Goal: Information Seeking & Learning: Check status

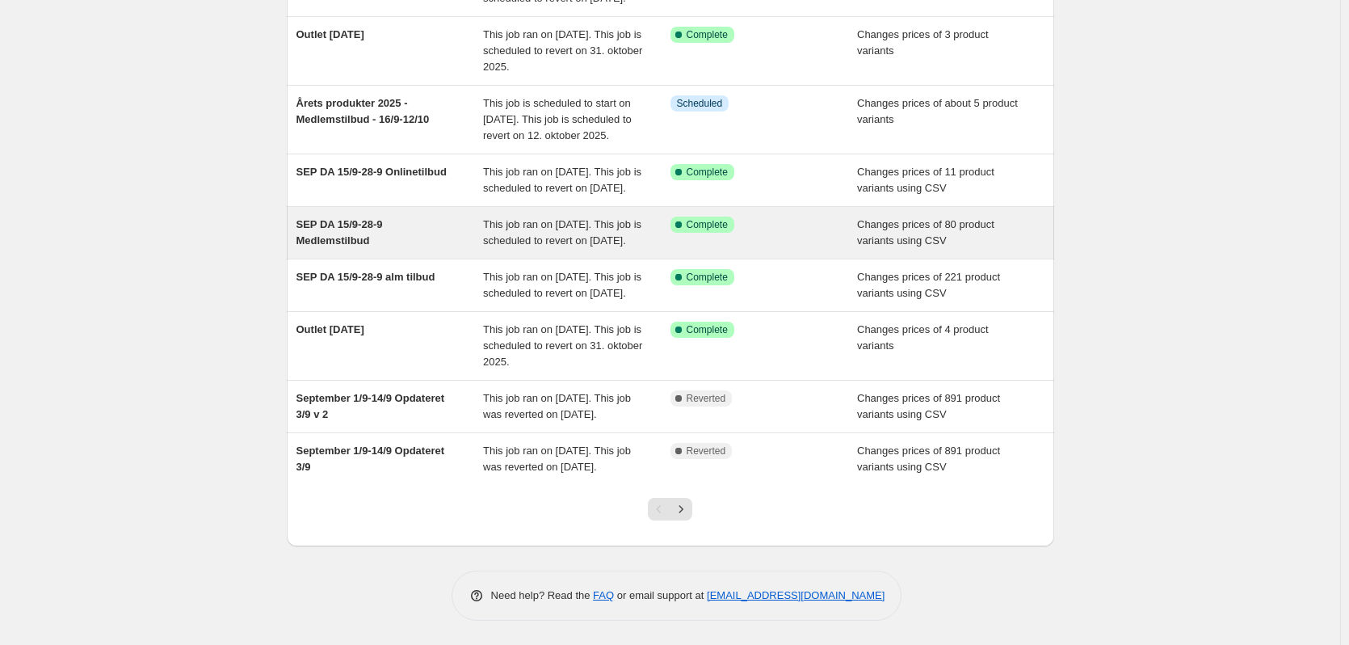
scroll to position [381, 0]
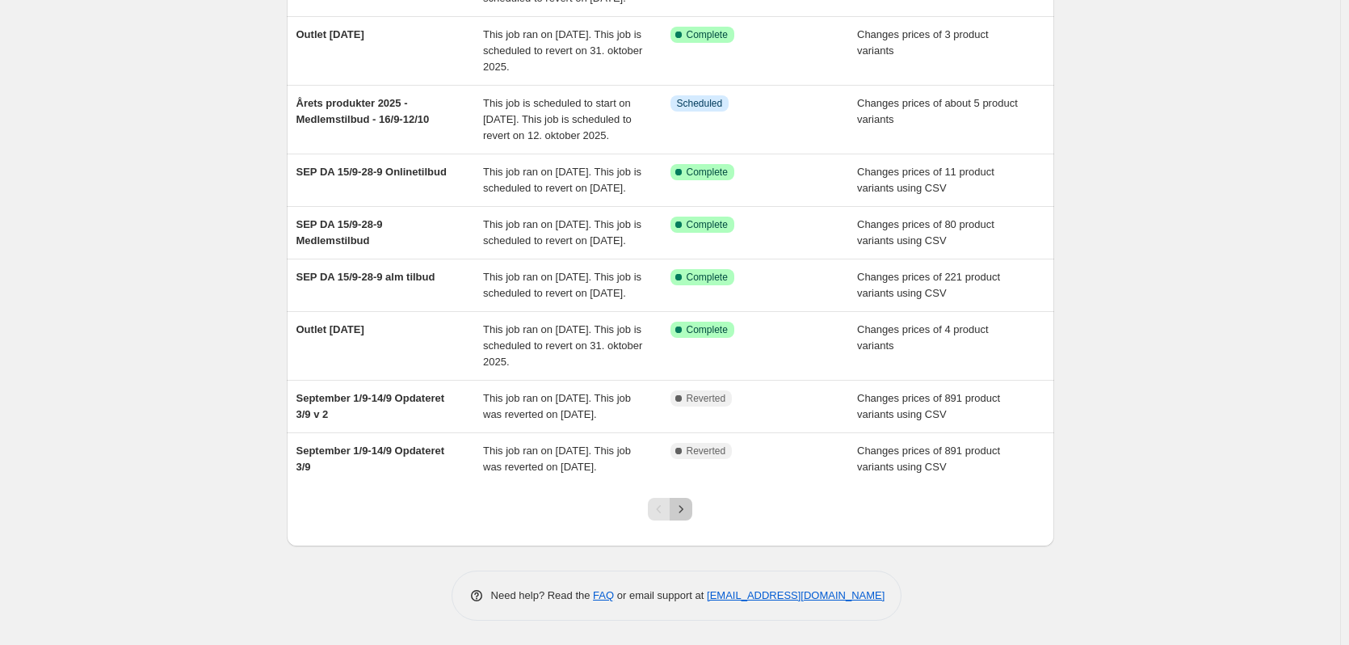
click at [689, 512] on icon "Next" at bounding box center [681, 509] width 16 height 16
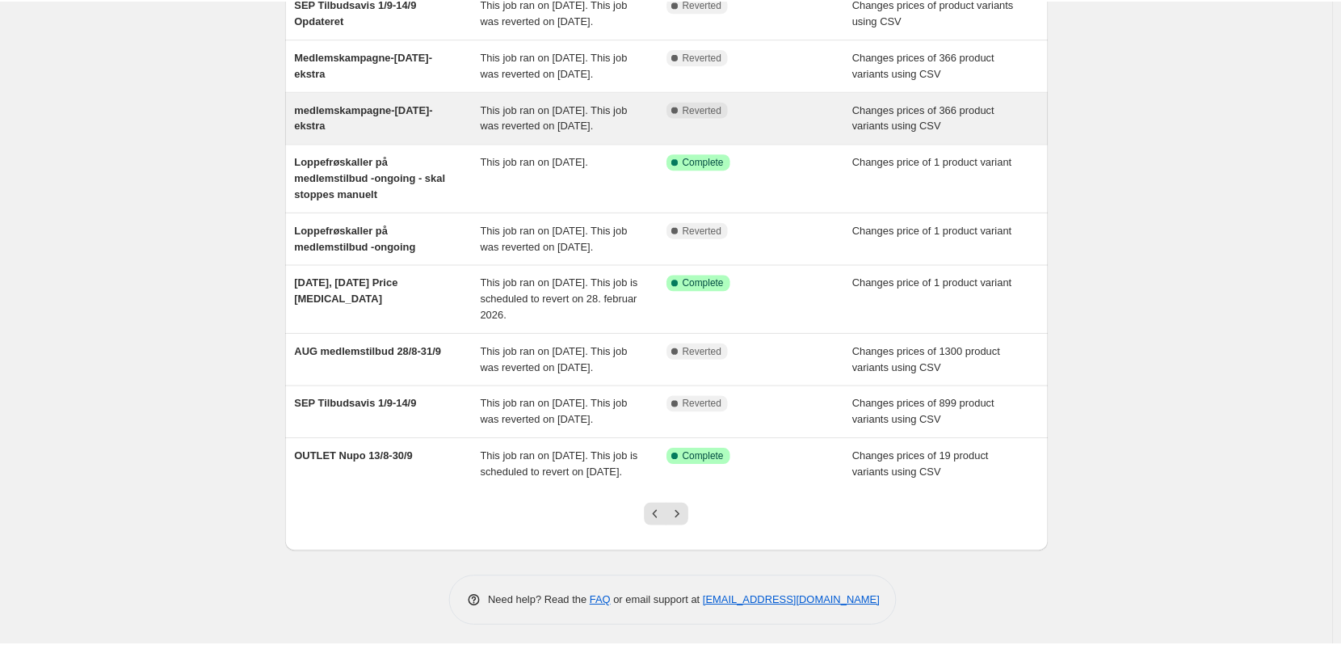
scroll to position [242, 0]
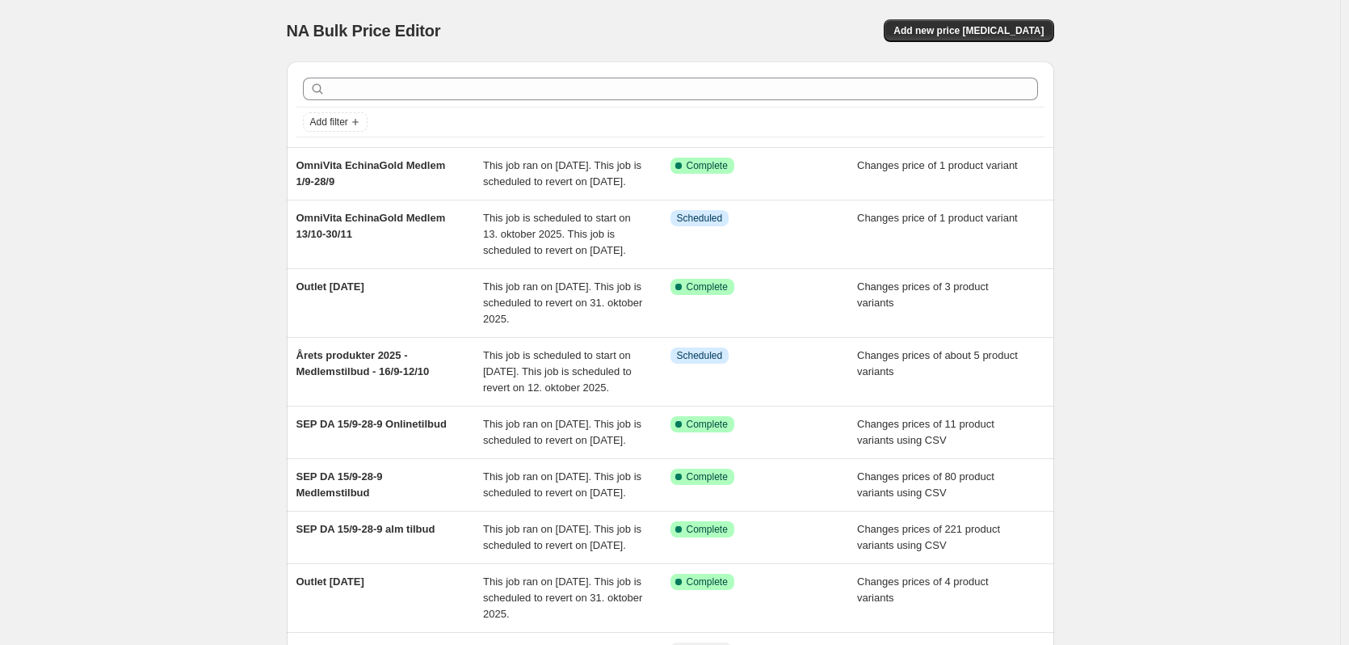
scroll to position [381, 0]
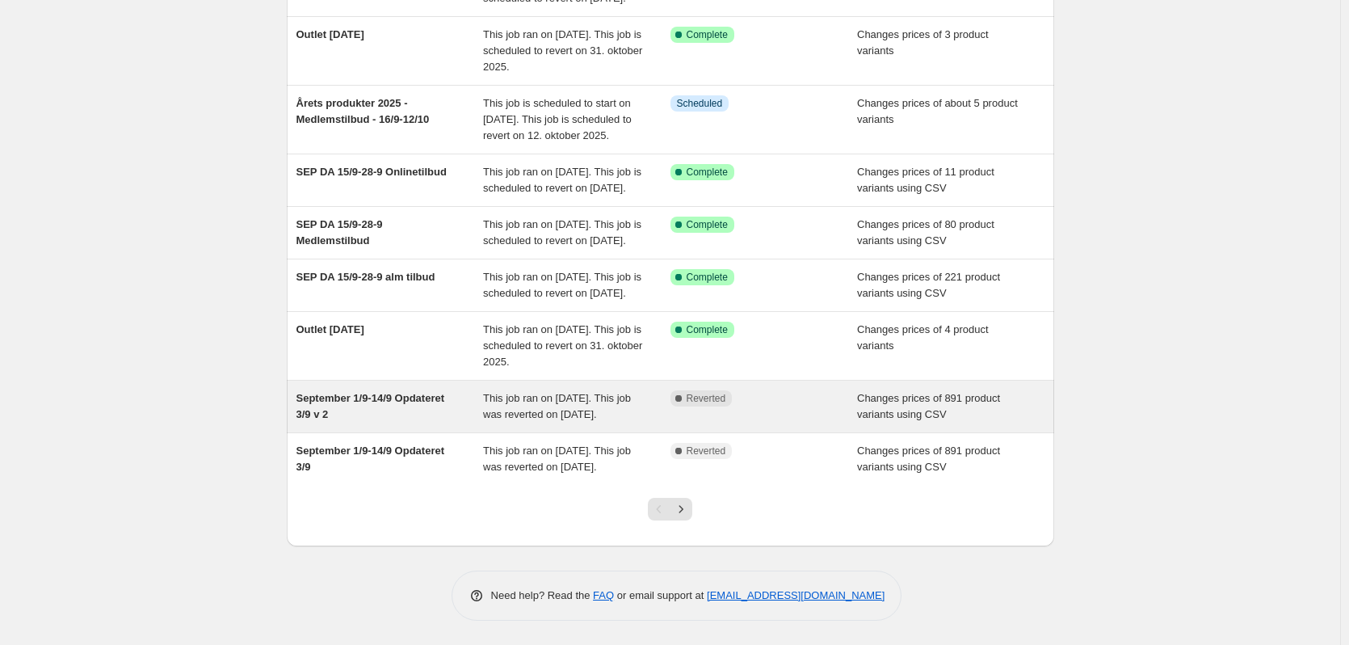
click at [590, 392] on span "This job ran on [DATE]. This job was reverted on [DATE]." at bounding box center [557, 406] width 148 height 28
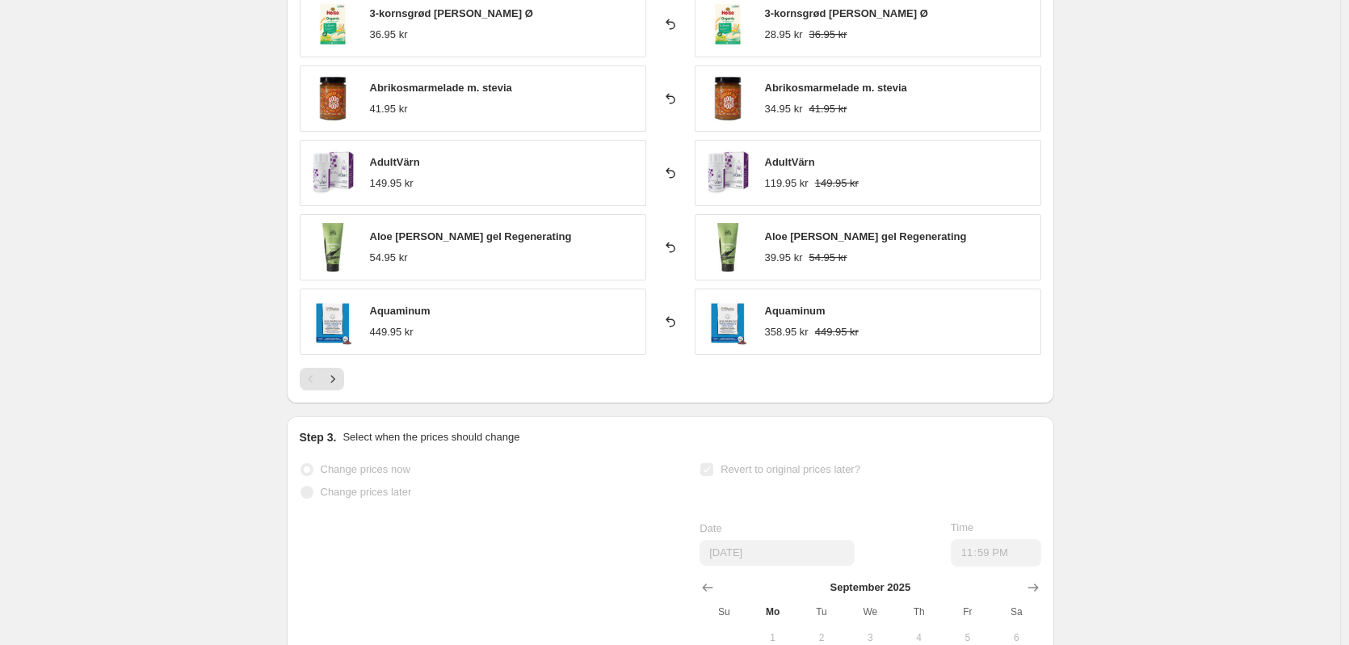
scroll to position [808, 0]
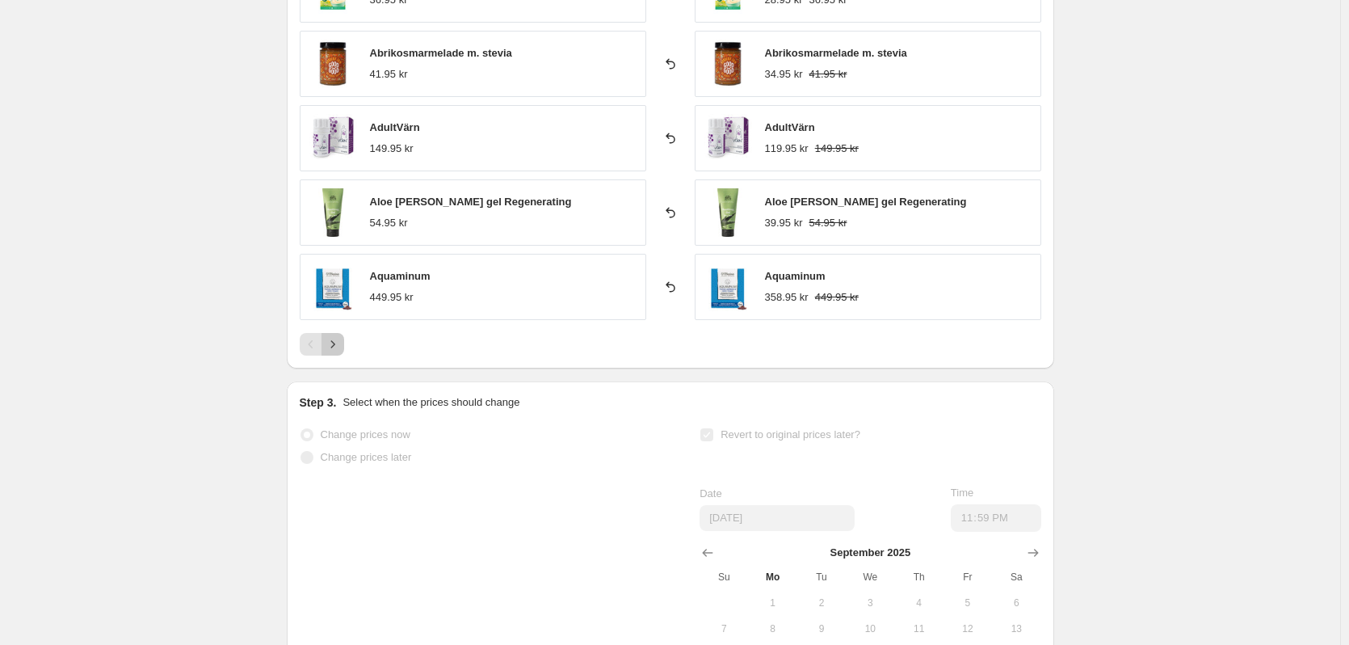
click at [334, 347] on icon "Next" at bounding box center [333, 344] width 16 height 16
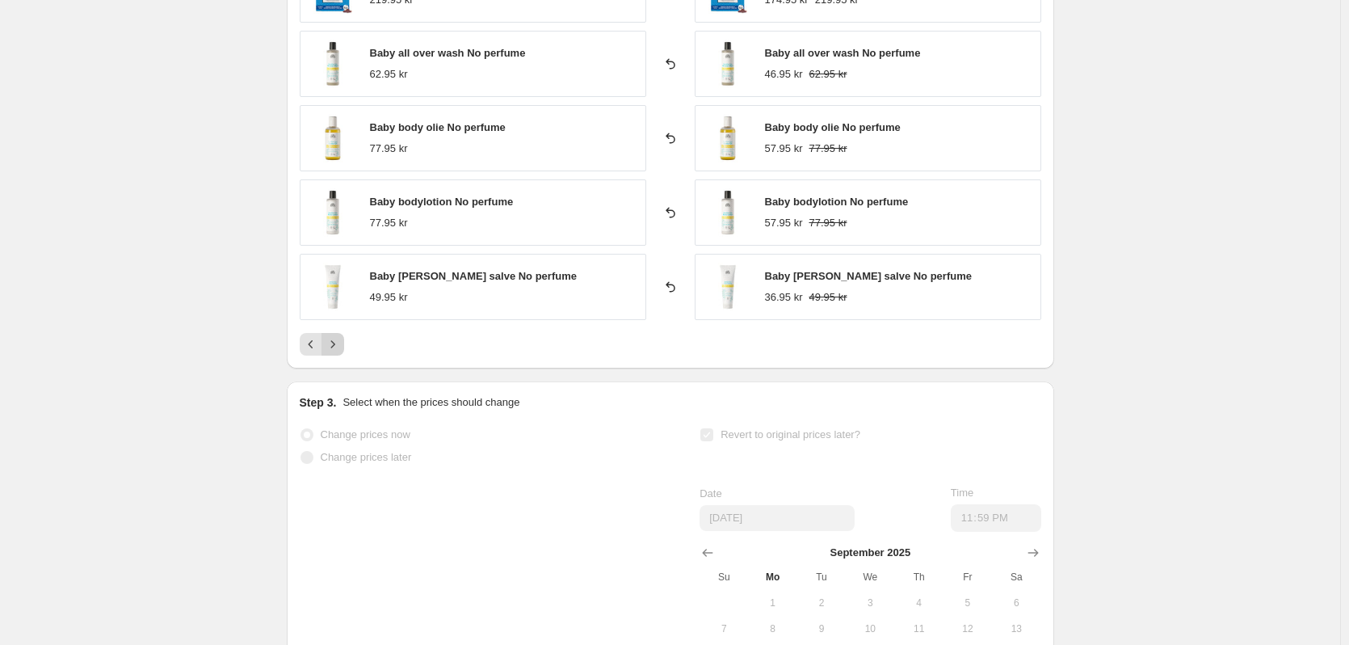
click at [334, 347] on icon "Next" at bounding box center [333, 344] width 16 height 16
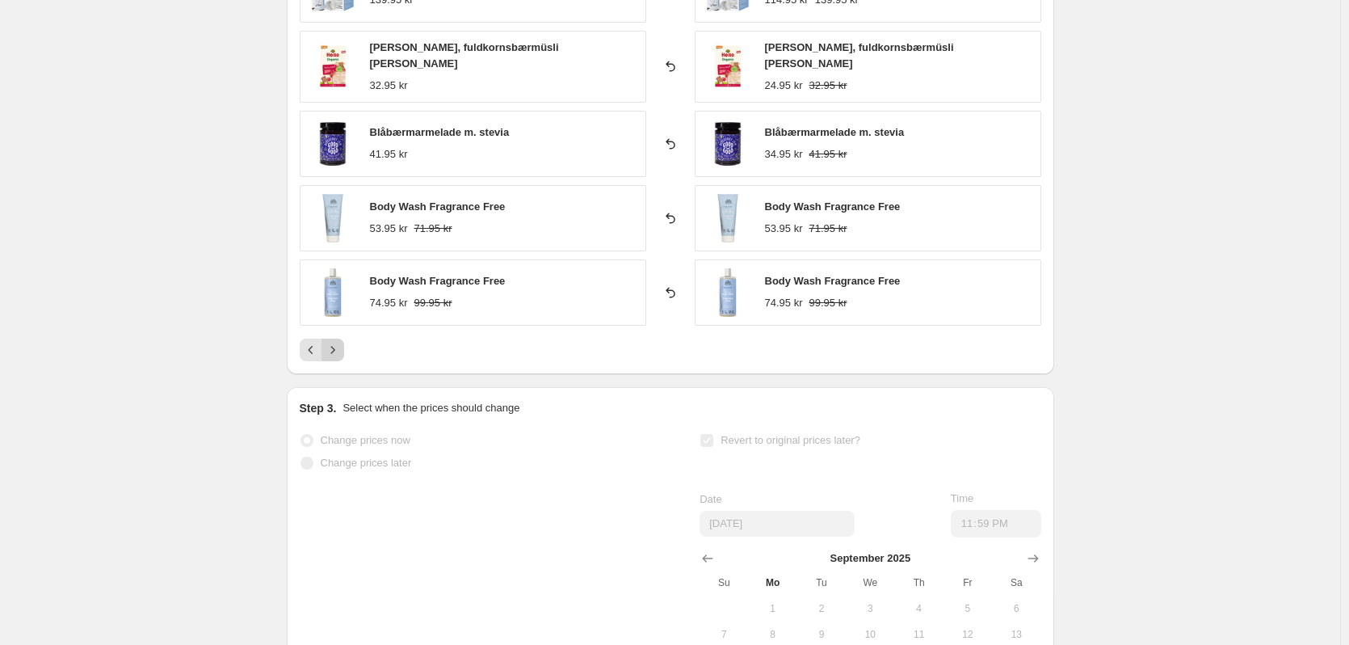
click at [334, 347] on icon "Next" at bounding box center [333, 350] width 16 height 16
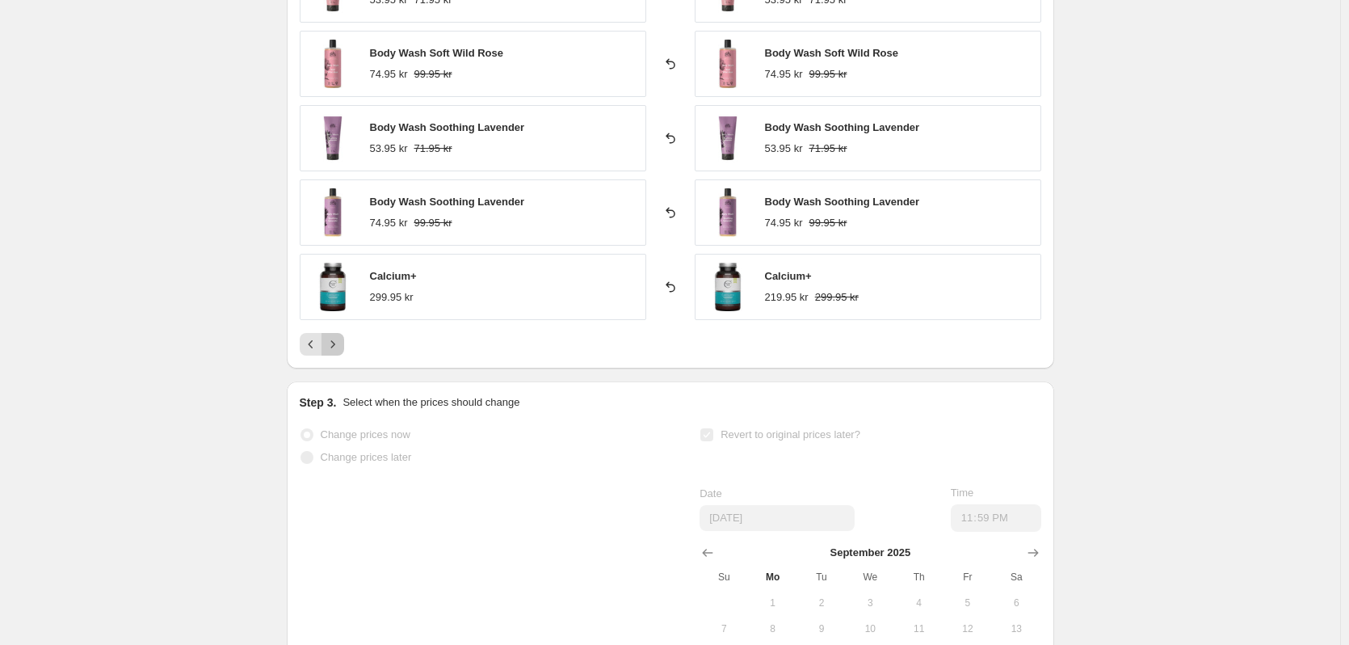
click at [334, 347] on icon "Next" at bounding box center [333, 344] width 16 height 16
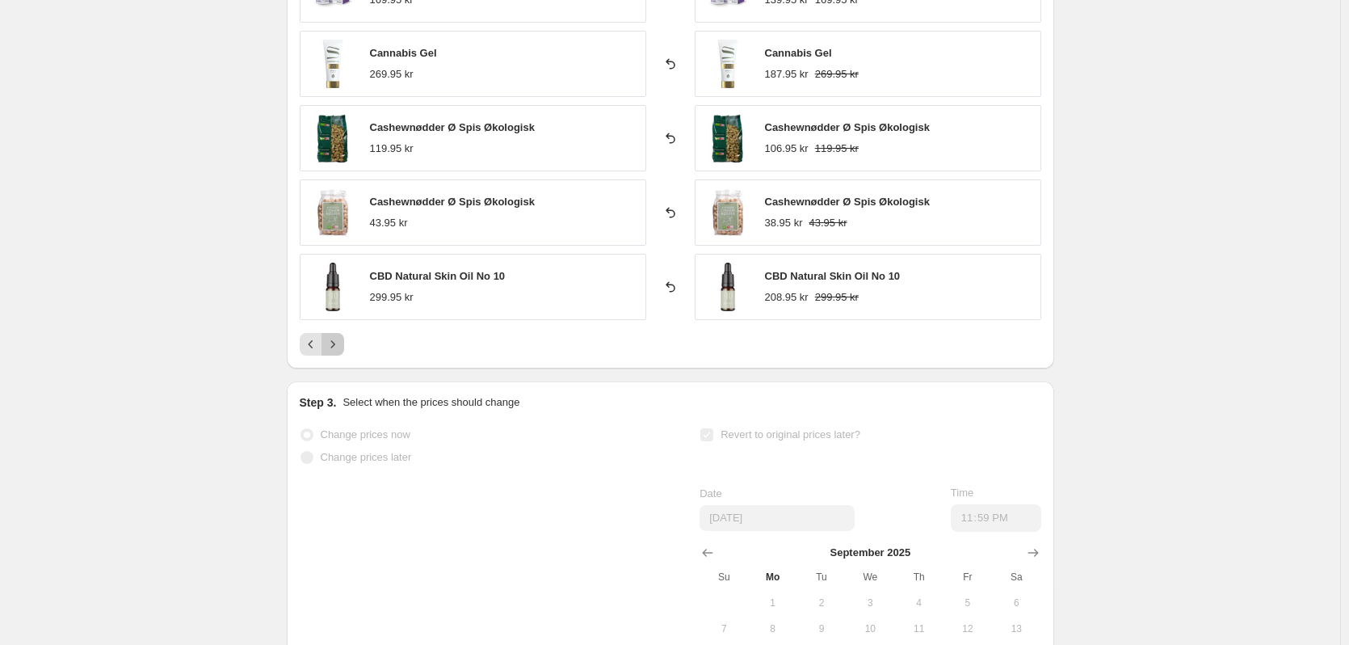
click at [334, 347] on icon "Next" at bounding box center [333, 344] width 16 height 16
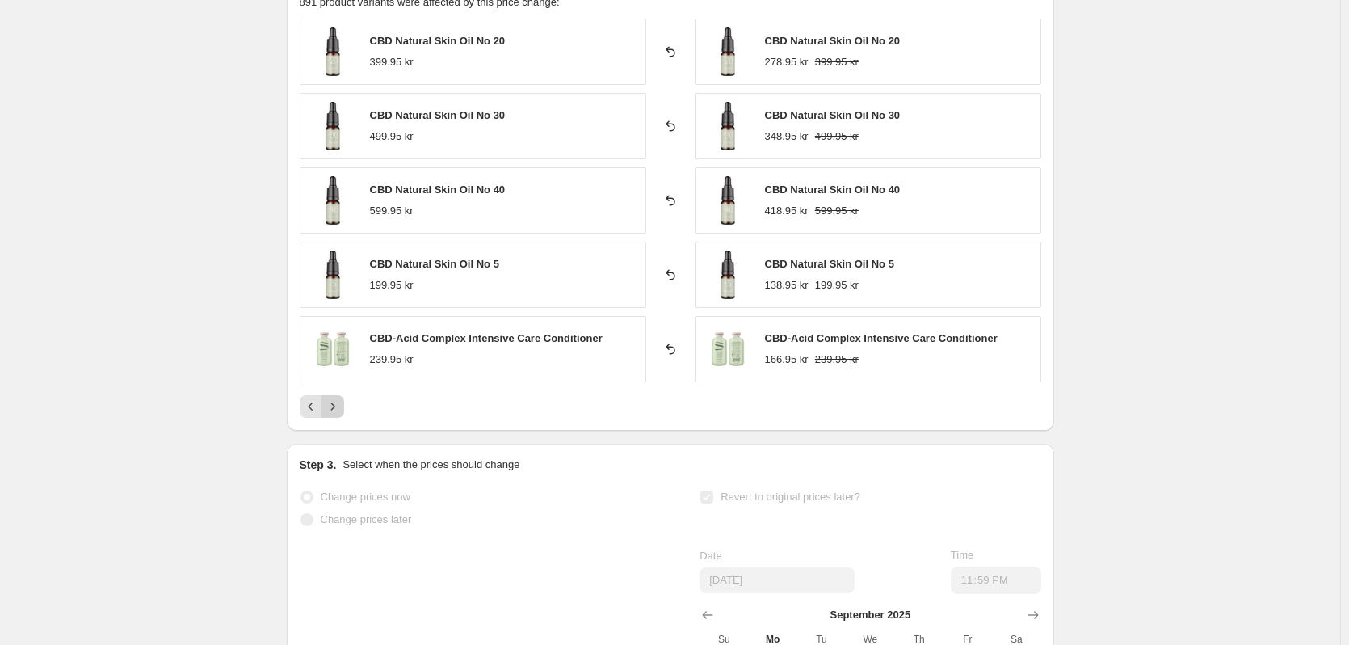
scroll to position [727, 0]
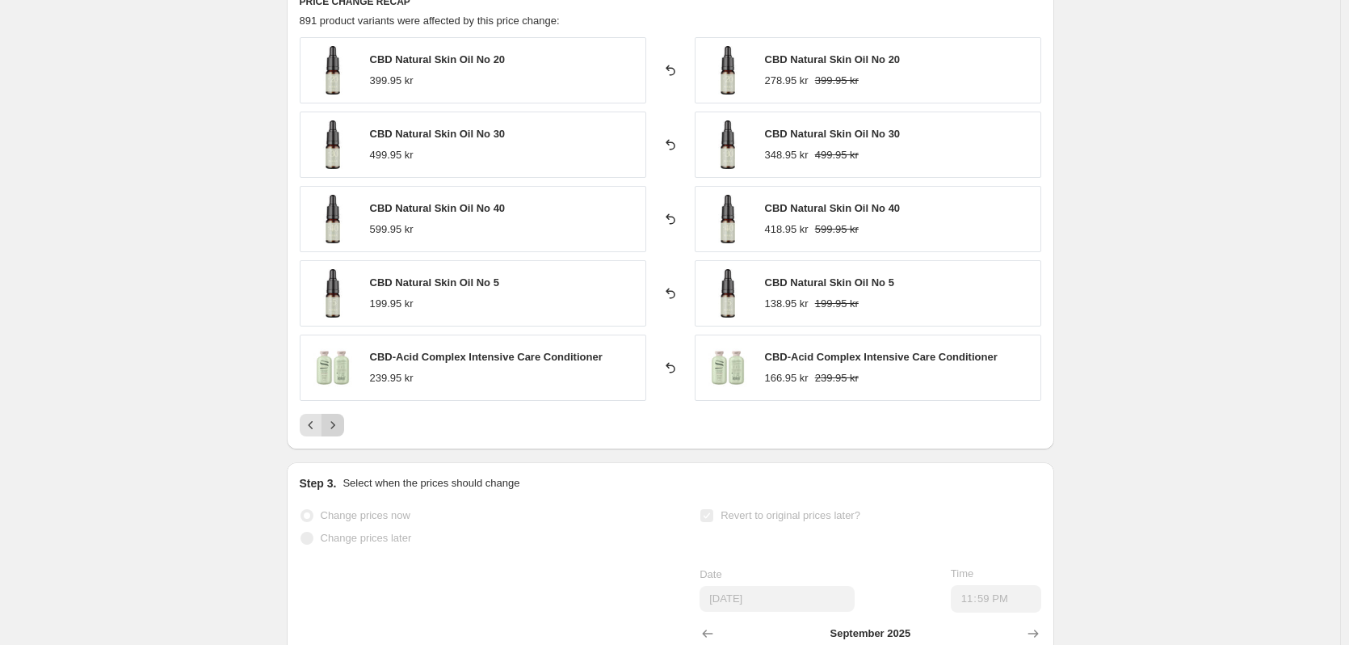
click at [336, 429] on icon "Next" at bounding box center [333, 425] width 16 height 16
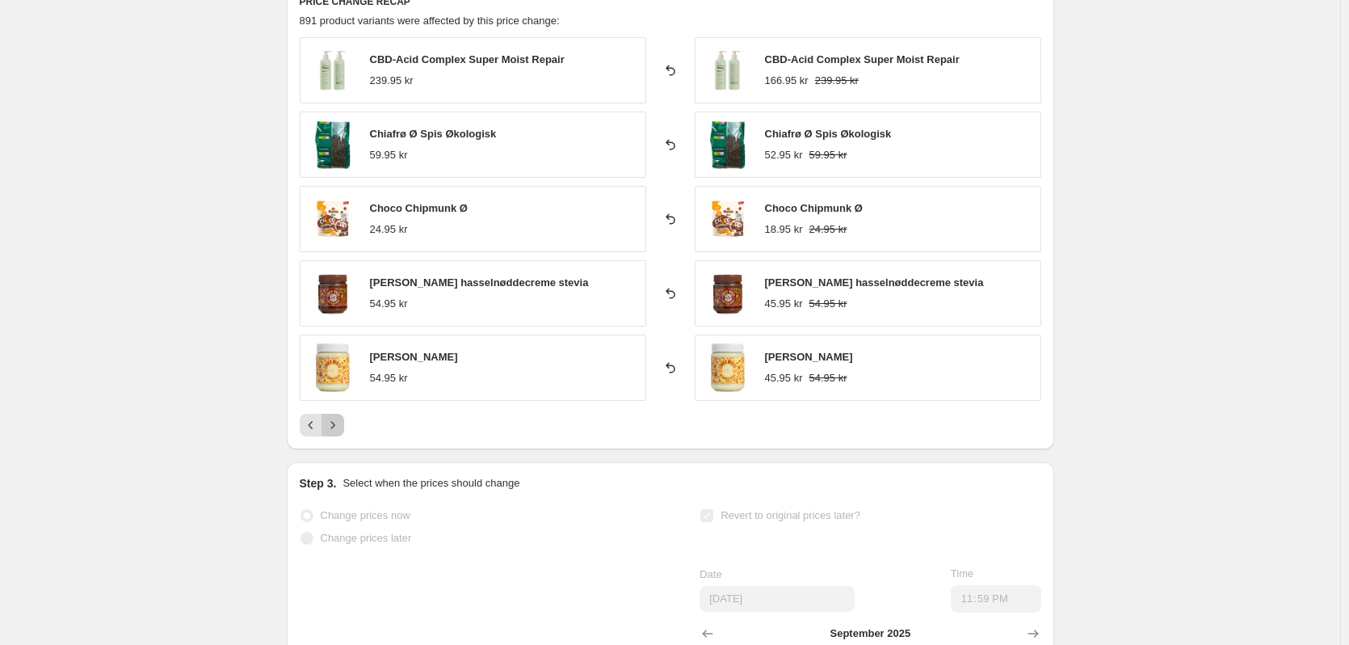
click at [336, 429] on icon "Next" at bounding box center [333, 425] width 16 height 16
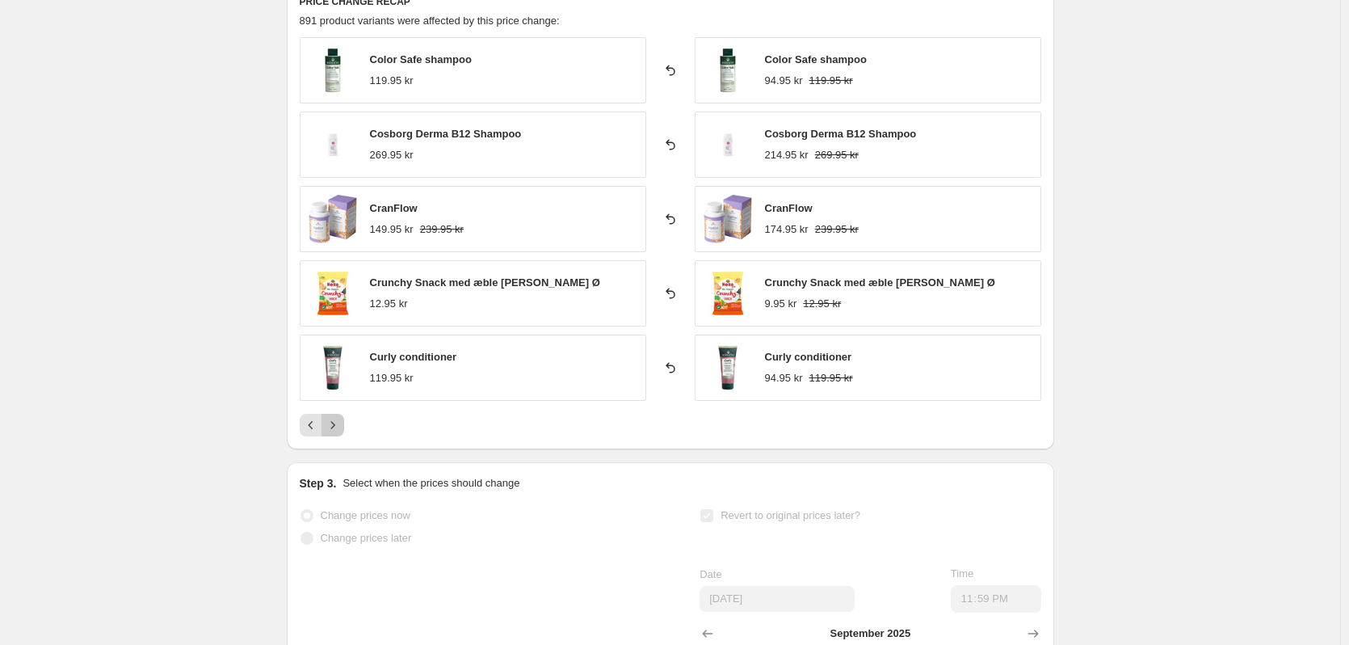
click at [336, 429] on icon "Next" at bounding box center [333, 425] width 16 height 16
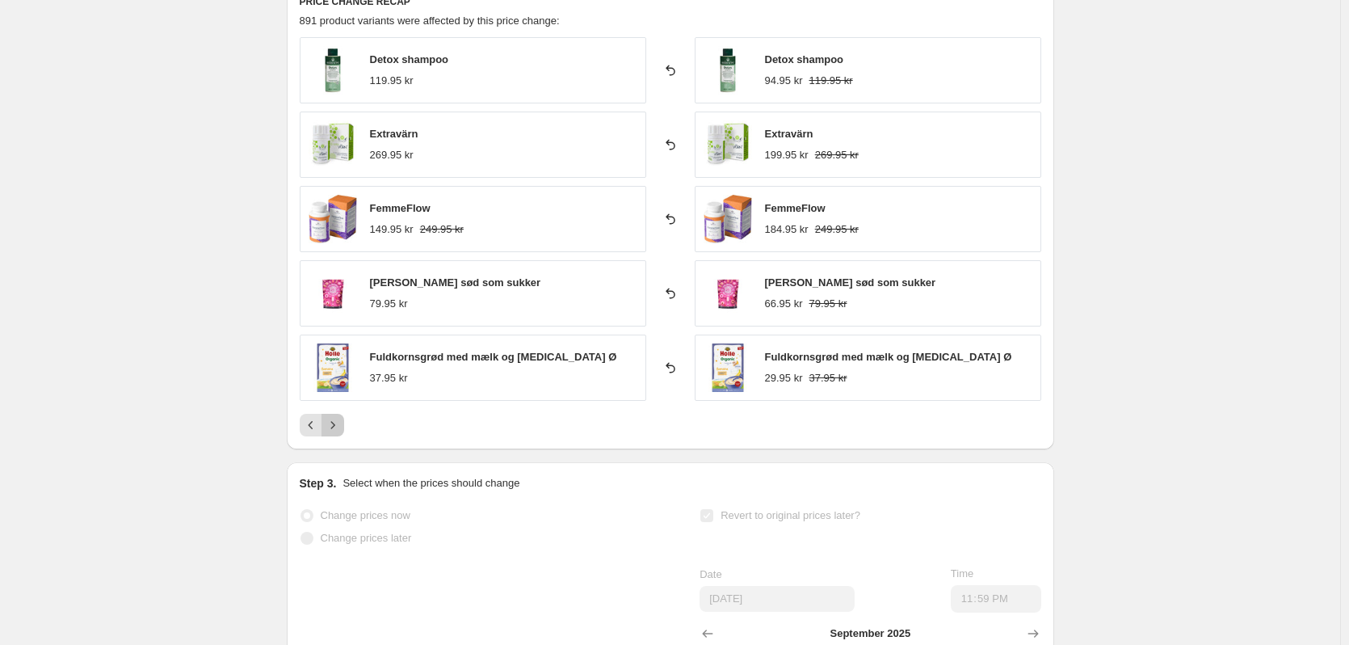
click at [336, 429] on icon "Next" at bounding box center [333, 425] width 16 height 16
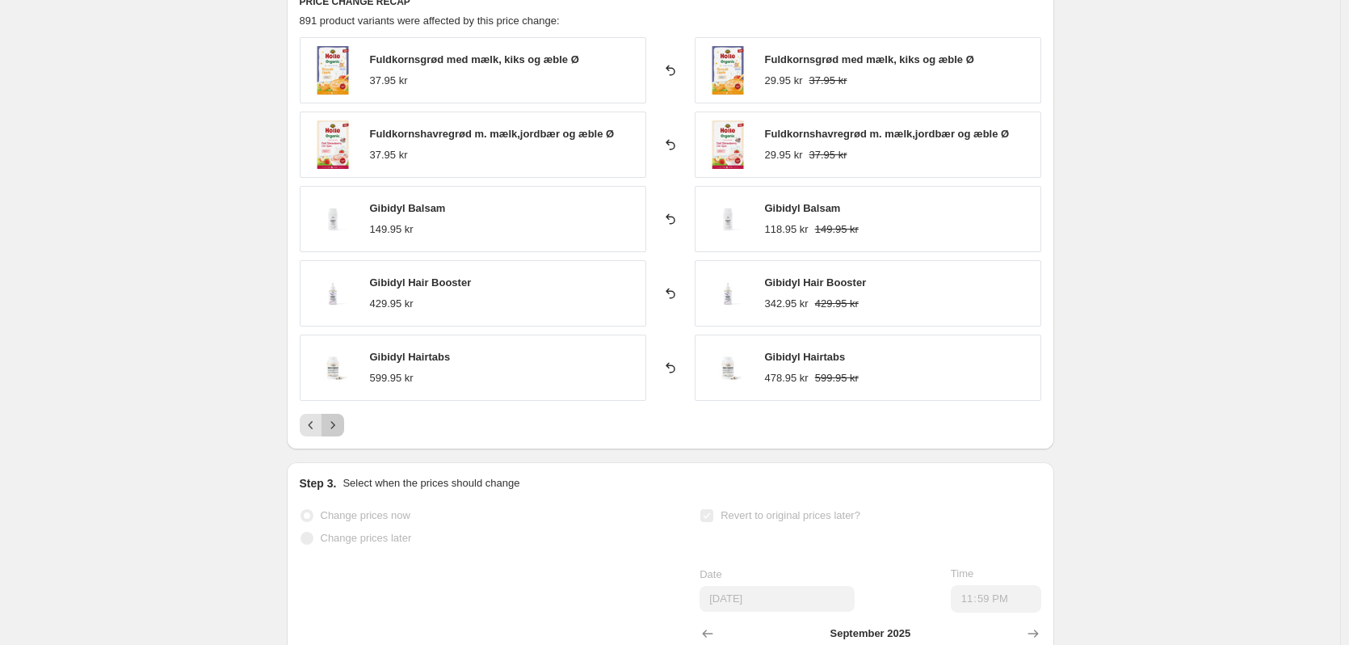
click at [336, 429] on icon "Next" at bounding box center [333, 425] width 16 height 16
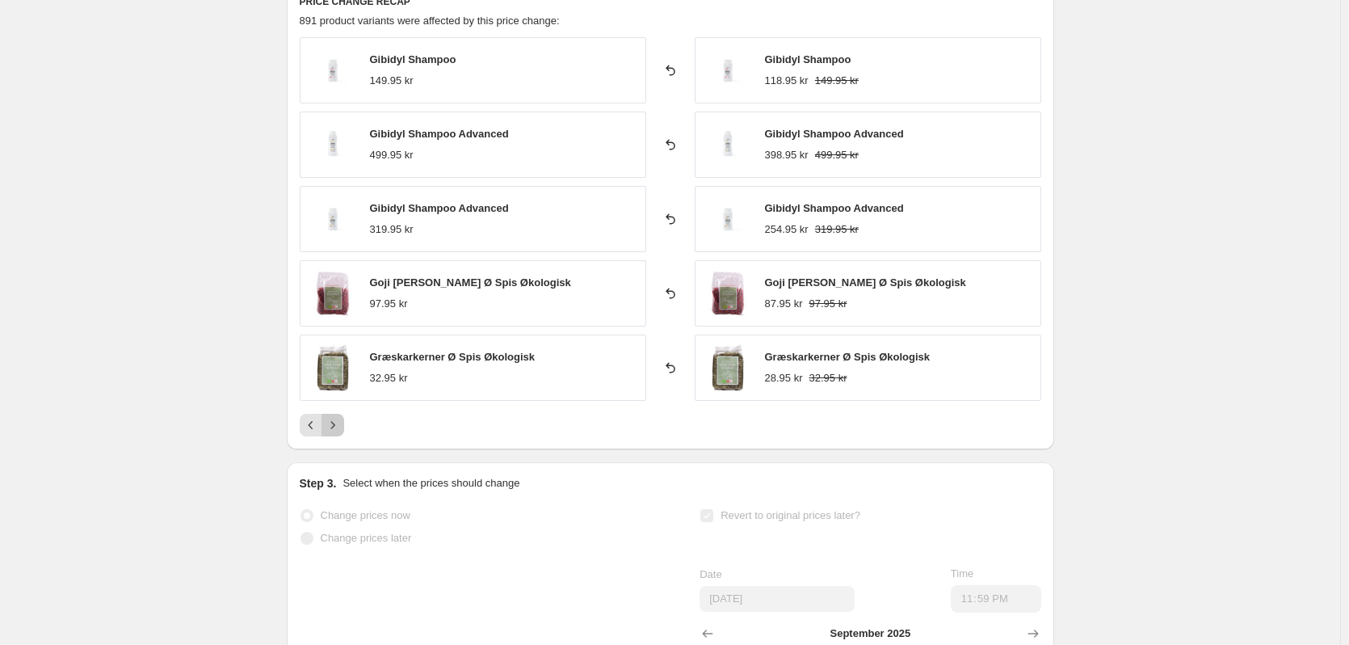
click at [336, 429] on icon "Next" at bounding box center [333, 425] width 16 height 16
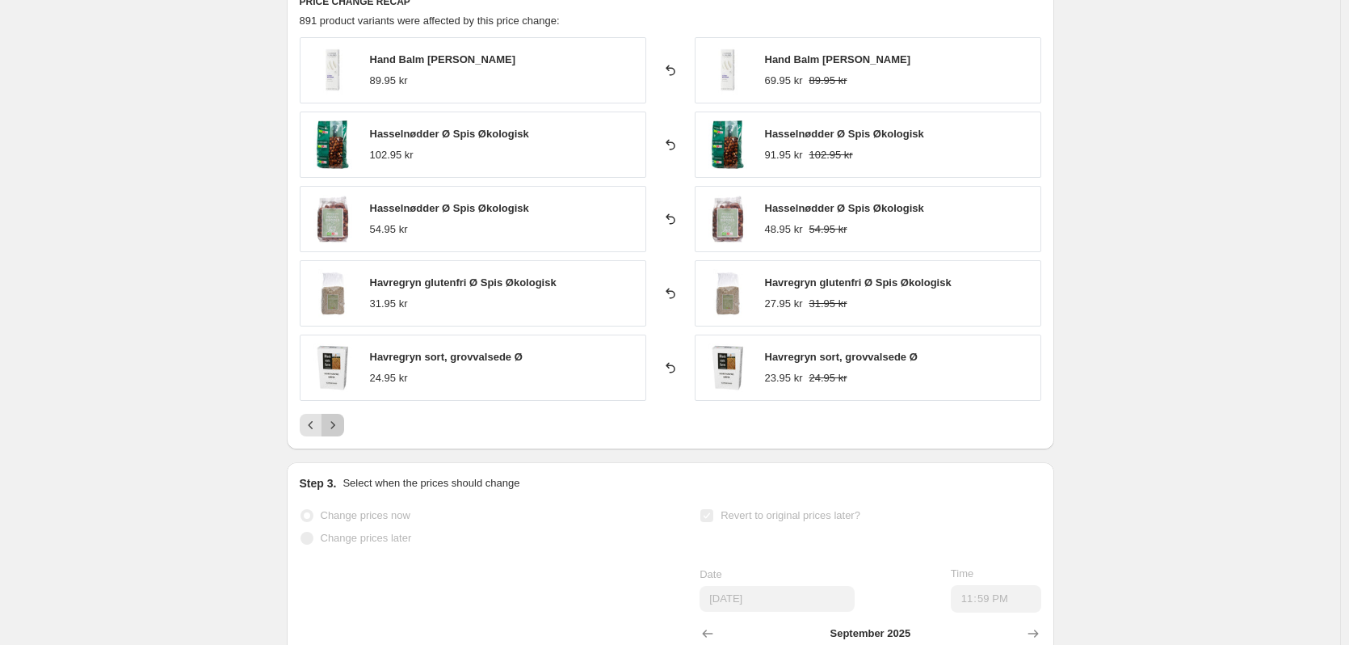
click at [336, 429] on icon "Next" at bounding box center [333, 425] width 16 height 16
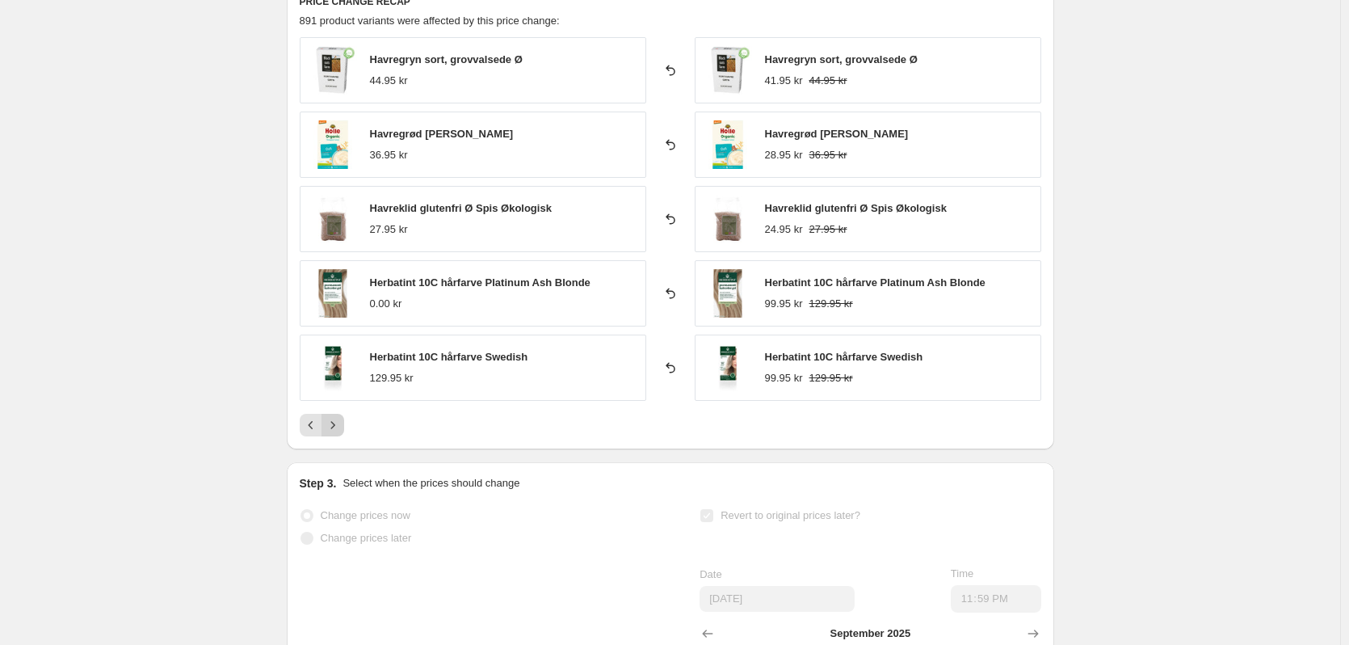
click at [336, 429] on icon "Next" at bounding box center [333, 425] width 16 height 16
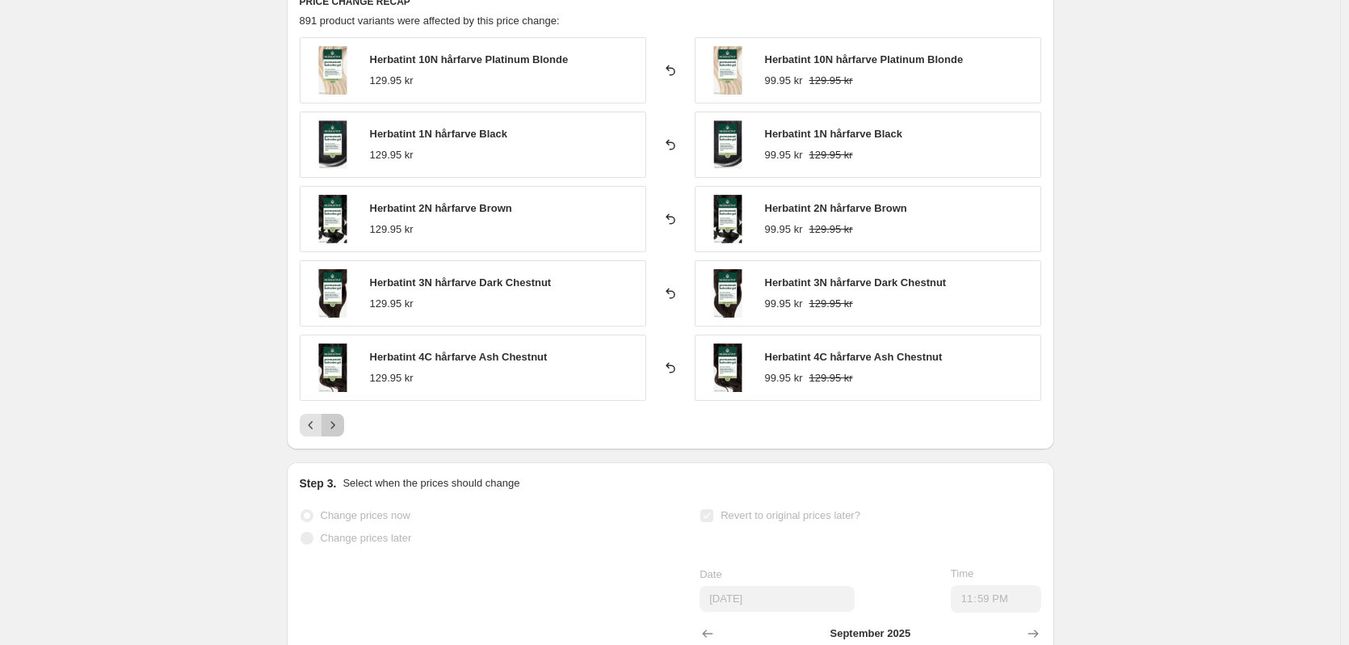
click at [336, 429] on icon "Next" at bounding box center [333, 425] width 16 height 16
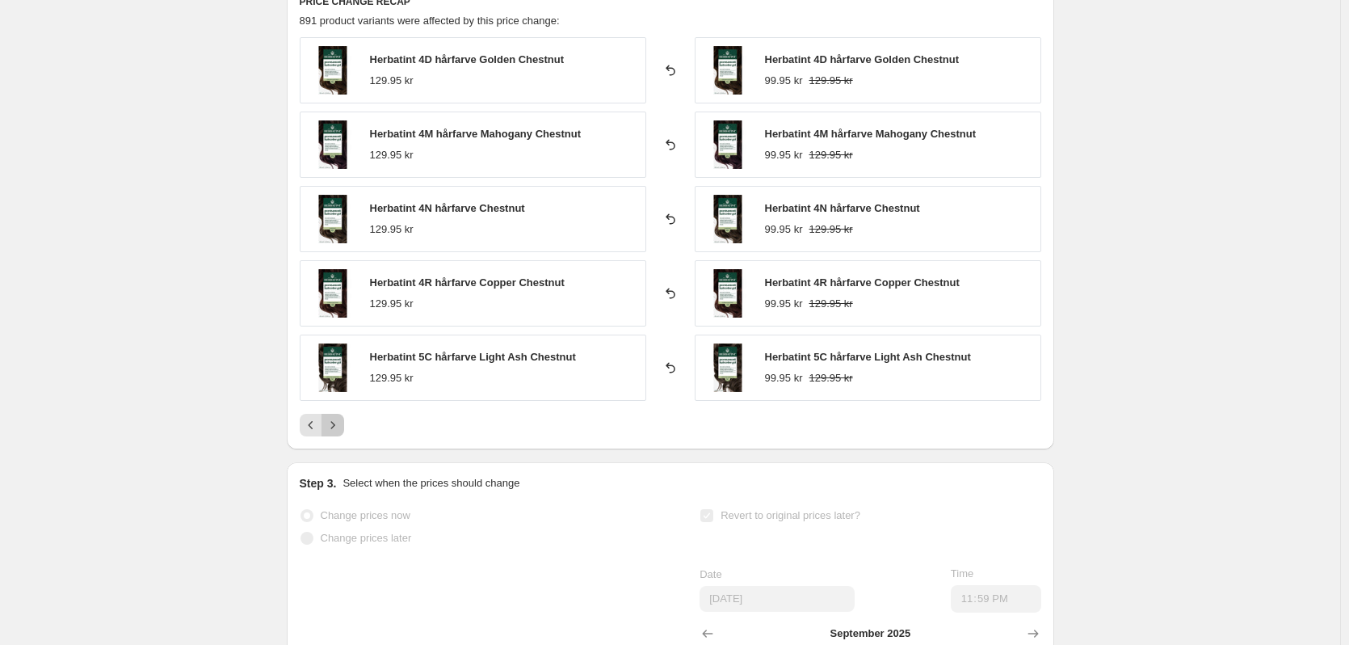
click at [336, 429] on icon "Next" at bounding box center [333, 425] width 16 height 16
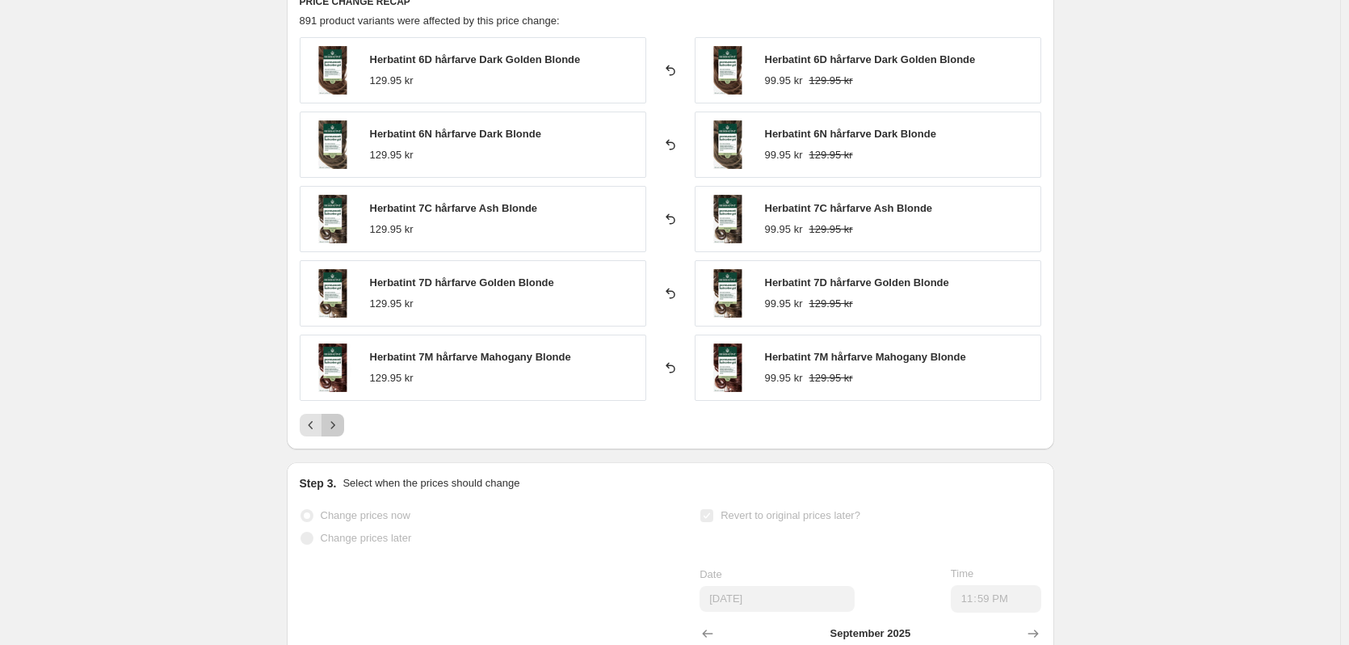
click at [336, 429] on icon "Next" at bounding box center [333, 425] width 16 height 16
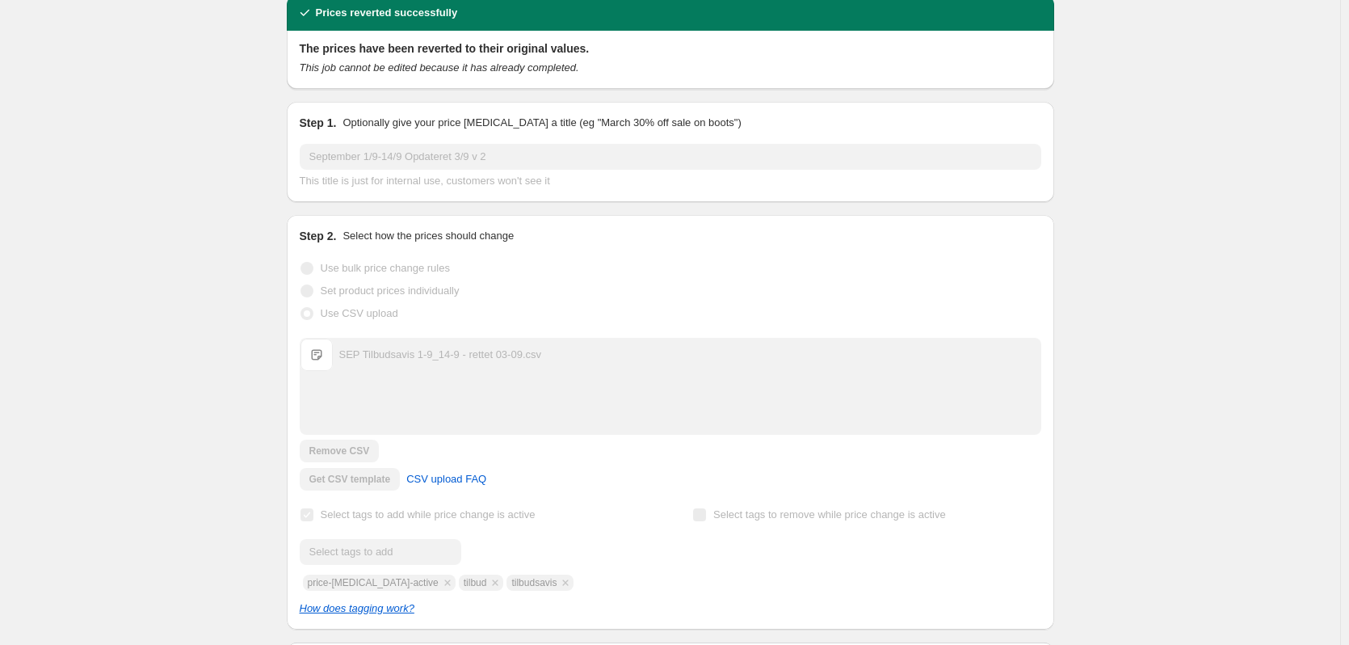
scroll to position [0, 0]
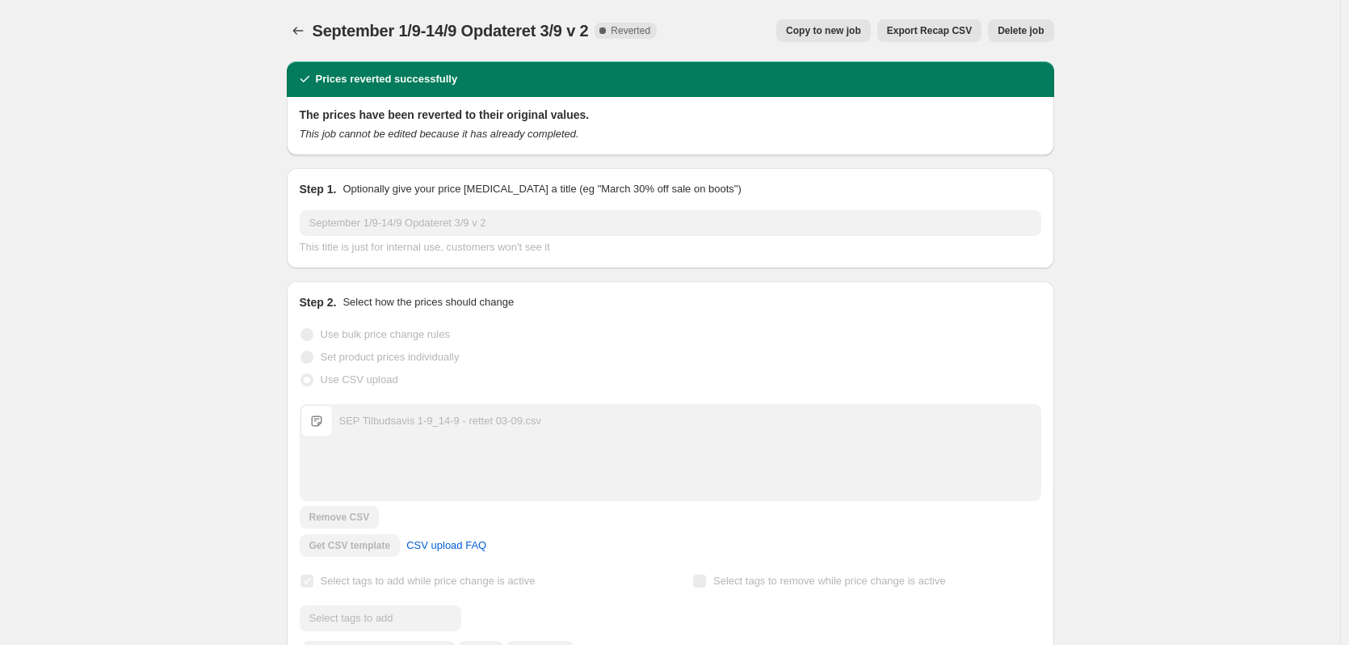
click at [958, 32] on span "Export Recap CSV" at bounding box center [929, 30] width 85 height 13
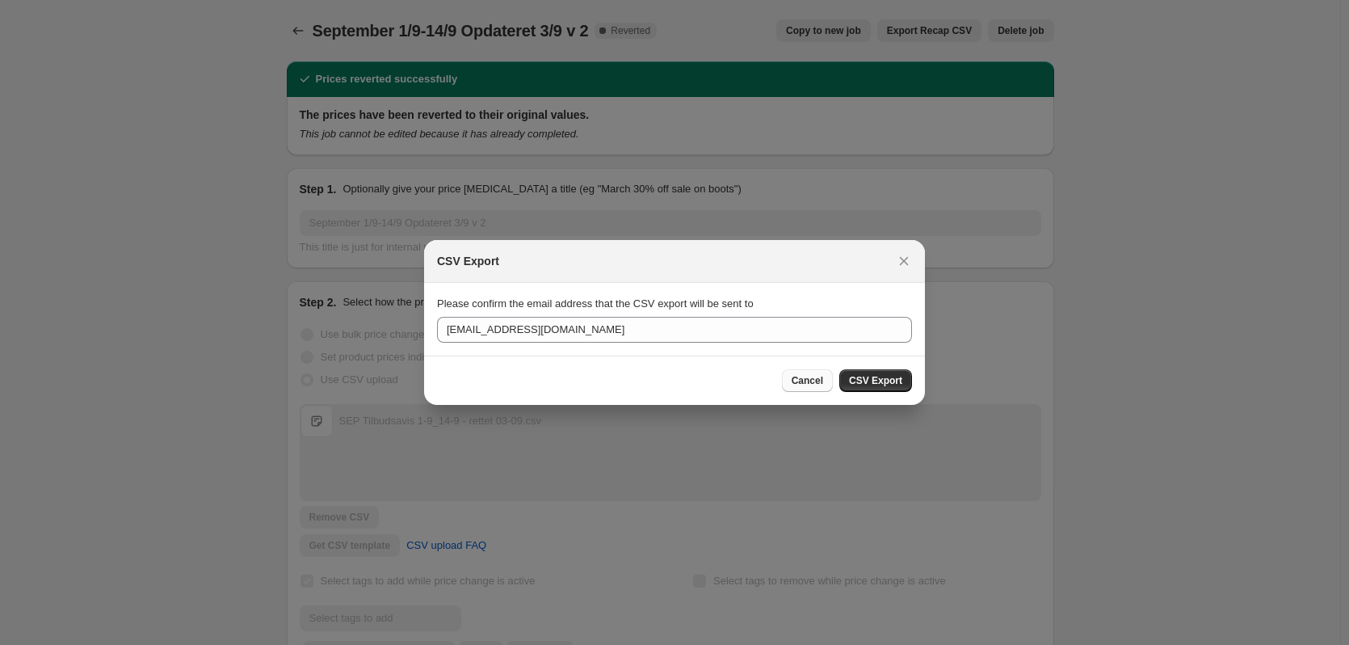
click at [832, 381] on button "Cancel" at bounding box center [807, 380] width 51 height 23
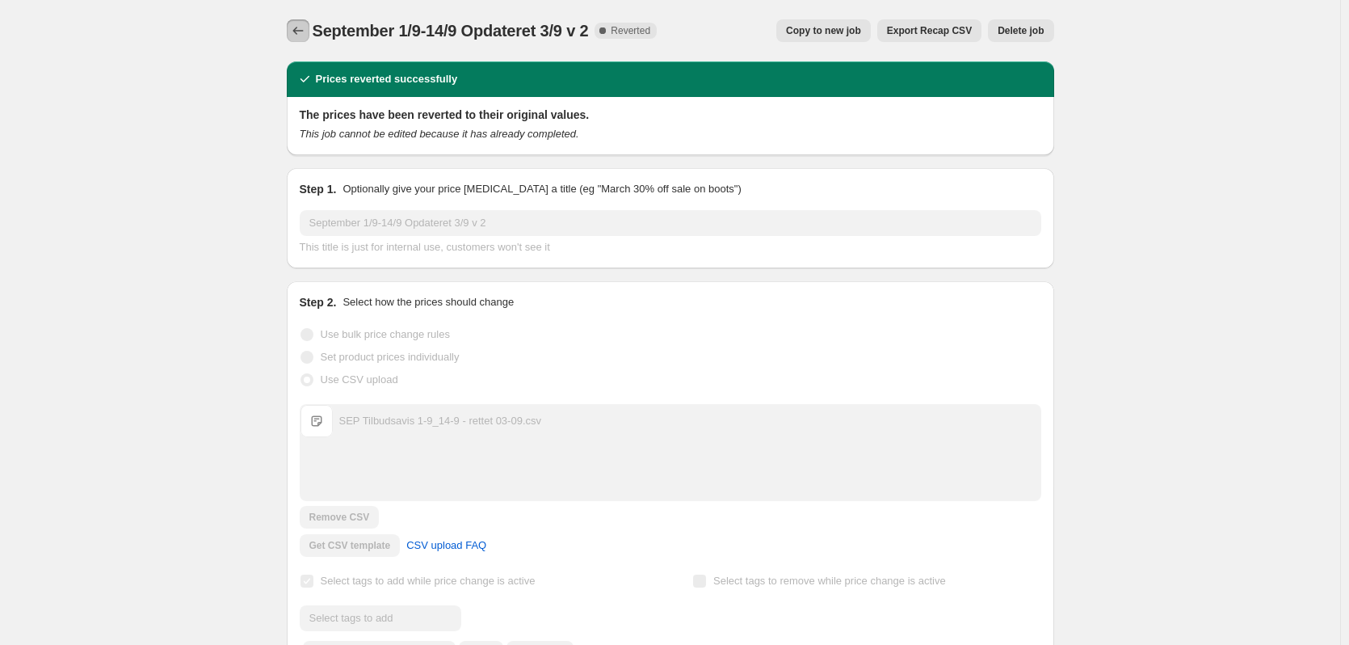
click at [302, 27] on icon "Price change jobs" at bounding box center [298, 31] width 16 height 16
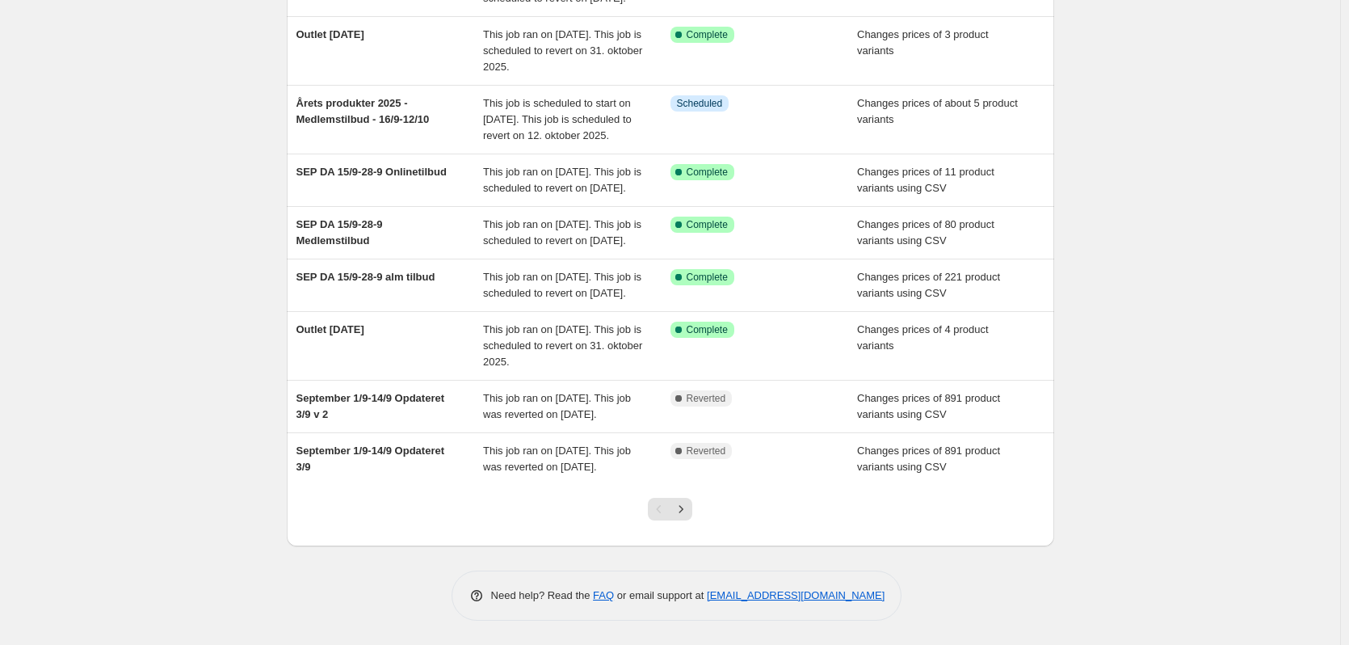
scroll to position [381, 0]
click at [685, 512] on icon "Next" at bounding box center [681, 509] width 16 height 16
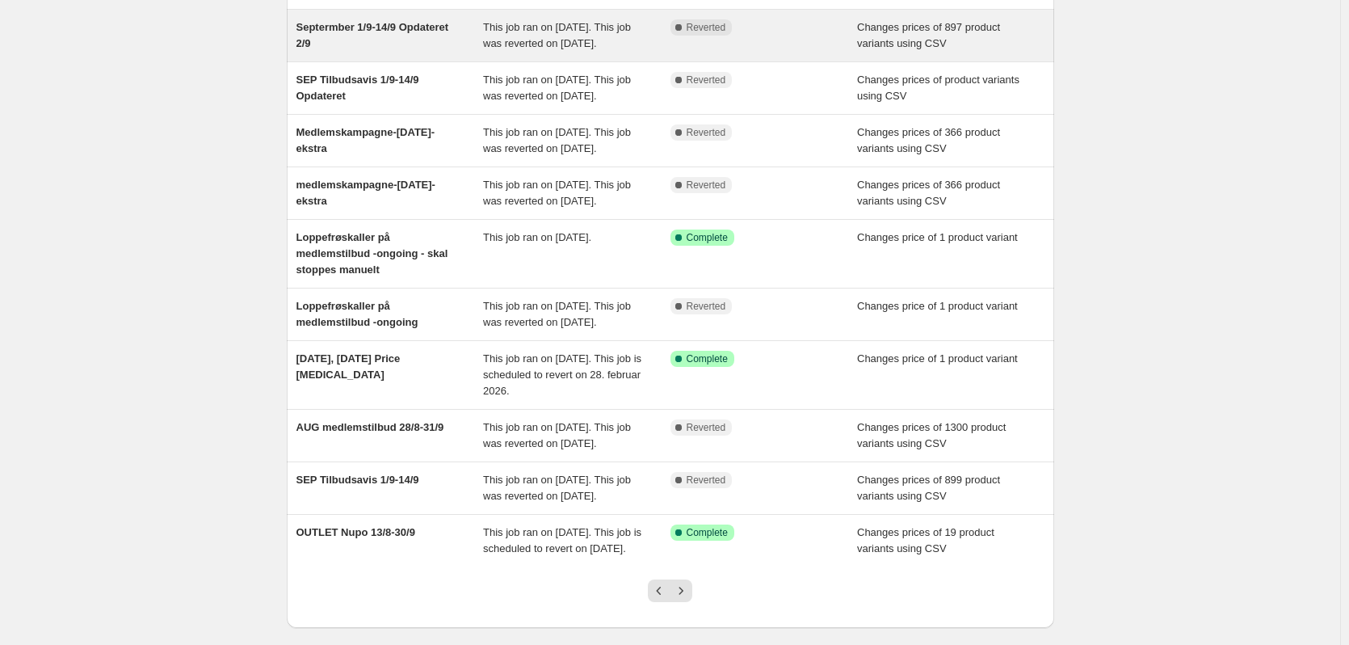
scroll to position [349, 0]
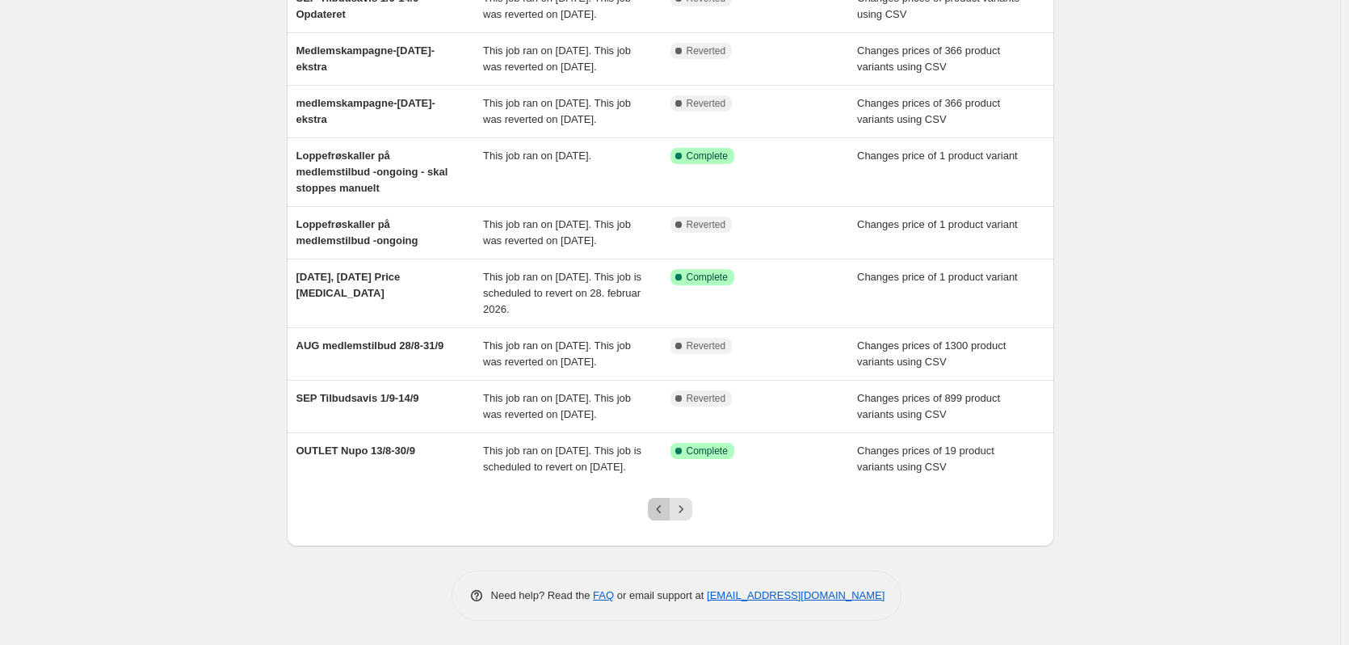
click at [662, 504] on icon "Previous" at bounding box center [659, 509] width 16 height 16
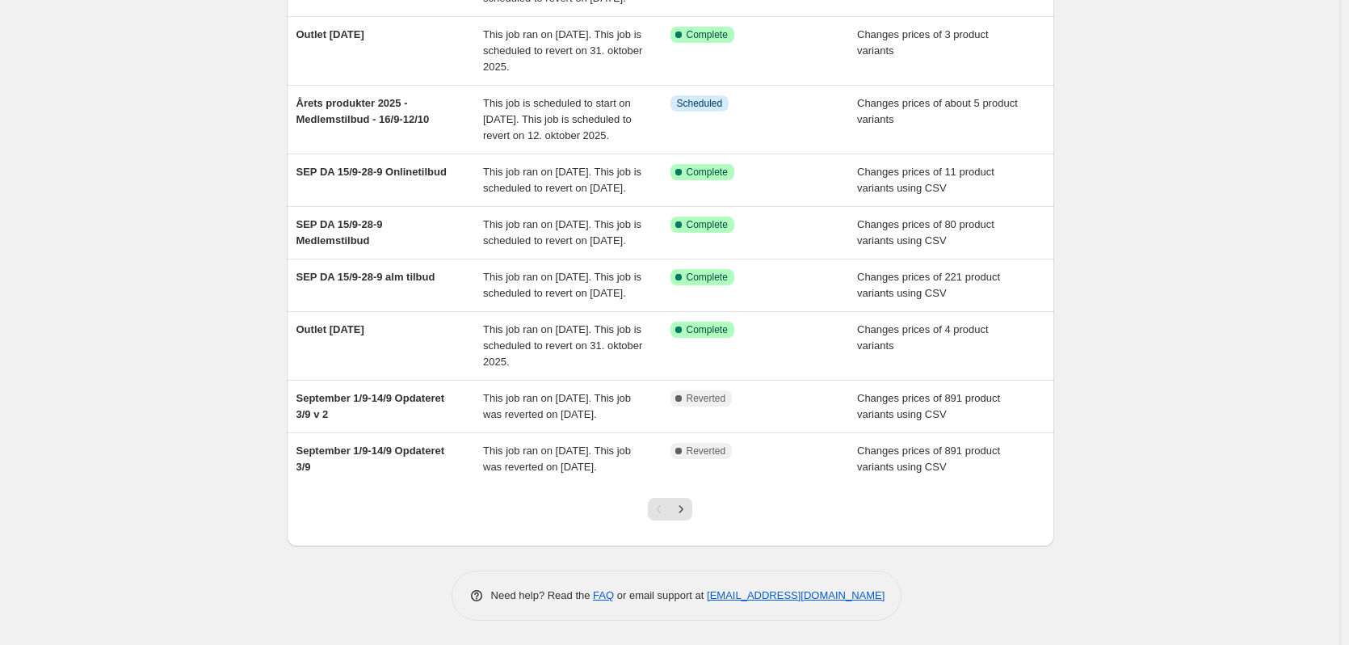
scroll to position [323, 0]
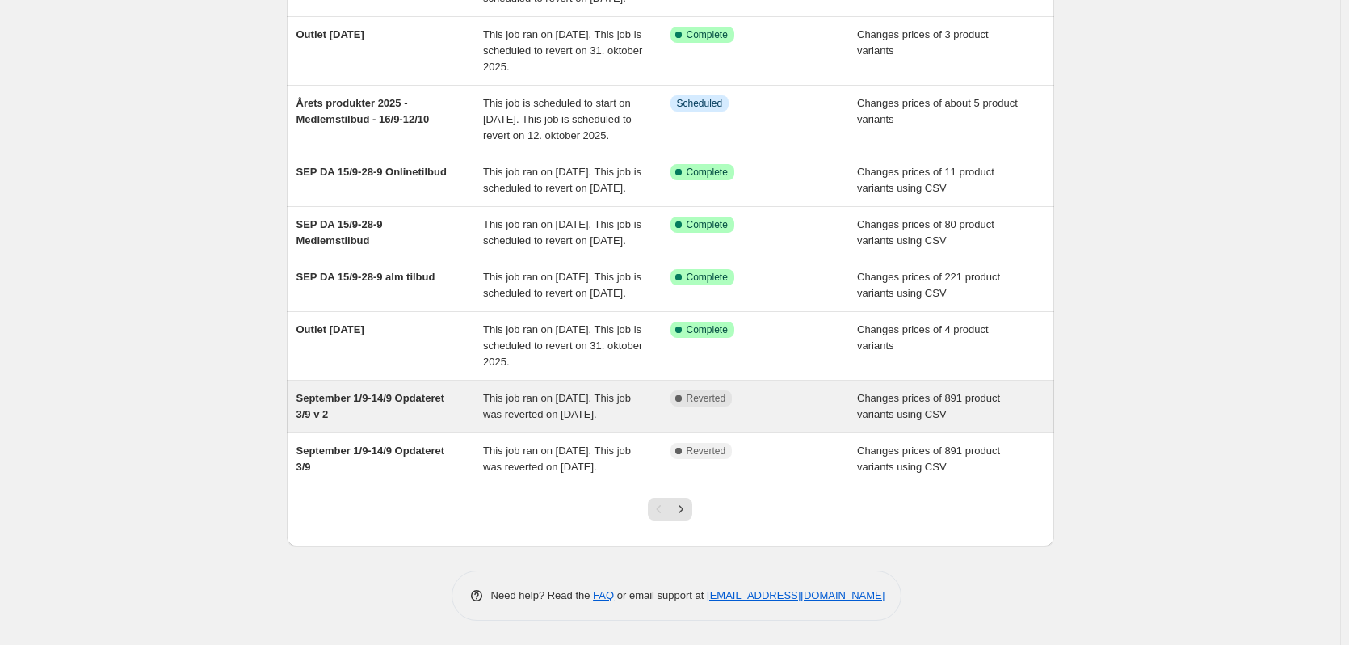
click at [555, 420] on span "This job ran on [DATE]. This job was reverted on [DATE]." at bounding box center [557, 406] width 148 height 28
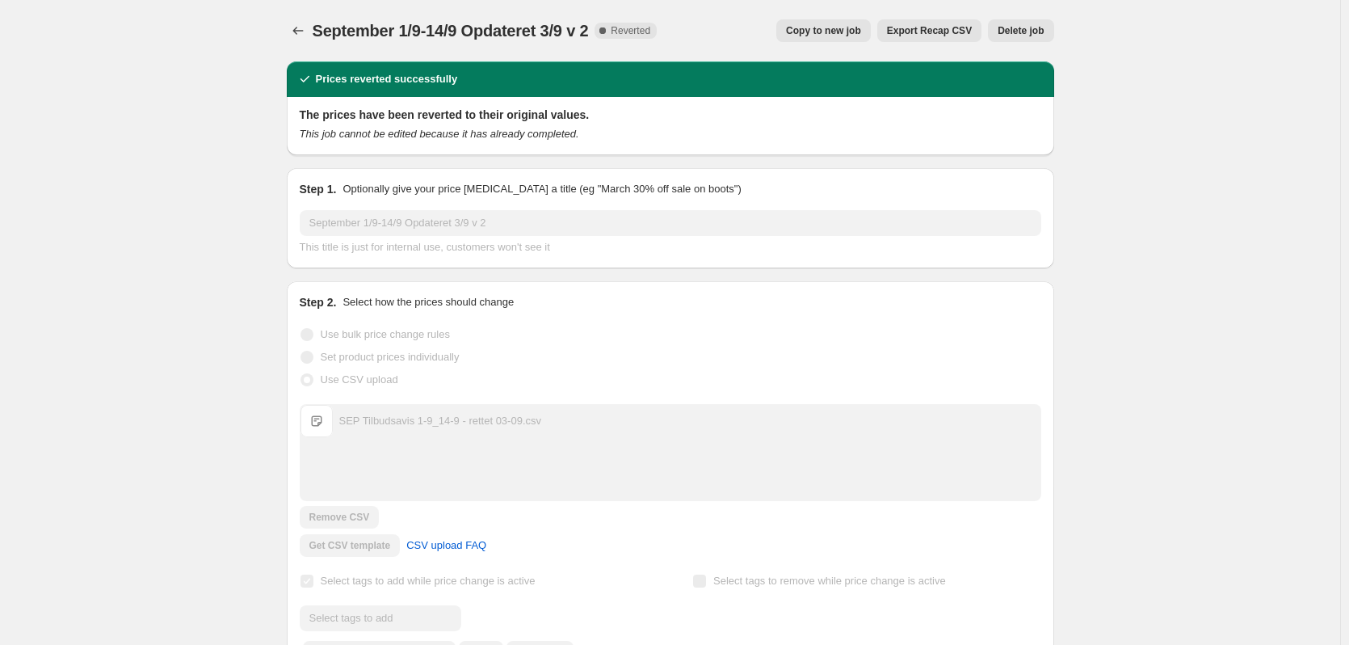
click at [939, 34] on span "Export Recap CSV" at bounding box center [929, 30] width 85 height 13
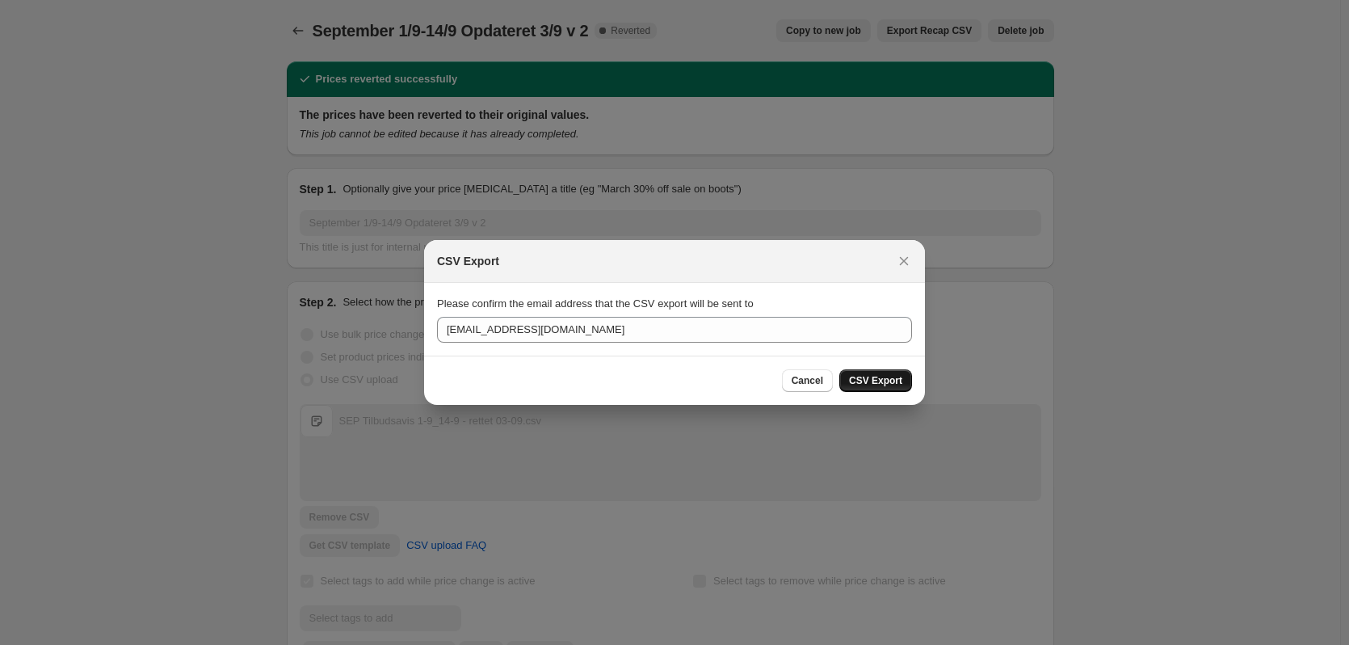
click at [884, 381] on span "CSV Export" at bounding box center [875, 380] width 53 height 13
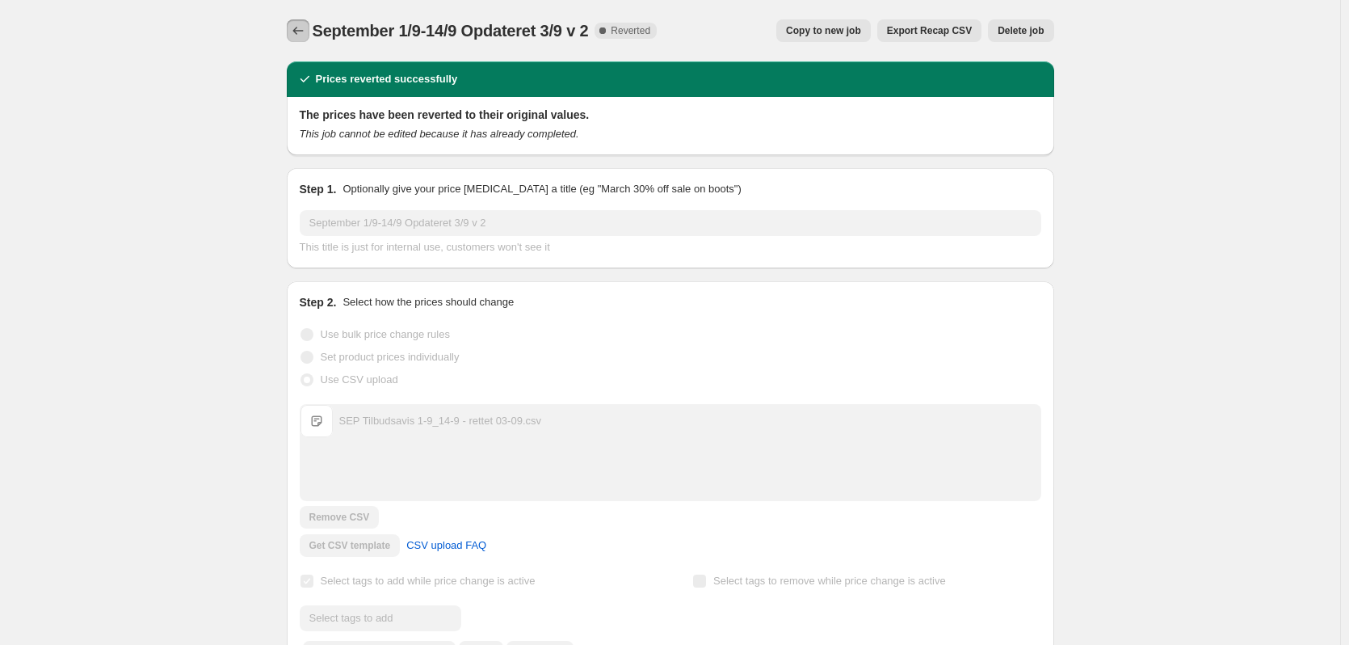
click at [302, 37] on icon "Price change jobs" at bounding box center [298, 31] width 16 height 16
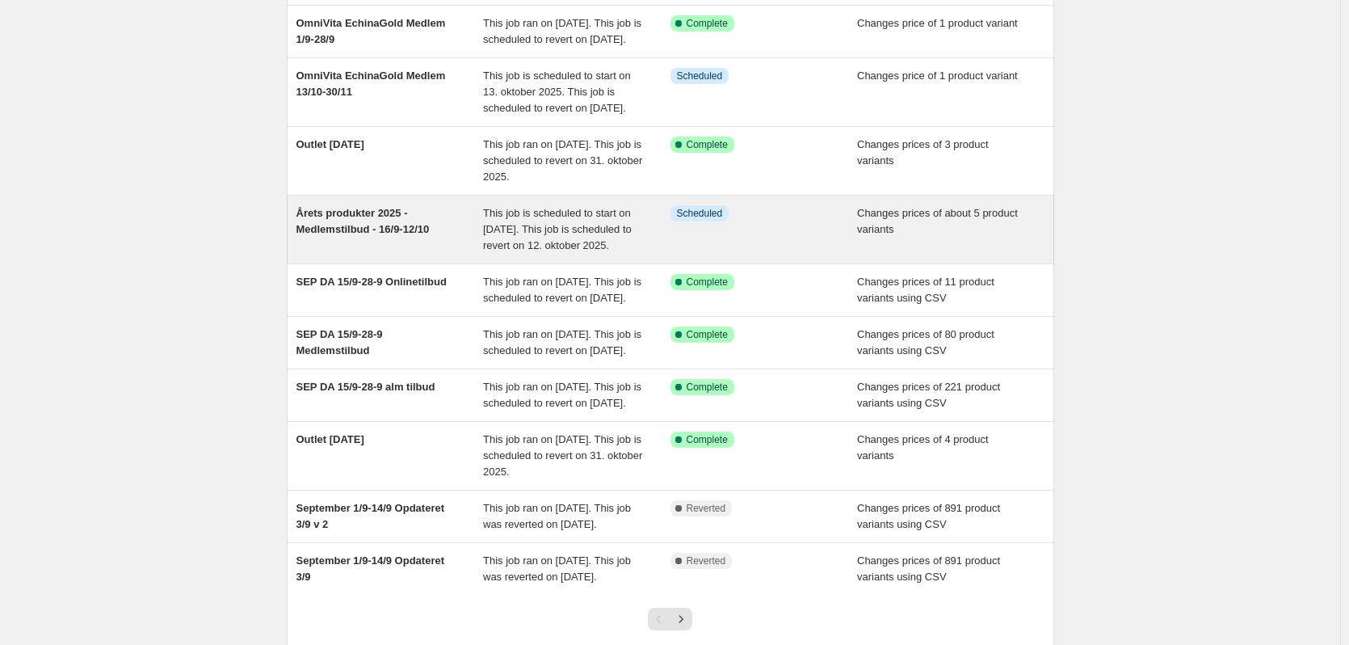
scroll to position [381, 0]
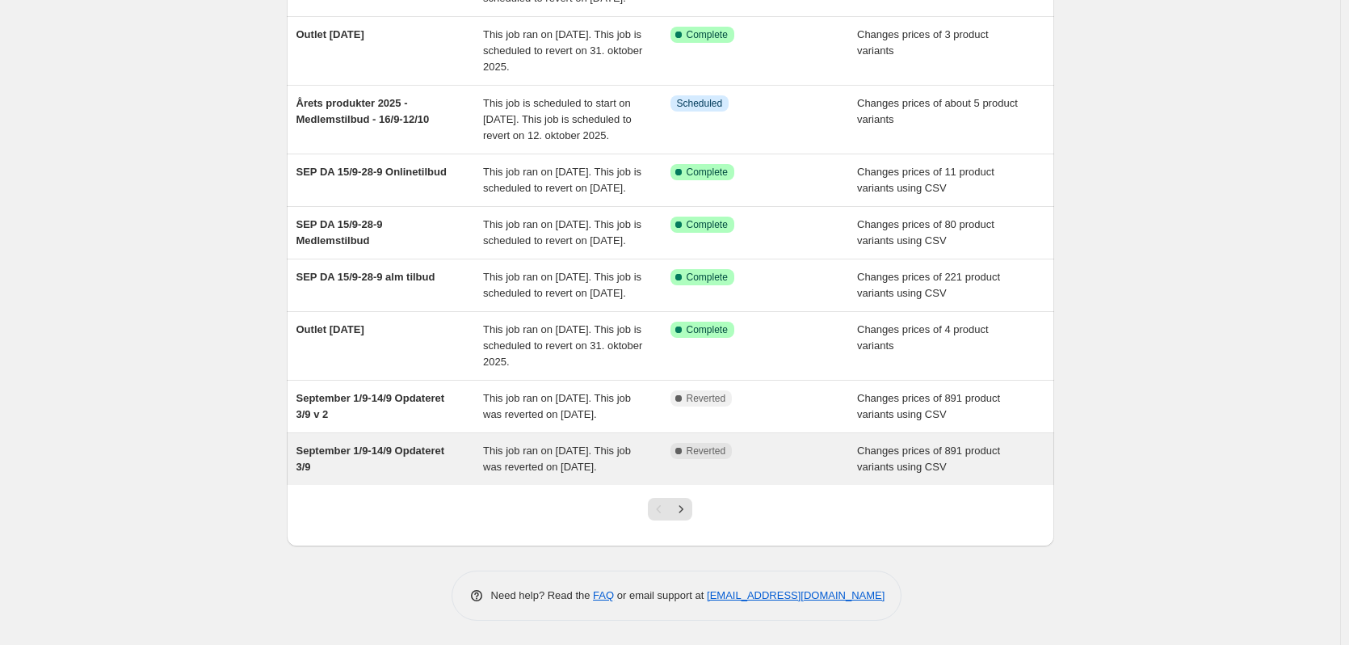
click at [608, 444] on span "This job ran on [DATE]. This job was reverted on [DATE]." at bounding box center [557, 458] width 148 height 28
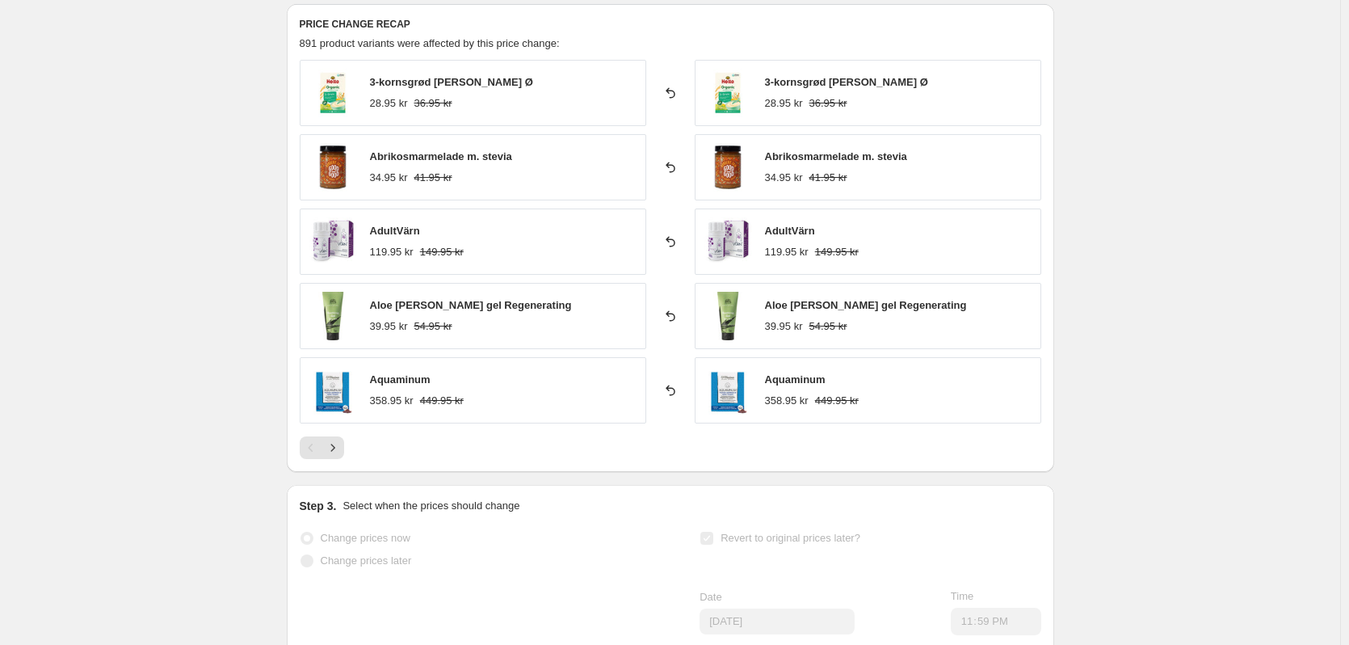
scroll to position [727, 0]
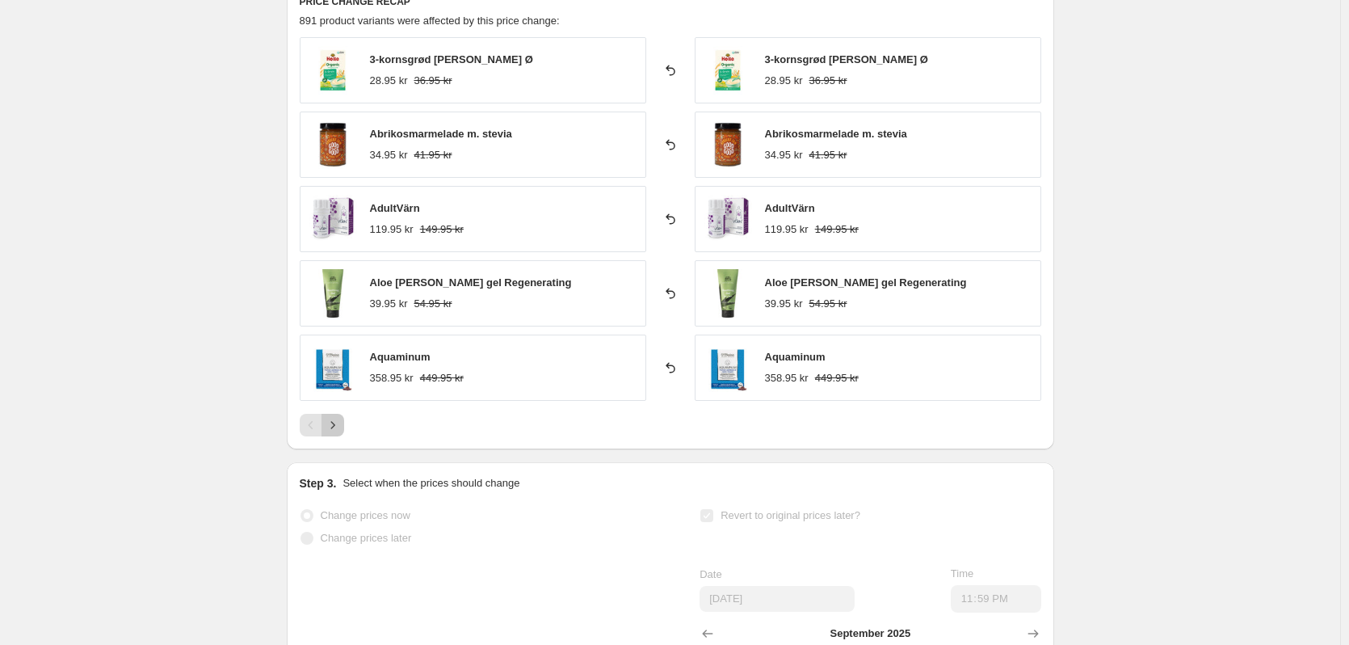
click at [340, 423] on icon "Next" at bounding box center [333, 425] width 16 height 16
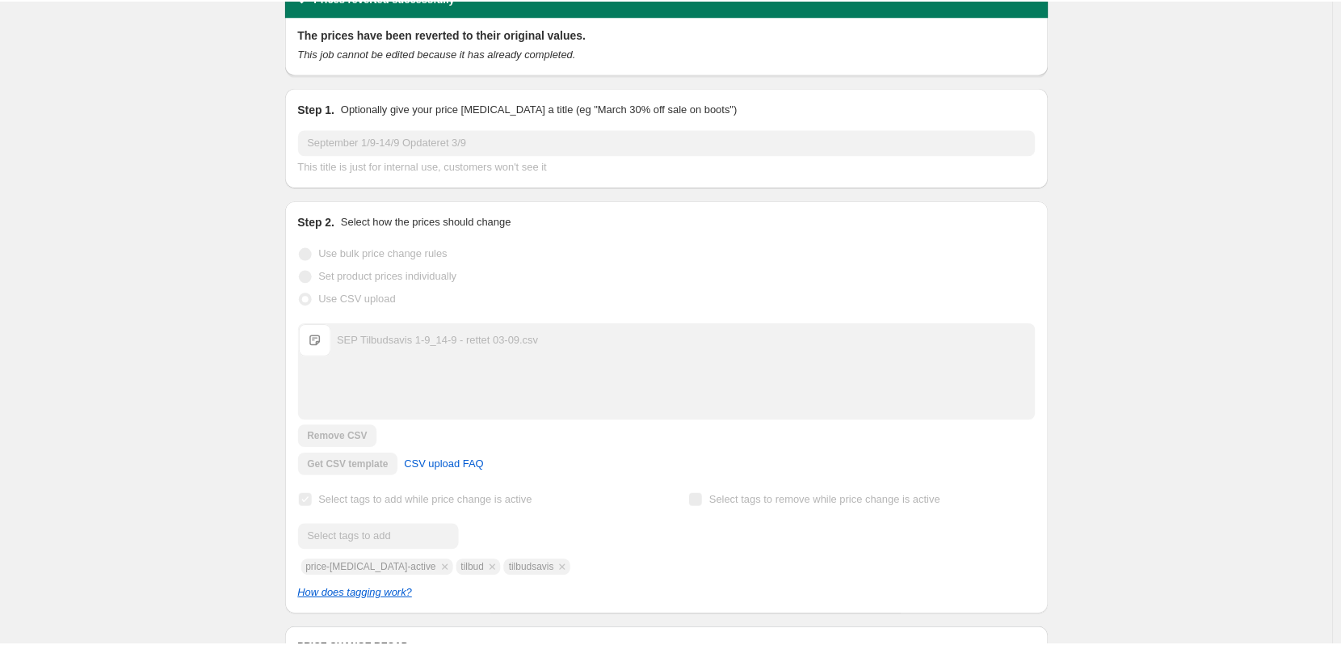
scroll to position [0, 0]
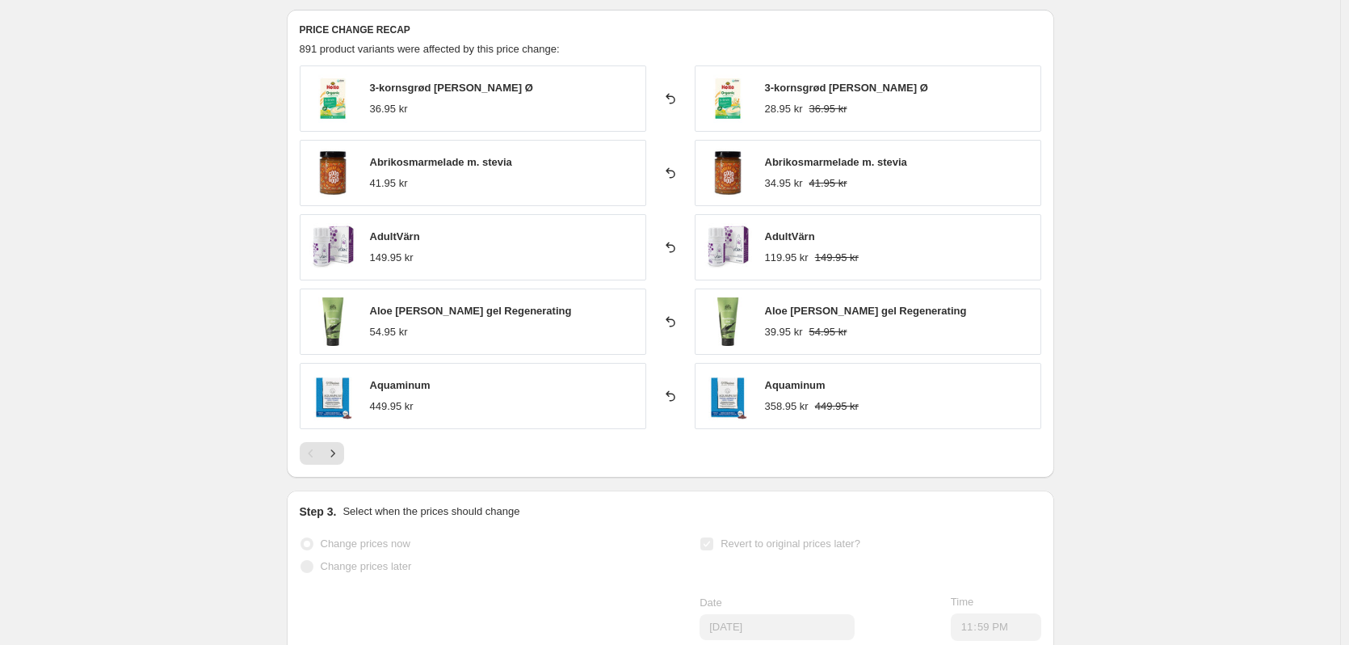
scroll to position [727, 0]
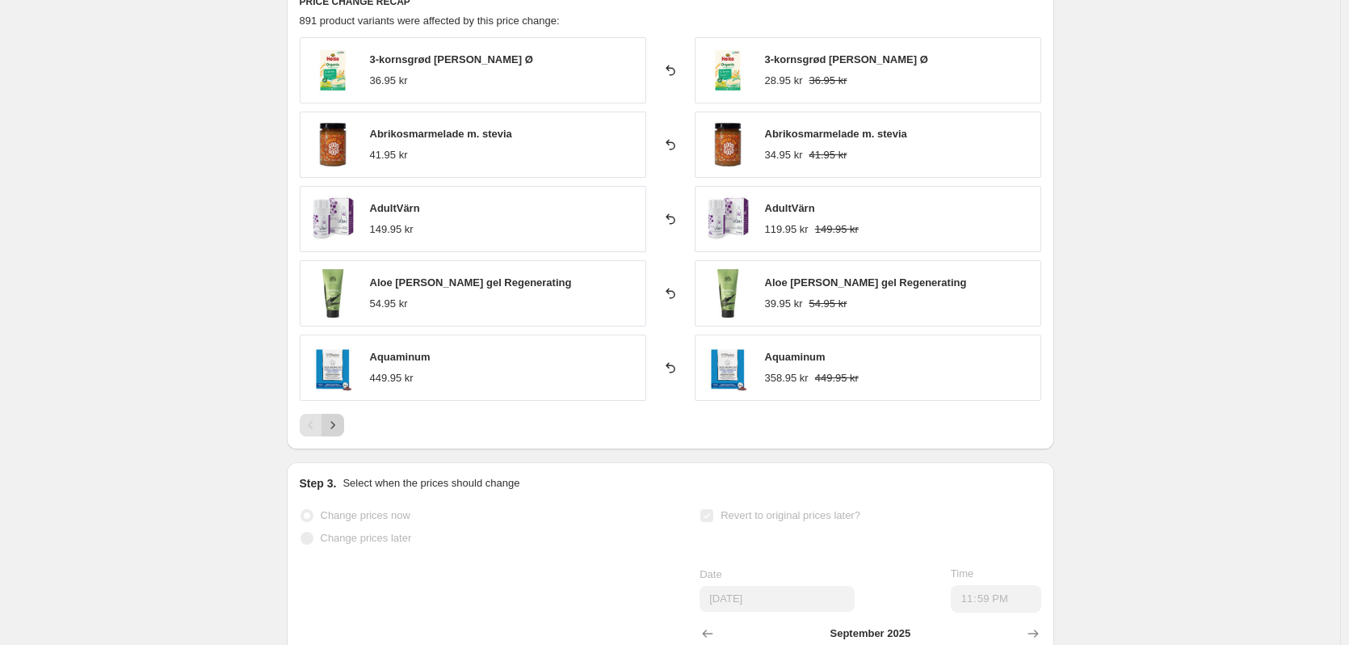
click at [333, 427] on icon "Next" at bounding box center [333, 425] width 16 height 16
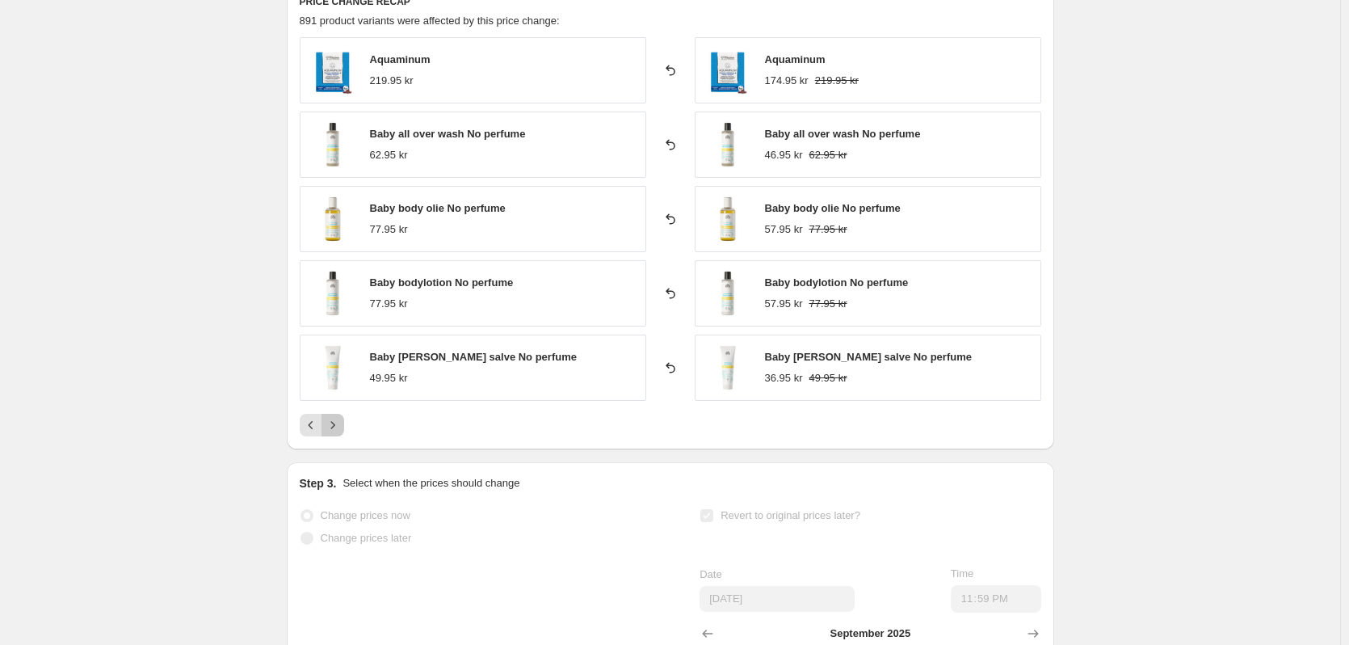
click at [333, 427] on icon "Next" at bounding box center [333, 425] width 16 height 16
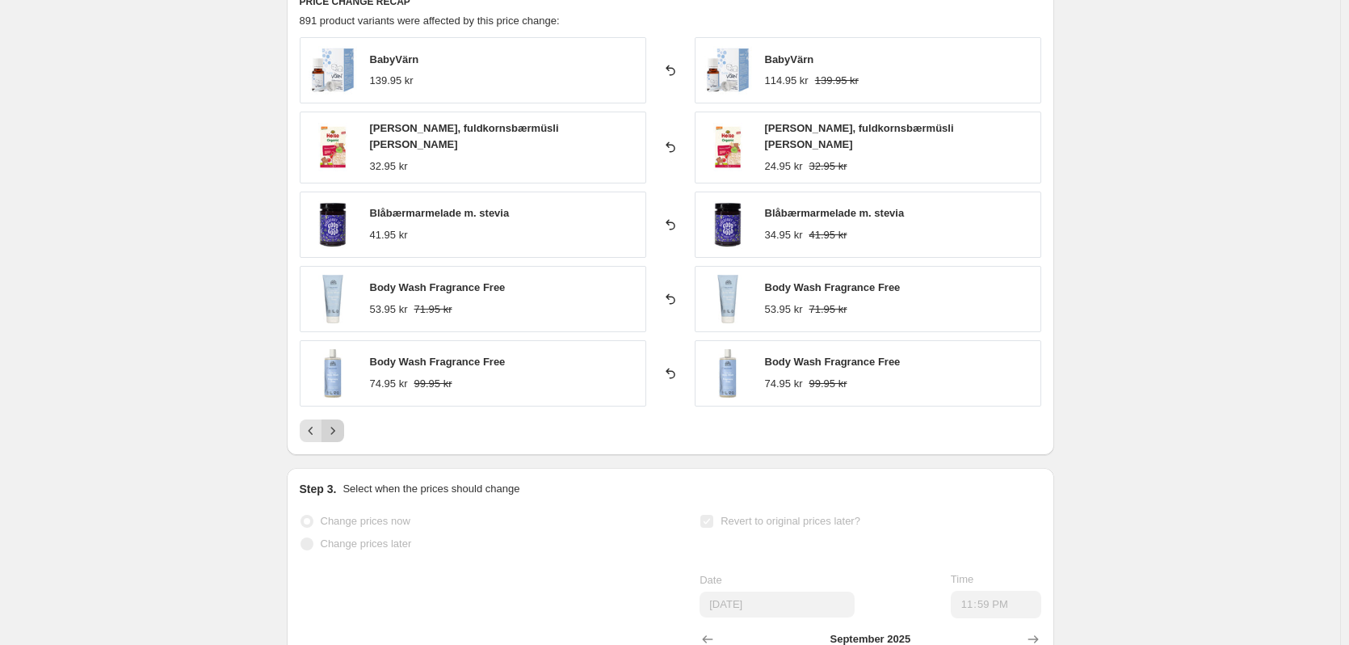
click at [333, 427] on icon "Next" at bounding box center [333, 431] width 16 height 16
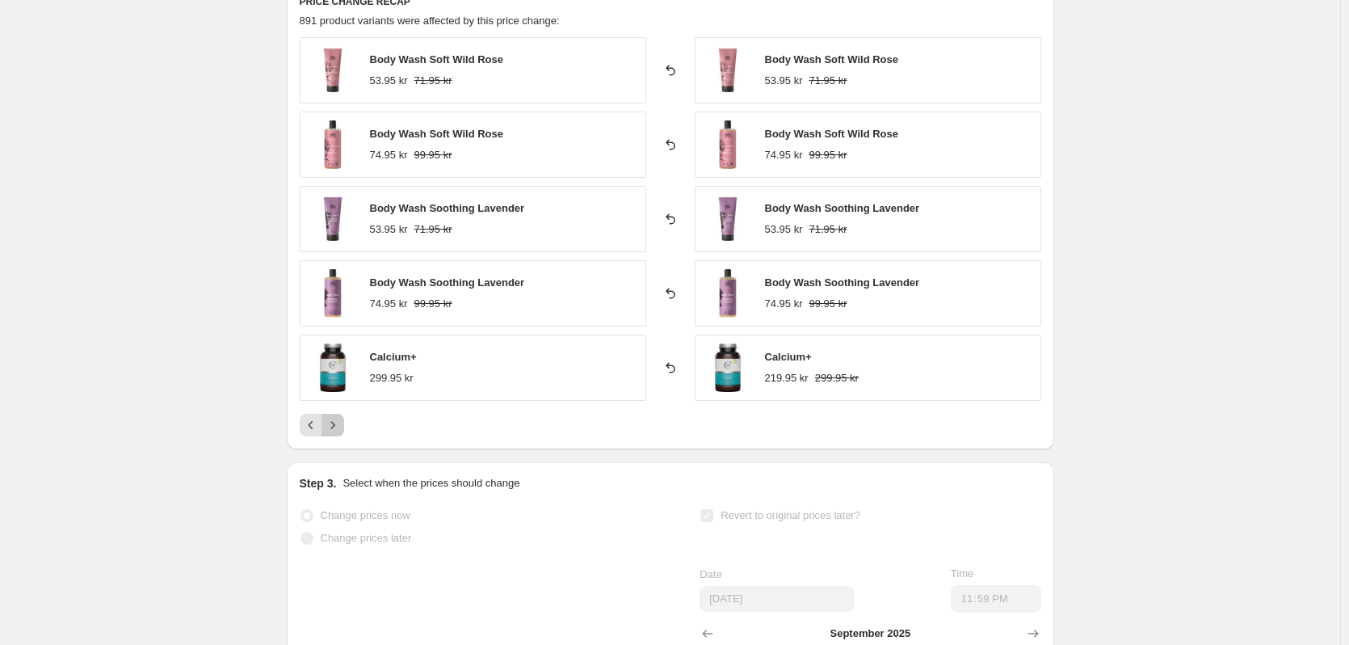
click at [333, 427] on icon "Next" at bounding box center [333, 425] width 16 height 16
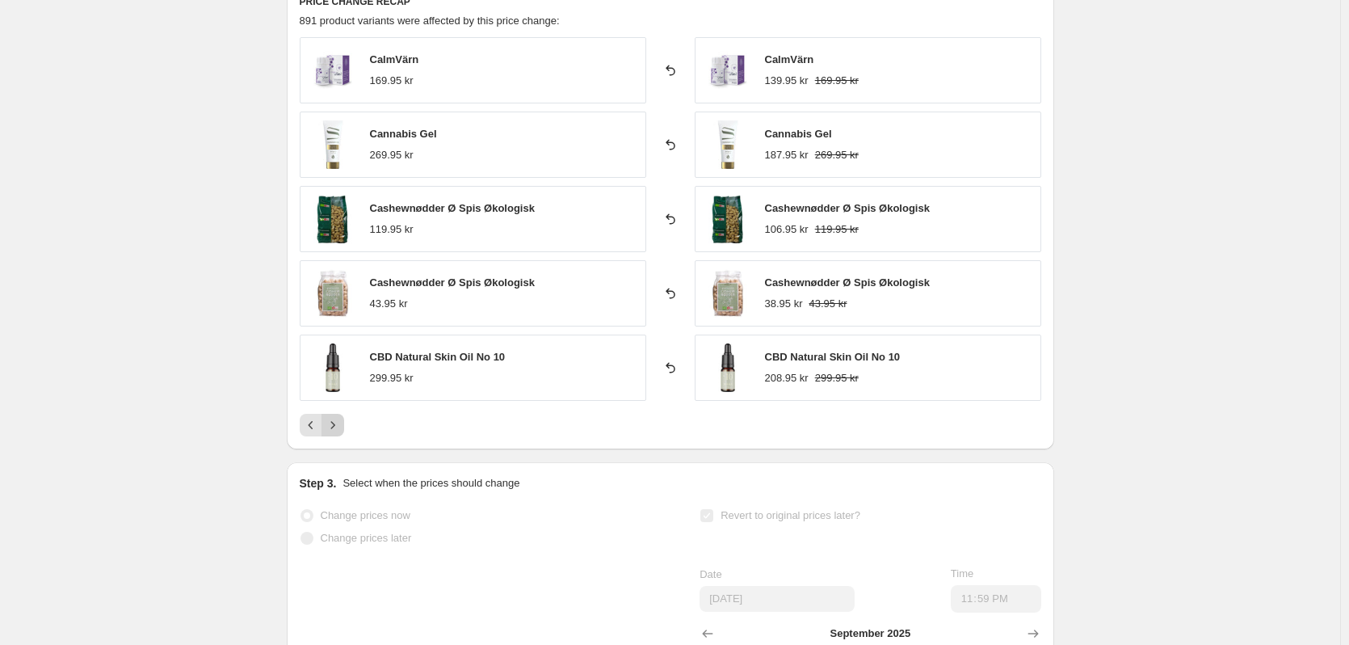
click at [333, 427] on icon "Next" at bounding box center [333, 425] width 16 height 16
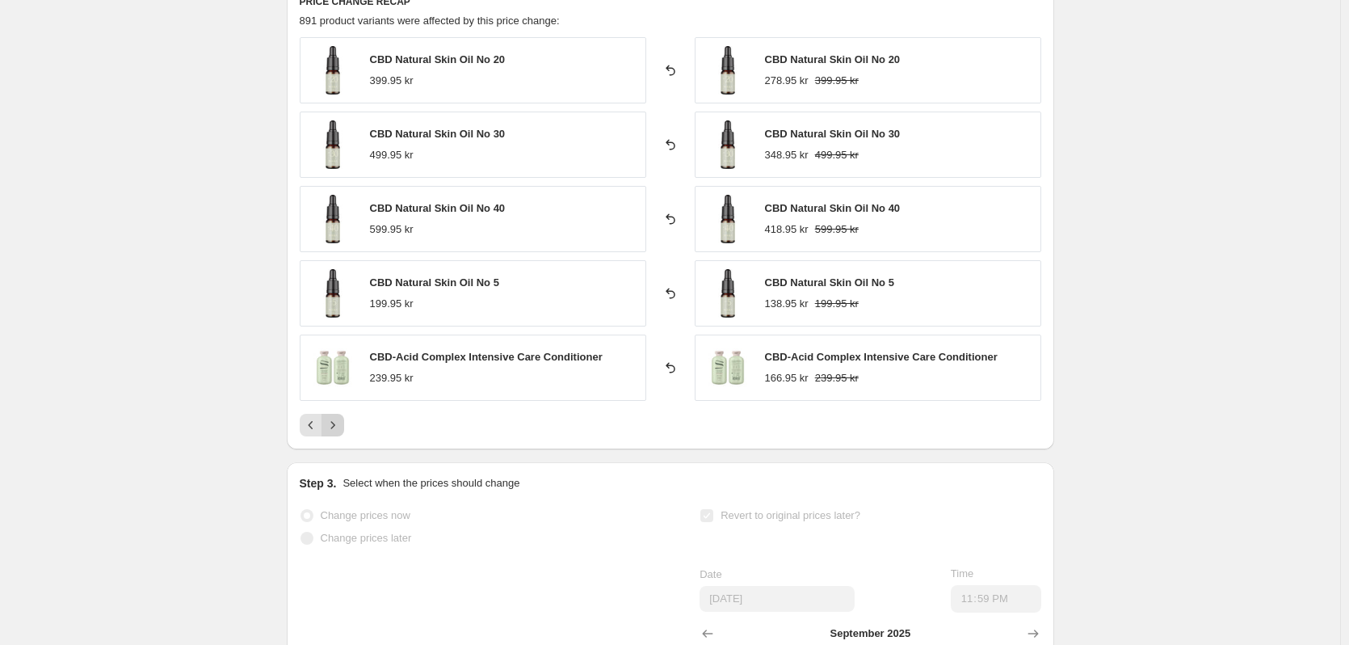
click at [333, 427] on icon "Next" at bounding box center [333, 425] width 16 height 16
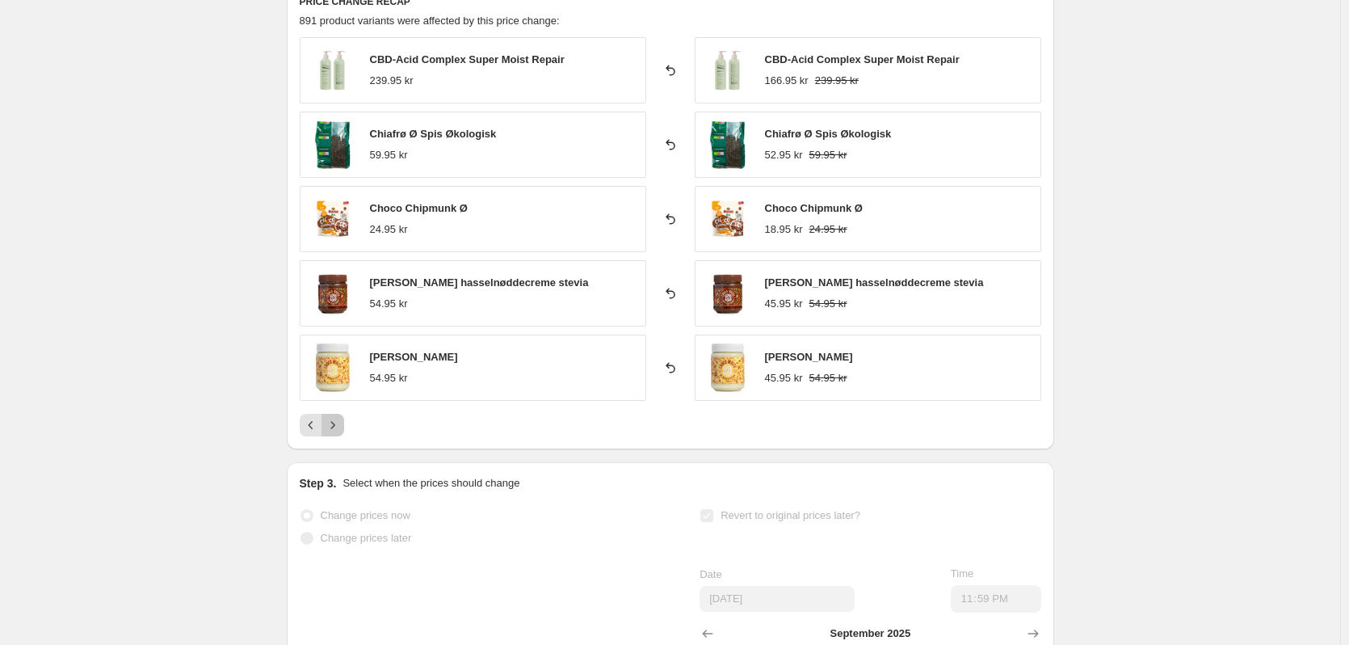
click at [333, 427] on icon "Next" at bounding box center [333, 425] width 16 height 16
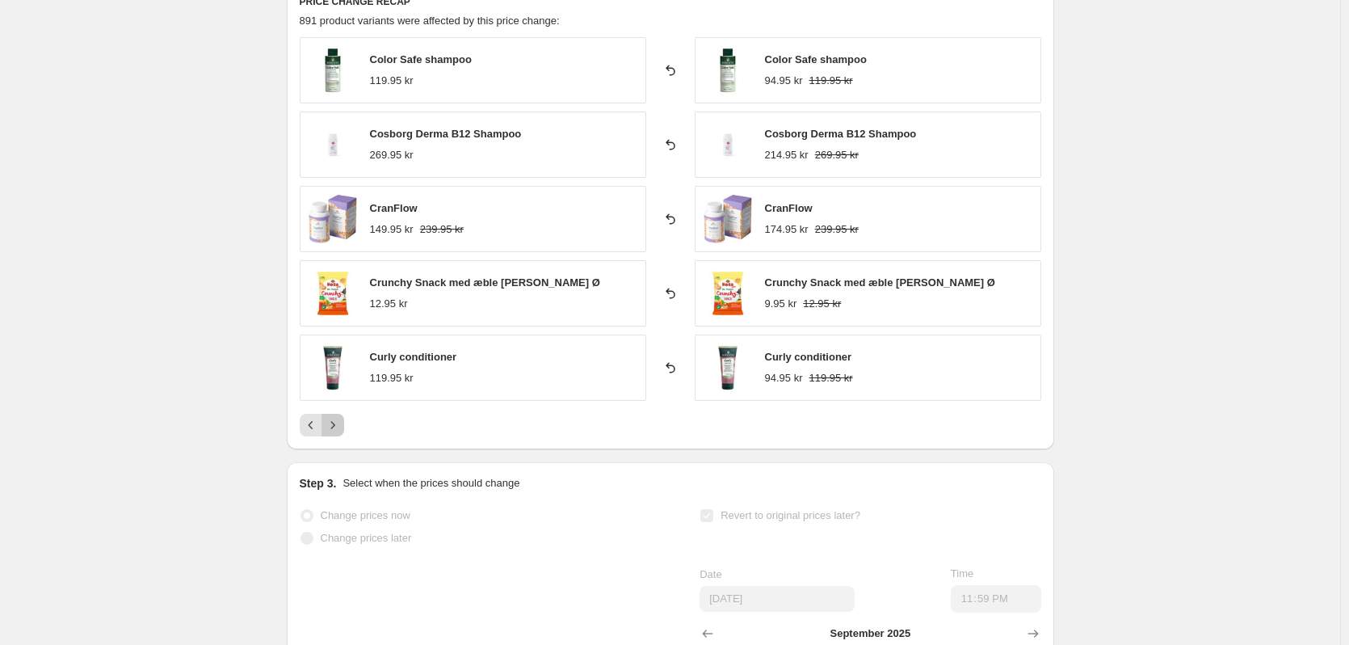
click at [333, 427] on icon "Next" at bounding box center [333, 425] width 16 height 16
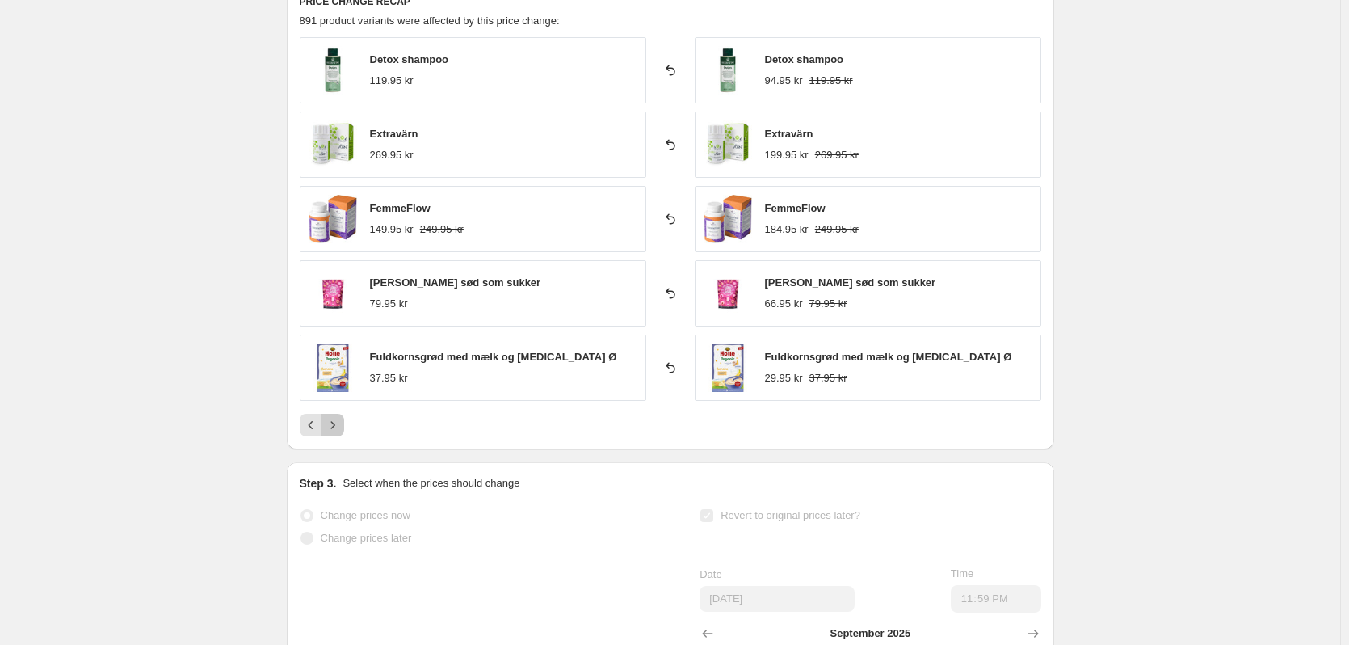
click at [333, 427] on icon "Next" at bounding box center [333, 425] width 16 height 16
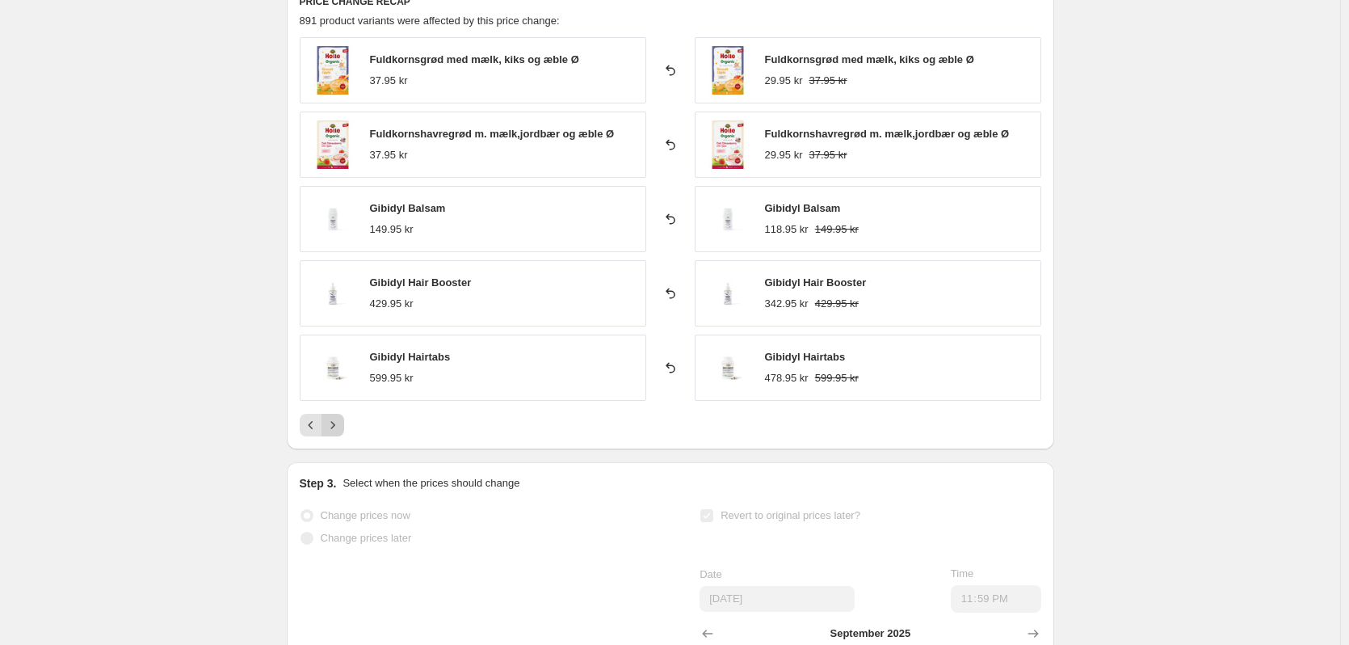
click at [333, 427] on icon "Next" at bounding box center [333, 425] width 16 height 16
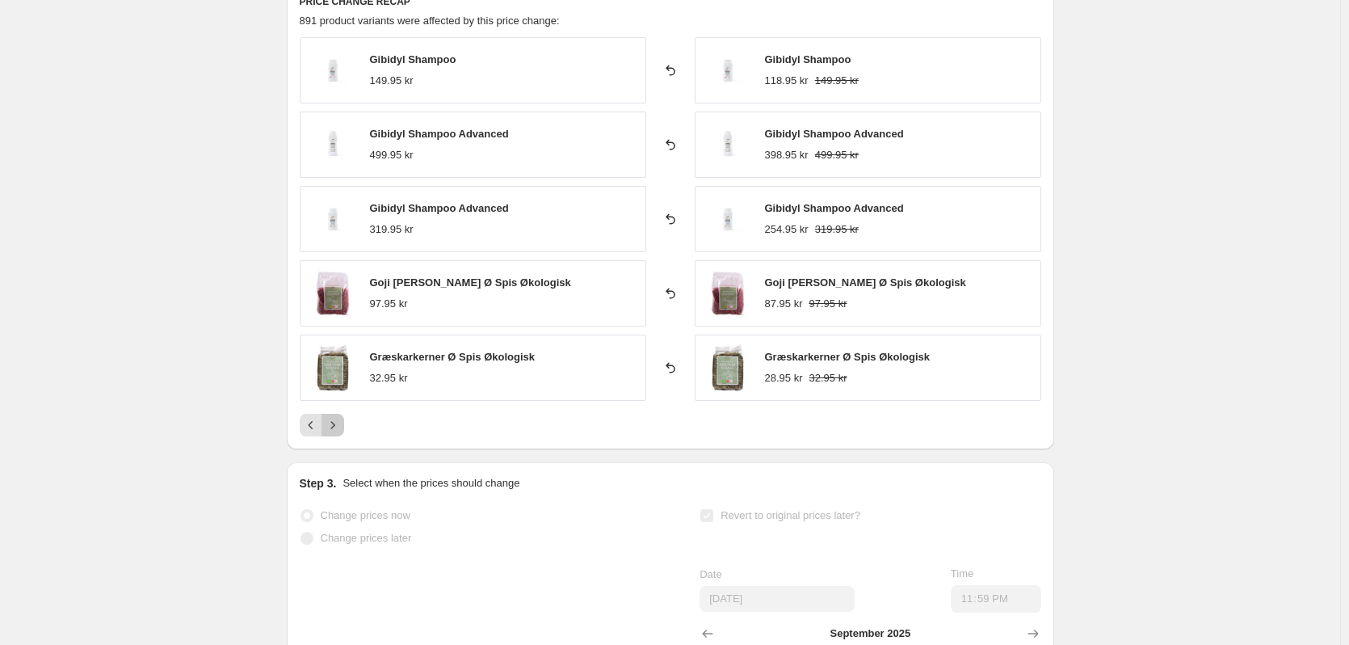
click at [333, 427] on icon "Next" at bounding box center [333, 425] width 16 height 16
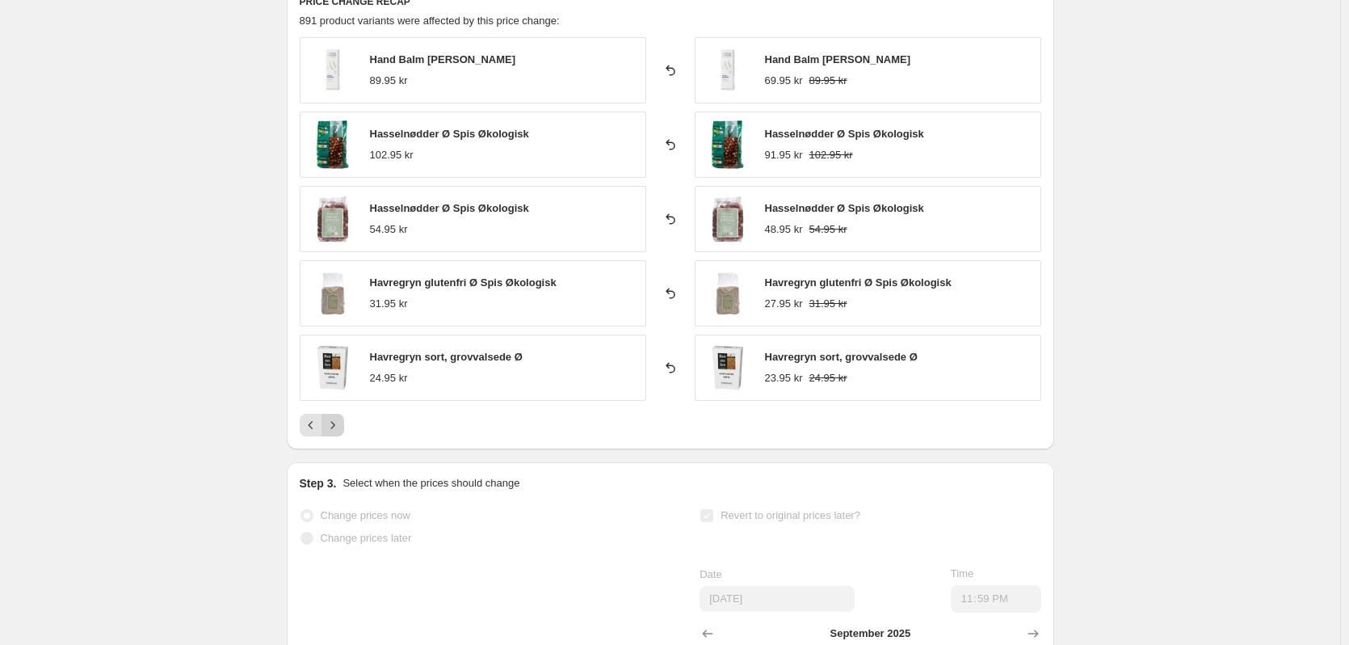
click at [333, 427] on icon "Next" at bounding box center [333, 425] width 16 height 16
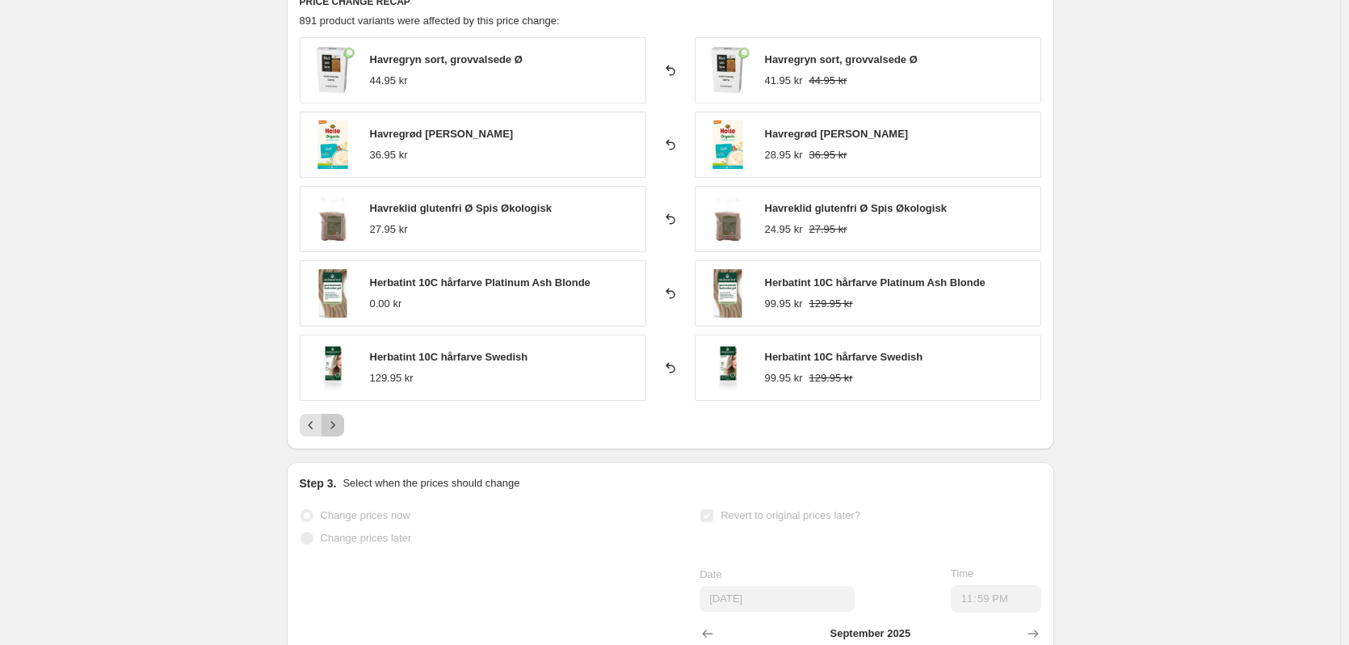
click at [333, 427] on icon "Next" at bounding box center [333, 425] width 16 height 16
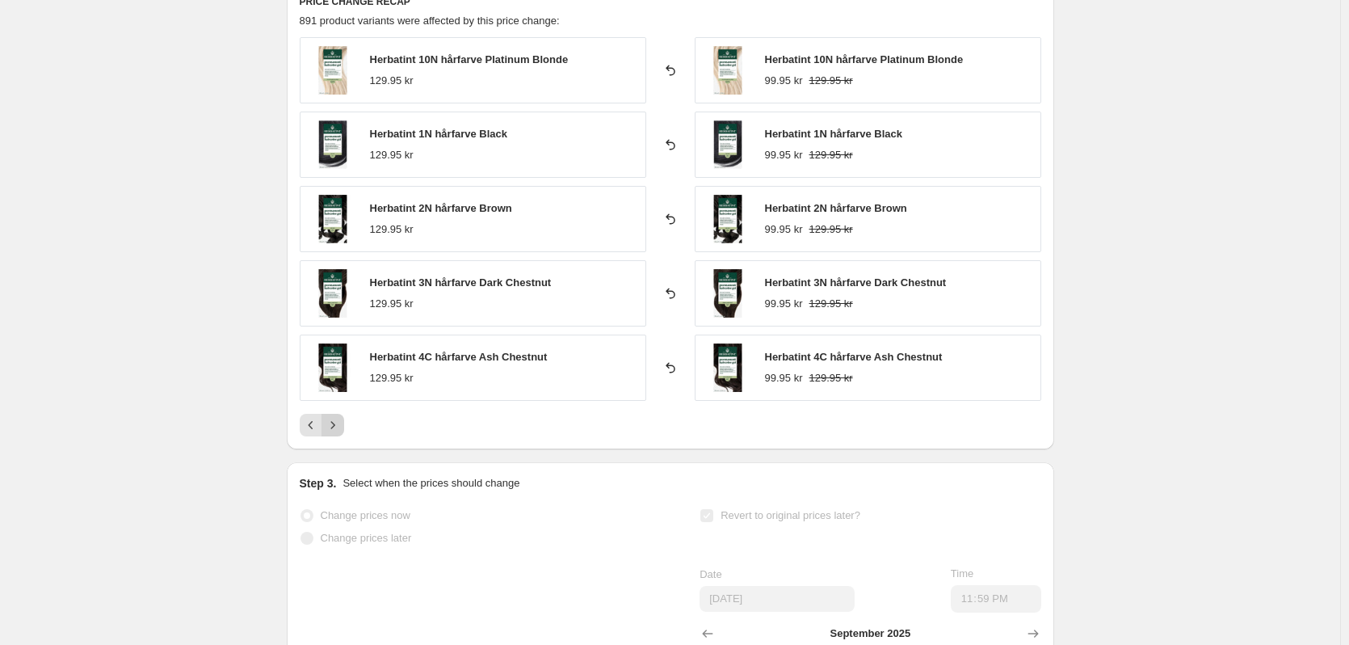
click at [333, 427] on icon "Next" at bounding box center [333, 425] width 16 height 16
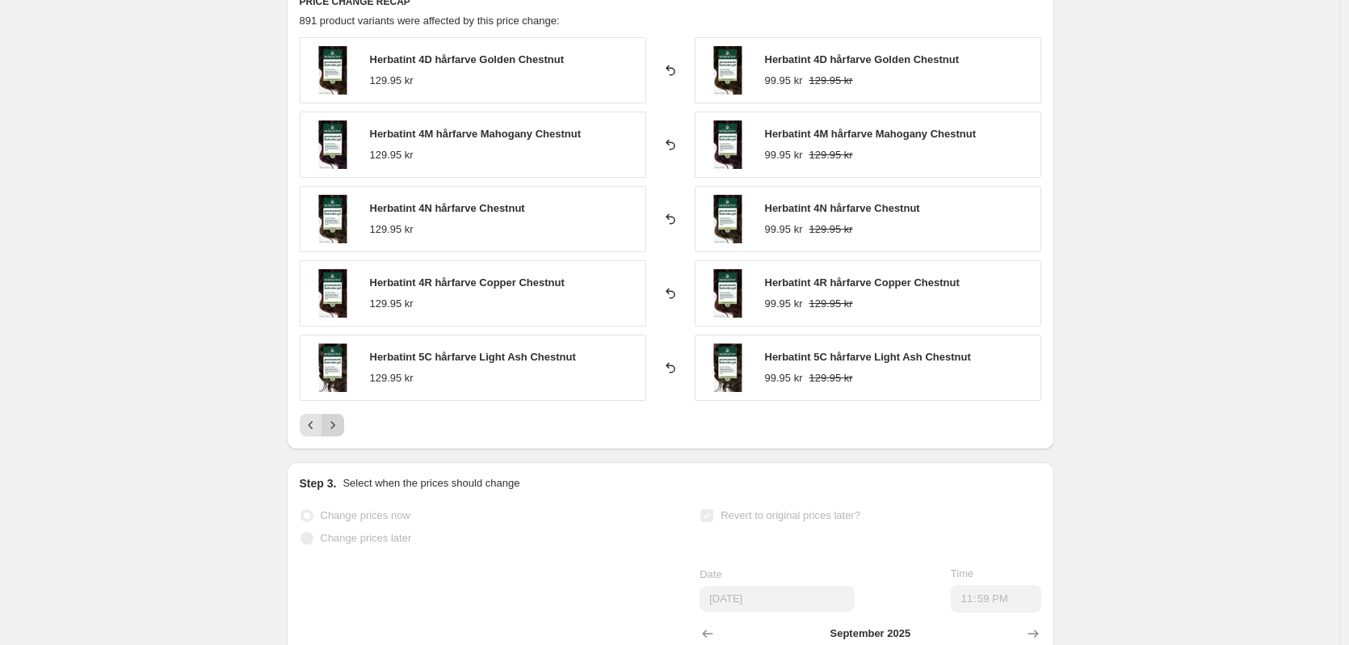
click at [333, 427] on icon "Next" at bounding box center [333, 425] width 16 height 16
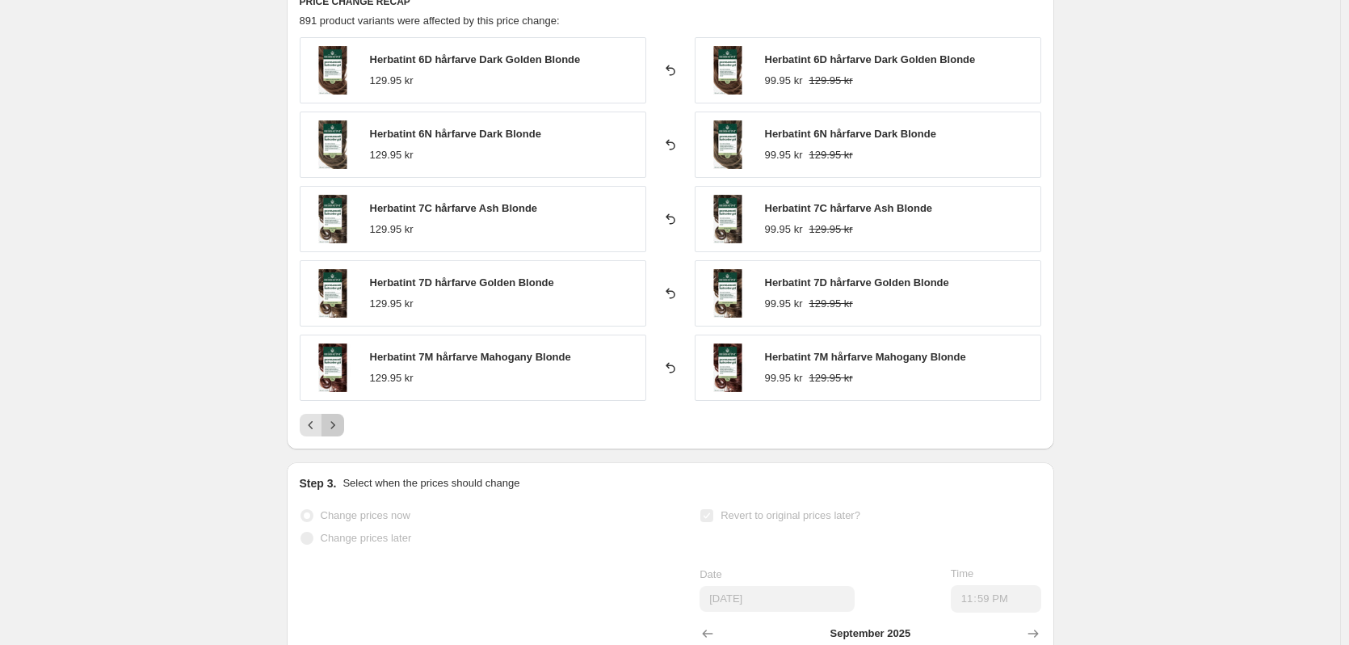
click at [333, 427] on icon "Next" at bounding box center [333, 425] width 16 height 16
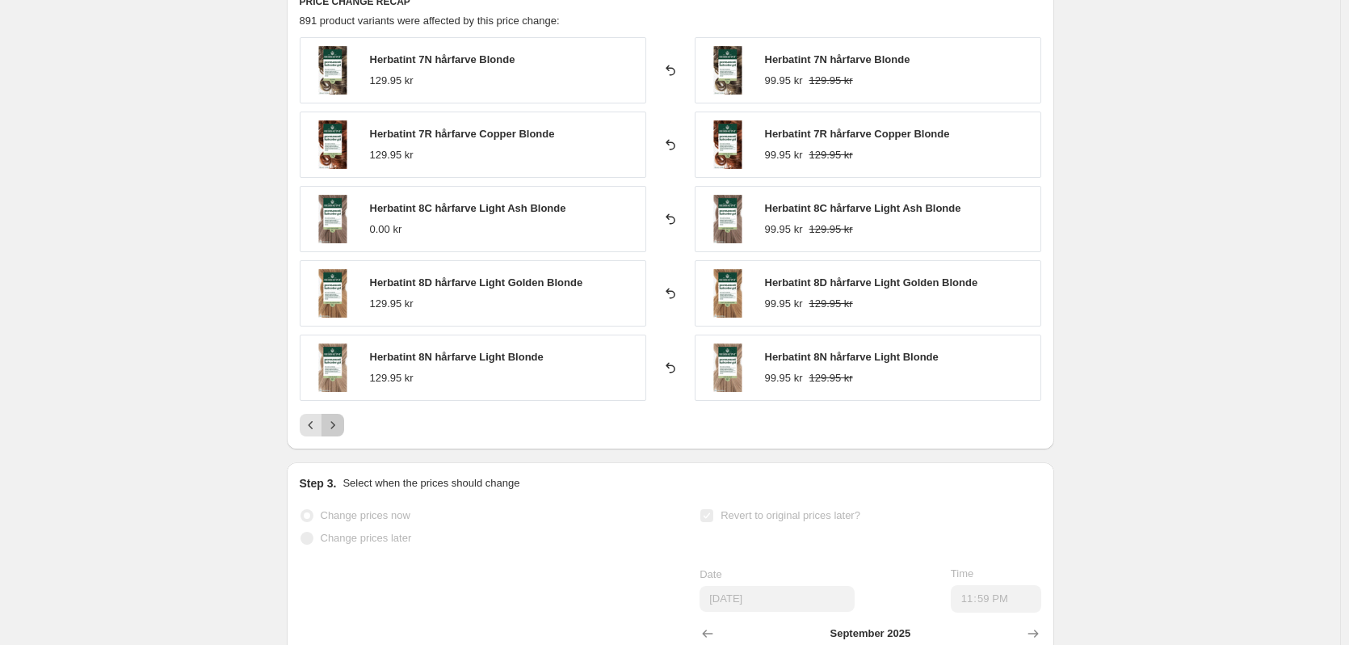
click at [333, 427] on icon "Next" at bounding box center [333, 425] width 16 height 16
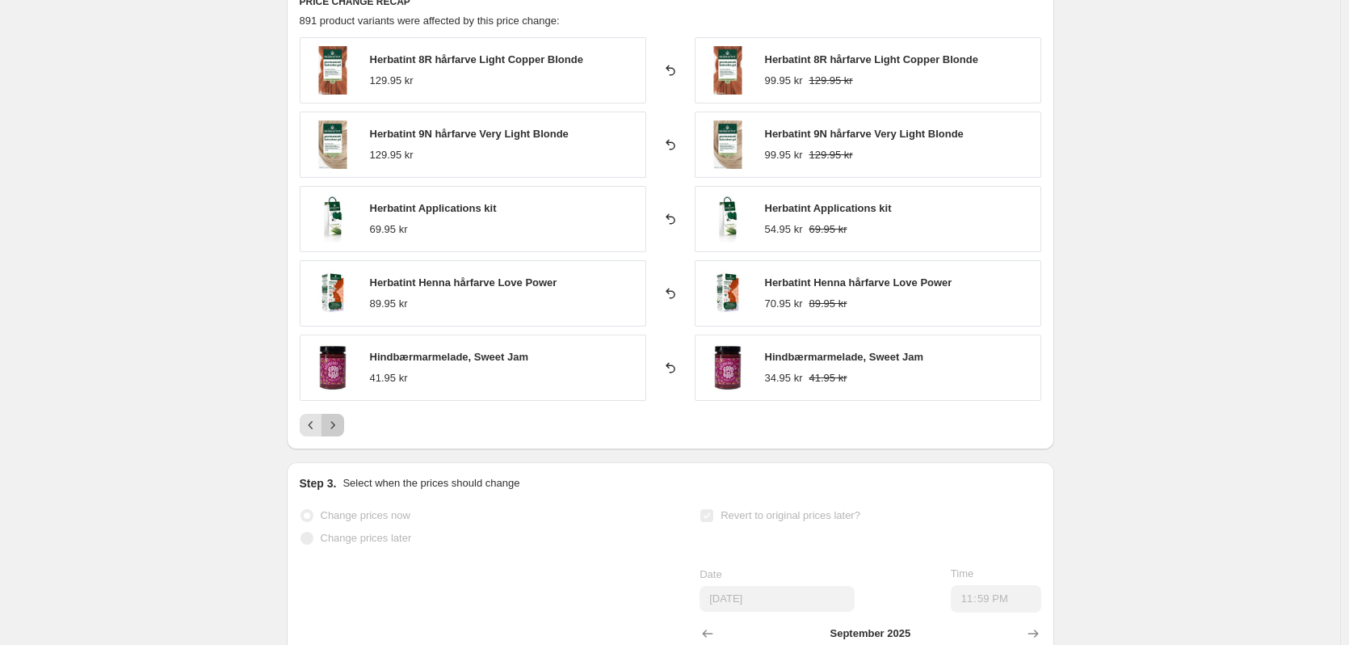
click at [333, 427] on icon "Next" at bounding box center [333, 425] width 16 height 16
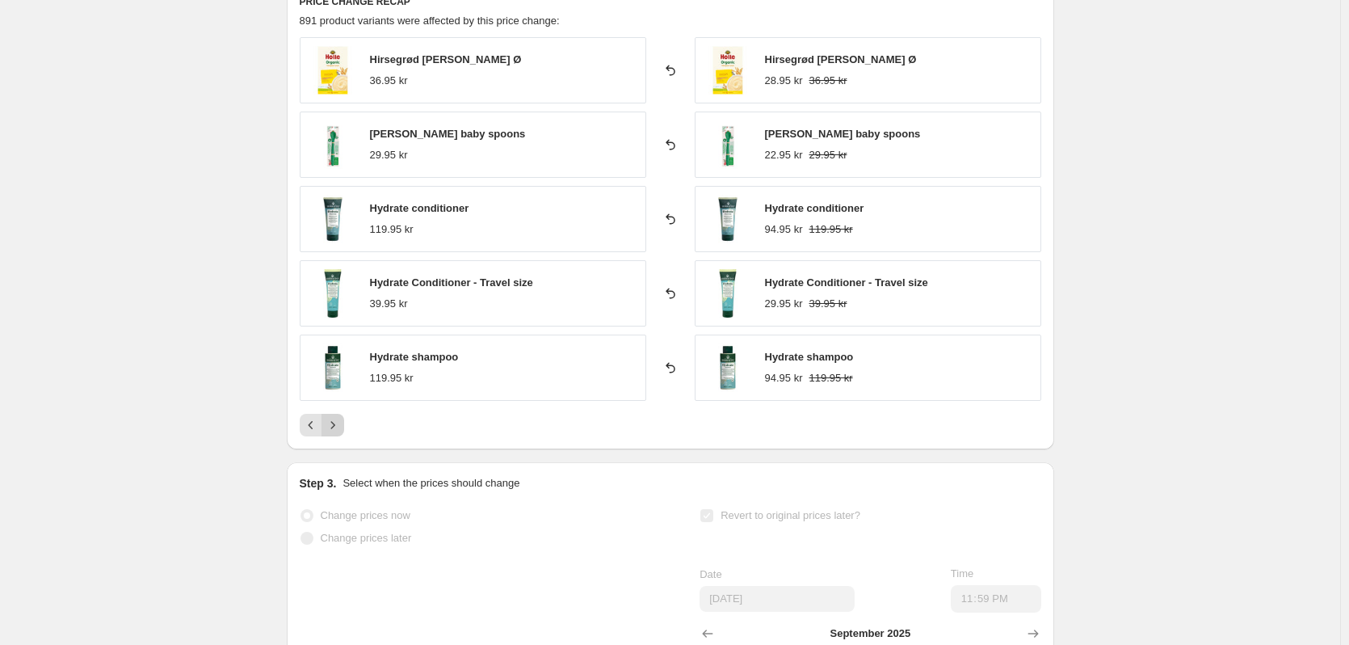
click at [333, 427] on icon "Next" at bounding box center [333, 425] width 16 height 16
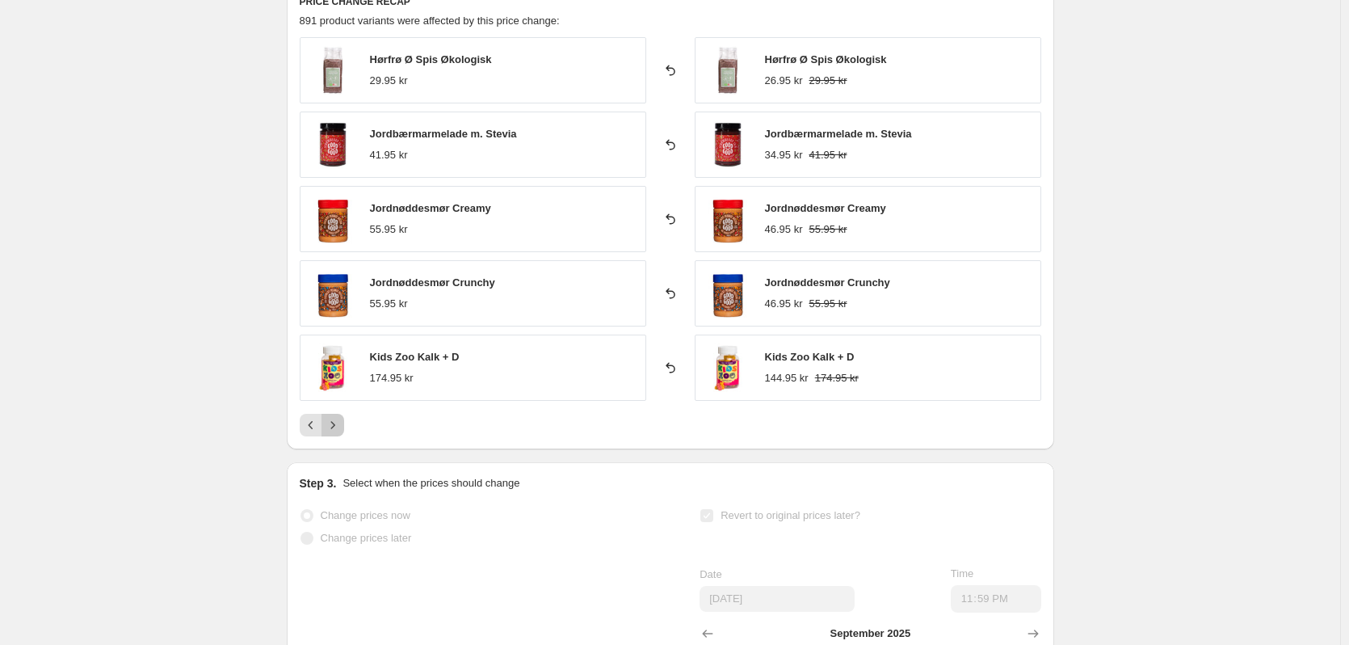
click at [333, 427] on icon "Next" at bounding box center [333, 425] width 16 height 16
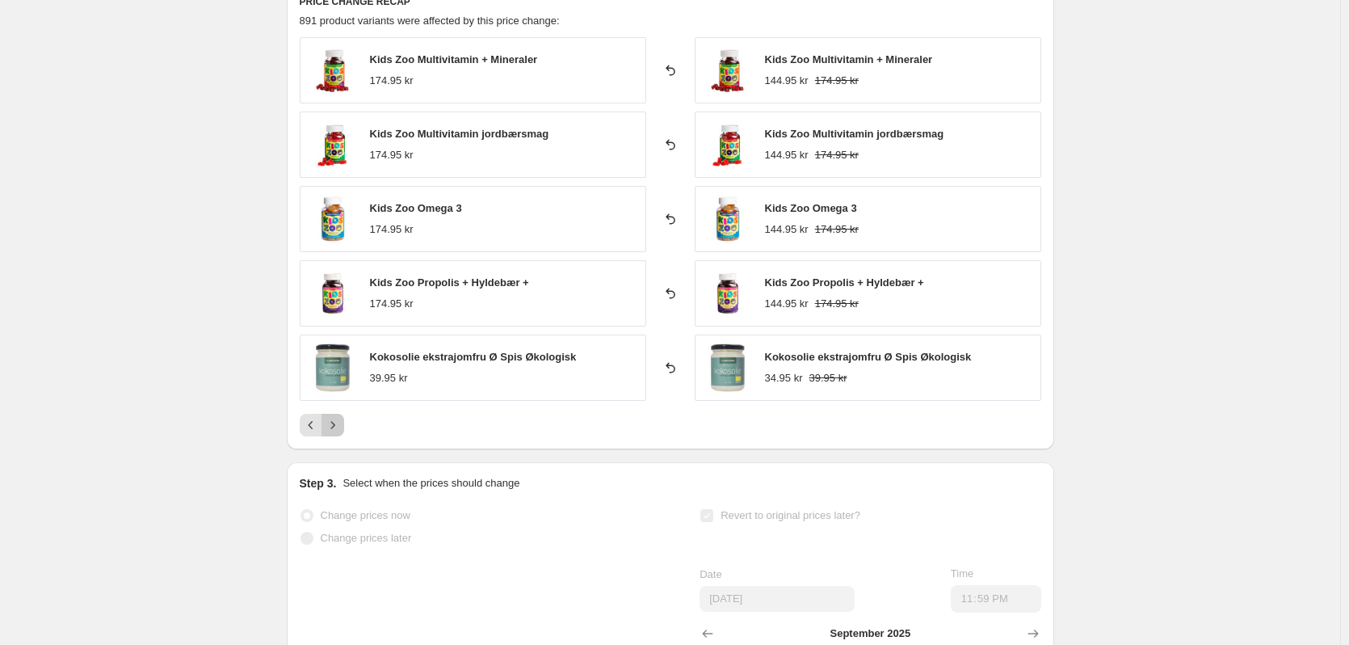
click at [333, 427] on icon "Next" at bounding box center [333, 425] width 16 height 16
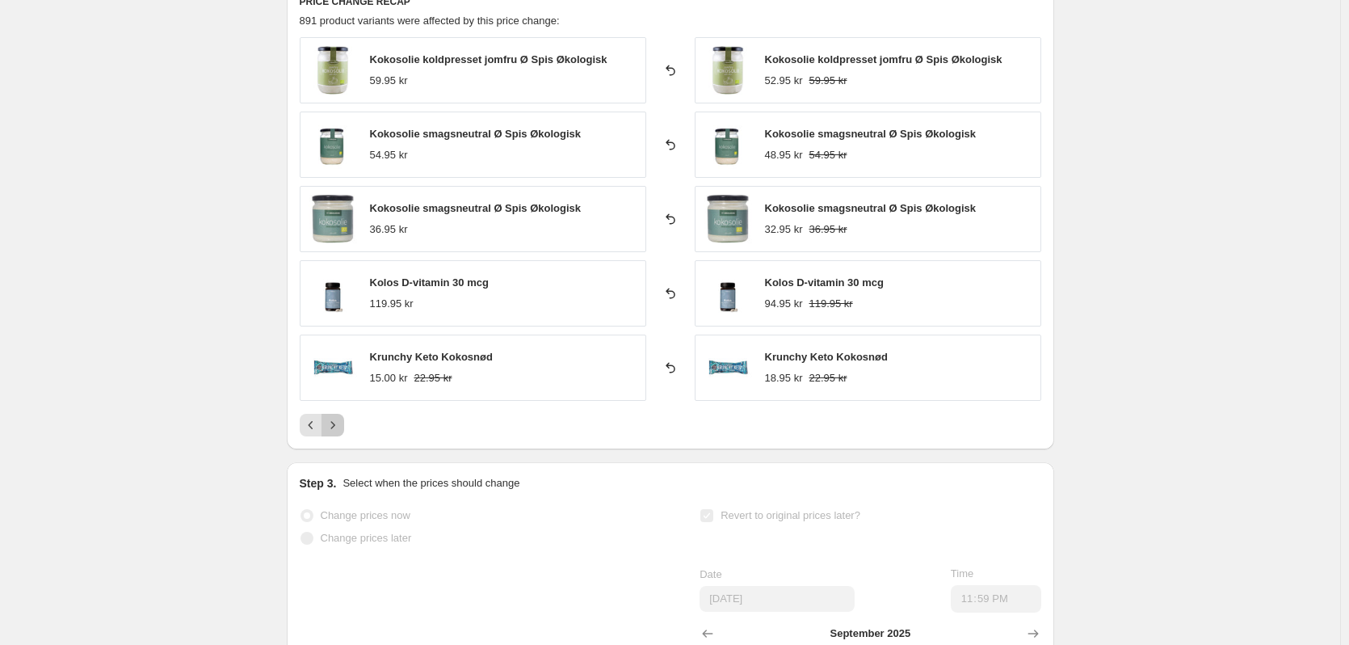
click at [333, 427] on icon "Next" at bounding box center [333, 425] width 16 height 16
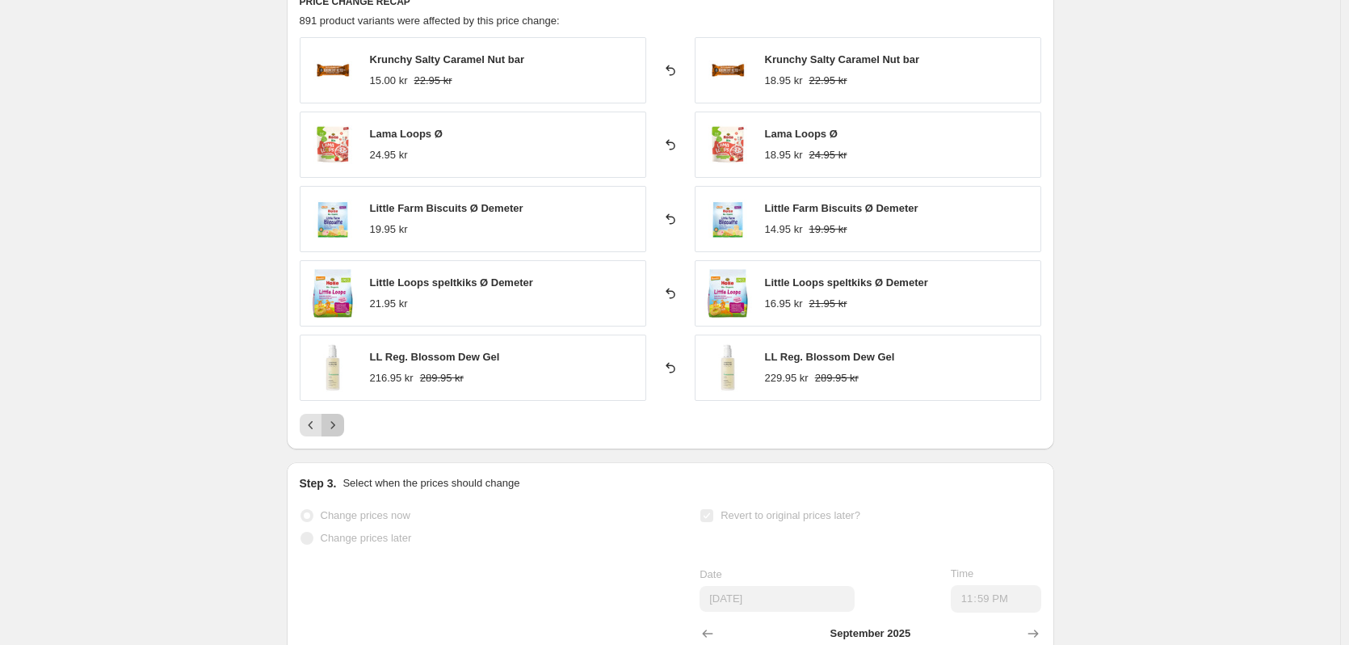
click at [333, 427] on icon "Next" at bounding box center [333, 425] width 16 height 16
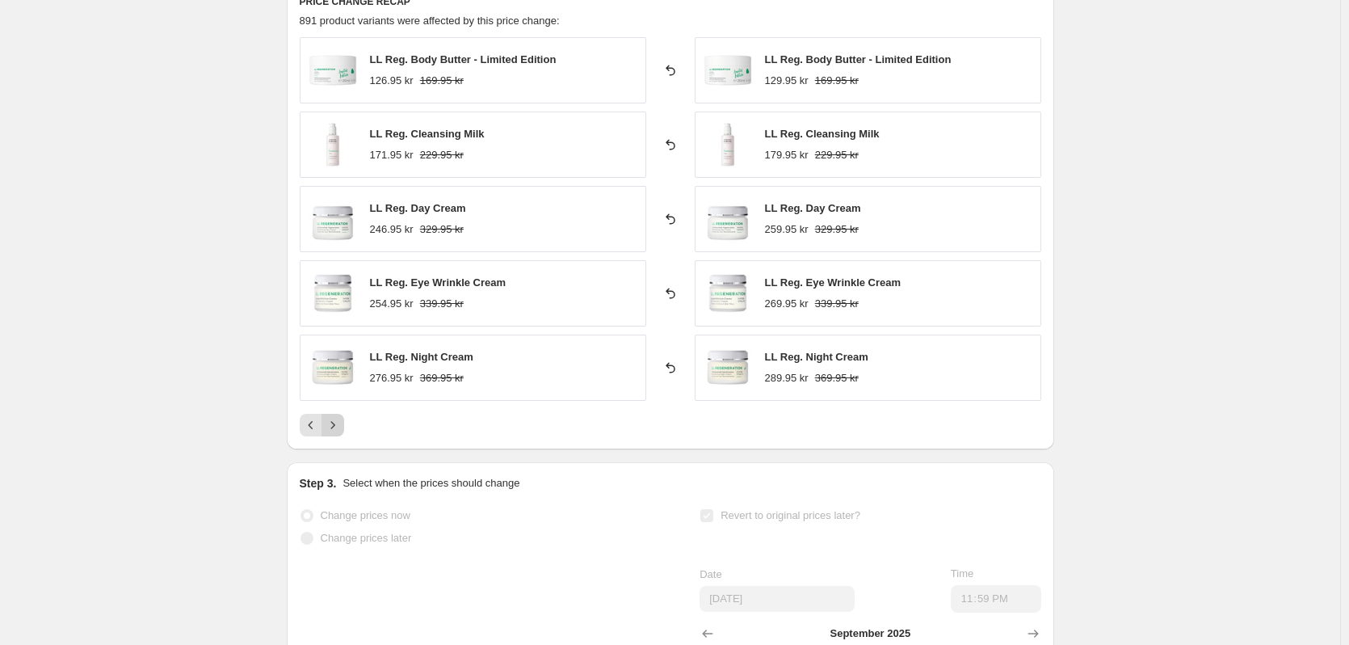
click at [333, 427] on icon "Next" at bounding box center [333, 425] width 16 height 16
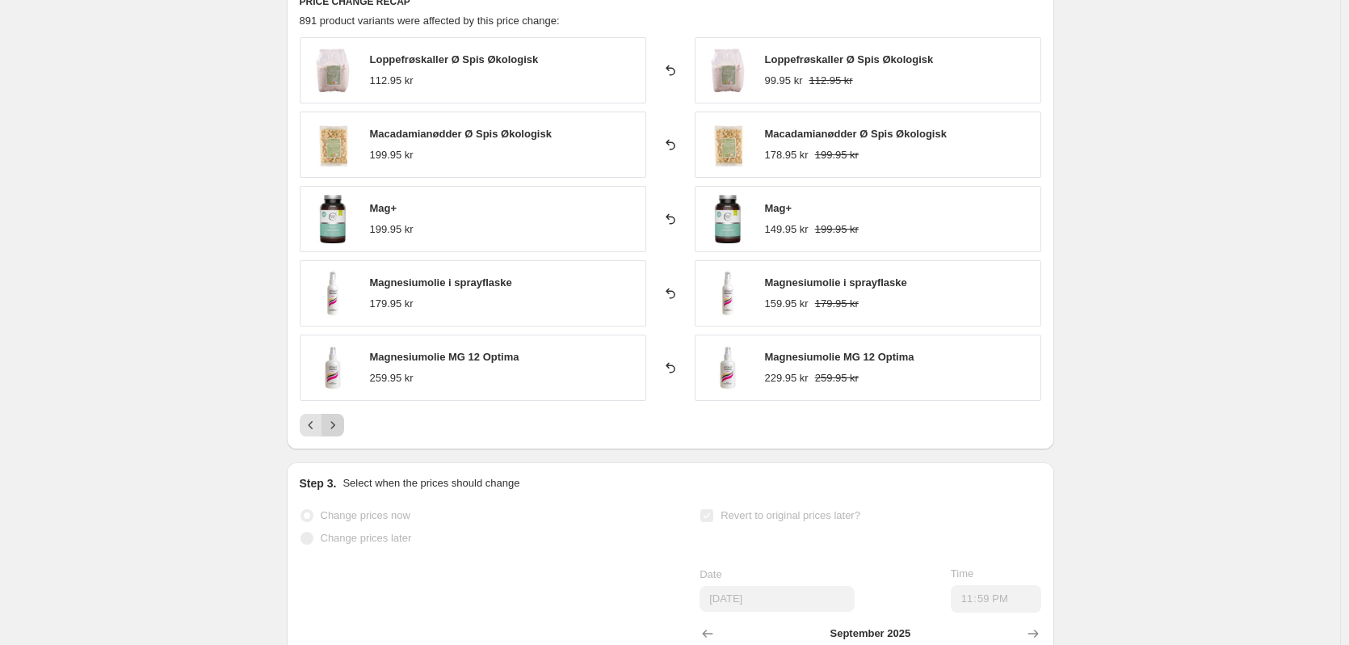
click at [333, 427] on icon "Next" at bounding box center [333, 425] width 16 height 16
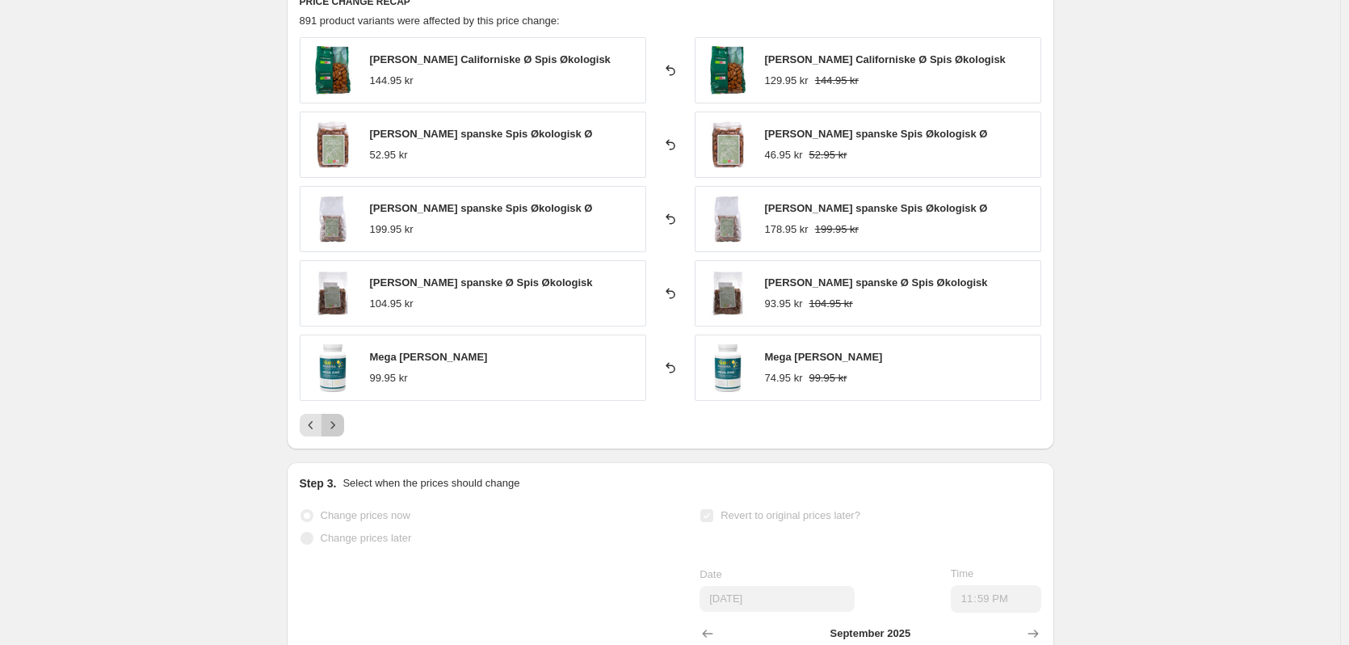
click at [333, 427] on icon "Next" at bounding box center [333, 425] width 16 height 16
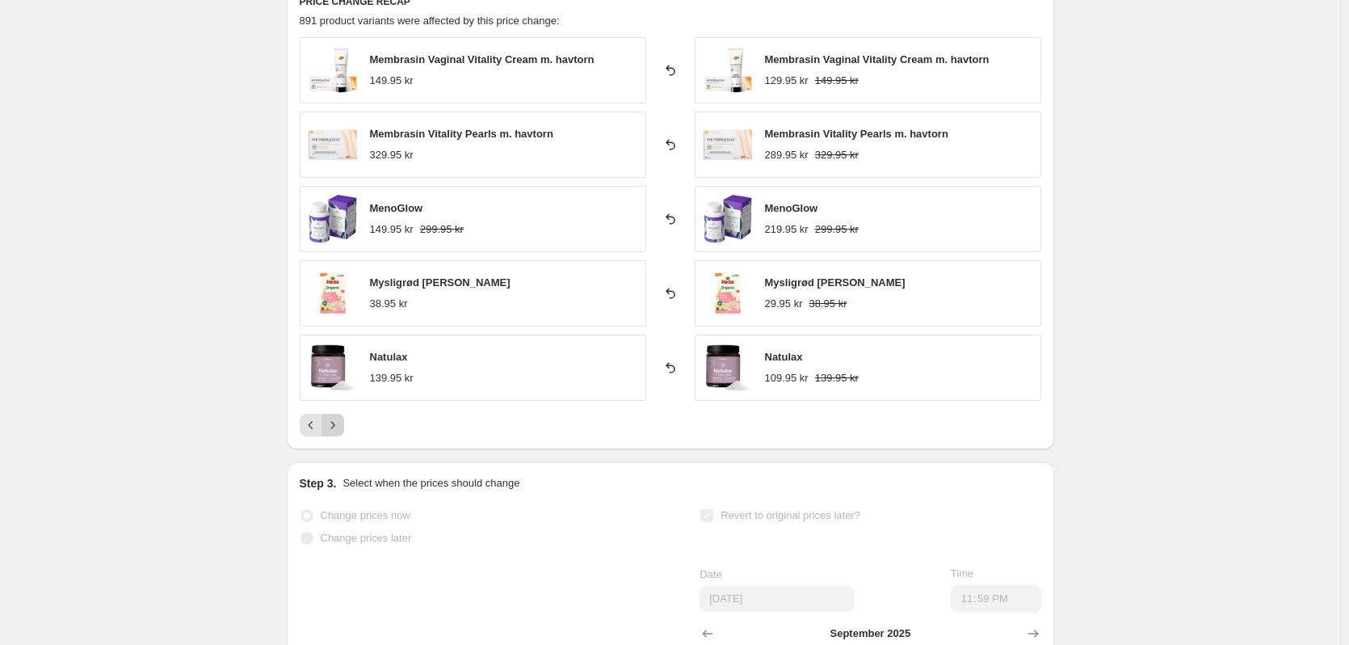
click at [333, 427] on icon "Next" at bounding box center [333, 425] width 16 height 16
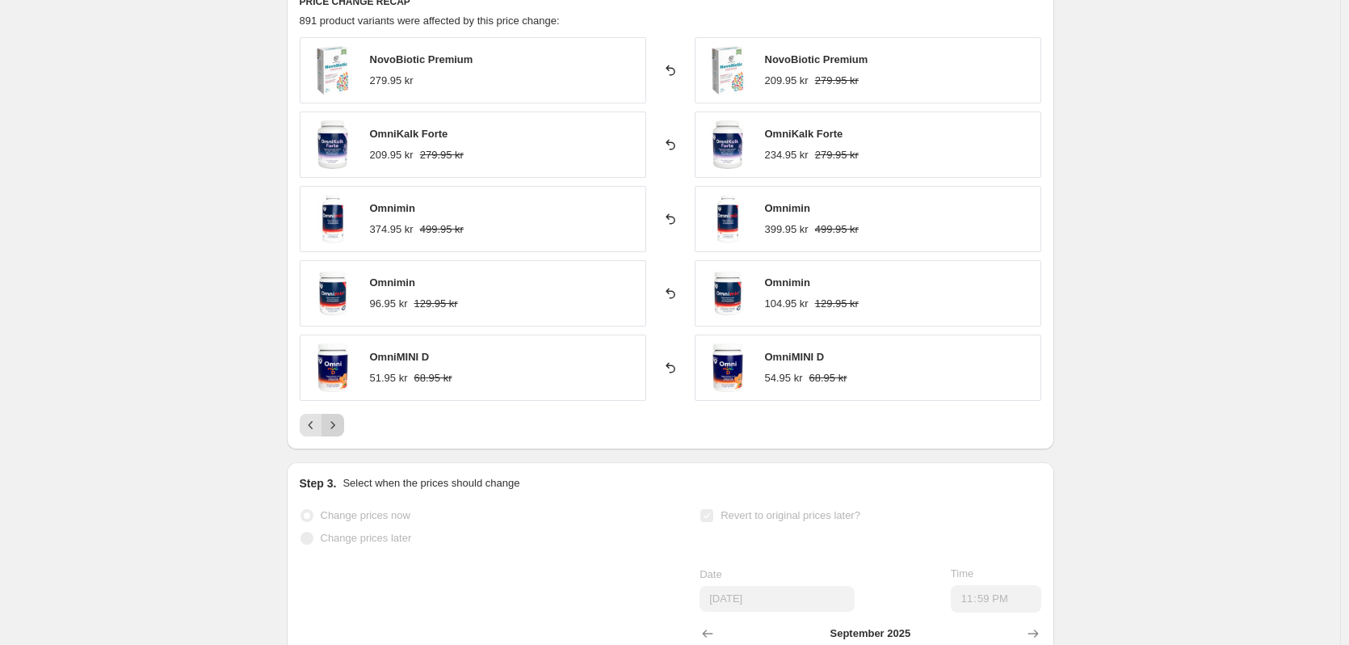
click at [333, 427] on icon "Next" at bounding box center [333, 425] width 16 height 16
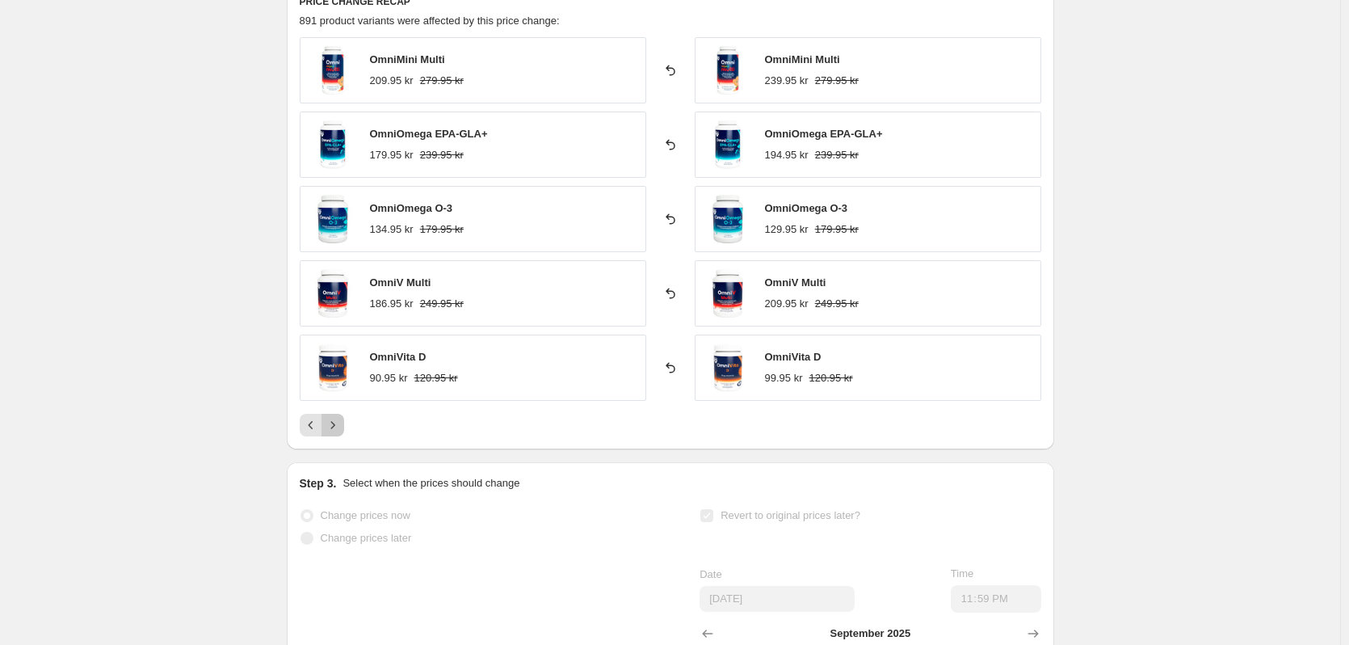
click at [333, 427] on icon "Next" at bounding box center [333, 425] width 16 height 16
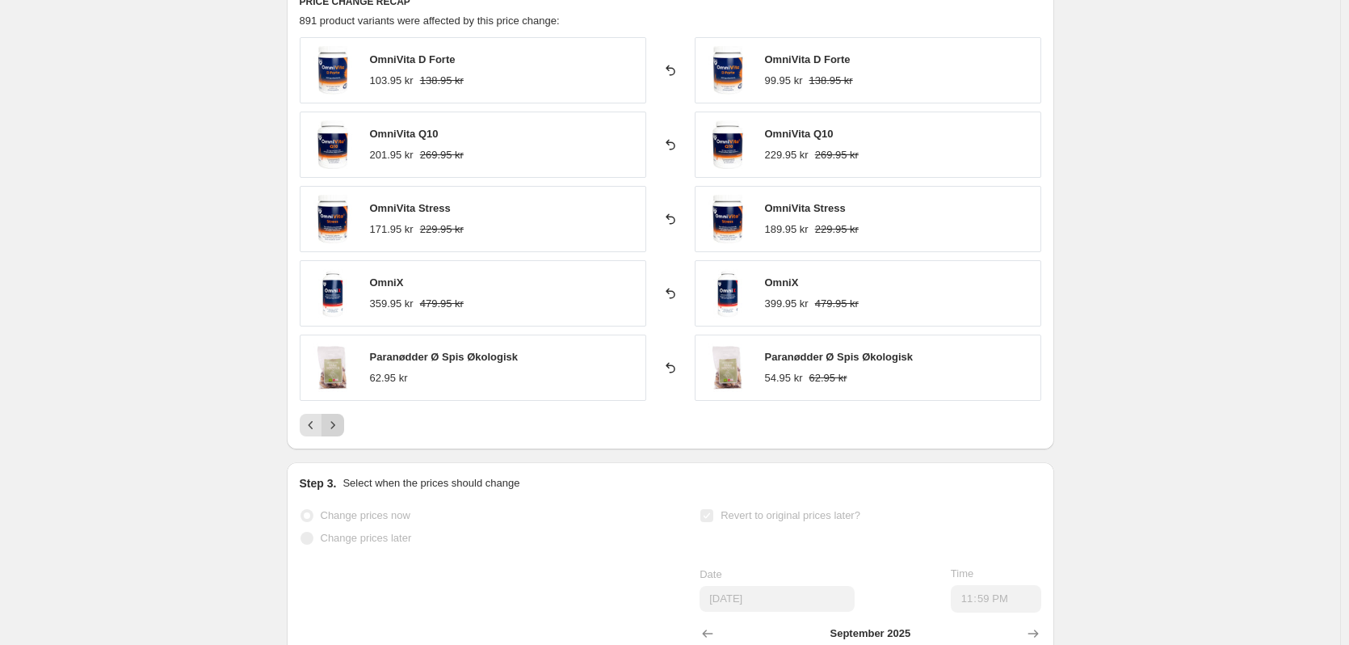
click at [333, 427] on icon "Next" at bounding box center [333, 425] width 16 height 16
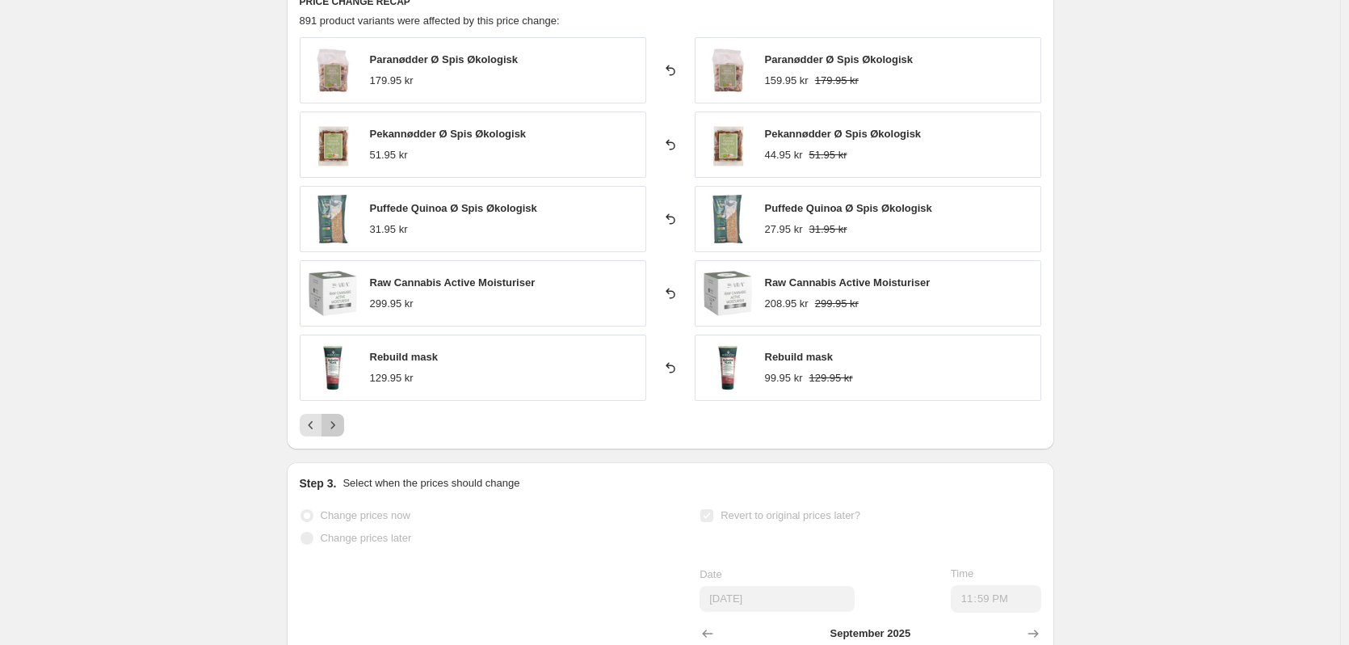
click at [333, 427] on icon "Next" at bounding box center [333, 425] width 16 height 16
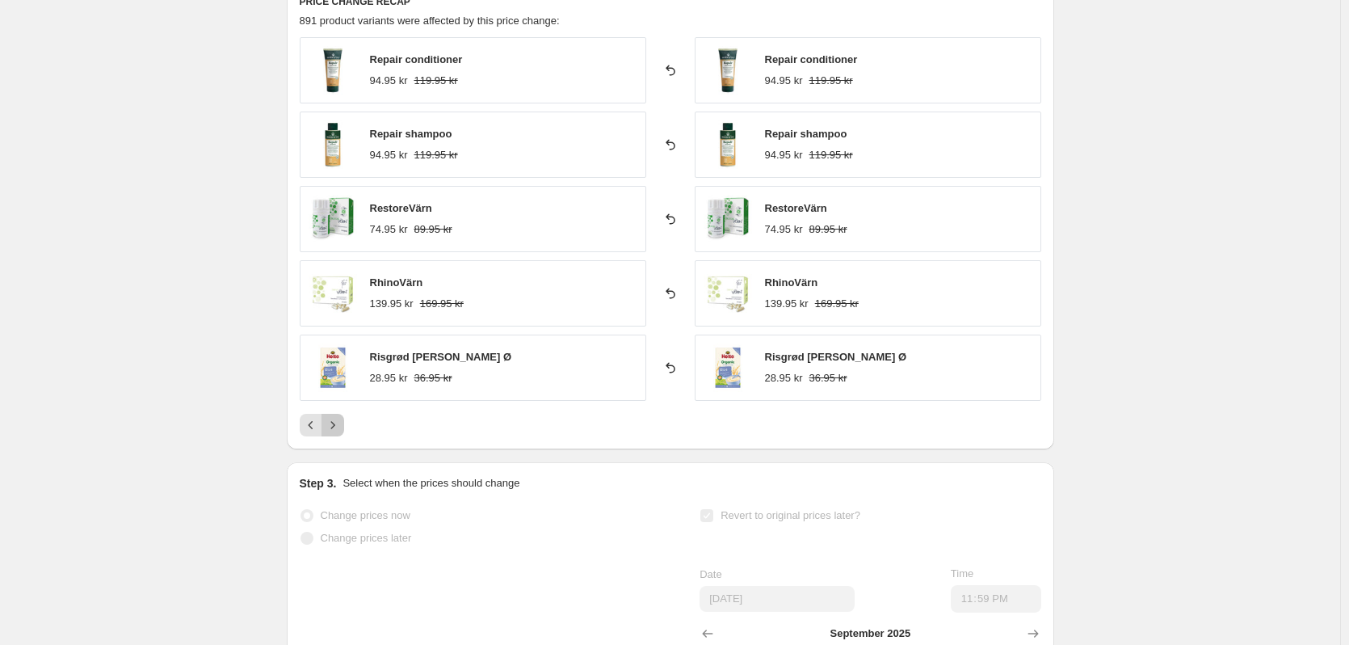
click at [333, 427] on icon "Next" at bounding box center [333, 425] width 16 height 16
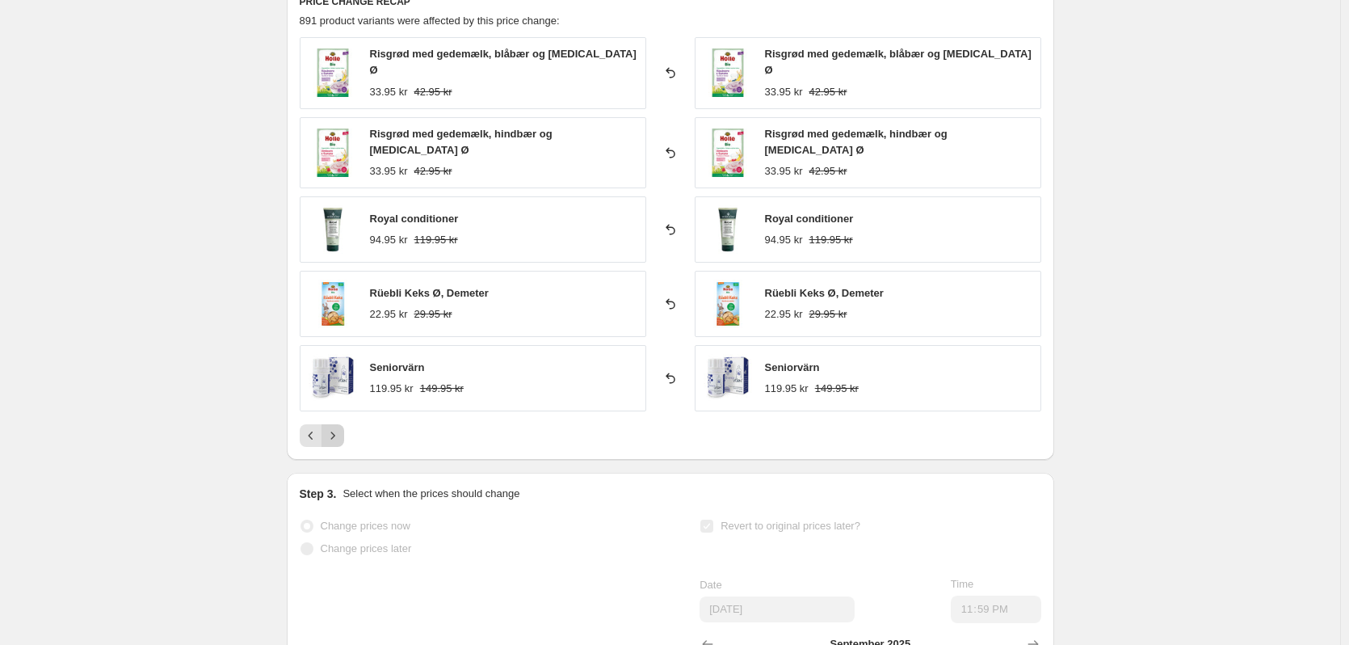
click at [333, 427] on icon "Next" at bounding box center [333, 435] width 16 height 16
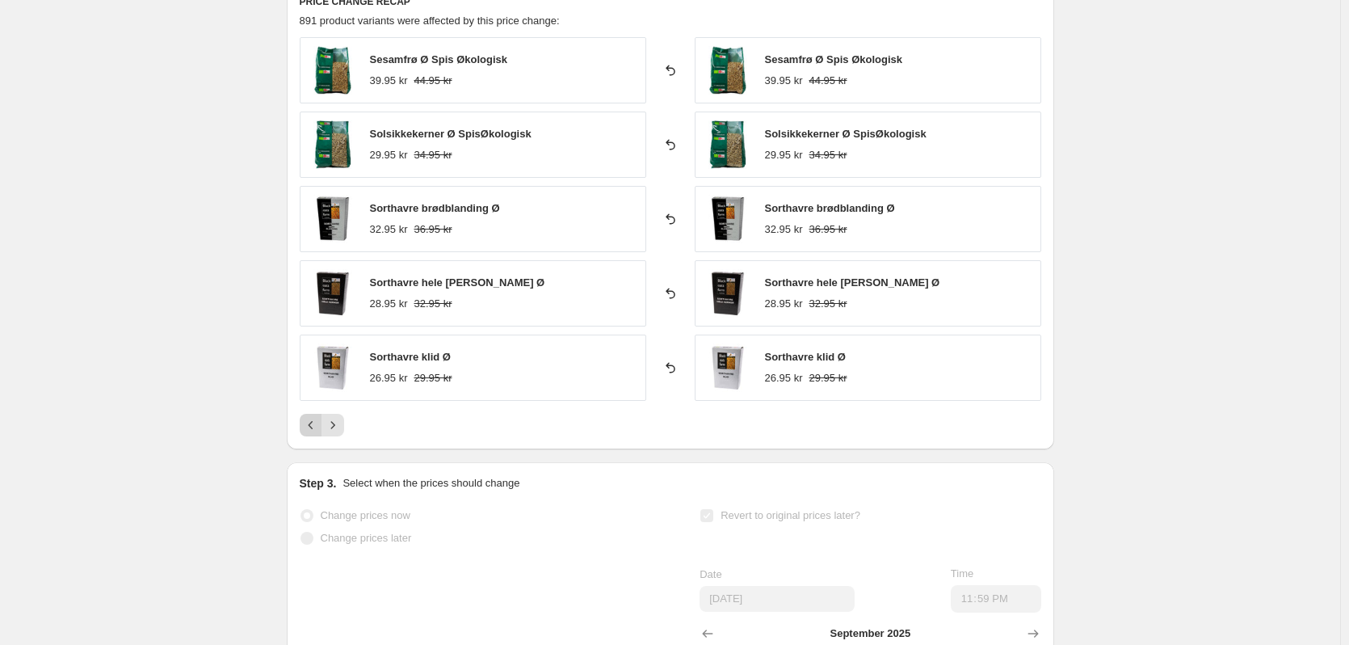
click at [318, 427] on icon "Previous" at bounding box center [311, 425] width 16 height 16
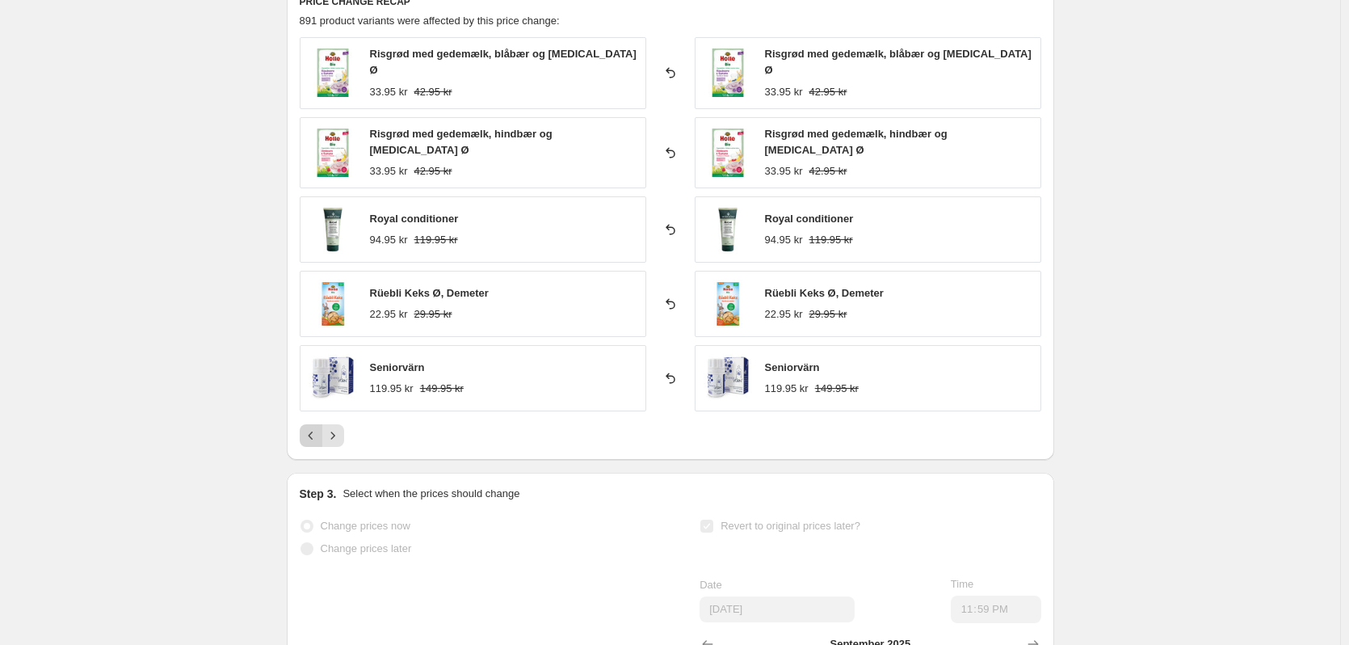
click at [318, 427] on icon "Previous" at bounding box center [311, 435] width 16 height 16
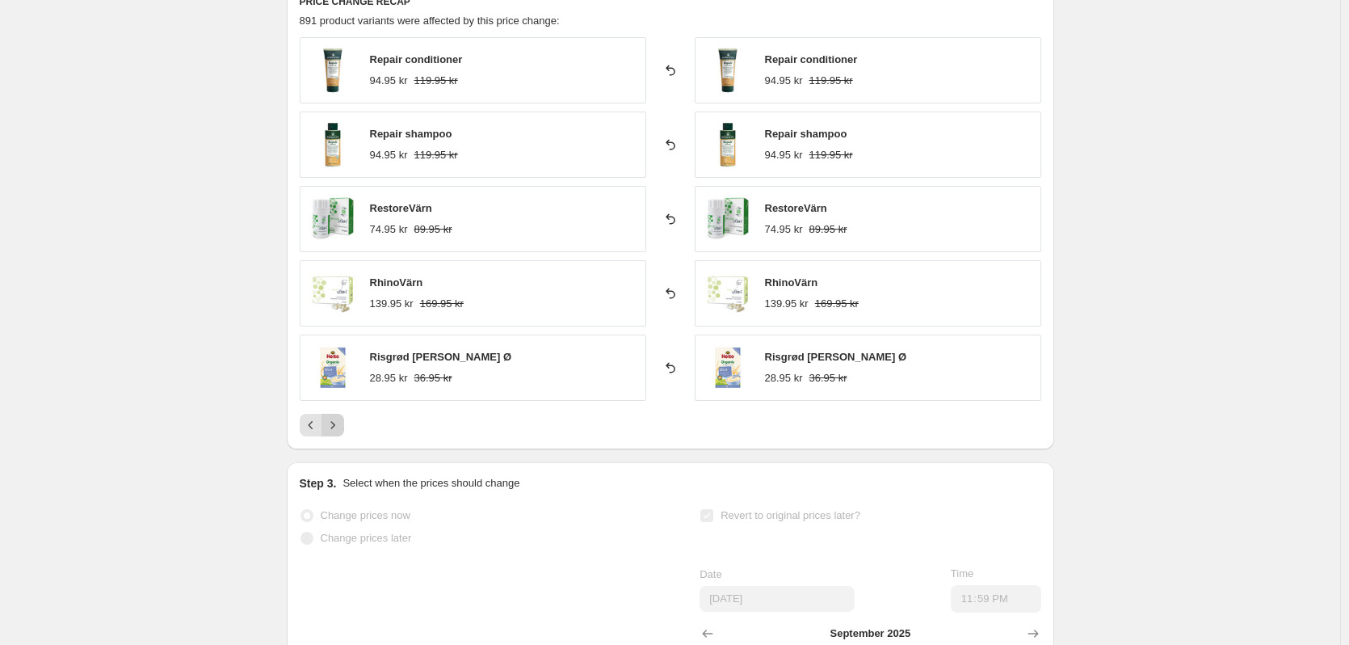
click at [334, 428] on icon "Next" at bounding box center [333, 425] width 16 height 16
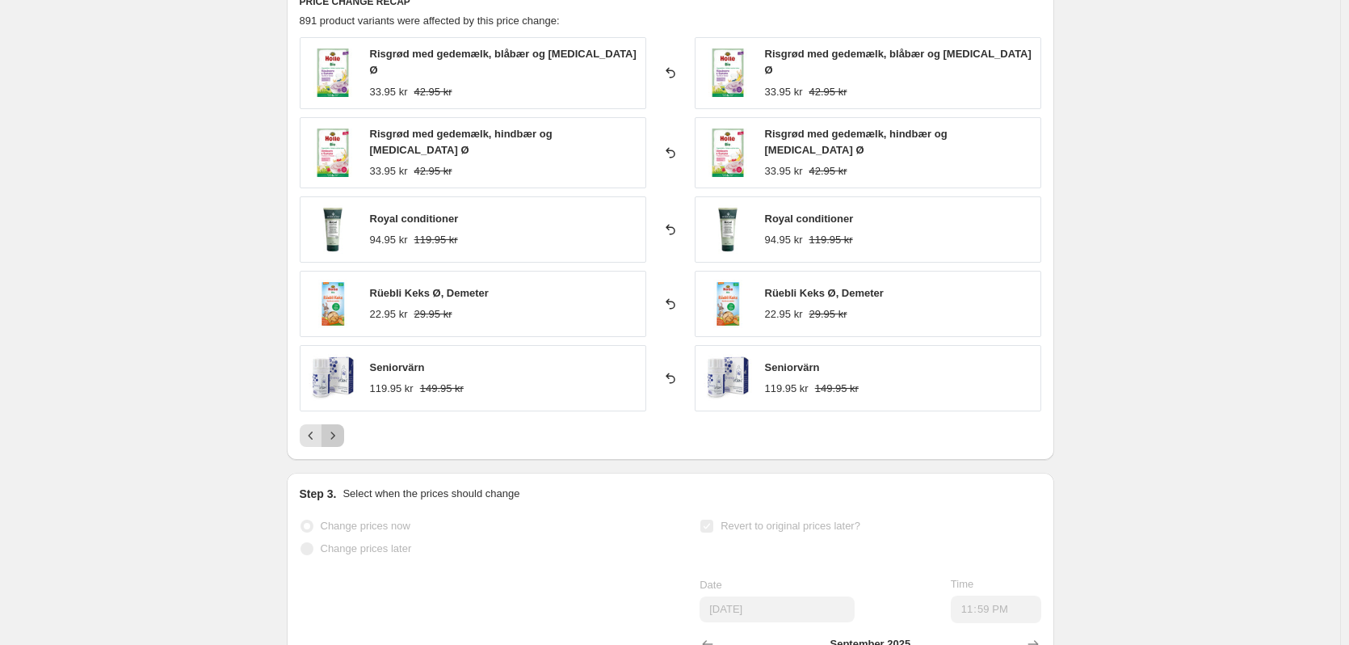
click at [334, 428] on icon "Next" at bounding box center [333, 435] width 16 height 16
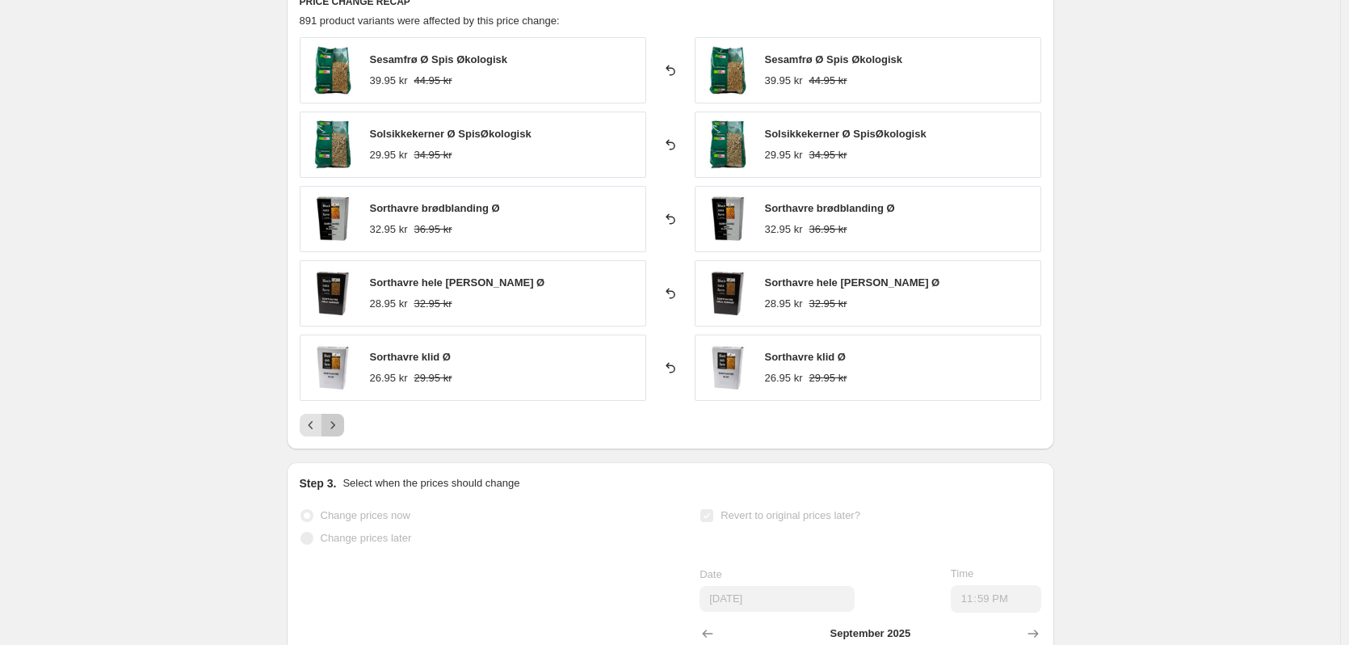
click at [334, 428] on icon "Next" at bounding box center [333, 425] width 16 height 16
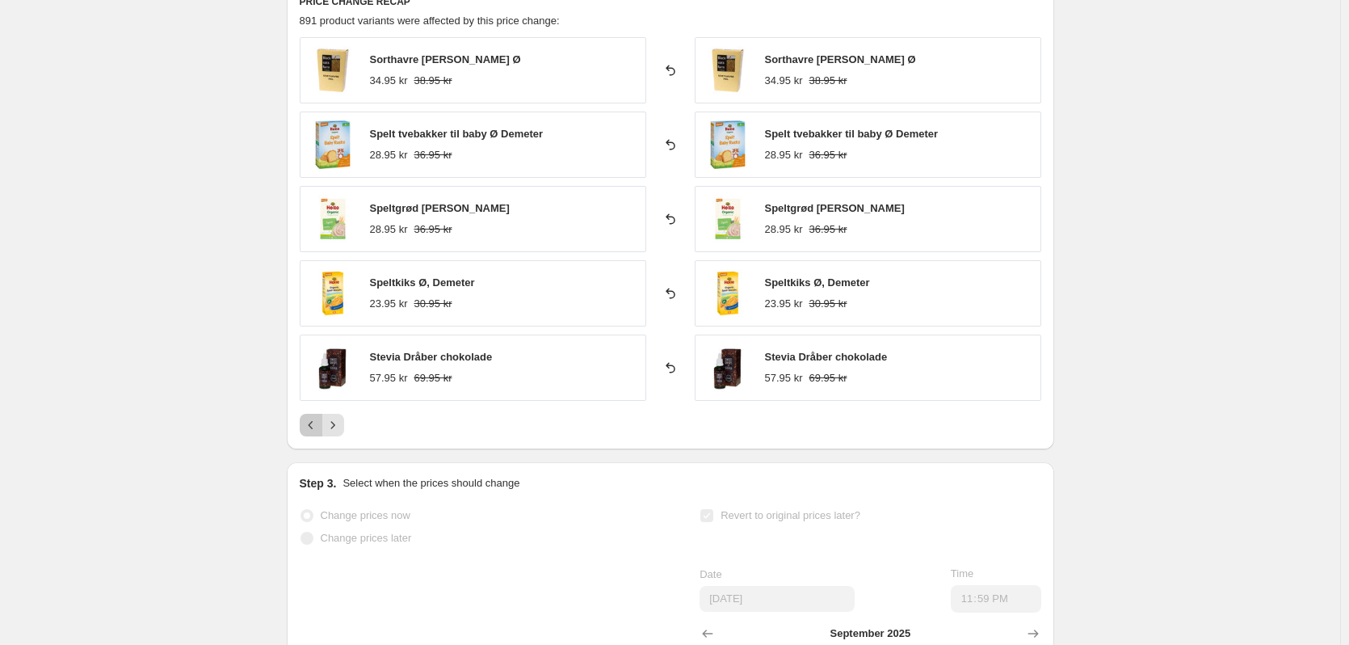
click at [319, 429] on icon "Previous" at bounding box center [311, 425] width 16 height 16
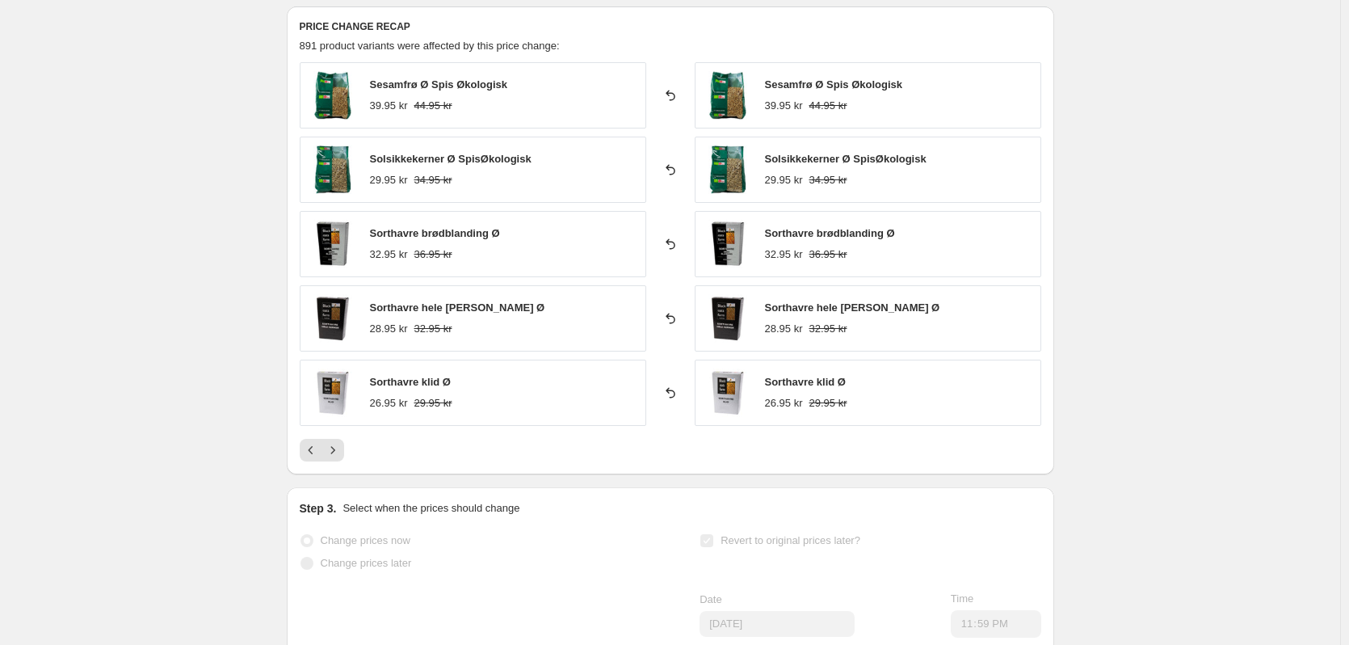
scroll to position [619, 0]
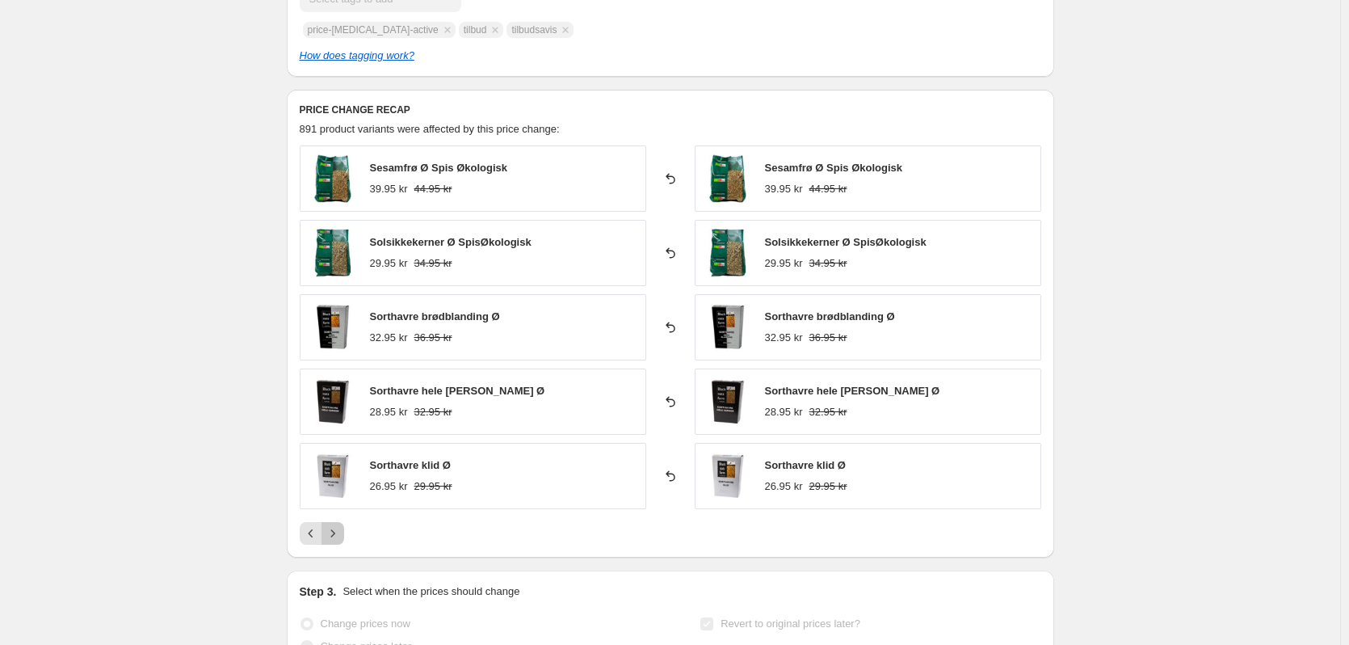
click at [336, 528] on icon "Next" at bounding box center [333, 533] width 16 height 16
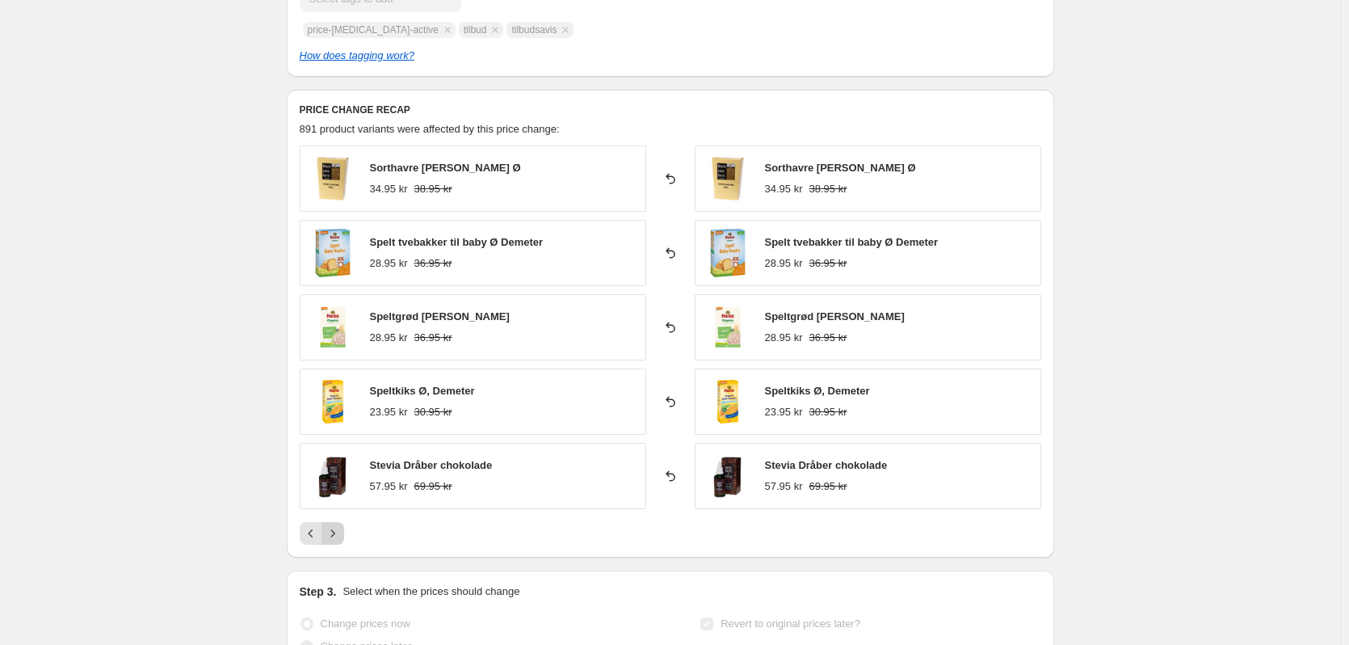
click at [336, 528] on icon "Next" at bounding box center [333, 533] width 16 height 16
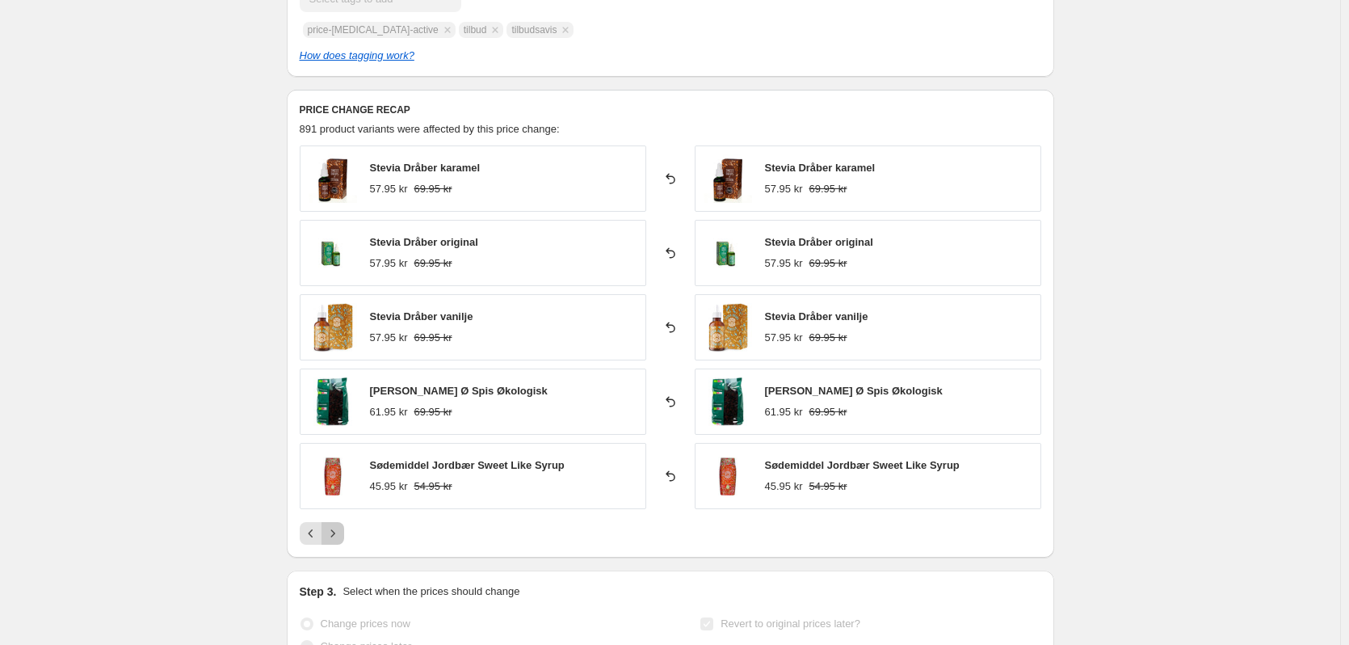
click at [336, 528] on icon "Next" at bounding box center [333, 533] width 16 height 16
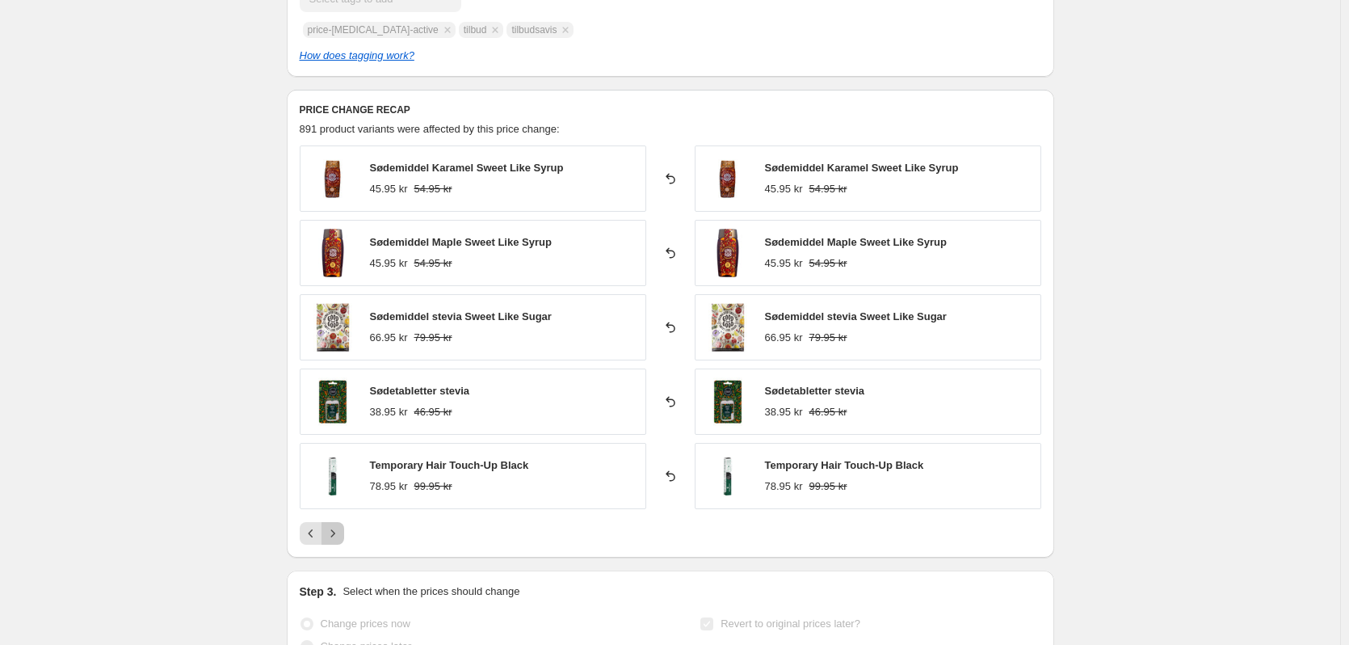
click at [336, 528] on icon "Next" at bounding box center [333, 533] width 16 height 16
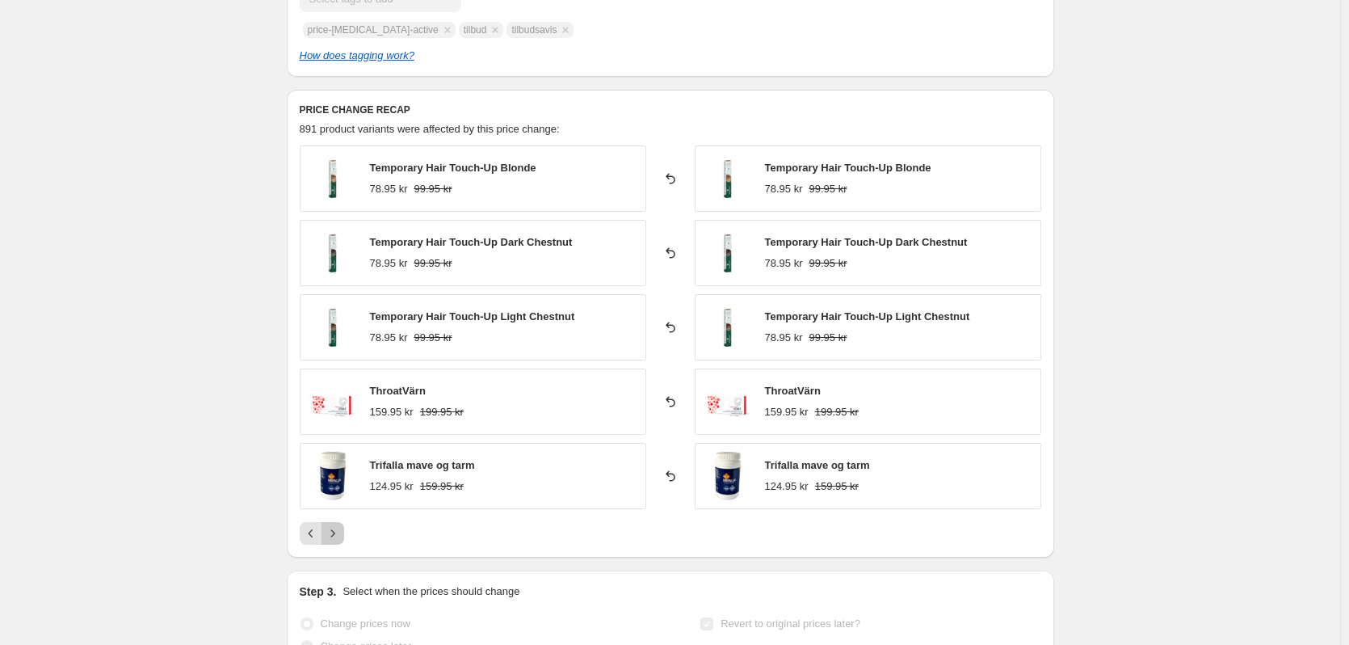
click at [336, 528] on icon "Next" at bounding box center [333, 533] width 16 height 16
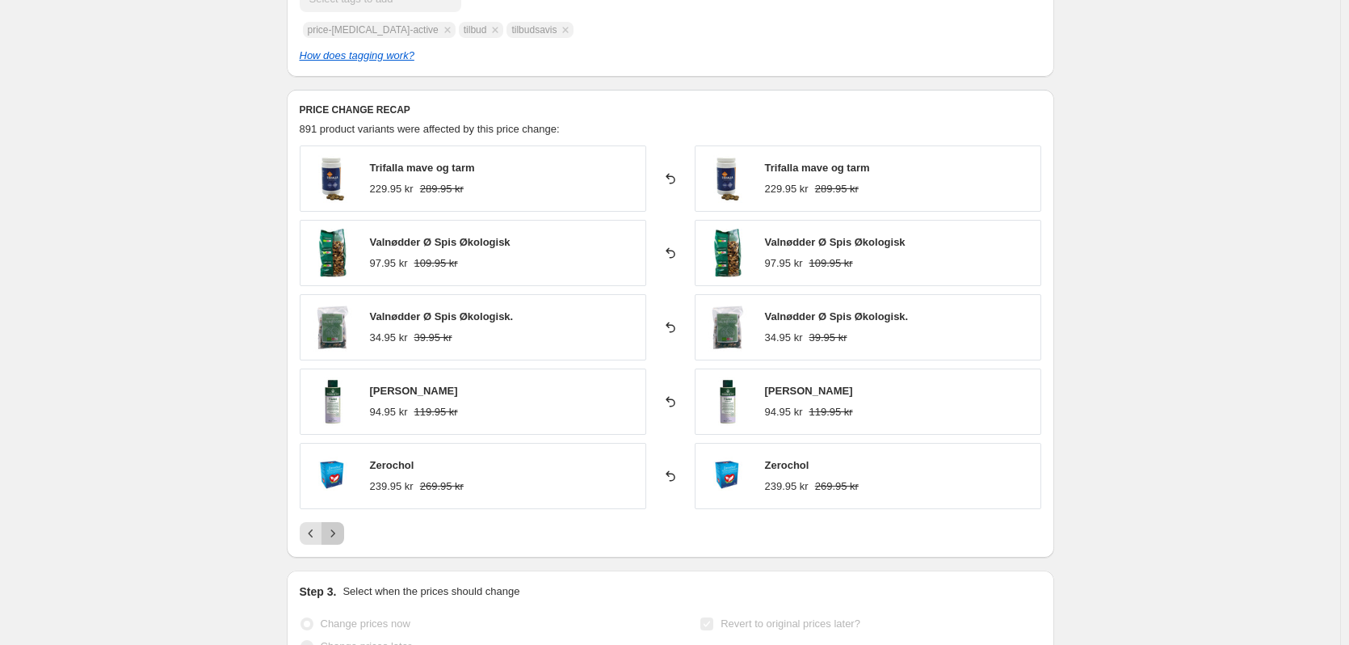
click at [336, 528] on icon "Next" at bounding box center [333, 533] width 16 height 16
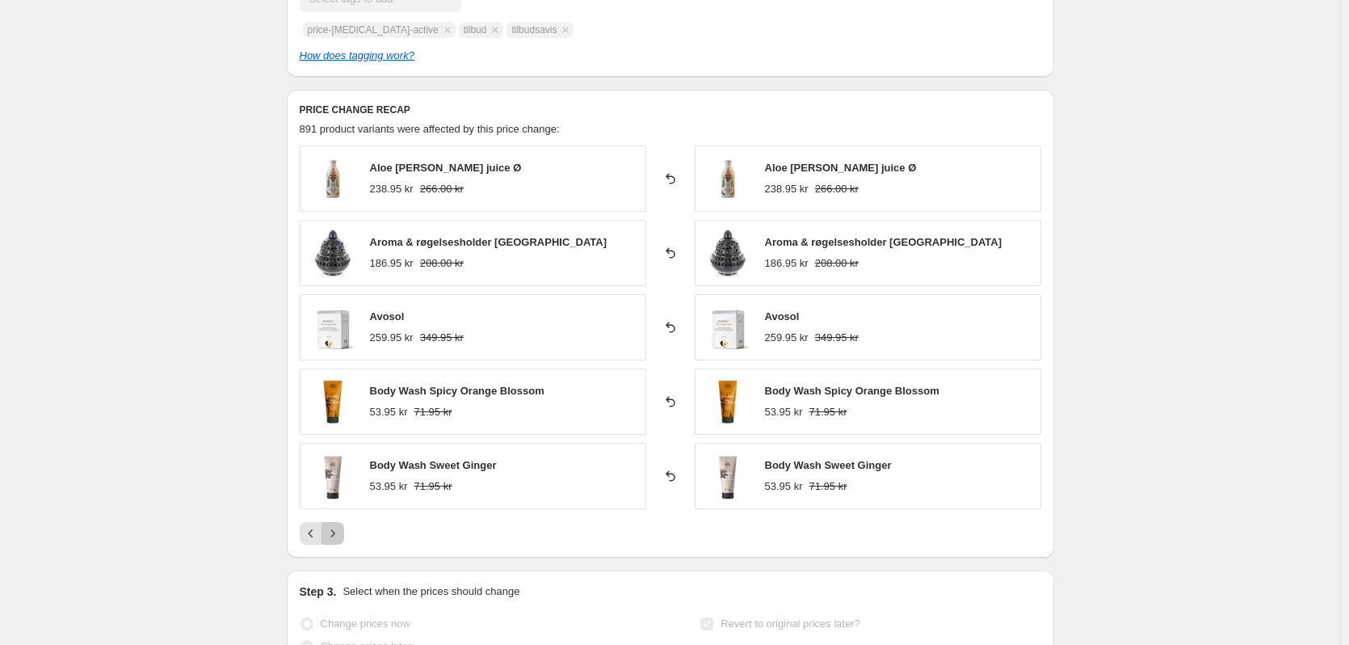
click at [339, 533] on icon "Next" at bounding box center [333, 533] width 16 height 16
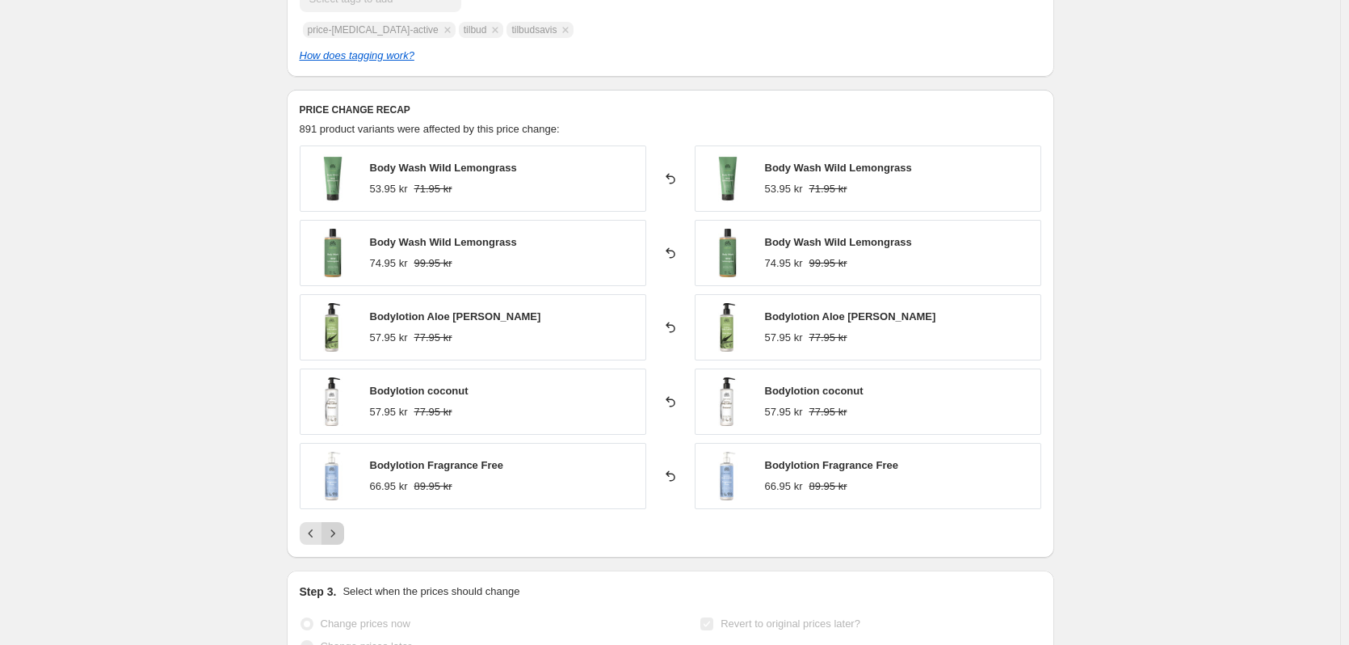
click at [339, 533] on icon "Next" at bounding box center [333, 533] width 16 height 16
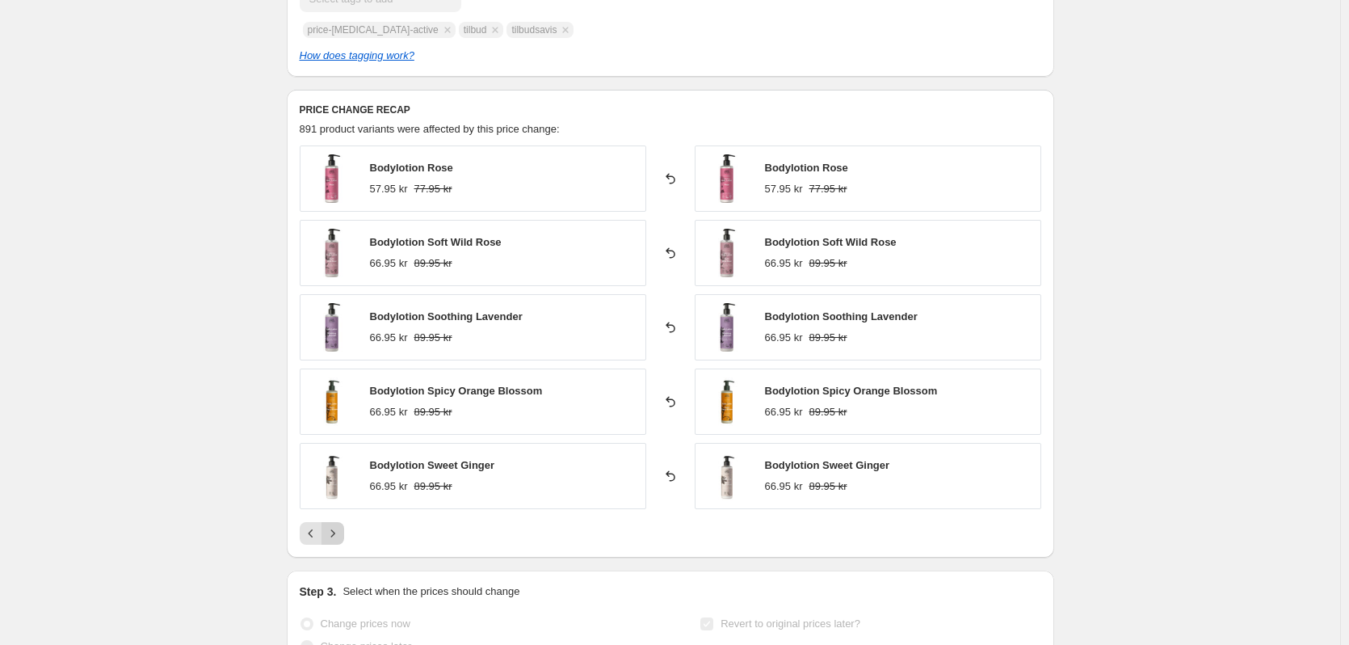
click at [339, 533] on icon "Next" at bounding box center [333, 533] width 16 height 16
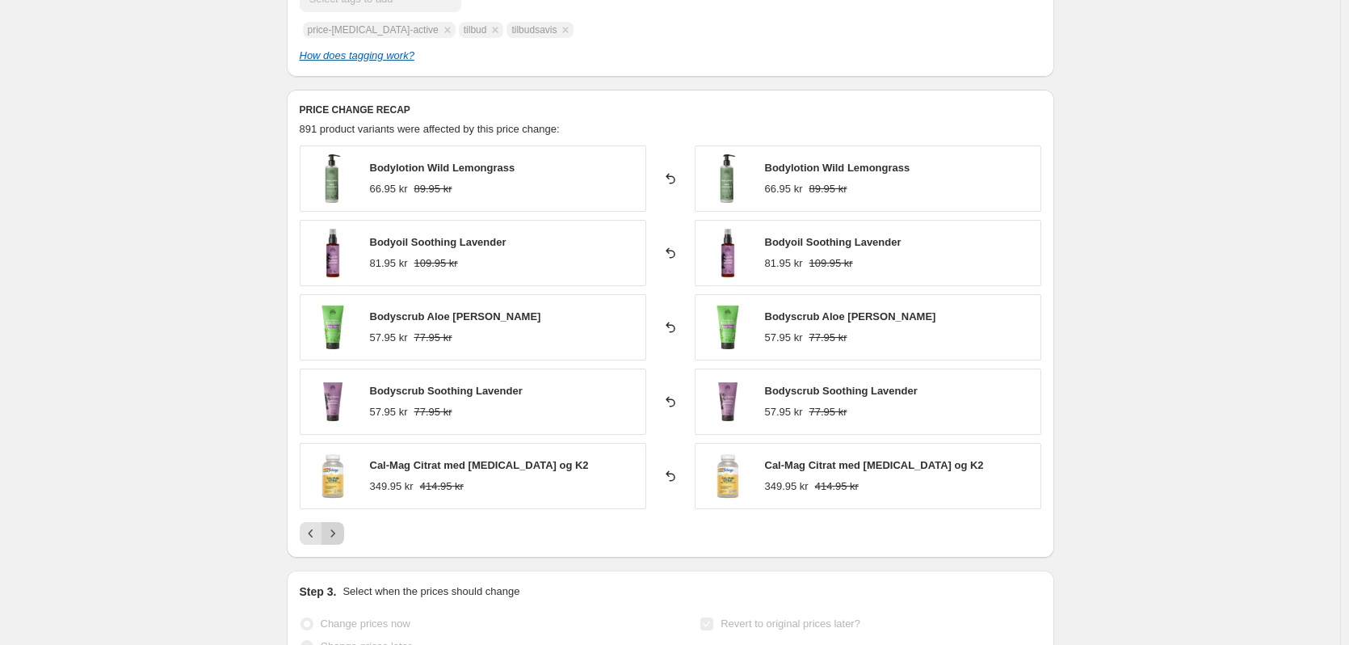
click at [339, 533] on icon "Next" at bounding box center [333, 533] width 16 height 16
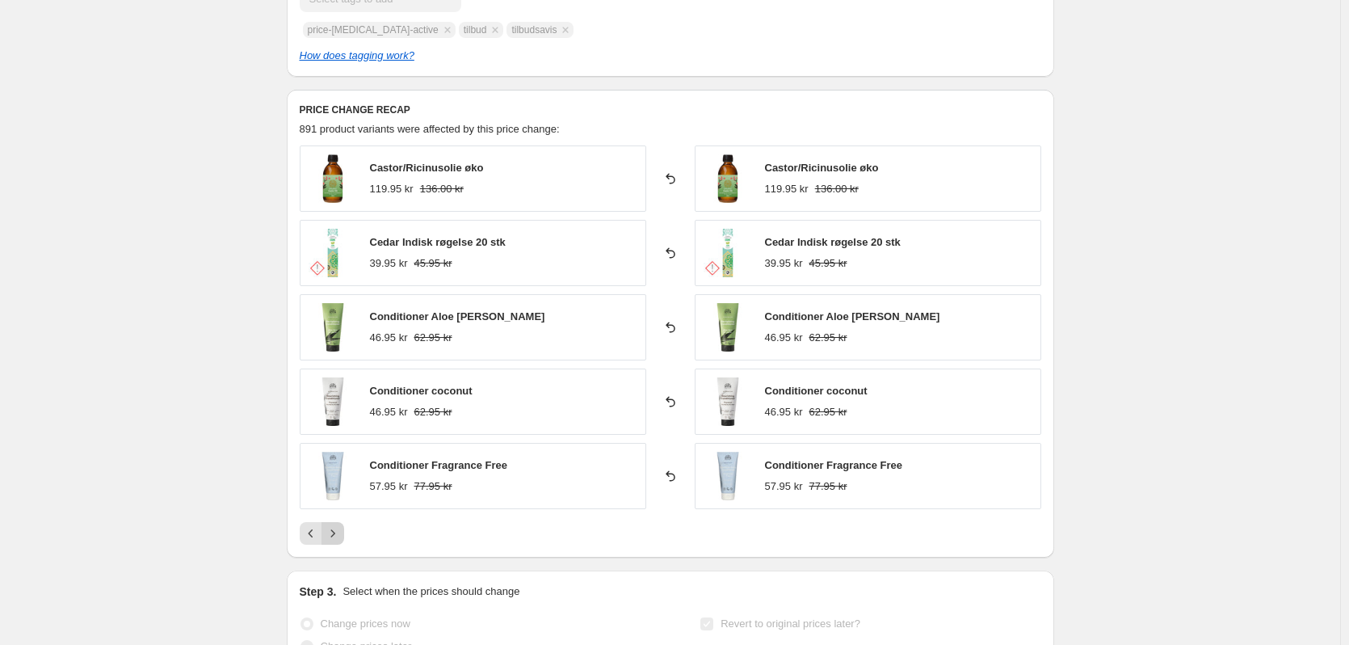
click at [339, 533] on icon "Next" at bounding box center [333, 533] width 16 height 16
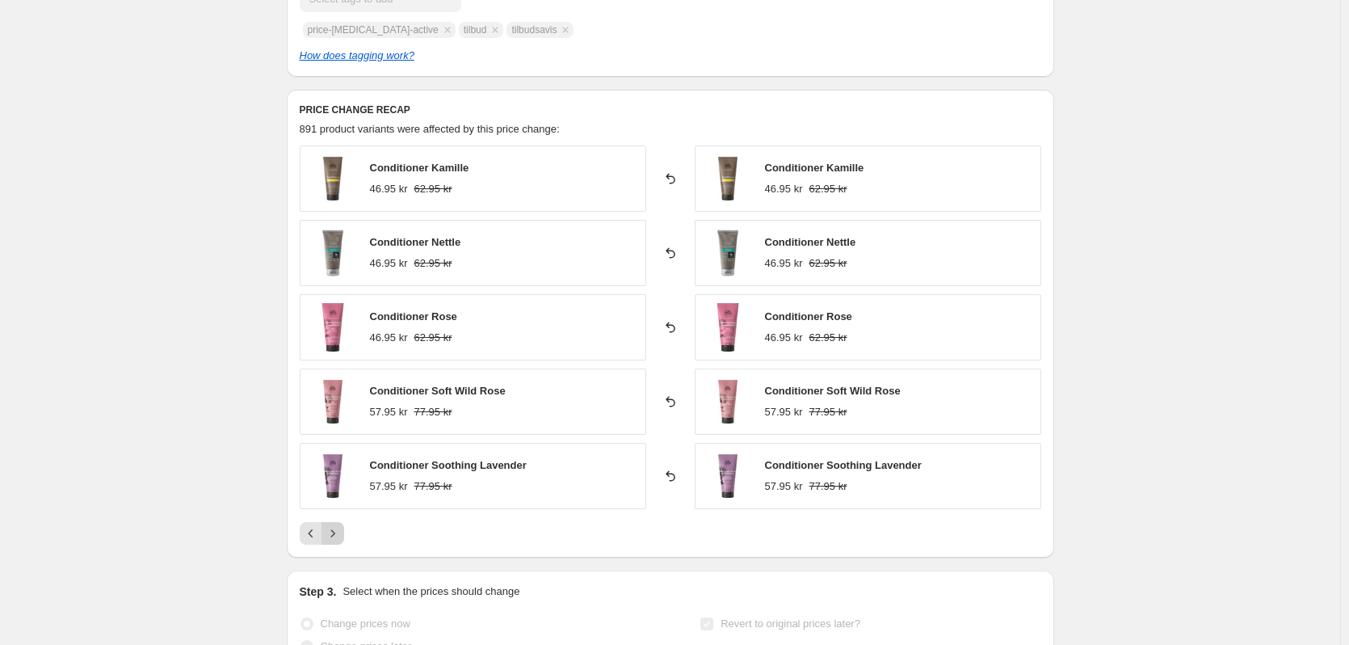
click at [339, 533] on icon "Next" at bounding box center [333, 533] width 16 height 16
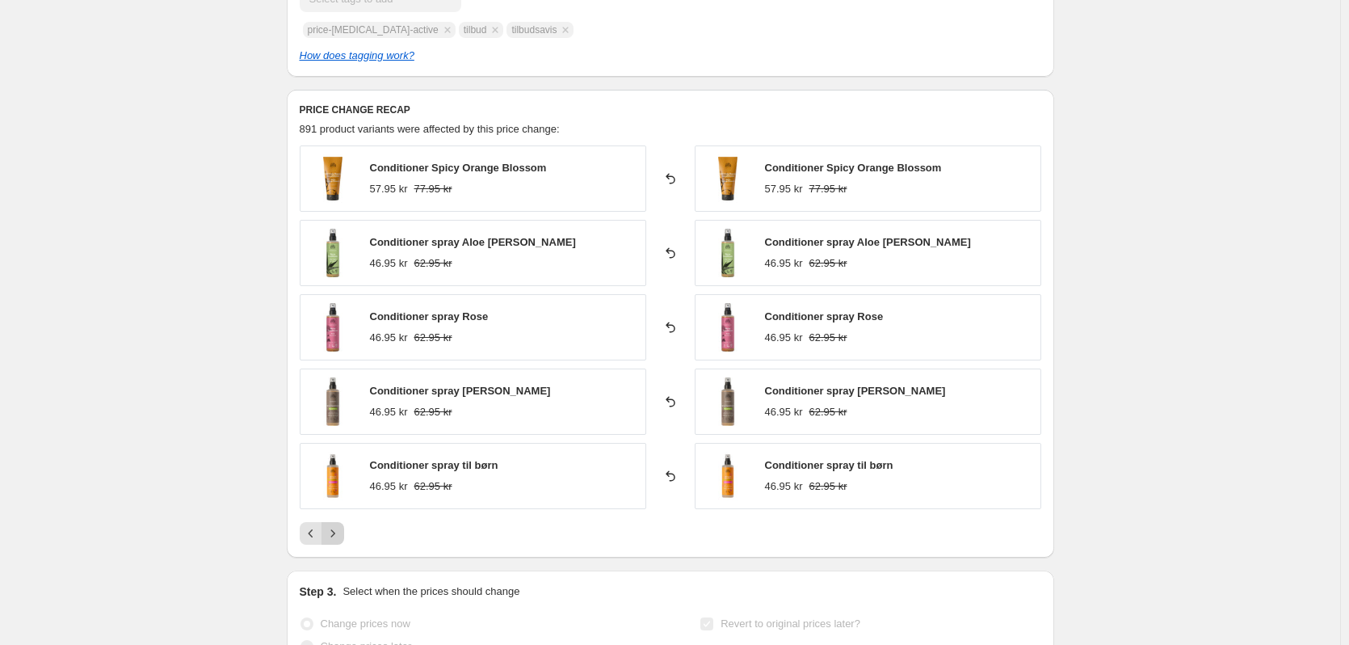
click at [339, 533] on icon "Next" at bounding box center [333, 533] width 16 height 16
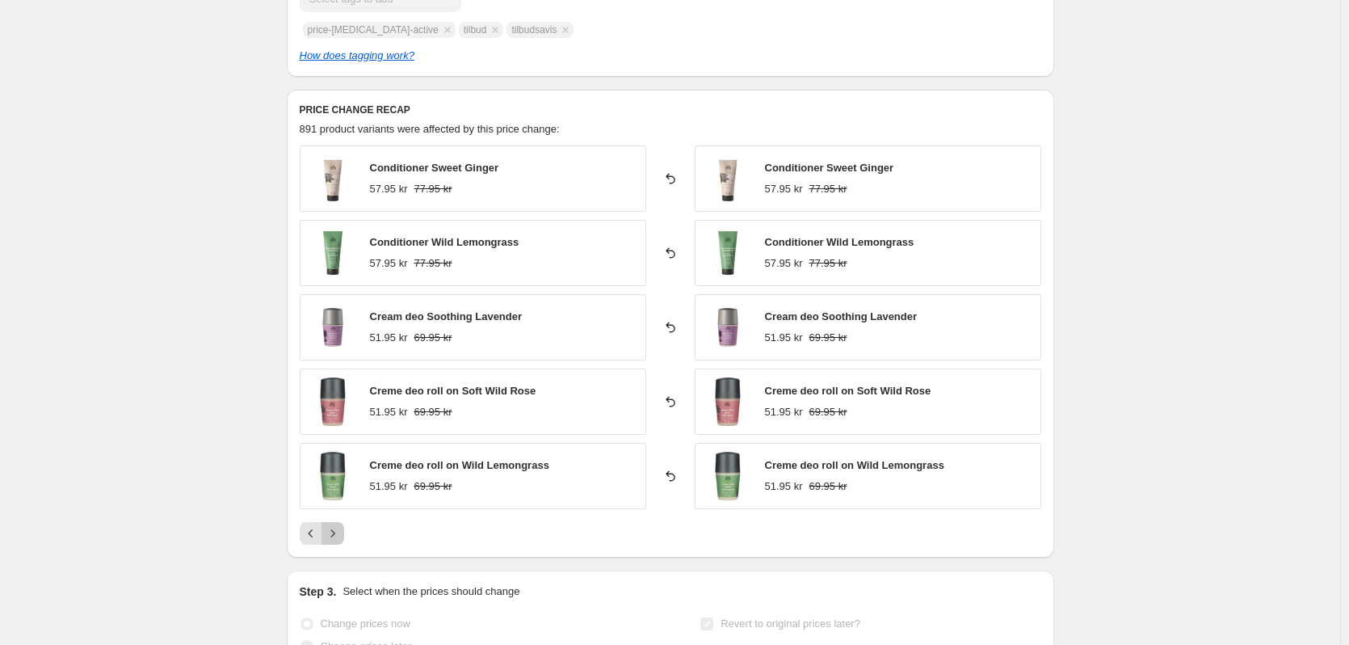
click at [339, 533] on icon "Next" at bounding box center [333, 533] width 16 height 16
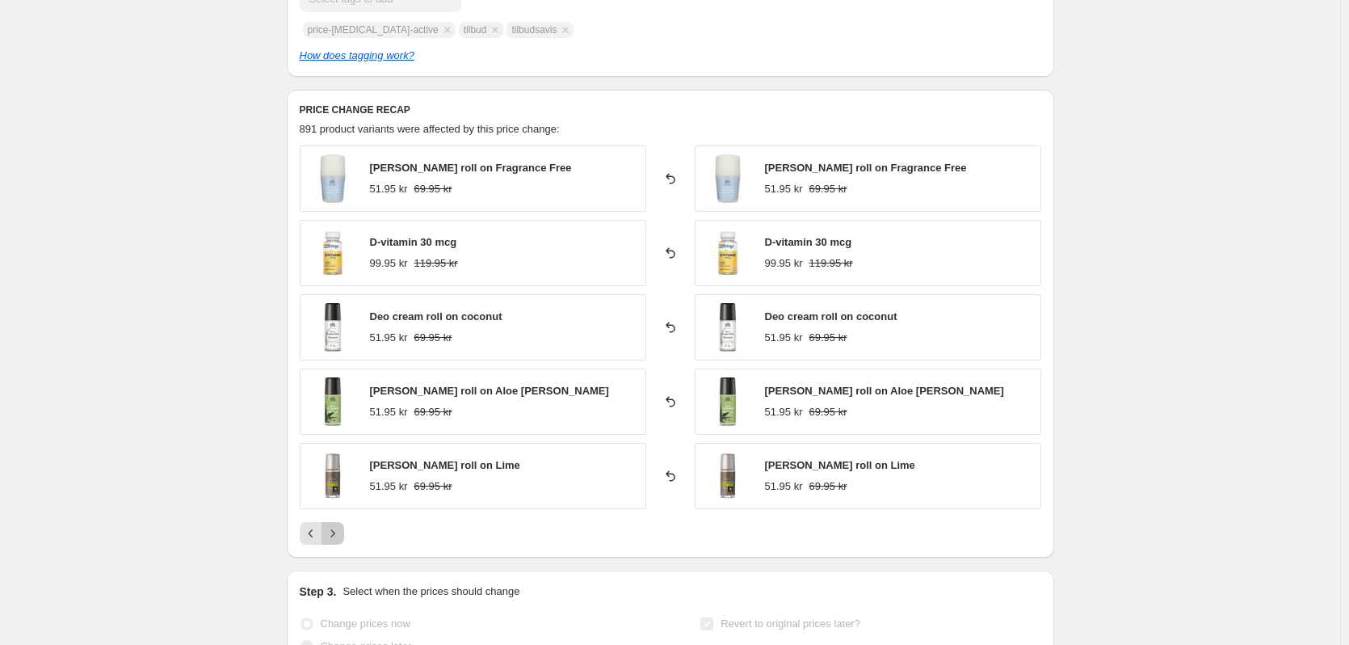
click at [339, 533] on icon "Next" at bounding box center [333, 533] width 16 height 16
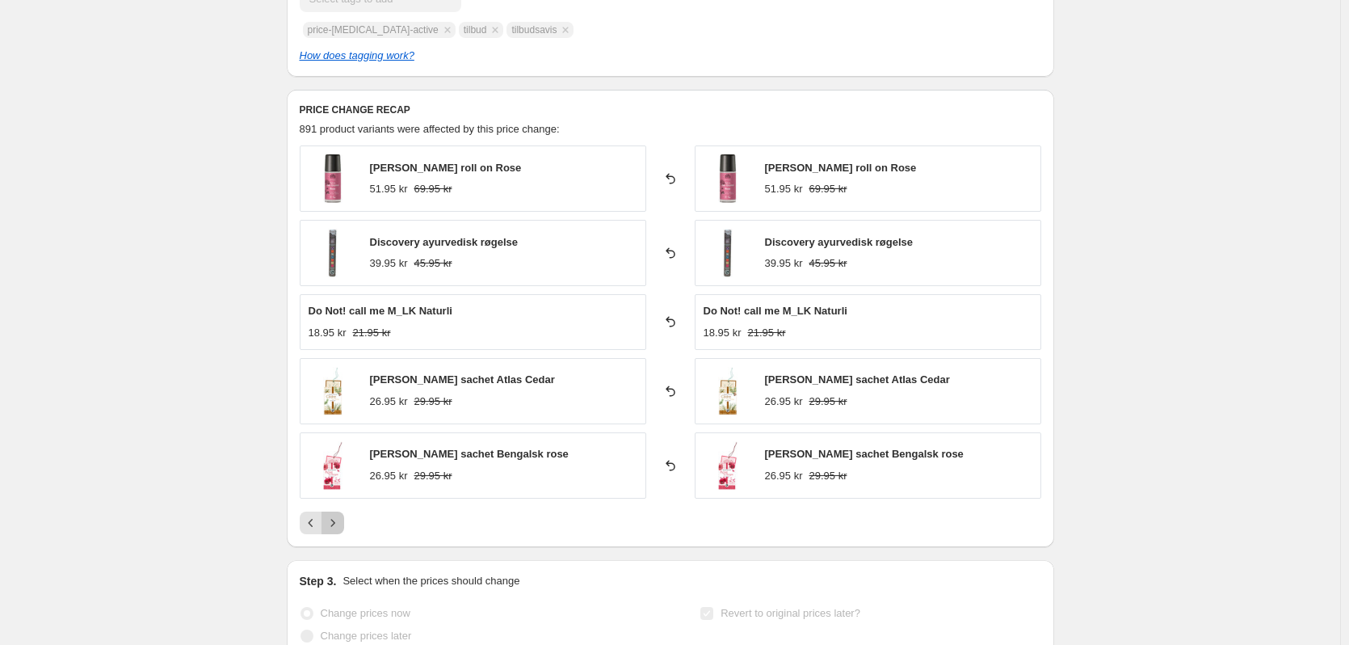
click at [339, 533] on button "Next" at bounding box center [333, 522] width 23 height 23
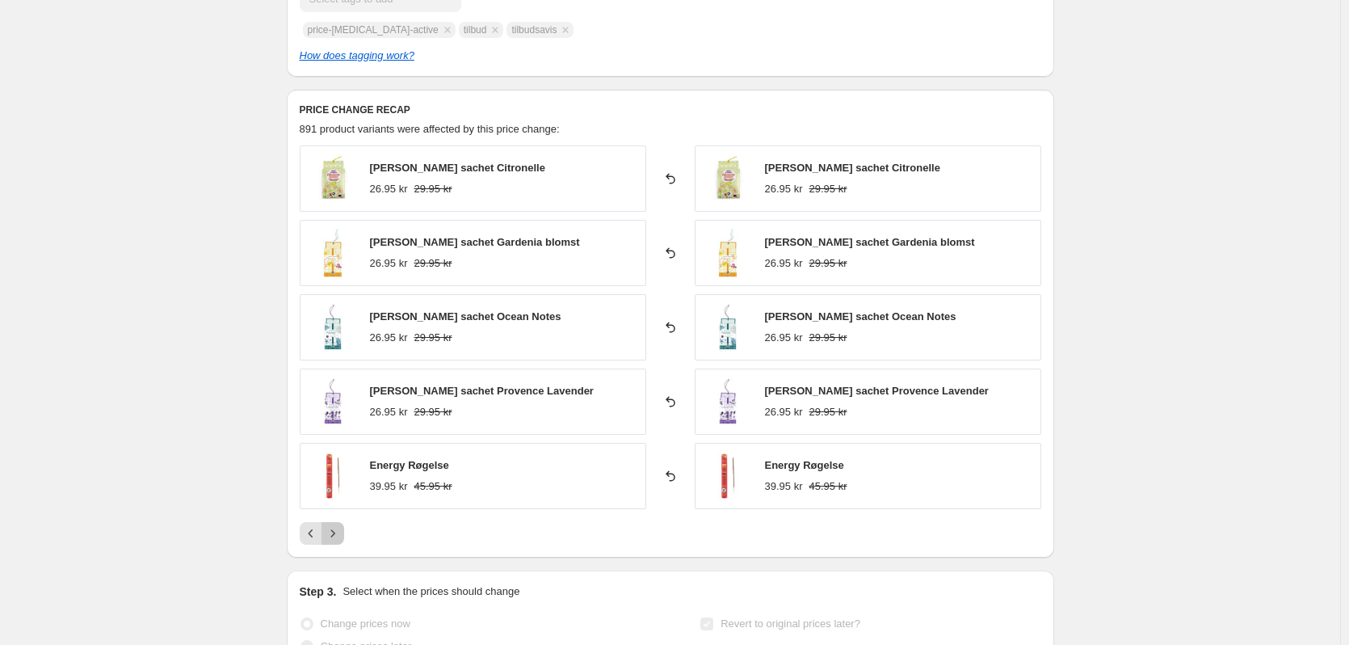
click at [339, 533] on icon "Next" at bounding box center [333, 533] width 16 height 16
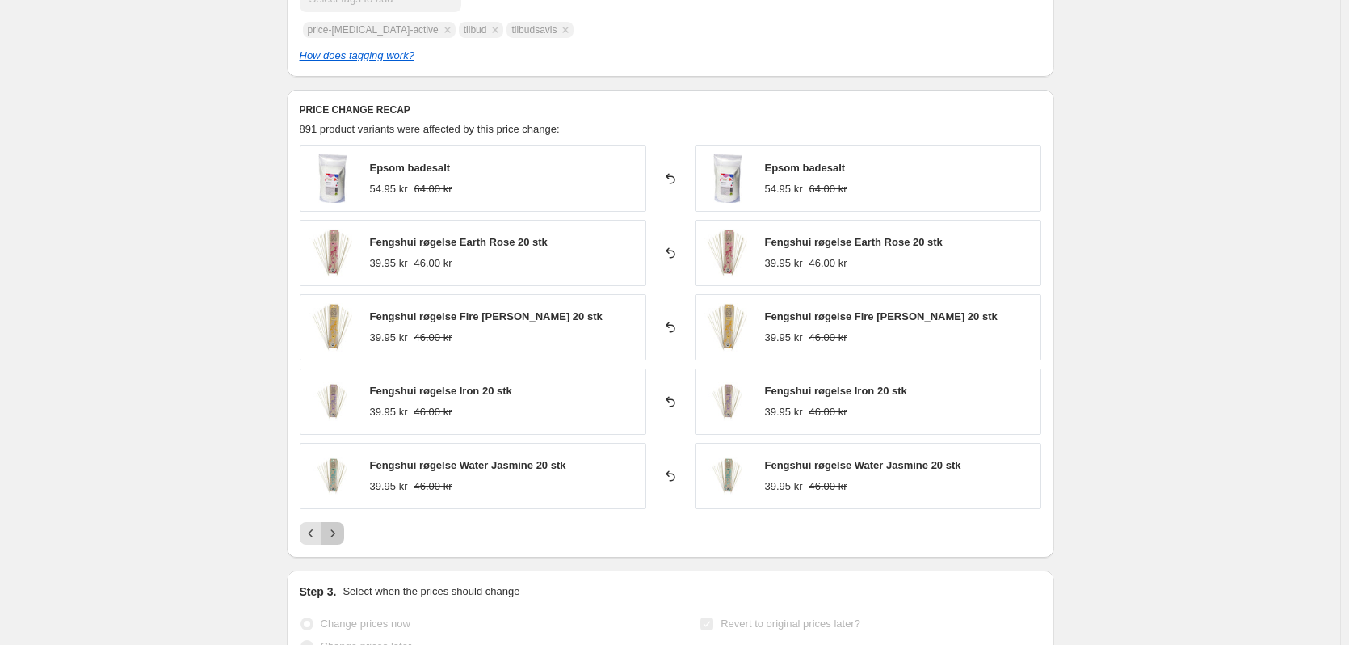
click at [339, 533] on icon "Next" at bounding box center [333, 533] width 16 height 16
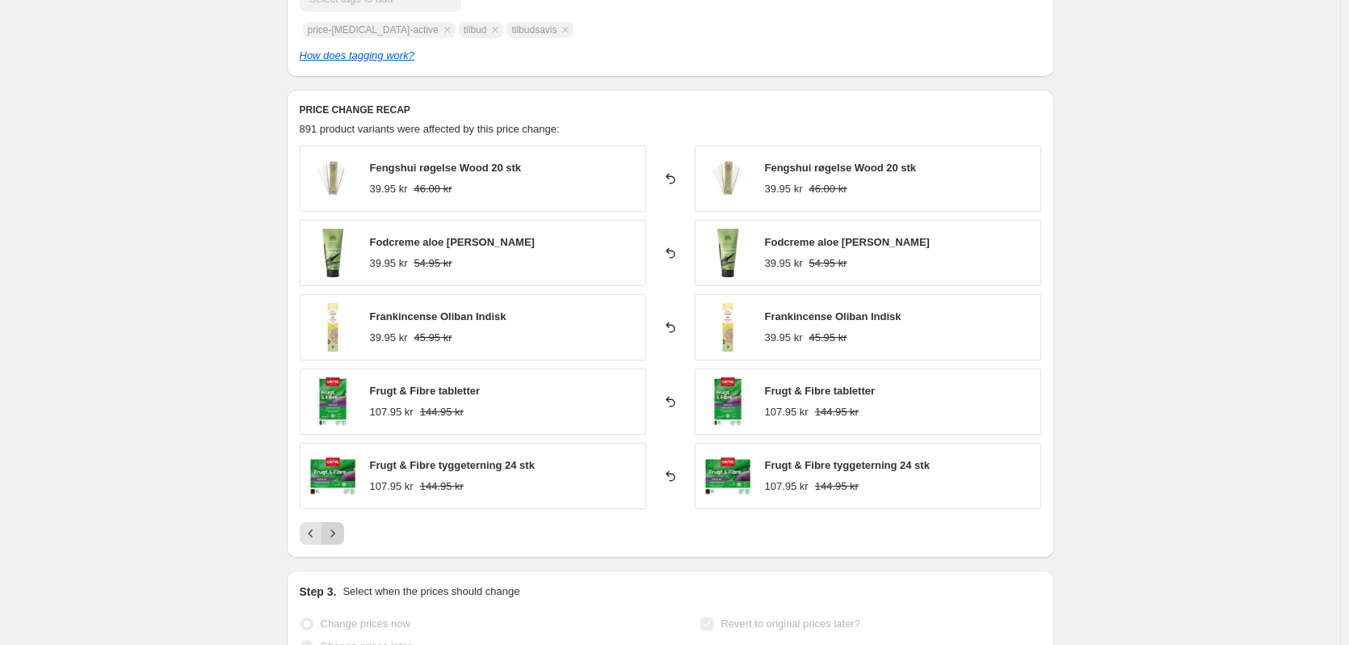
click at [339, 533] on icon "Next" at bounding box center [333, 533] width 16 height 16
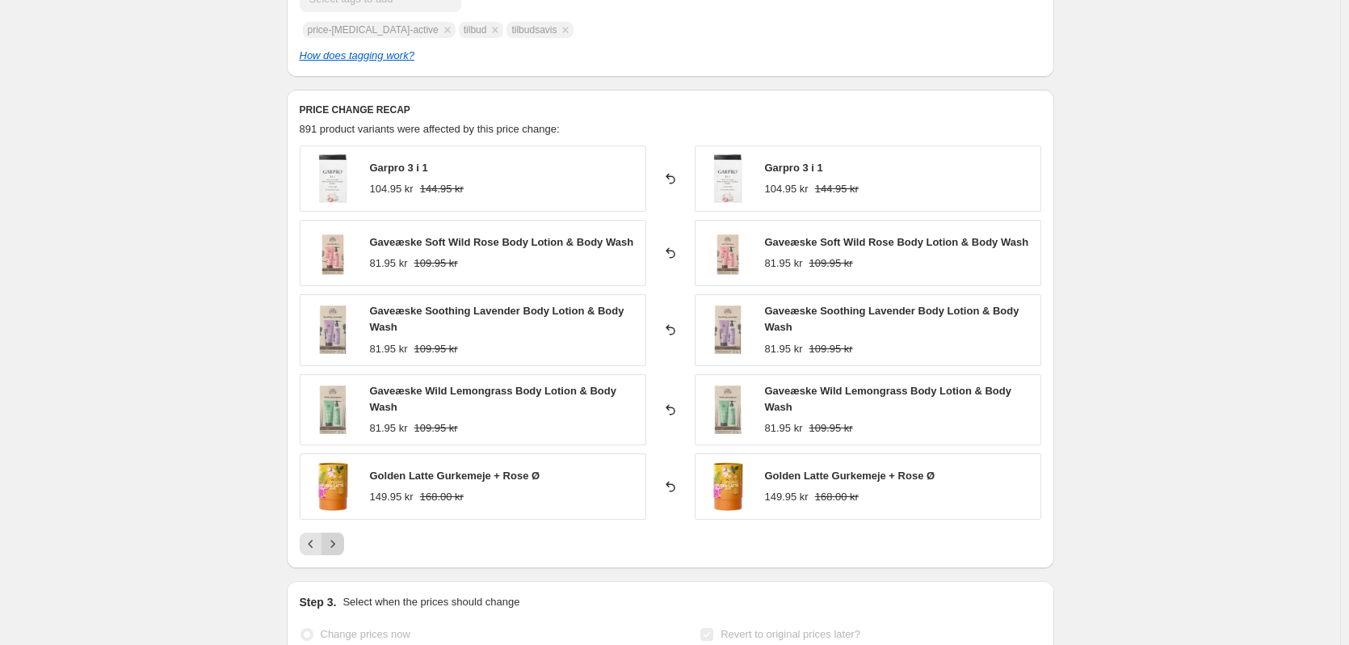
click at [339, 533] on button "Next" at bounding box center [333, 543] width 23 height 23
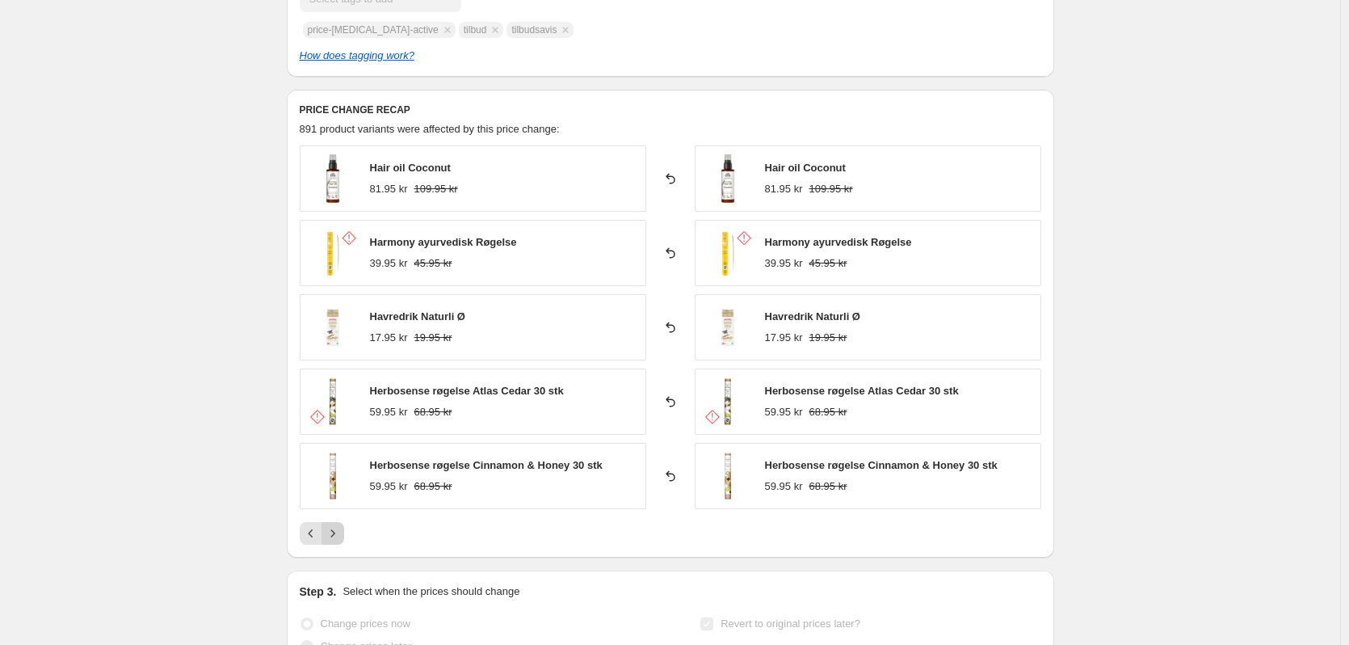
click at [339, 533] on icon "Next" at bounding box center [333, 533] width 16 height 16
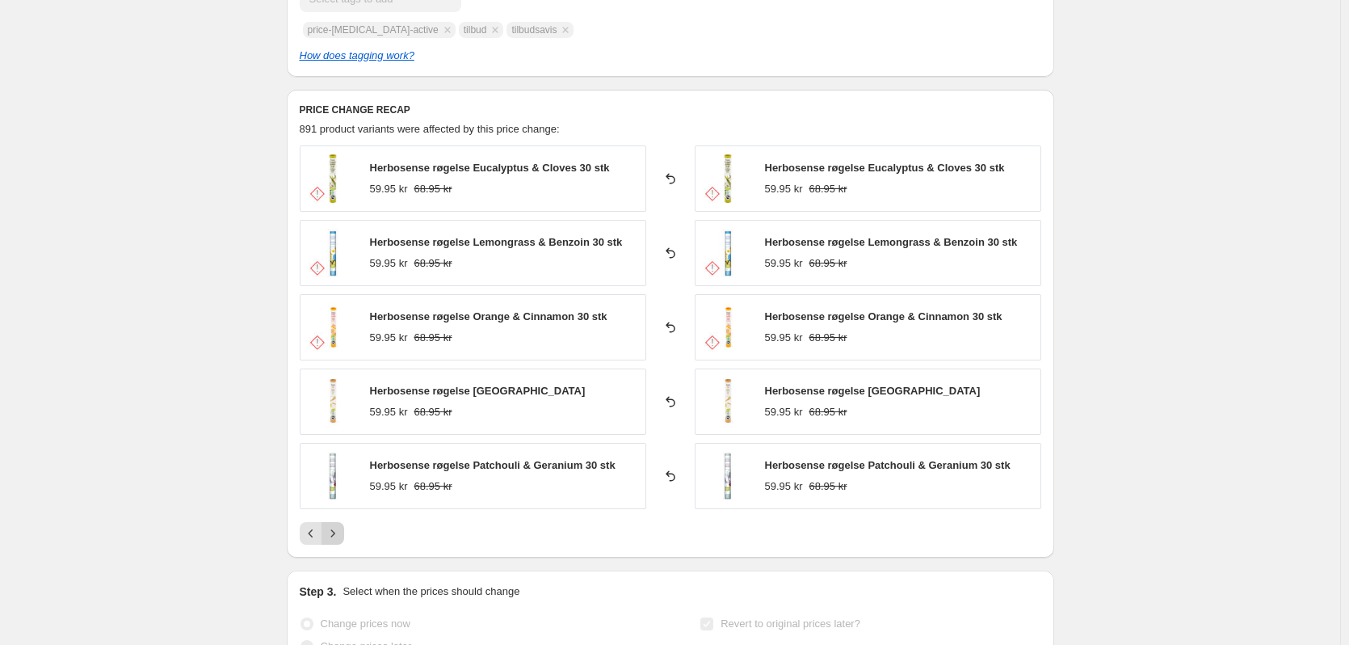
click at [339, 533] on icon "Next" at bounding box center [333, 533] width 16 height 16
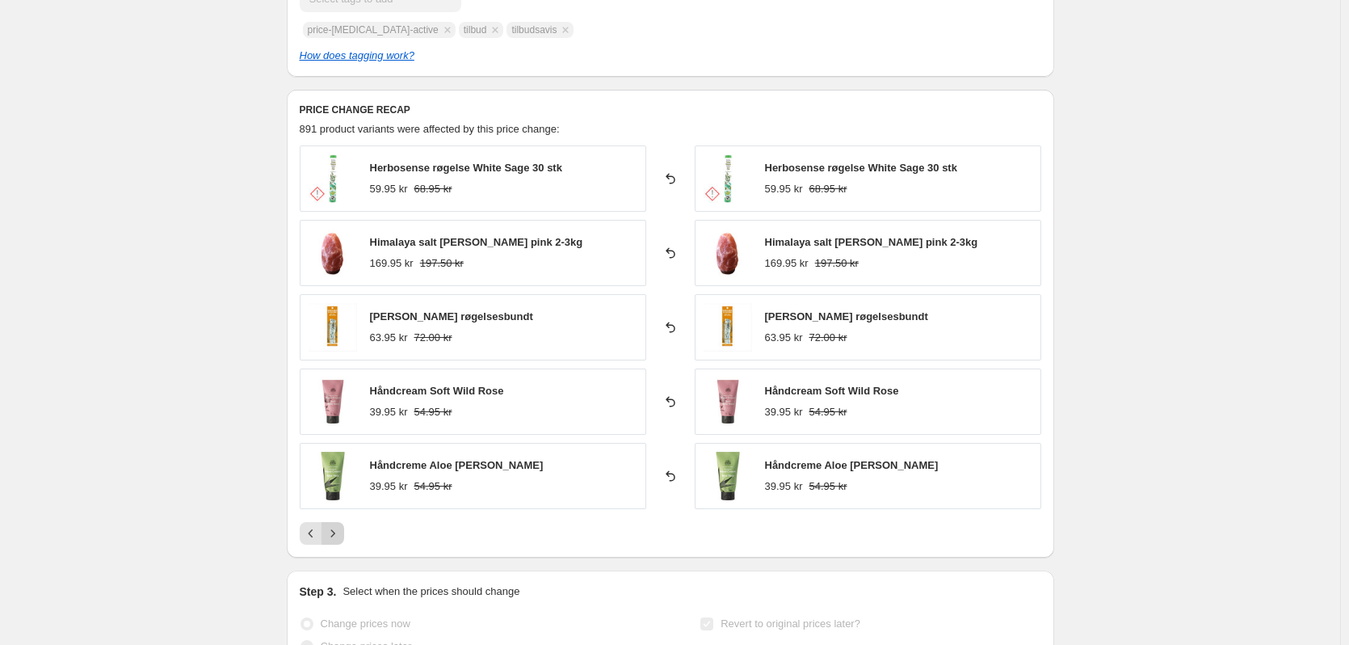
click at [339, 533] on icon "Next" at bounding box center [333, 533] width 16 height 16
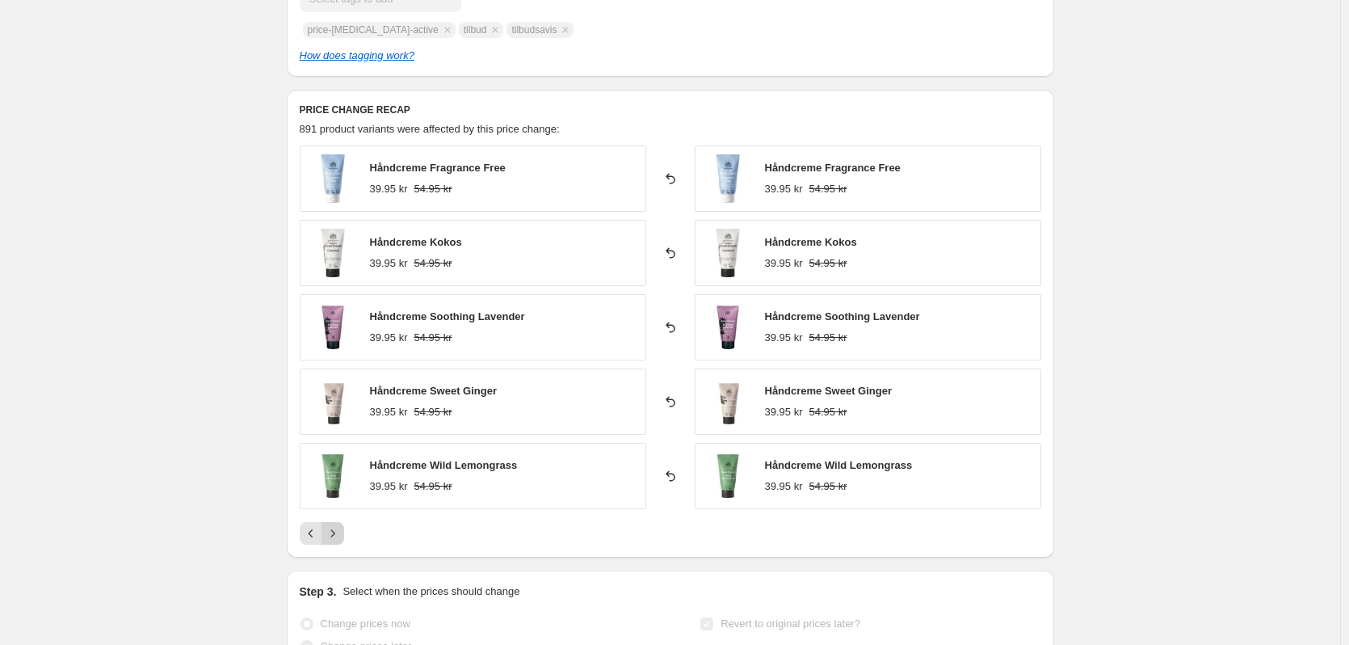
click at [339, 533] on icon "Next" at bounding box center [333, 533] width 16 height 16
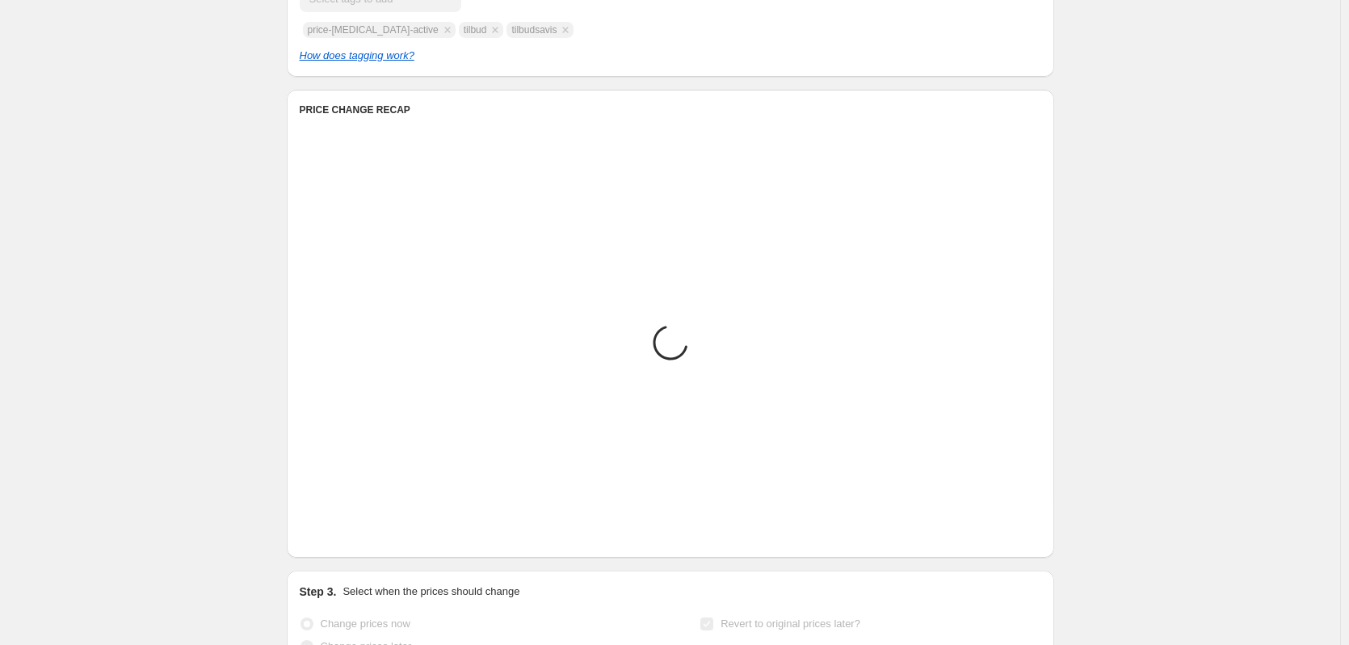
click at [339, 533] on icon "Next" at bounding box center [333, 533] width 16 height 16
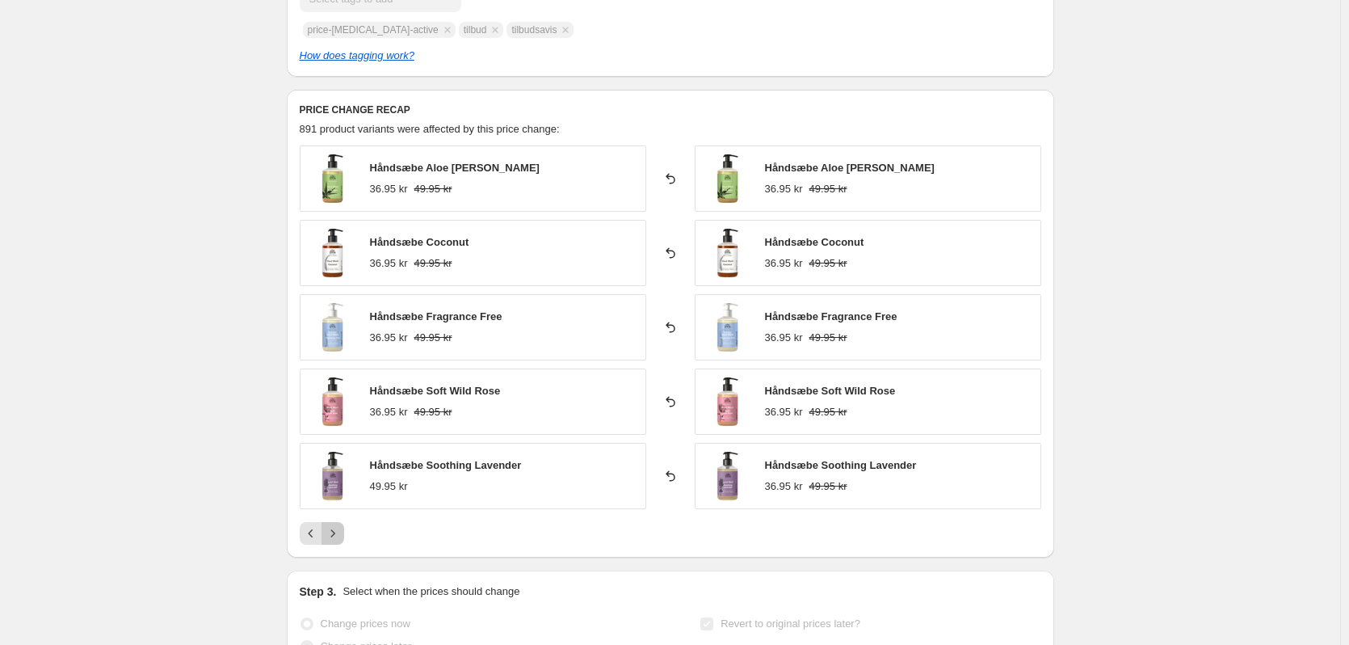
click at [339, 533] on icon "Next" at bounding box center [333, 533] width 16 height 16
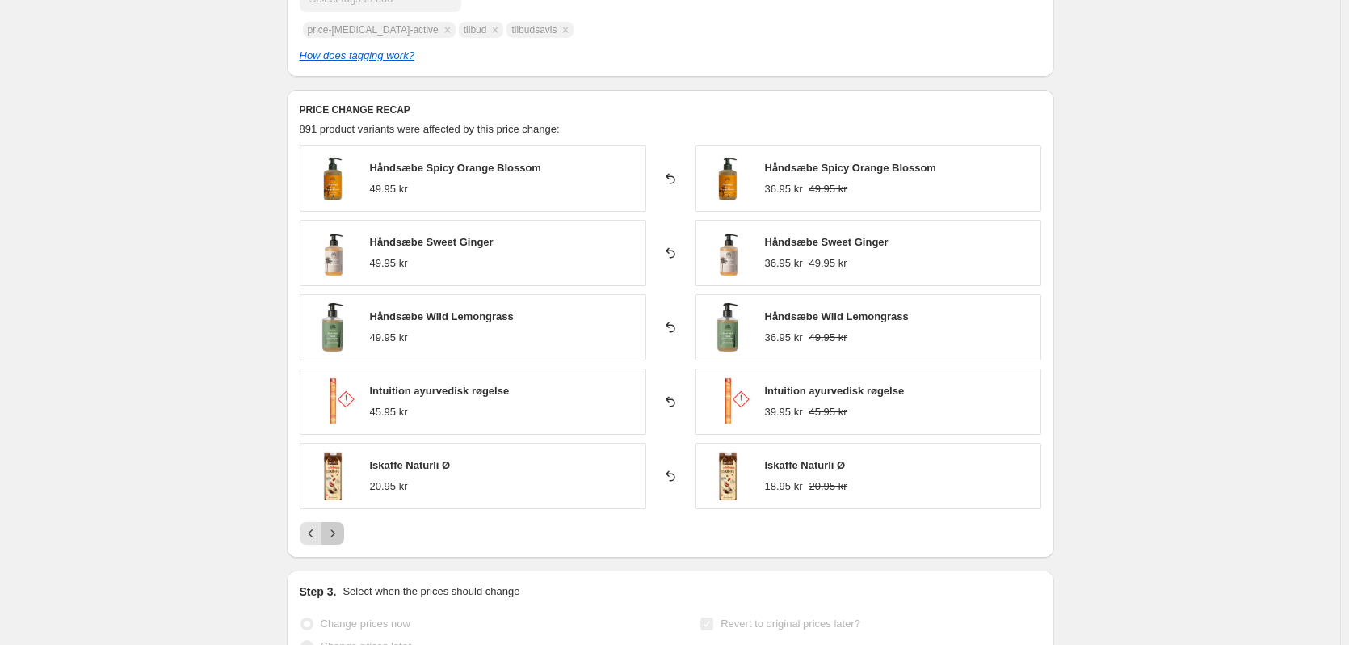
click at [339, 533] on icon "Next" at bounding box center [333, 533] width 16 height 16
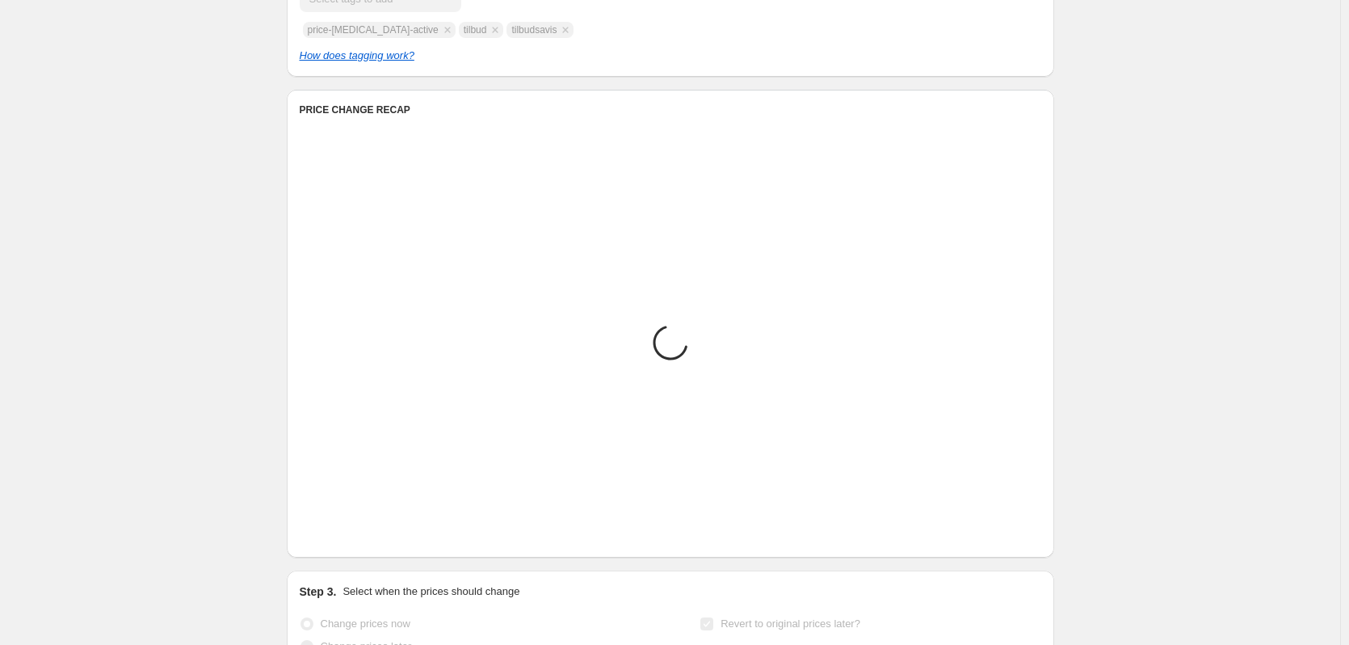
click at [339, 533] on icon "Next" at bounding box center [333, 533] width 16 height 16
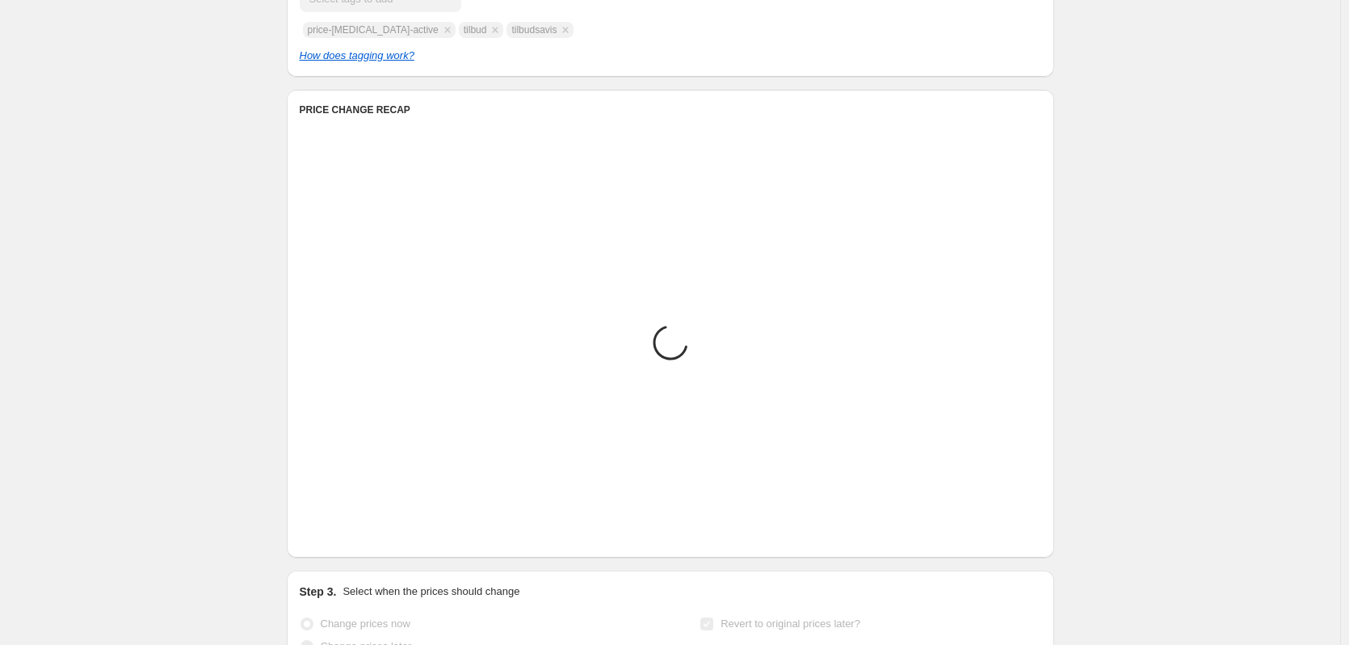
click at [339, 533] on icon "Next" at bounding box center [333, 533] width 16 height 16
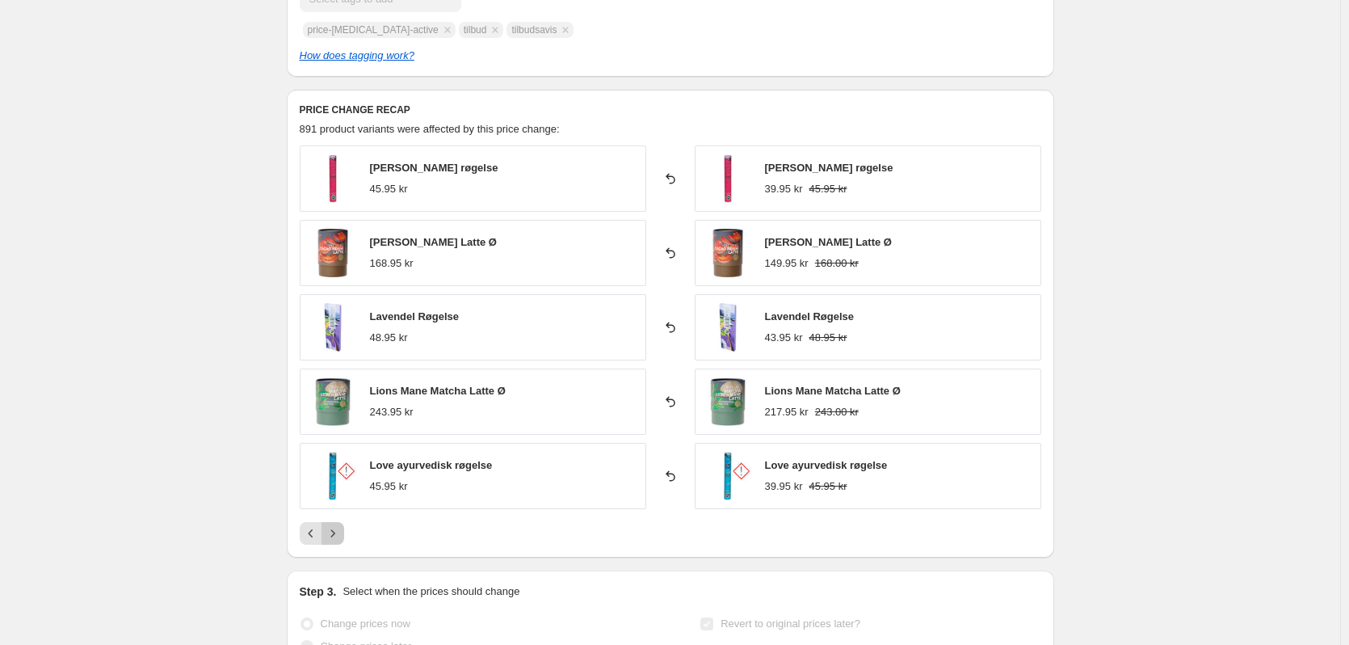
click at [339, 533] on icon "Next" at bounding box center [333, 533] width 16 height 16
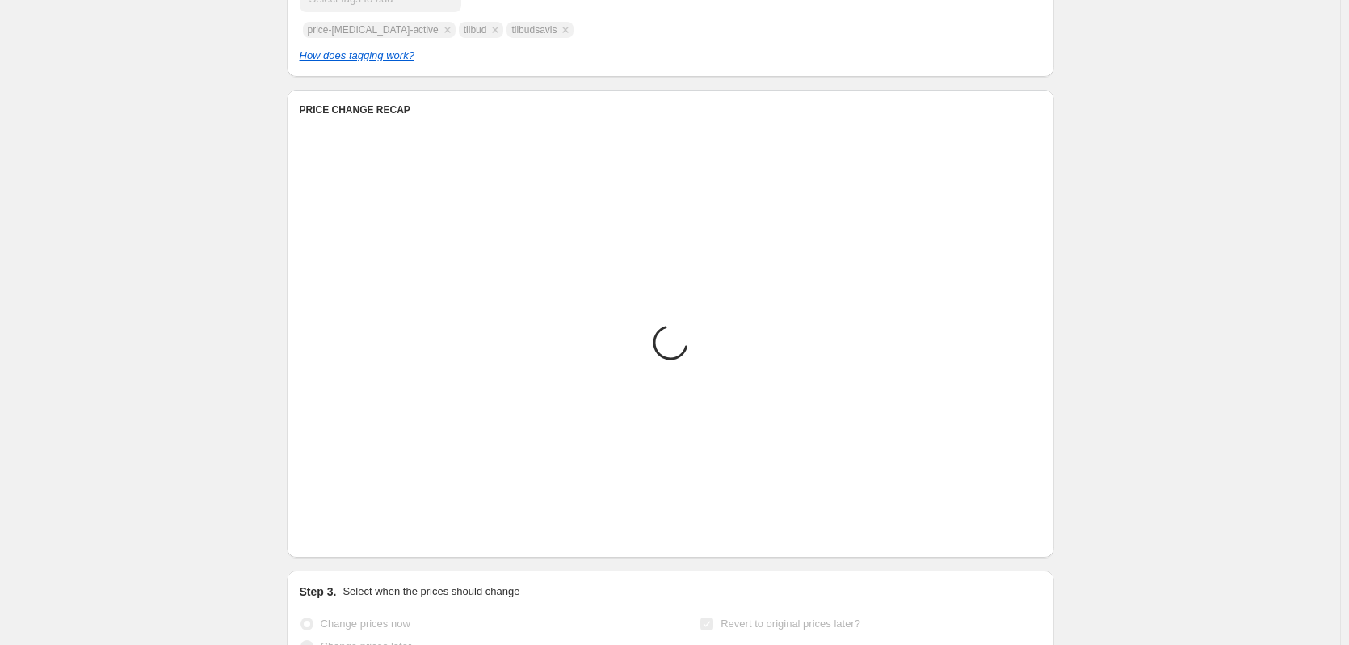
click at [339, 533] on icon "Next" at bounding box center [333, 533] width 16 height 16
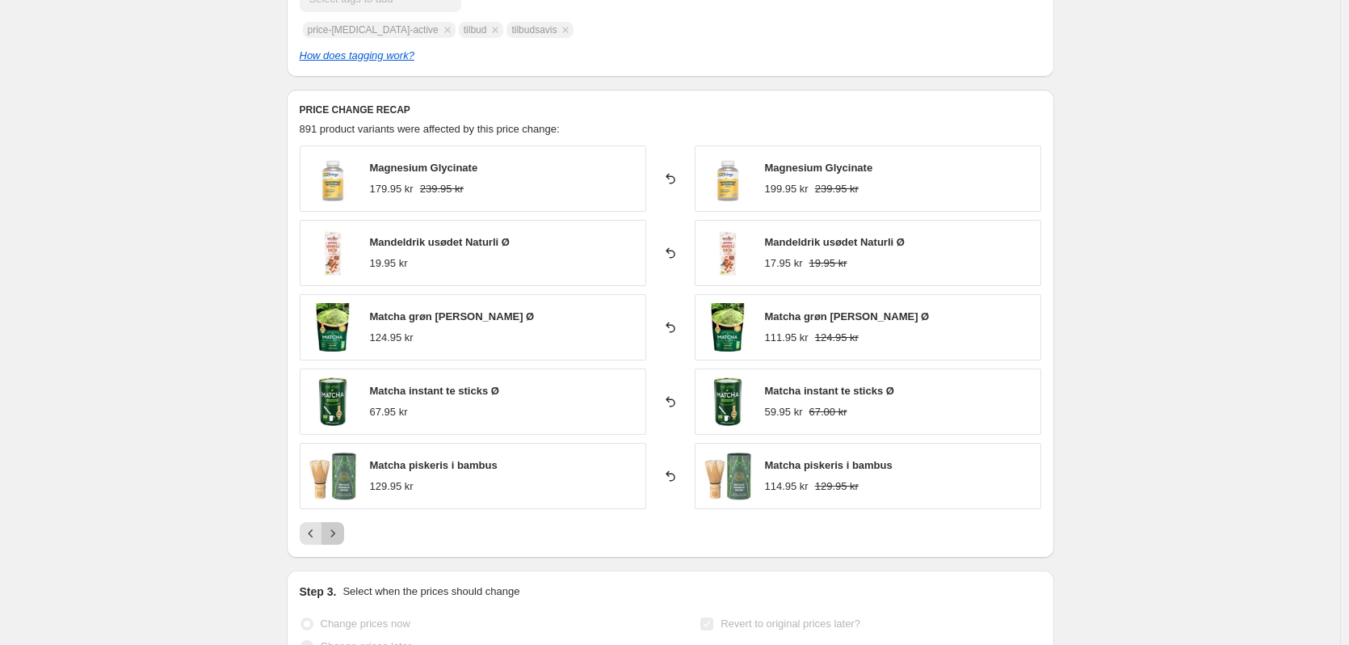
click at [339, 533] on icon "Next" at bounding box center [333, 533] width 16 height 16
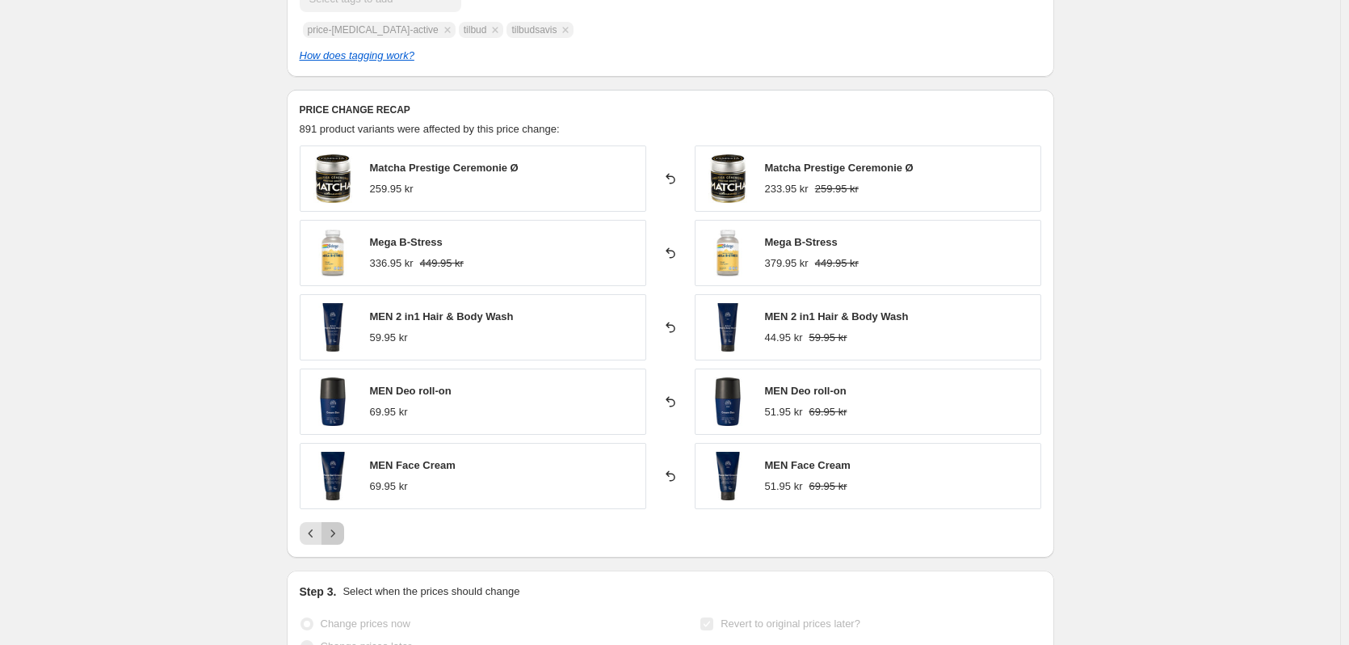
click at [339, 533] on icon "Next" at bounding box center [333, 533] width 16 height 16
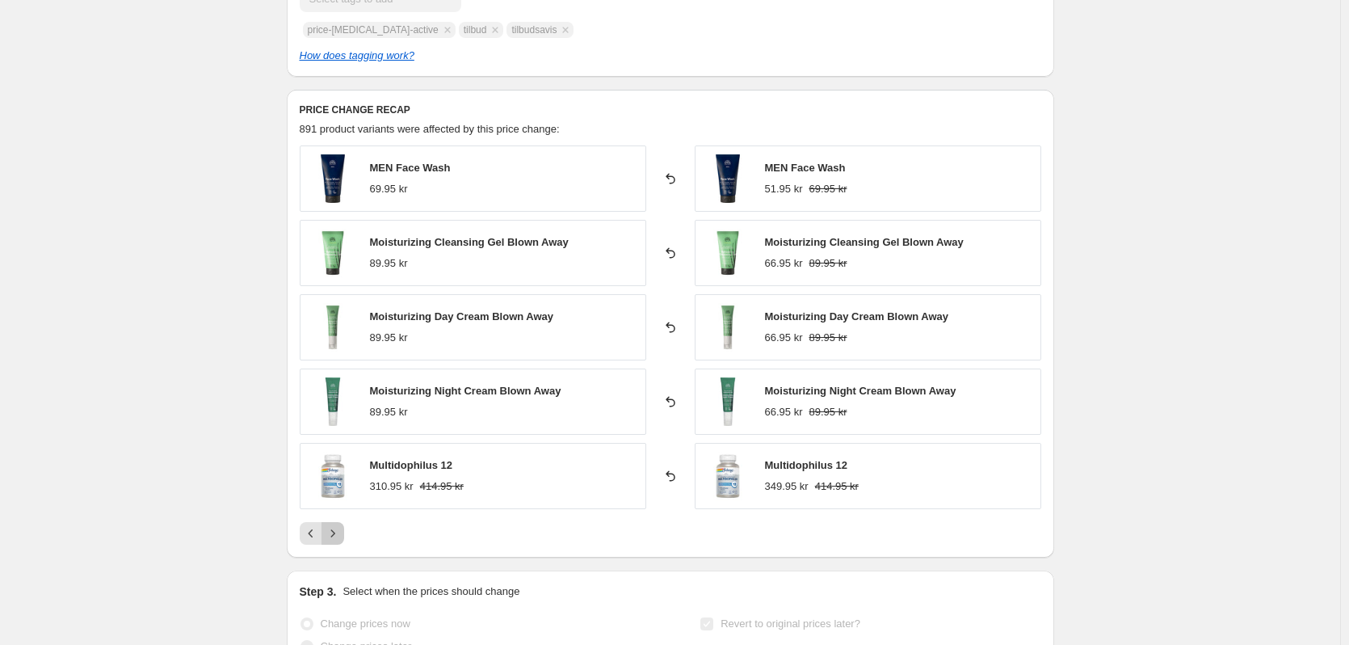
click at [339, 533] on icon "Next" at bounding box center [333, 533] width 16 height 16
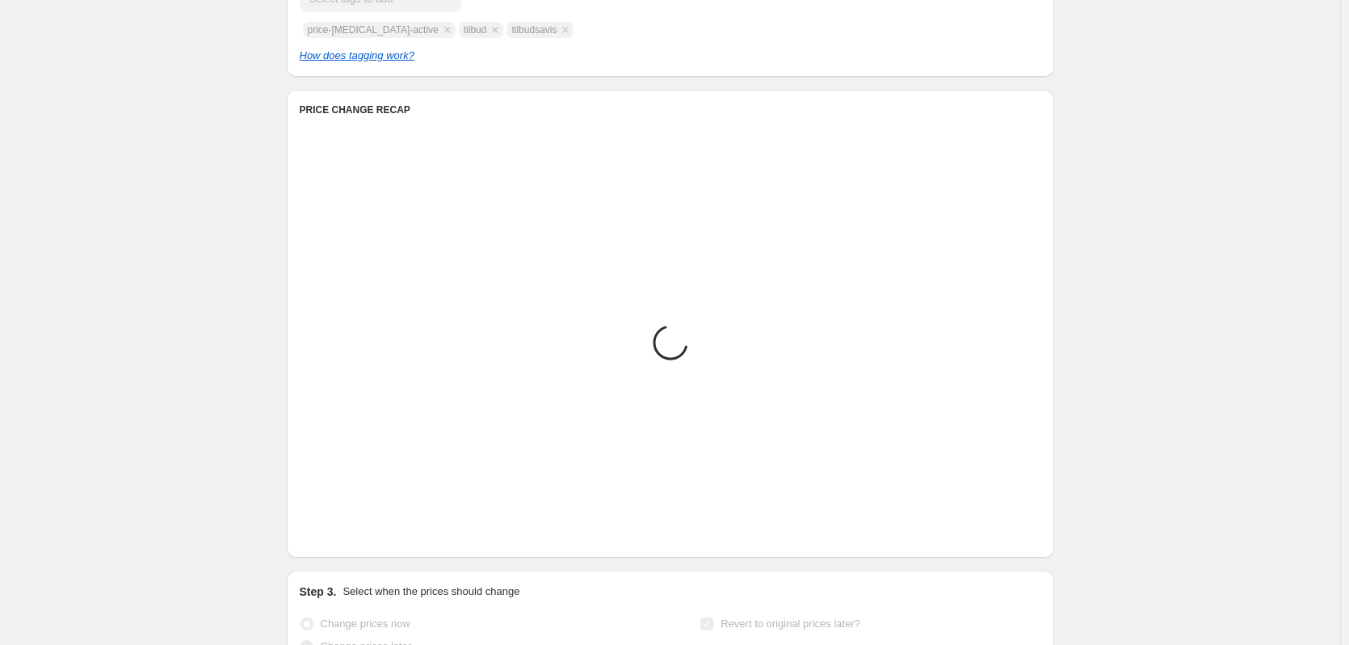
click at [339, 533] on icon "Next" at bounding box center [333, 533] width 16 height 16
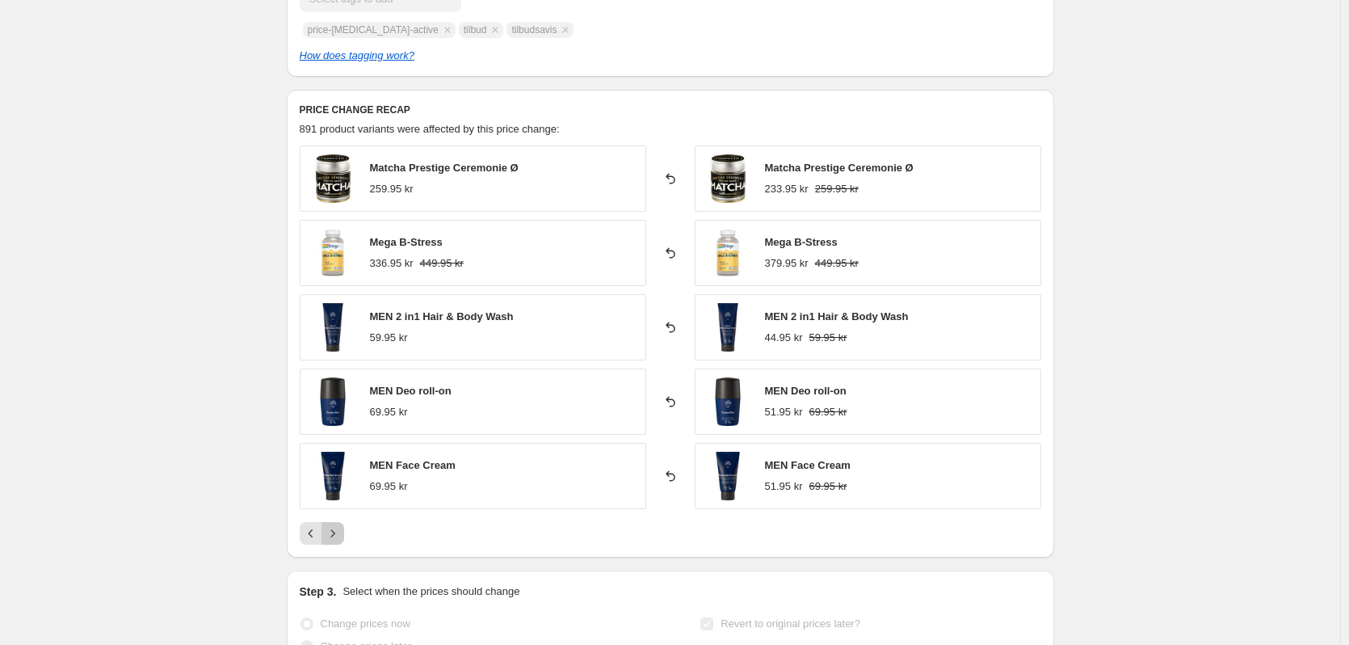
click at [339, 533] on icon "Next" at bounding box center [333, 533] width 16 height 16
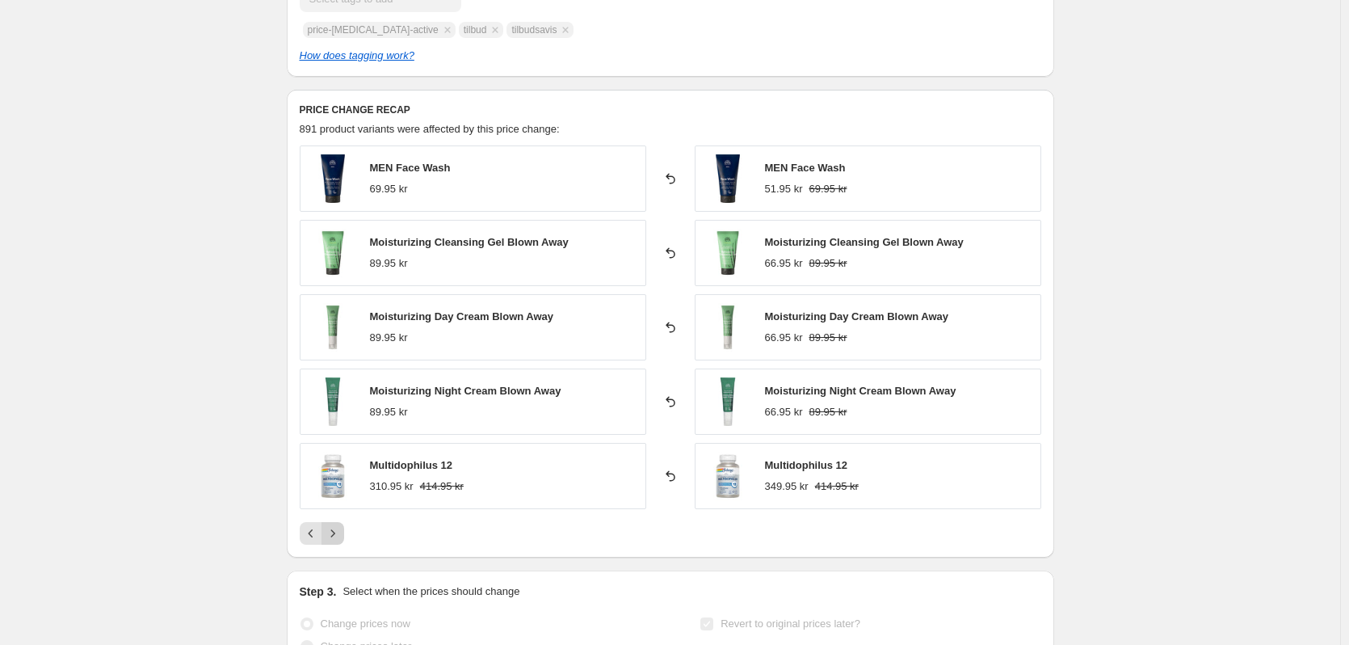
click at [339, 533] on icon "Next" at bounding box center [333, 533] width 16 height 16
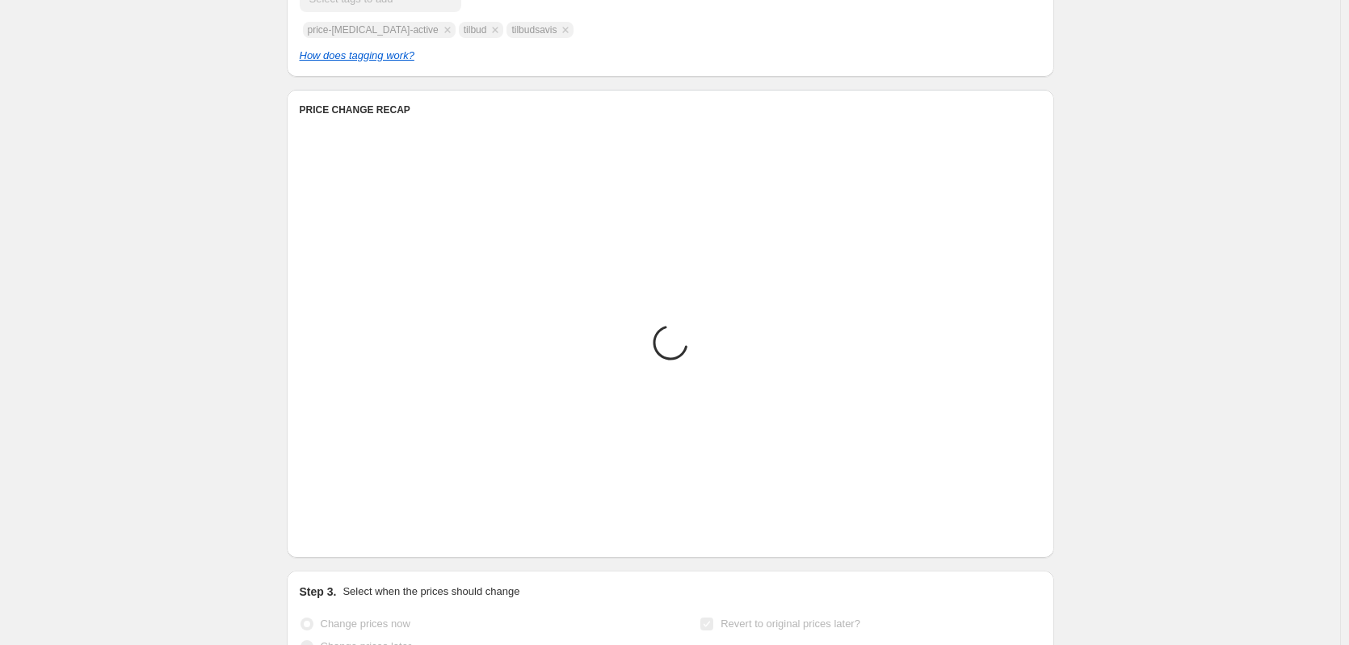
click at [339, 533] on icon "Next" at bounding box center [333, 533] width 16 height 16
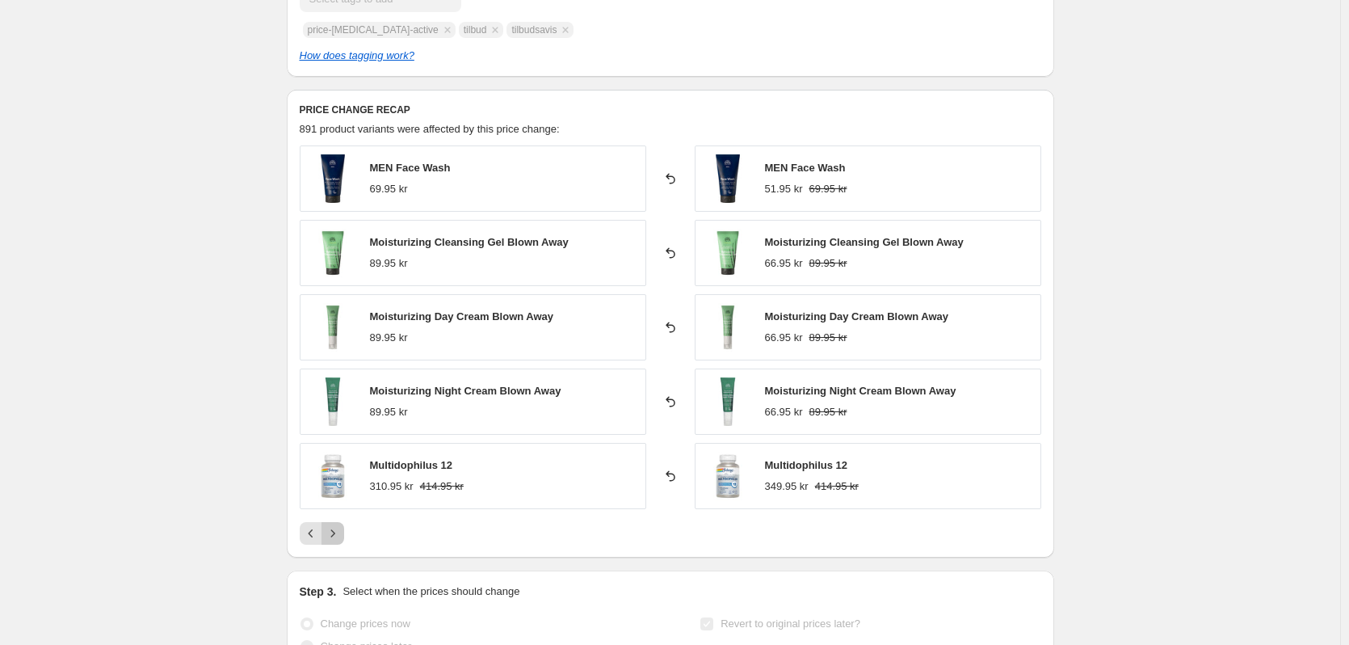
click at [339, 533] on icon "Next" at bounding box center [333, 533] width 16 height 16
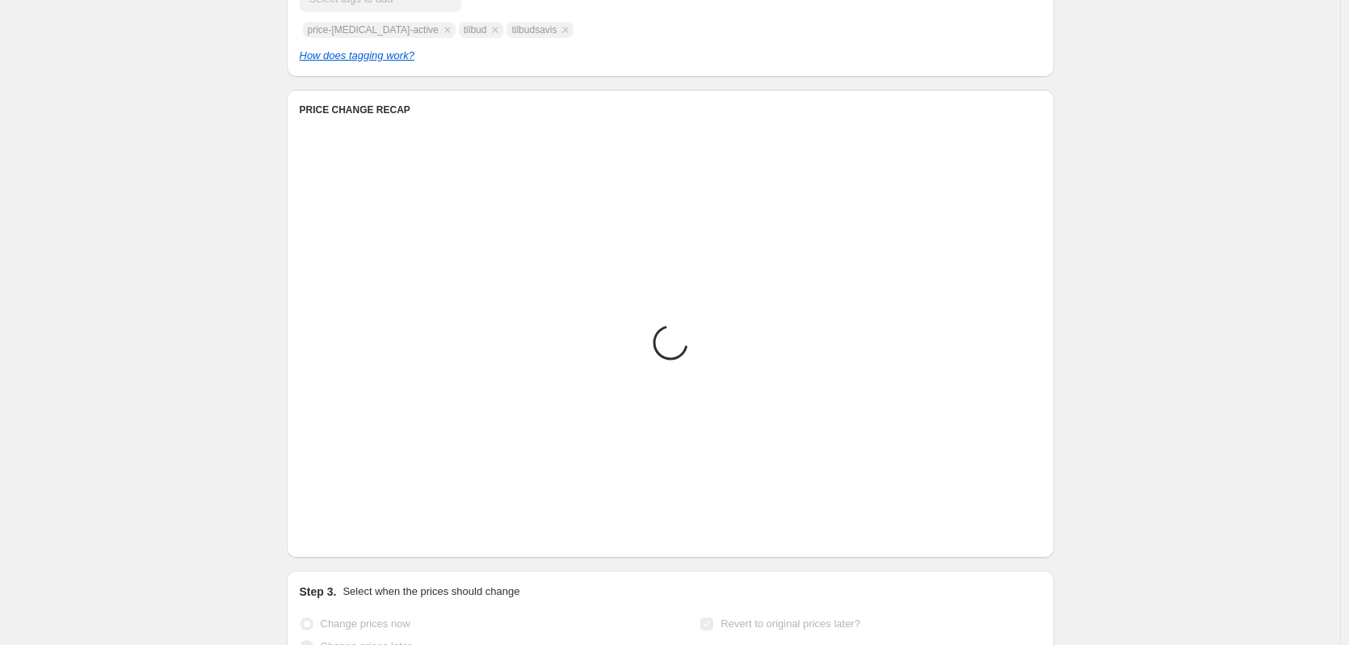
click at [339, 533] on icon "Next" at bounding box center [333, 533] width 16 height 16
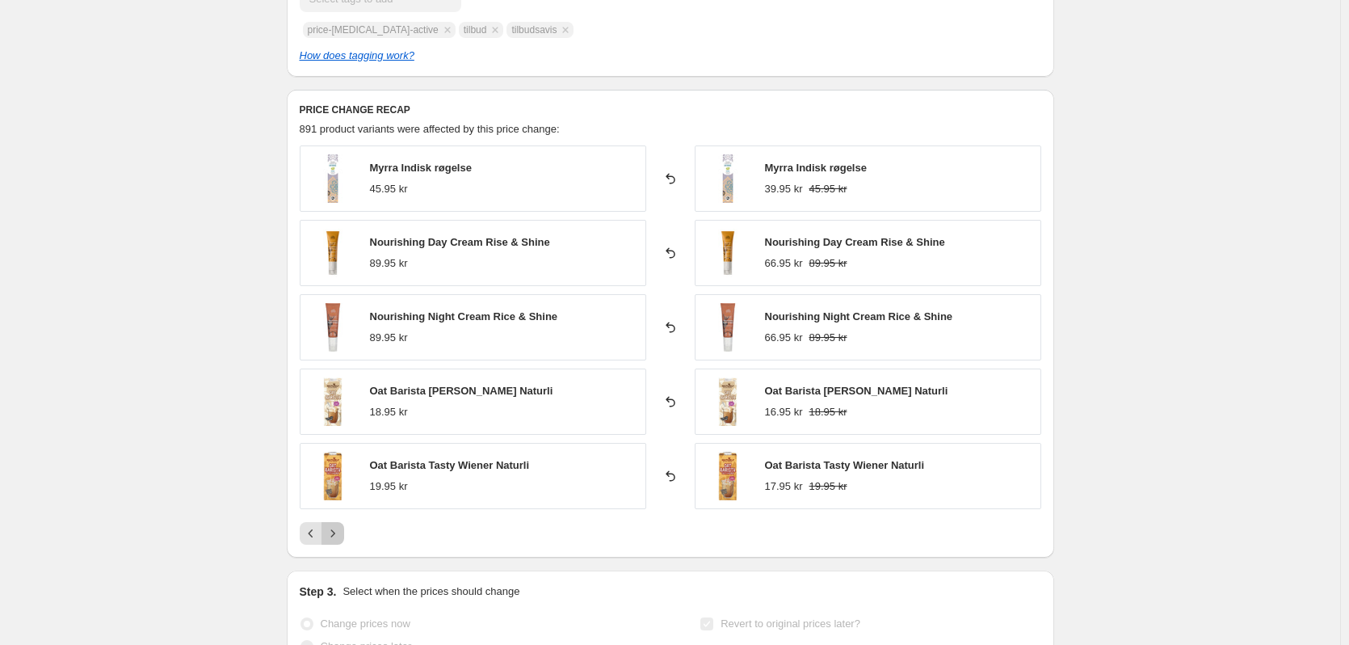
click at [339, 533] on icon "Next" at bounding box center [333, 533] width 16 height 16
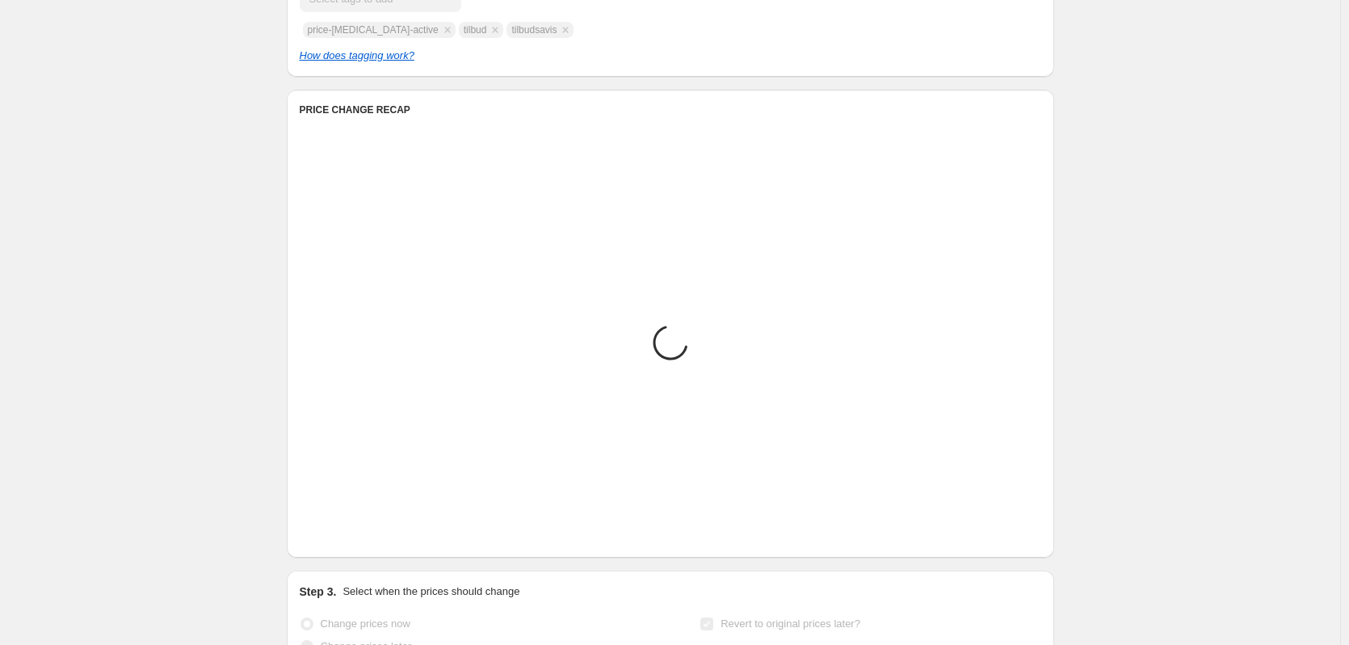
click at [339, 533] on icon "Next" at bounding box center [333, 533] width 16 height 16
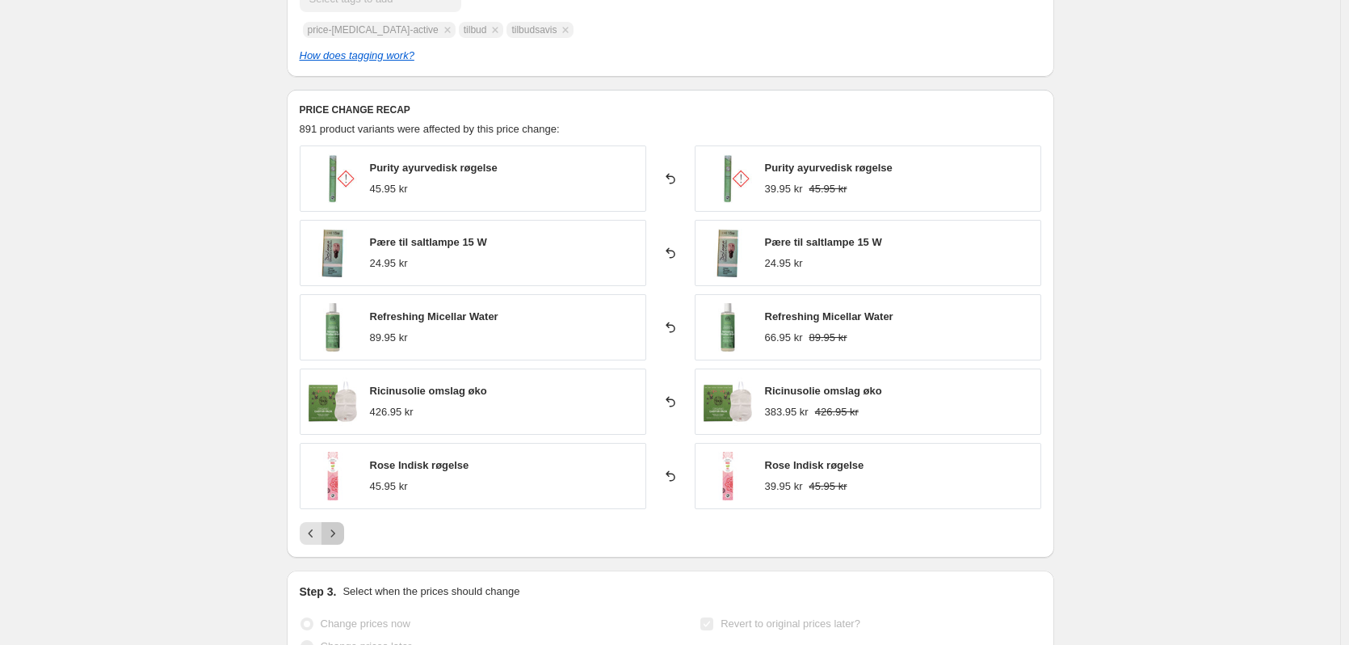
click at [339, 533] on icon "Next" at bounding box center [333, 533] width 16 height 16
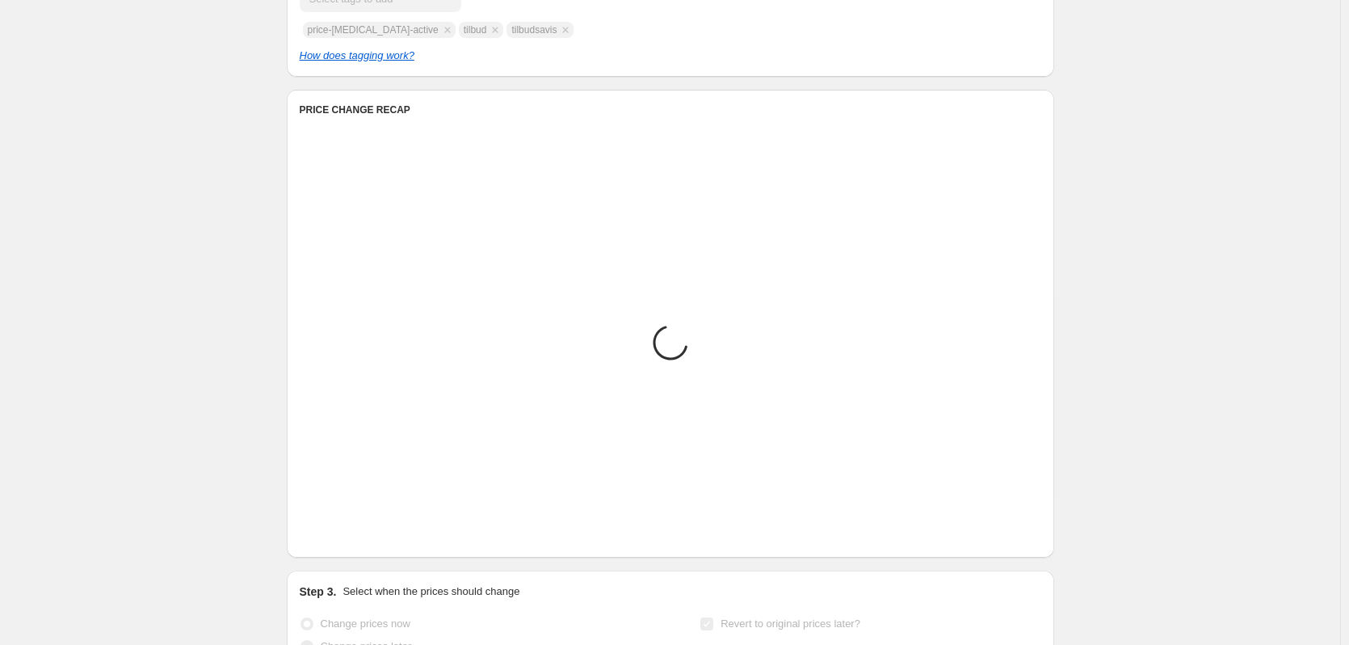
click at [339, 533] on icon "Next" at bounding box center [333, 533] width 16 height 16
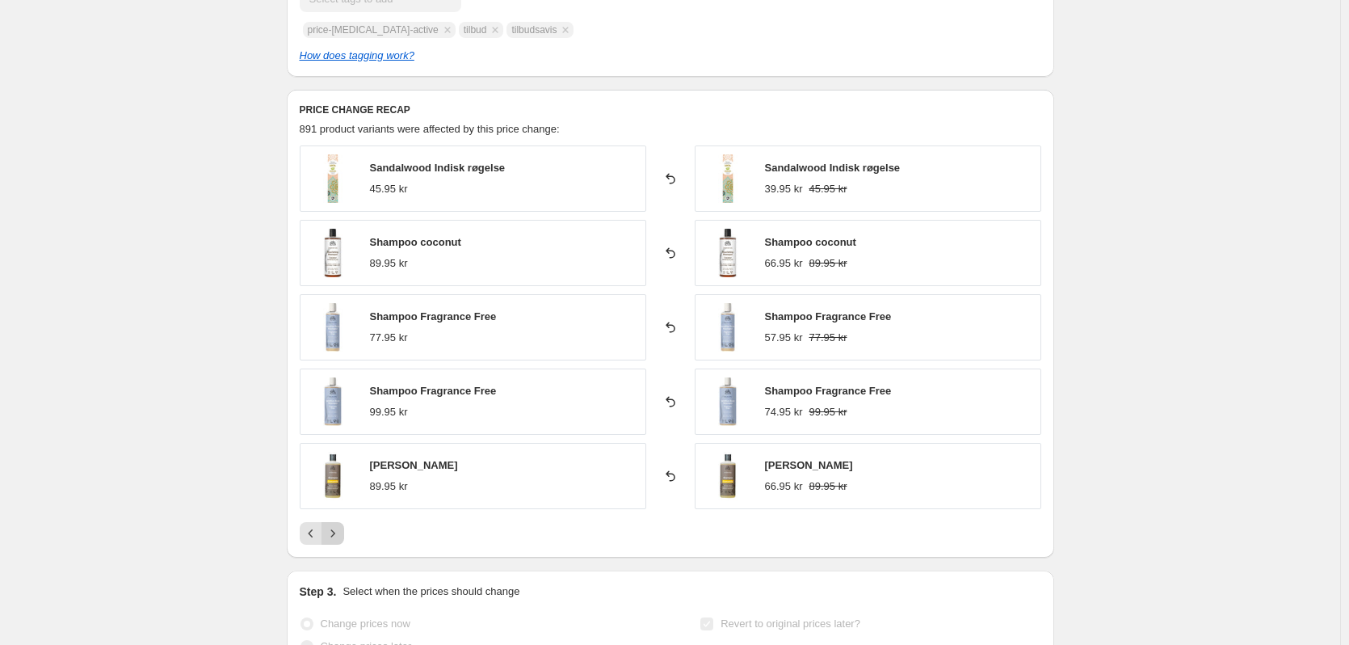
click at [339, 533] on icon "Next" at bounding box center [333, 533] width 16 height 16
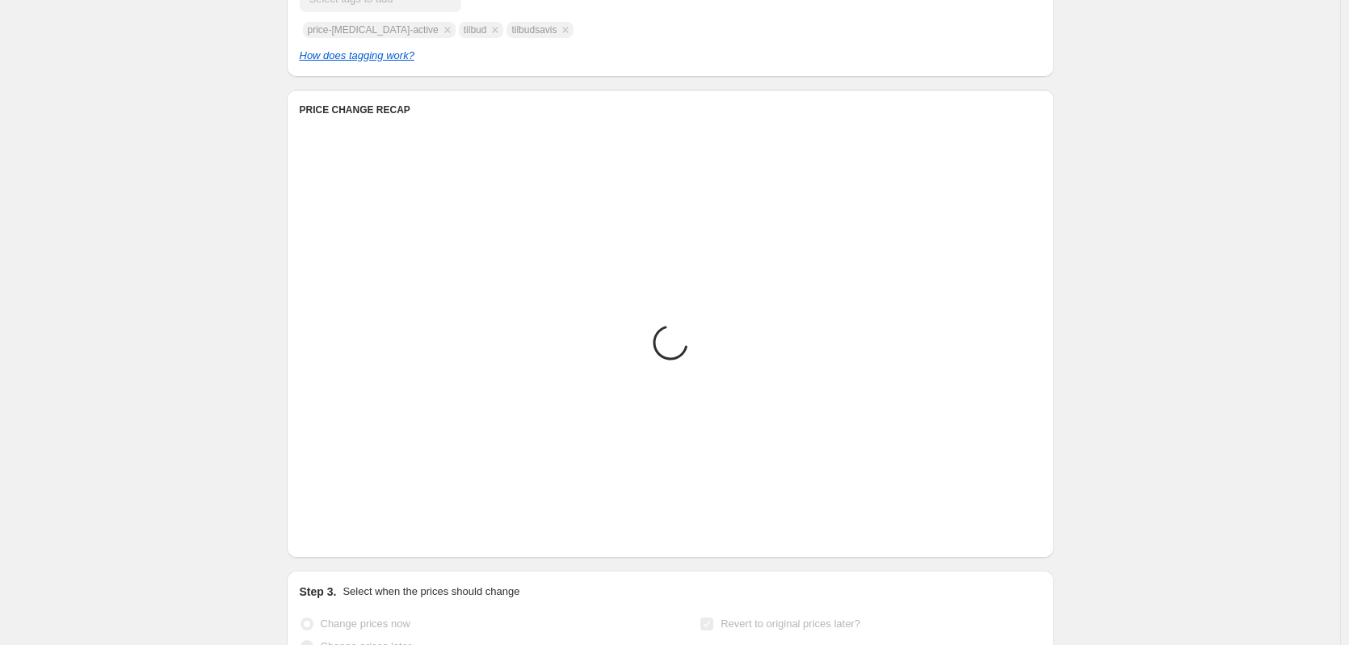
click at [339, 533] on icon "Next" at bounding box center [333, 533] width 16 height 16
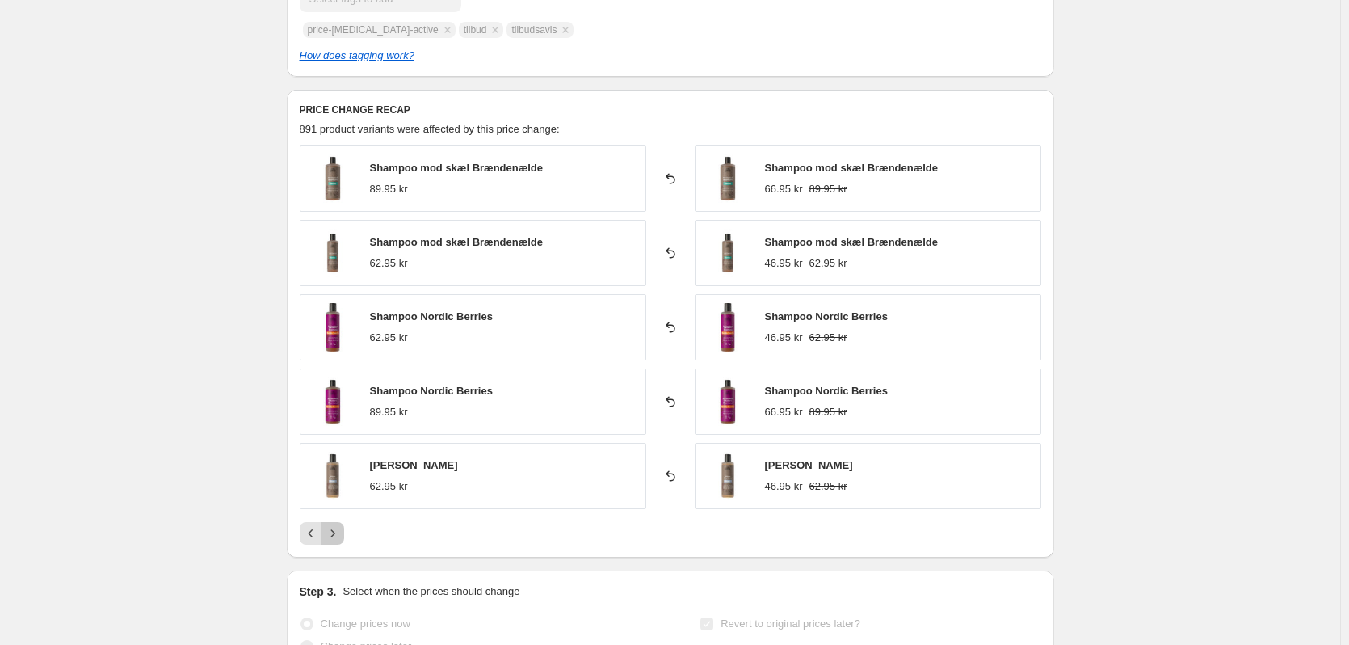
click at [339, 533] on icon "Next" at bounding box center [333, 533] width 16 height 16
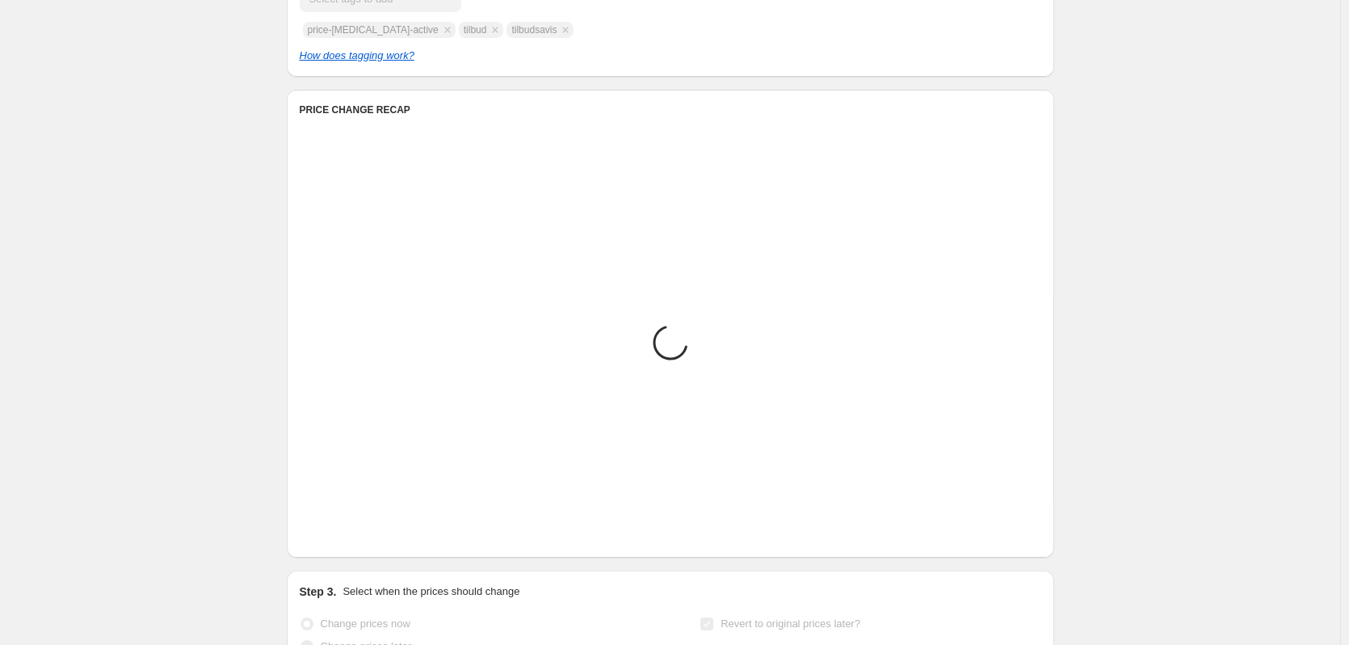
click at [339, 533] on icon "Next" at bounding box center [333, 533] width 16 height 16
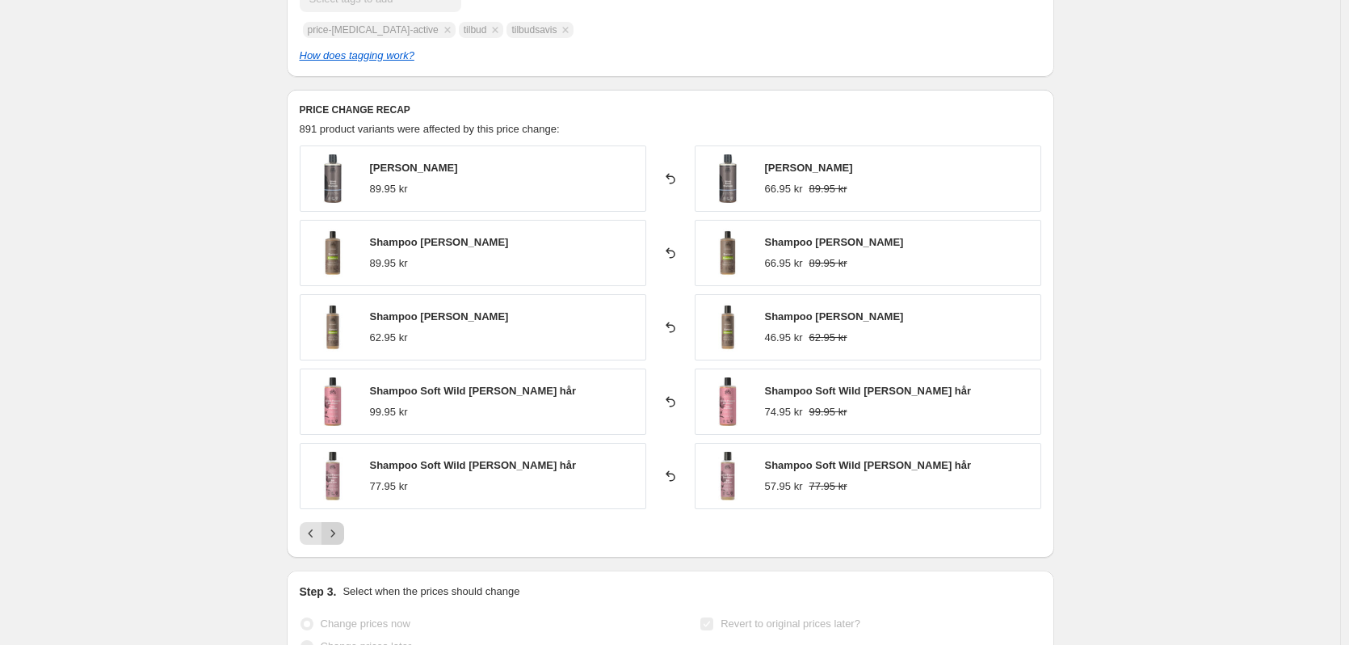
click at [339, 533] on icon "Next" at bounding box center [333, 533] width 16 height 16
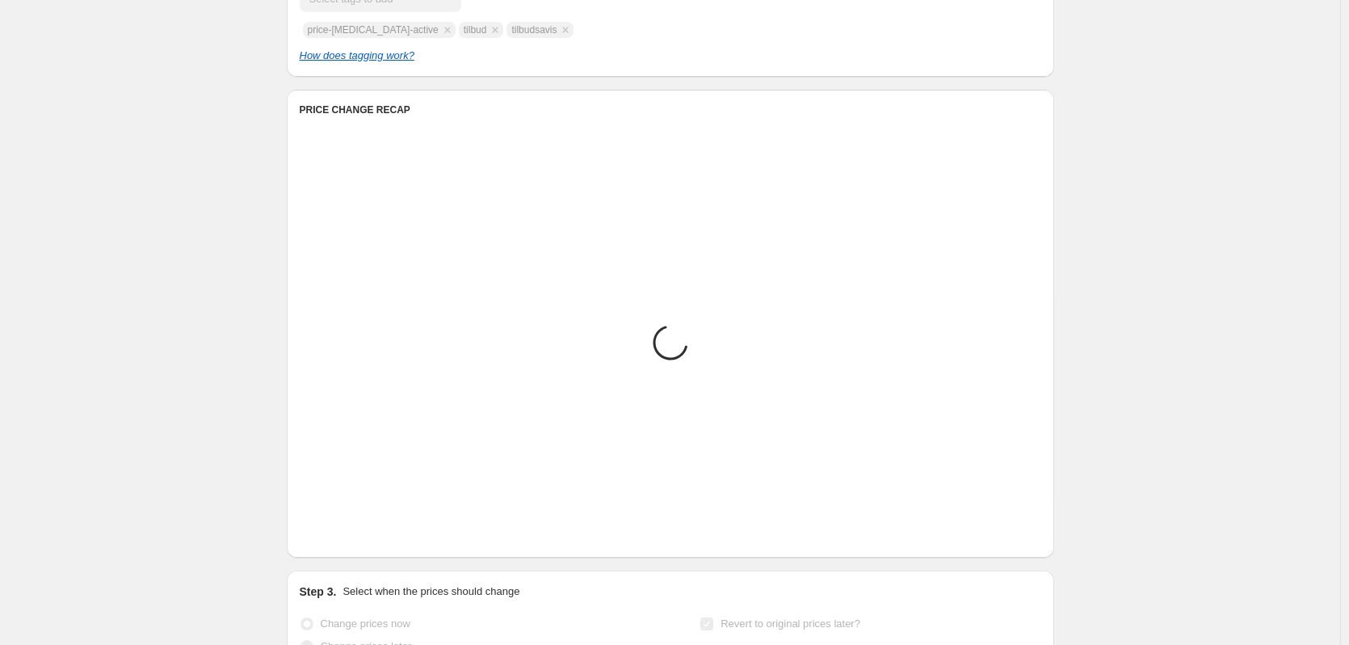
click at [339, 533] on icon "Next" at bounding box center [333, 533] width 16 height 16
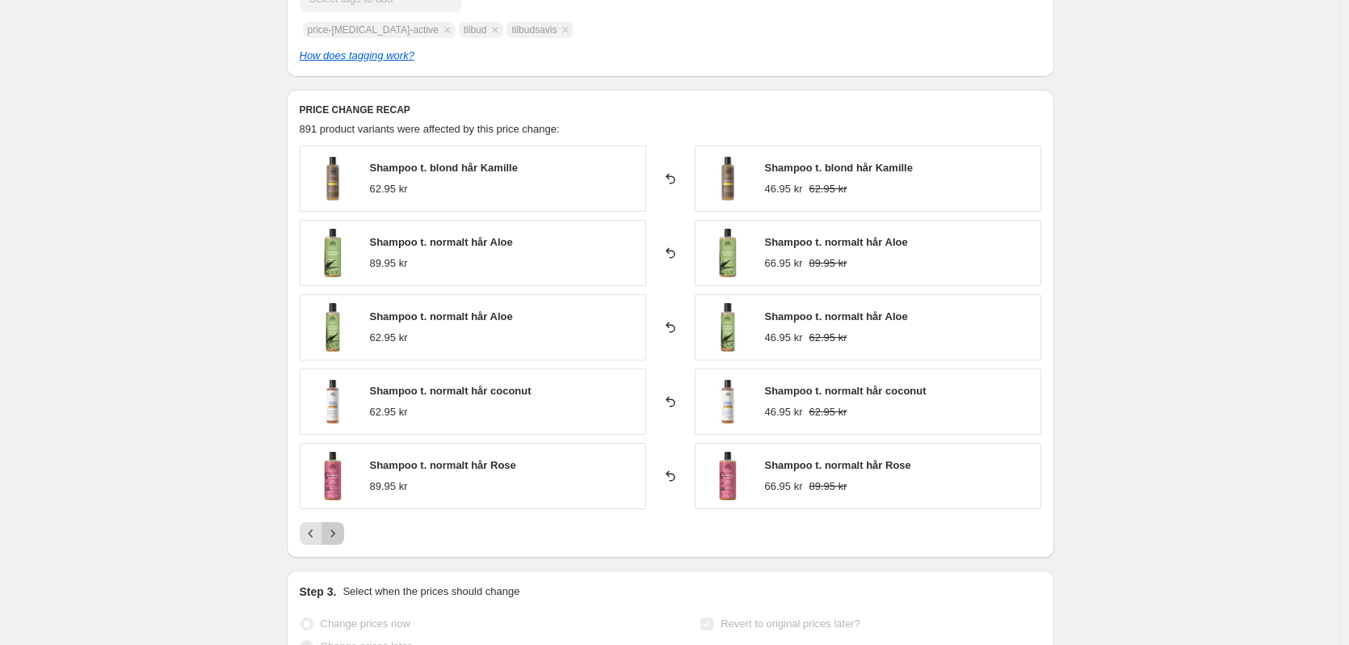
click at [339, 533] on icon "Next" at bounding box center [333, 533] width 16 height 16
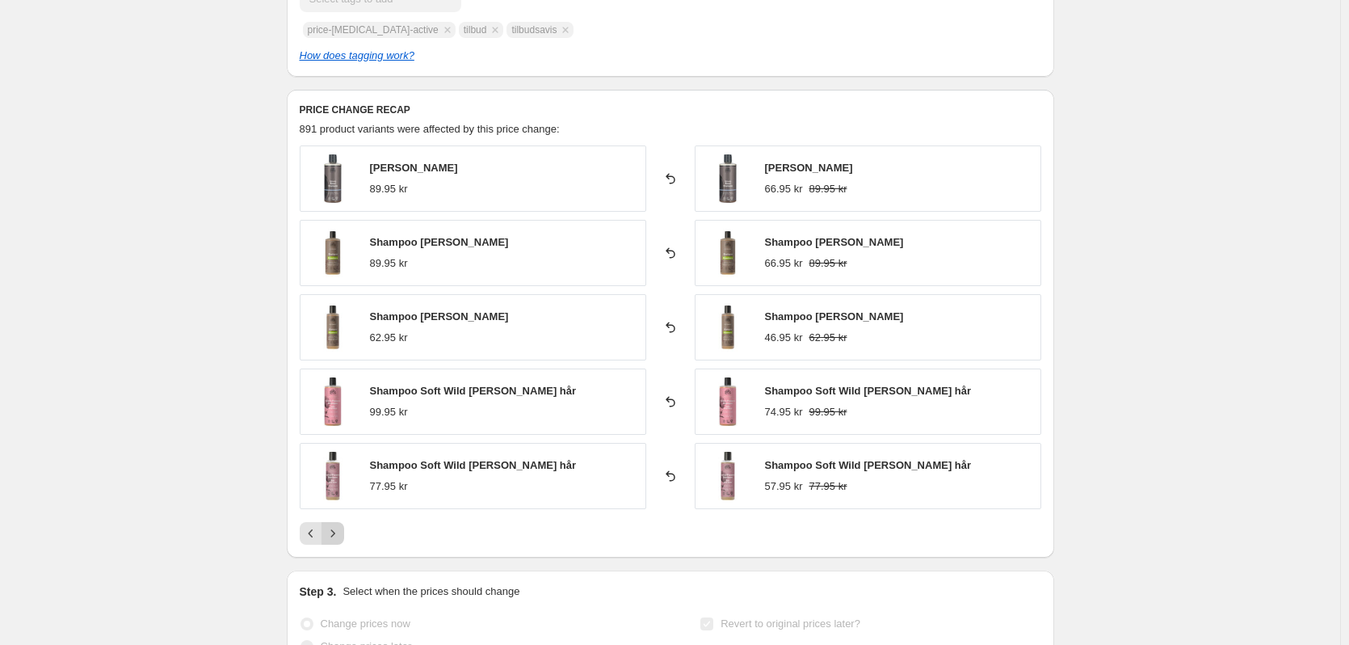
click at [339, 533] on icon "Next" at bounding box center [333, 533] width 16 height 16
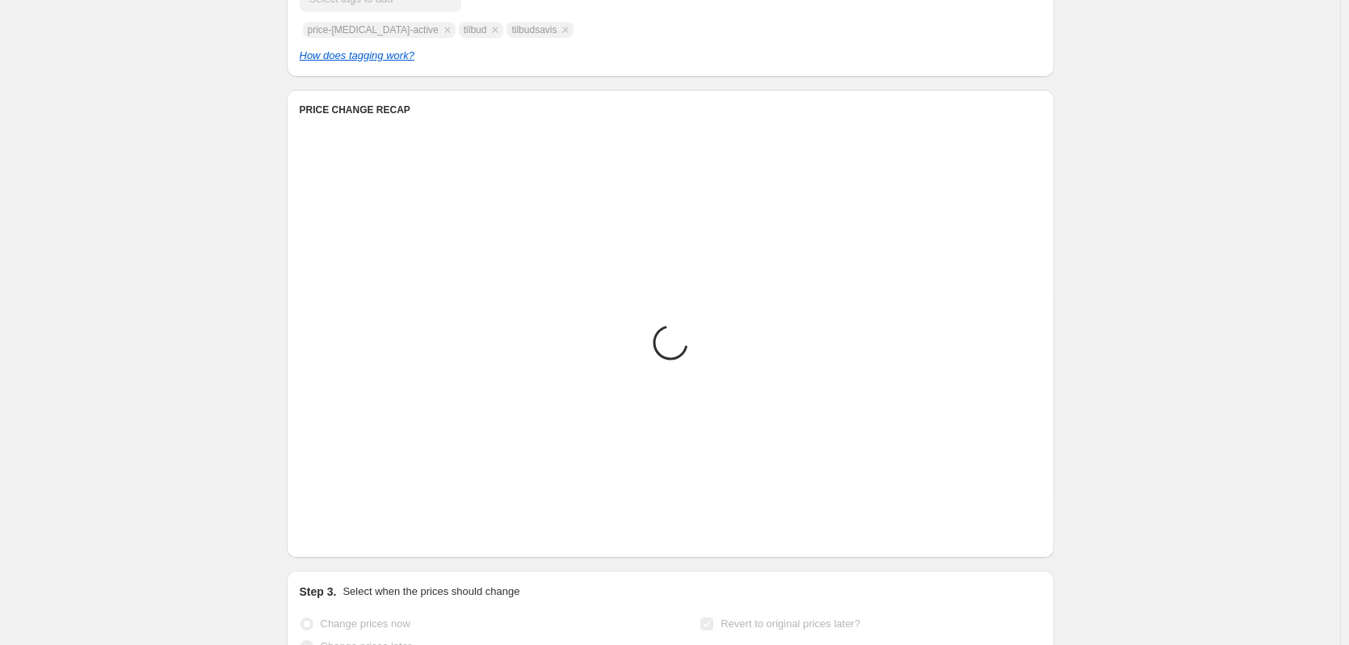
click at [339, 533] on icon "Next" at bounding box center [333, 533] width 16 height 16
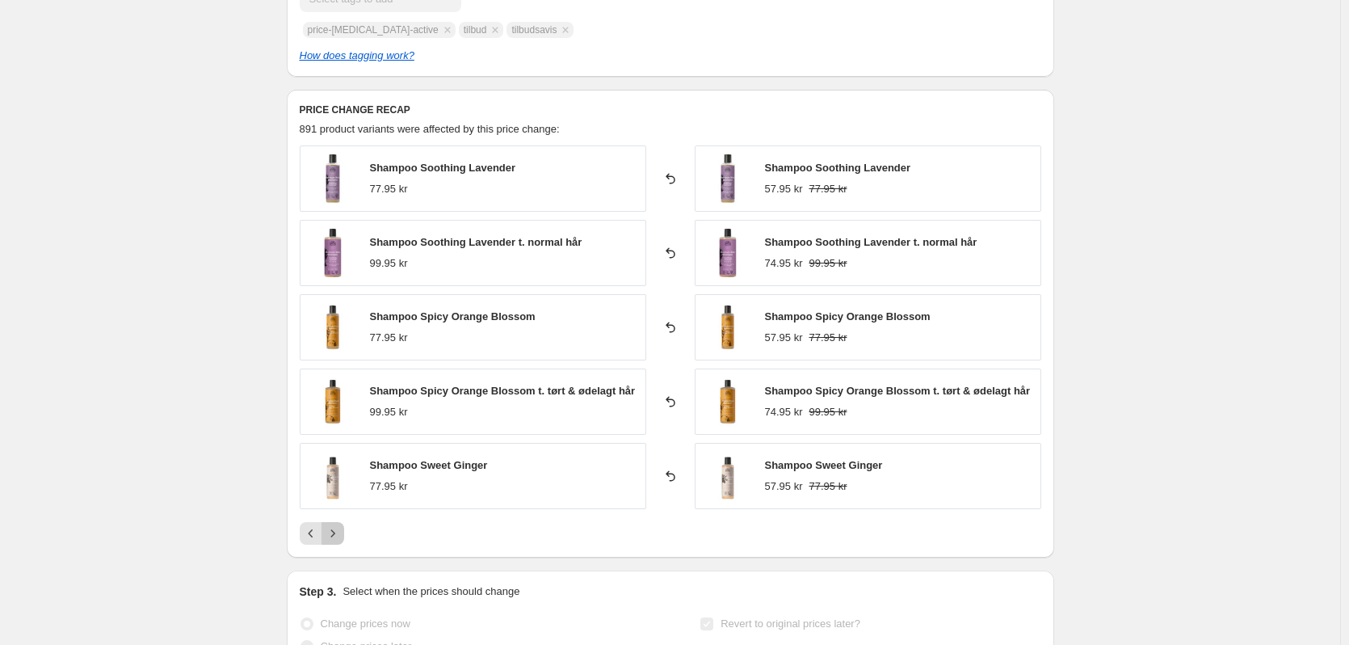
click at [339, 533] on icon "Next" at bounding box center [333, 533] width 16 height 16
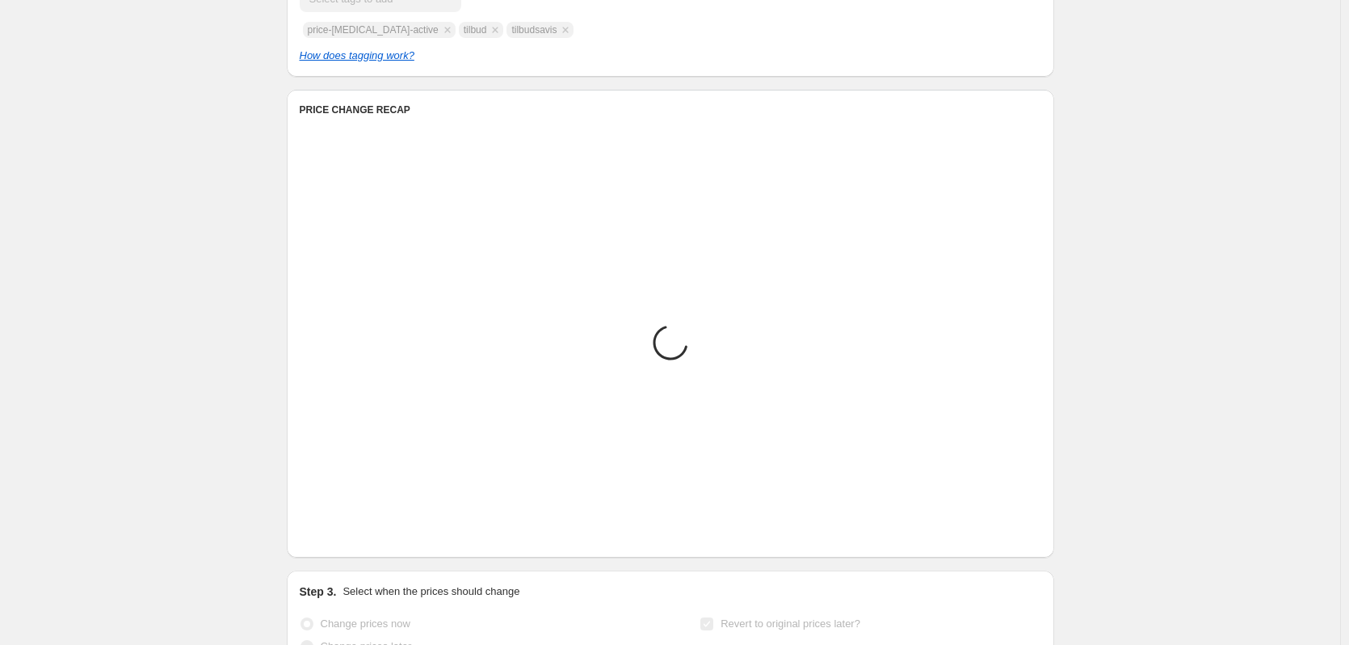
click at [339, 533] on icon "Next" at bounding box center [333, 533] width 16 height 16
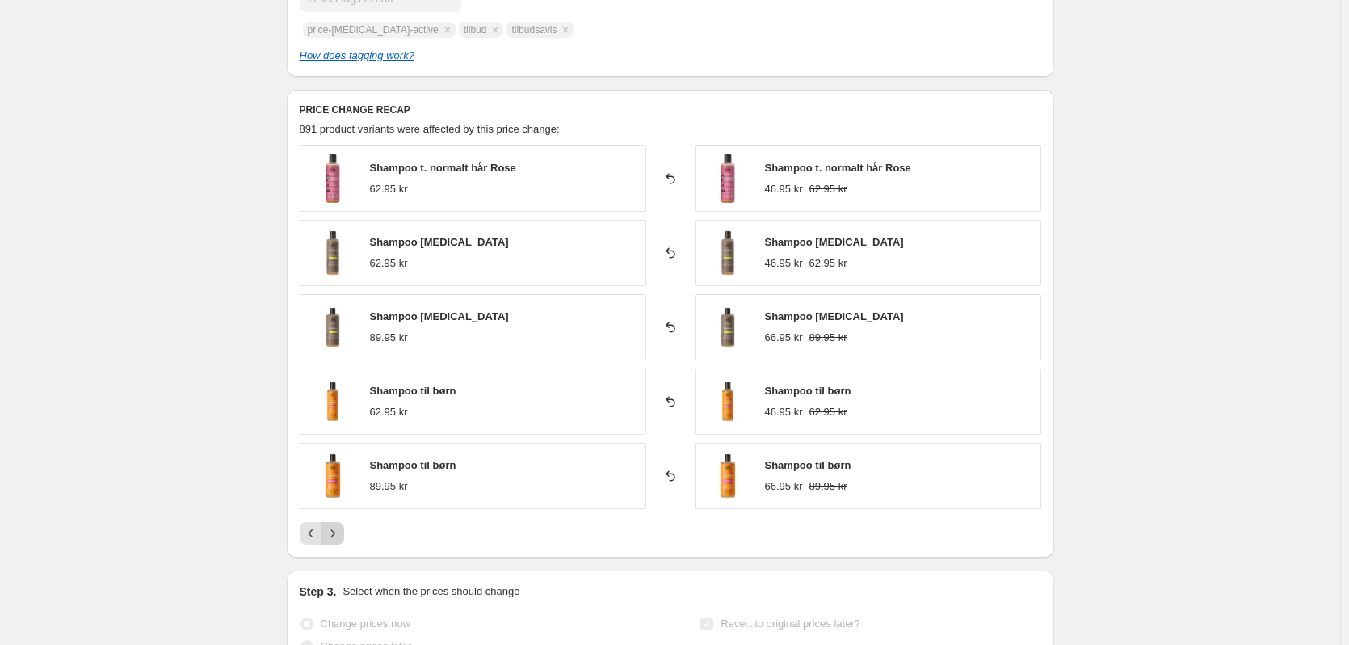
click at [339, 533] on icon "Next" at bounding box center [333, 533] width 16 height 16
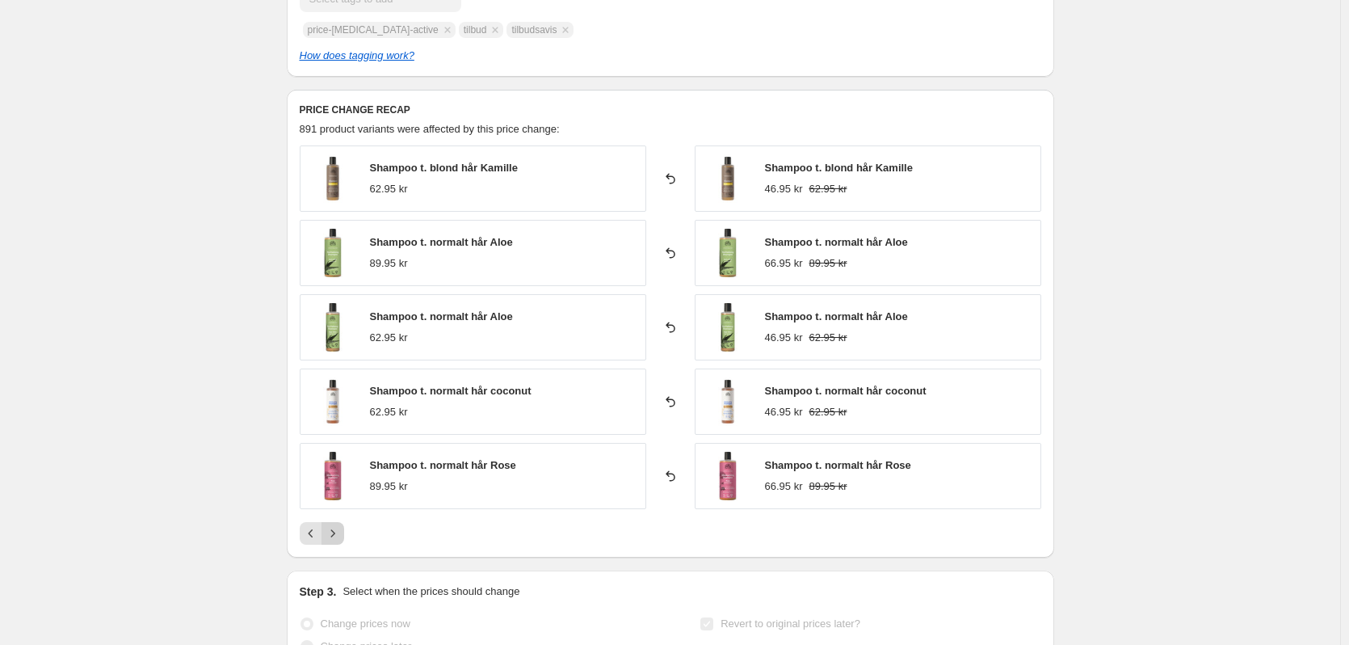
click at [339, 533] on icon "Next" at bounding box center [333, 533] width 16 height 16
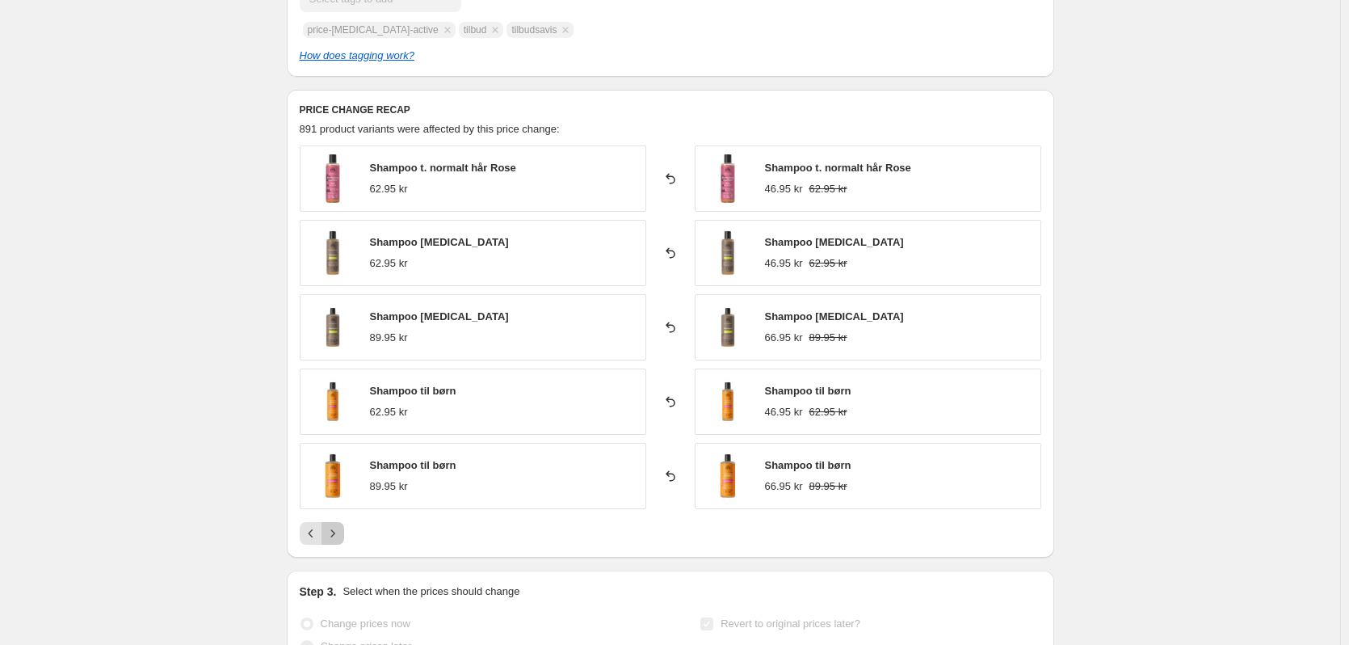
click at [339, 533] on icon "Next" at bounding box center [333, 533] width 16 height 16
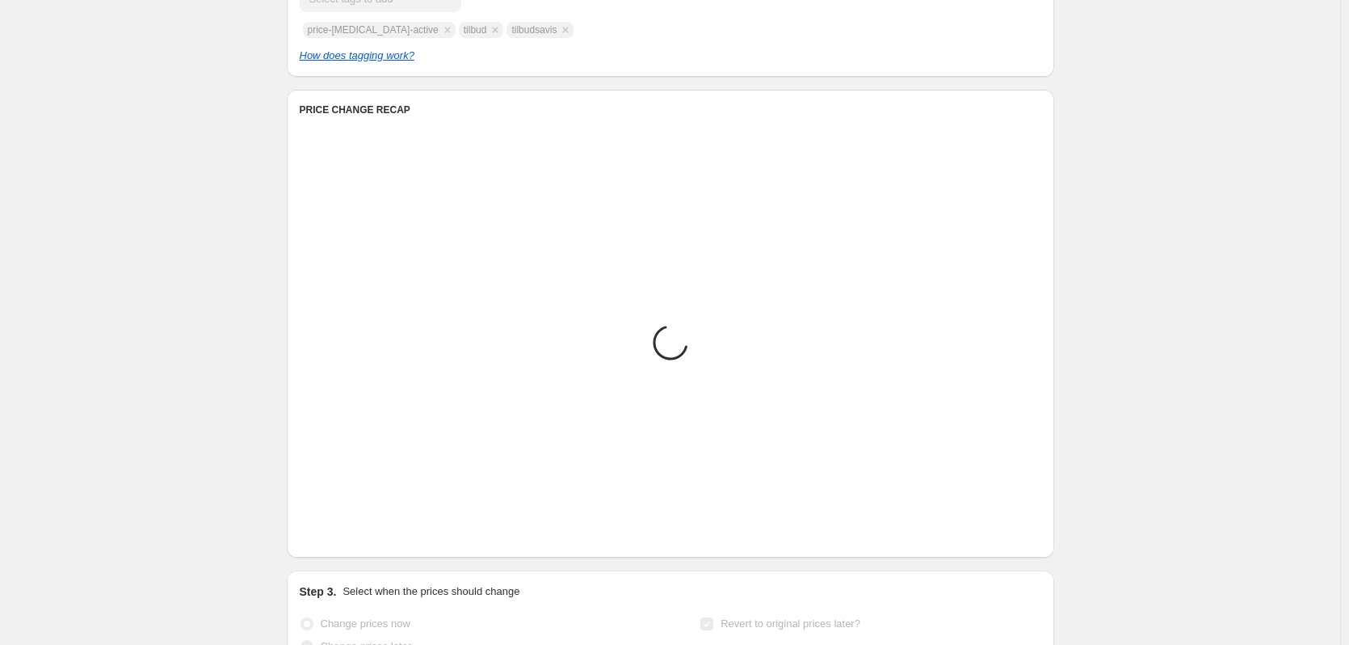
click at [339, 533] on icon "Next" at bounding box center [333, 533] width 16 height 16
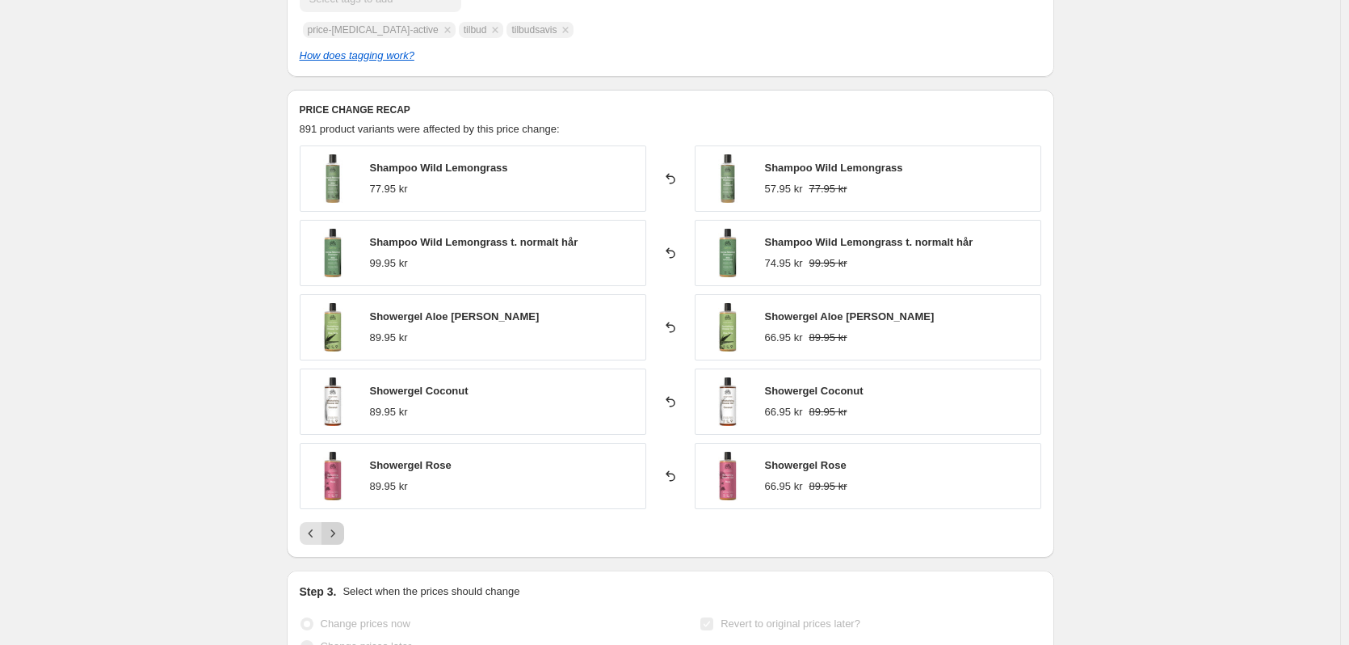
click at [339, 533] on icon "Next" at bounding box center [333, 533] width 16 height 16
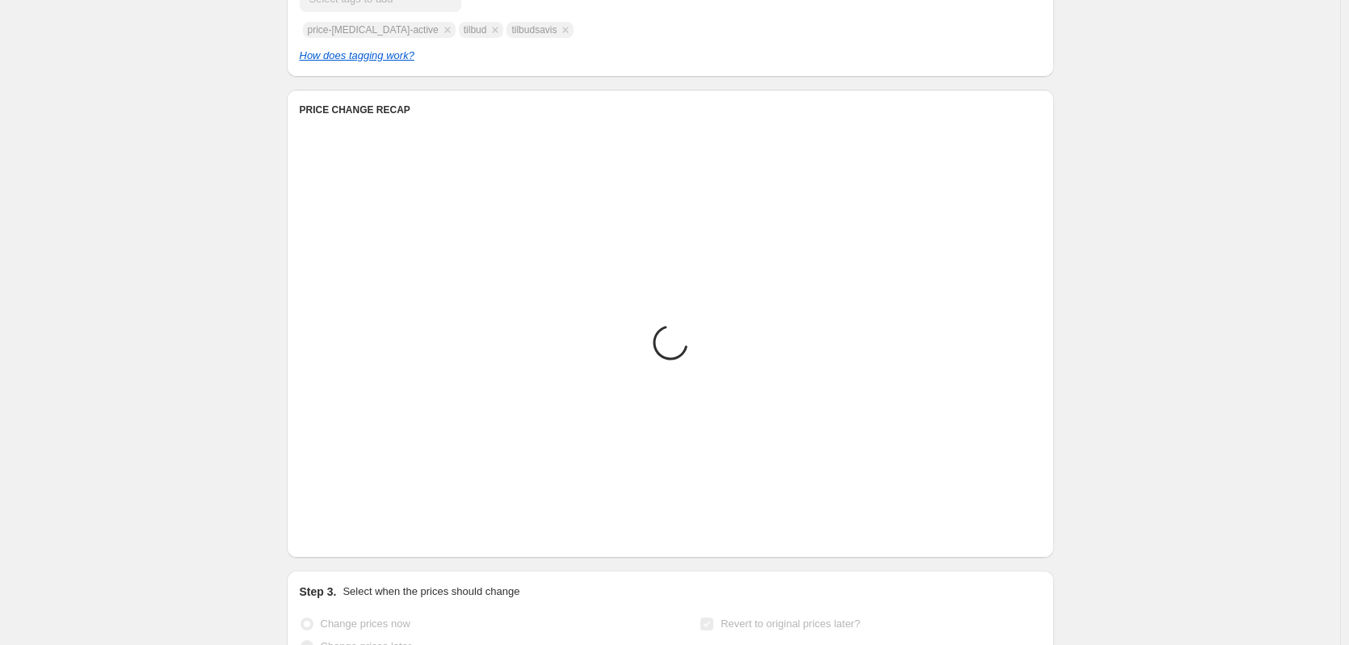
click at [339, 533] on icon "Next" at bounding box center [333, 533] width 16 height 16
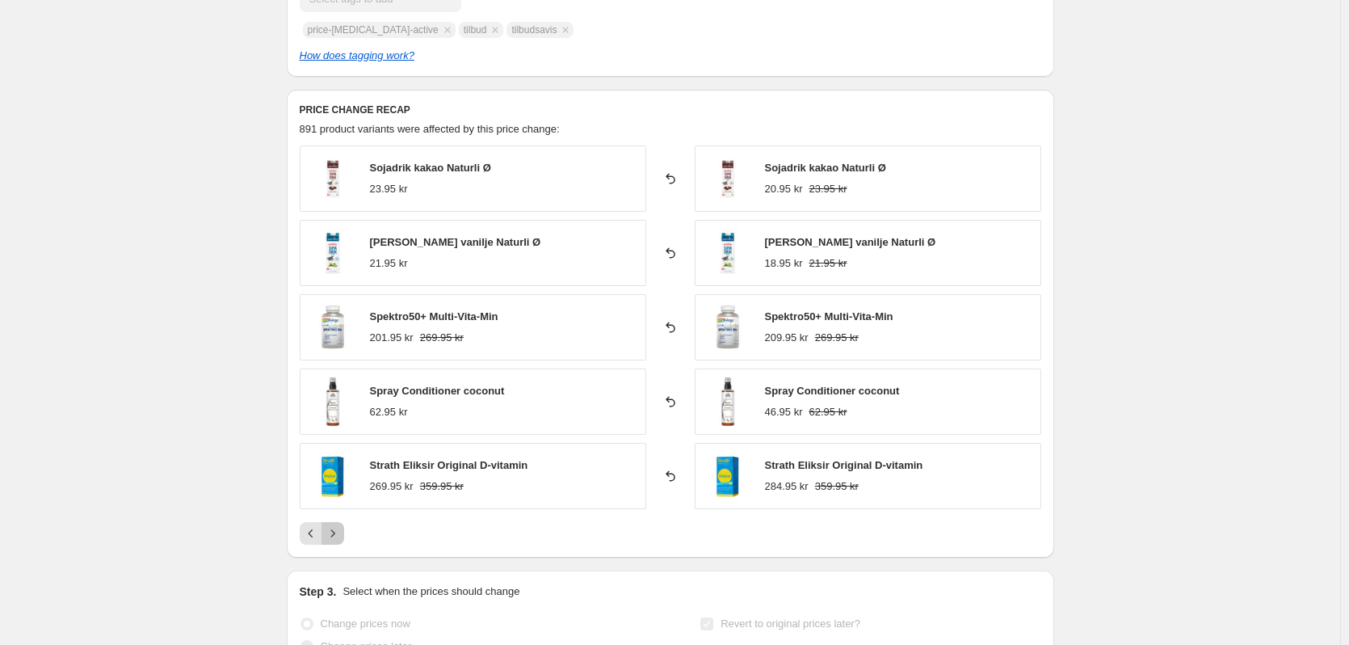
click at [339, 533] on icon "Next" at bounding box center [333, 533] width 16 height 16
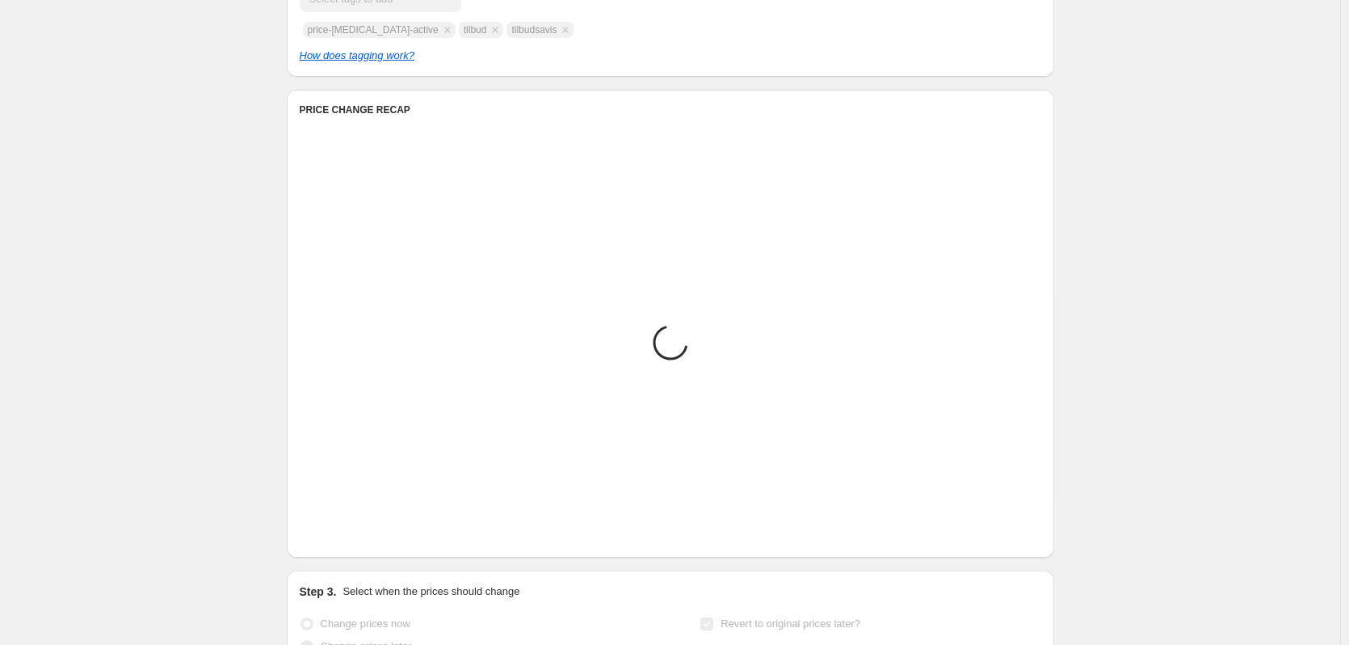
click at [339, 533] on icon "Next" at bounding box center [333, 533] width 16 height 16
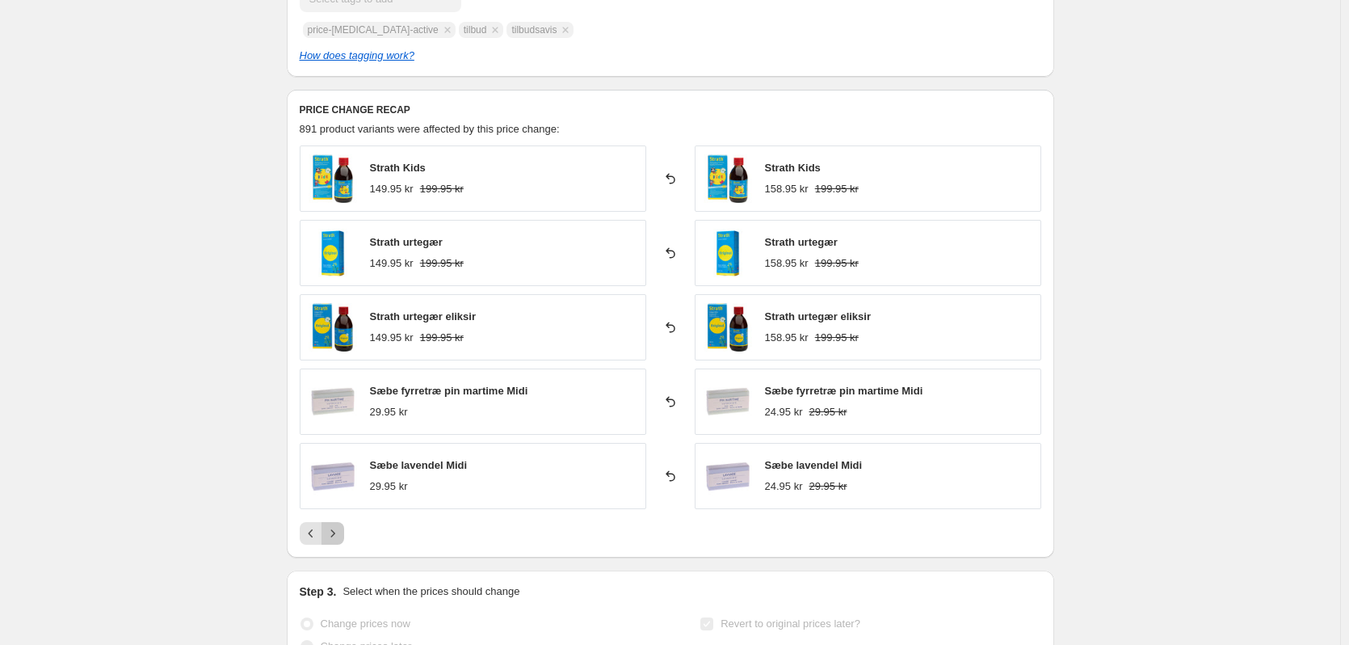
click at [339, 533] on icon "Next" at bounding box center [333, 533] width 16 height 16
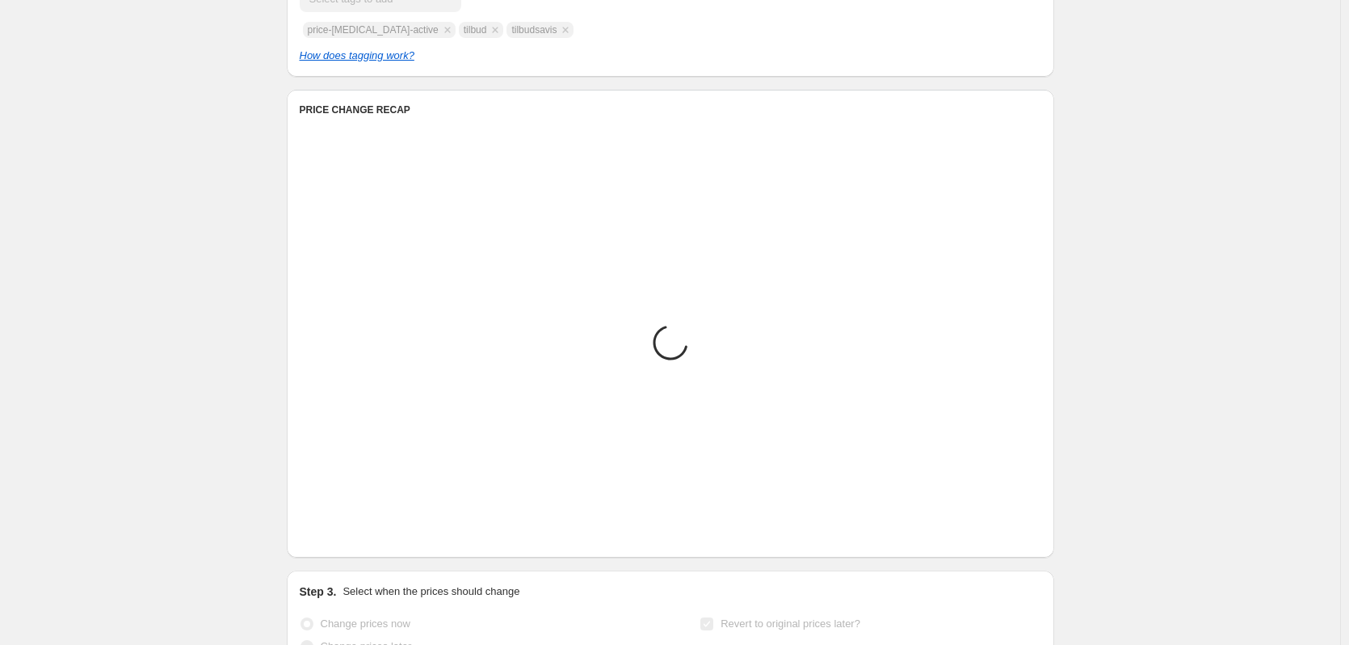
click at [339, 533] on icon "Next" at bounding box center [333, 533] width 16 height 16
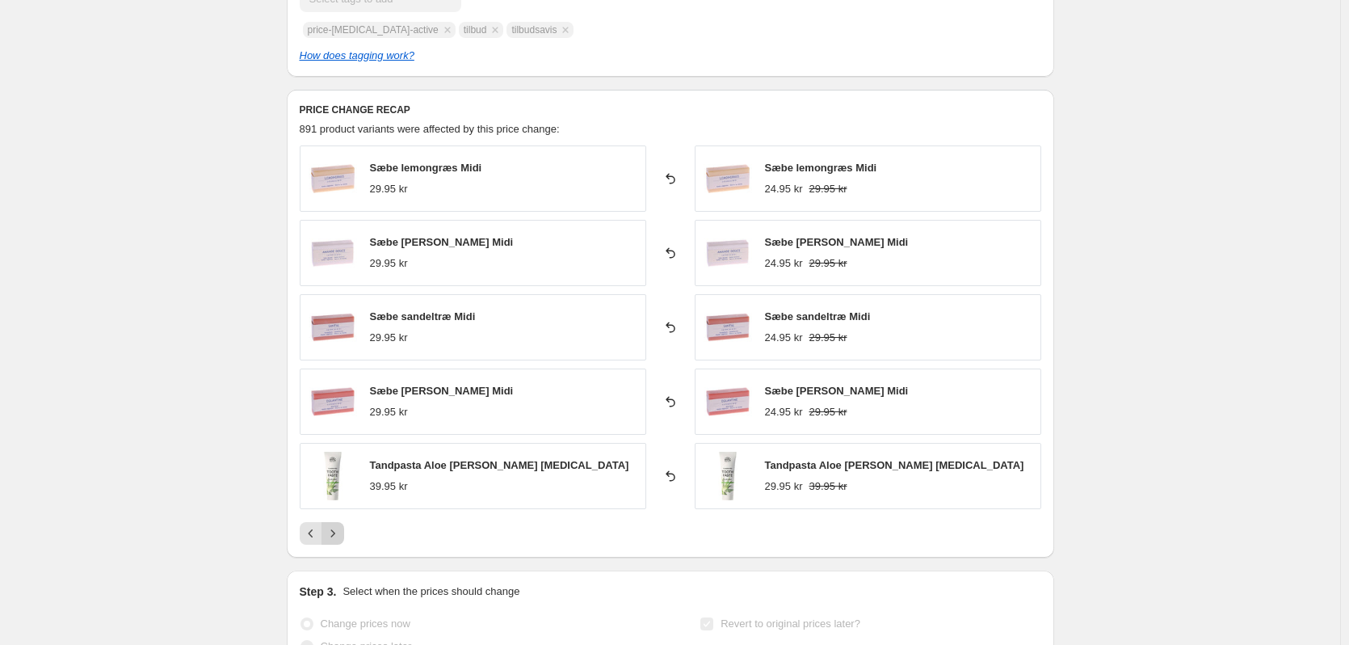
click at [339, 533] on icon "Next" at bounding box center [333, 533] width 16 height 16
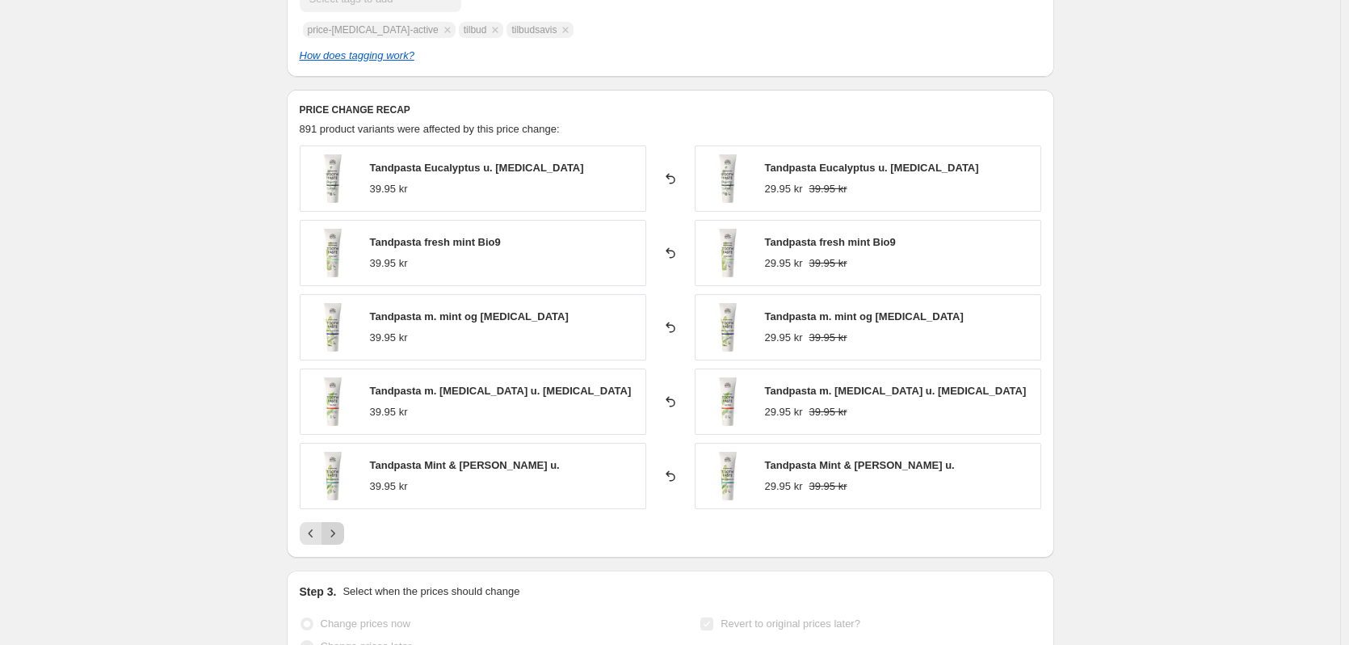
click at [339, 533] on icon "Next" at bounding box center [333, 533] width 16 height 16
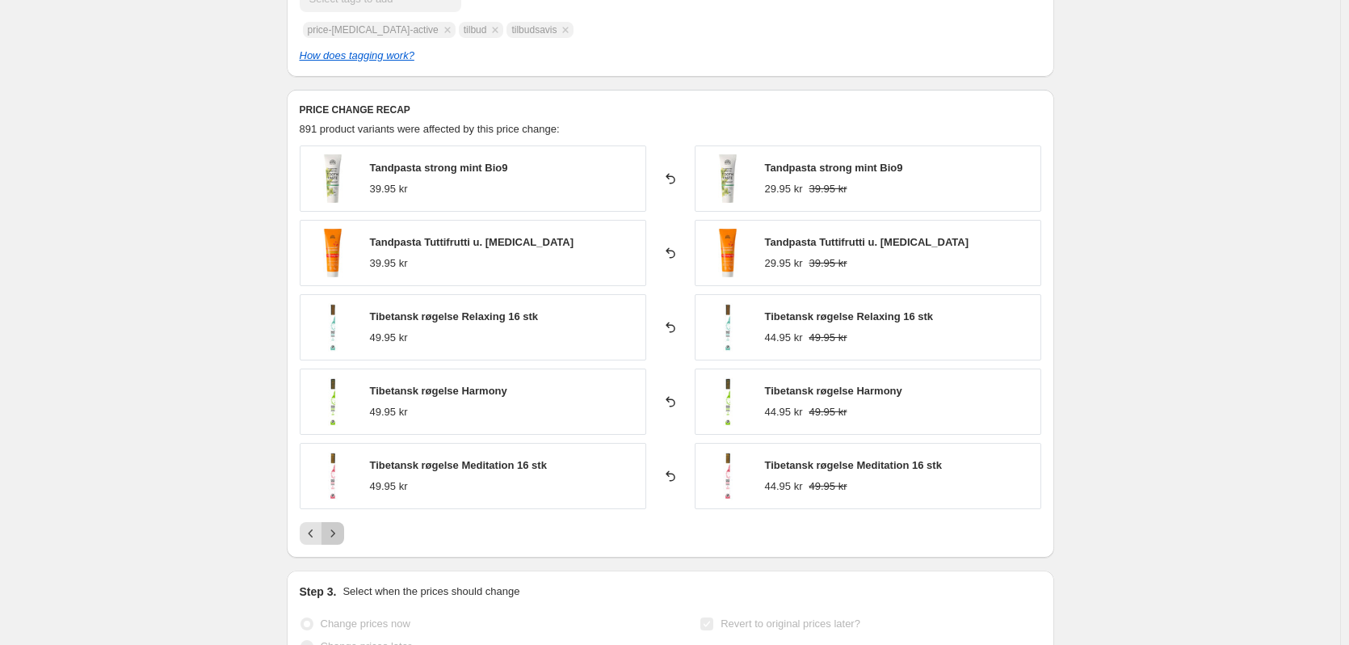
click at [339, 533] on icon "Next" at bounding box center [333, 533] width 16 height 16
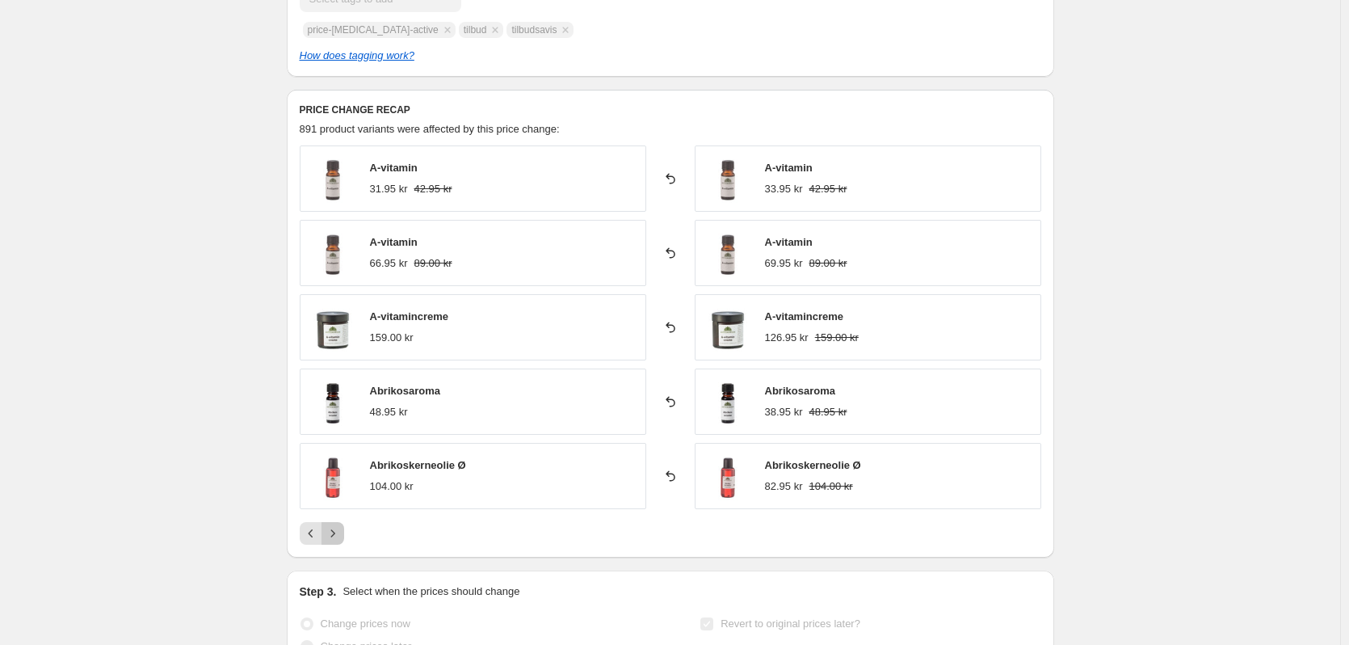
click at [339, 533] on icon "Next" at bounding box center [333, 533] width 16 height 16
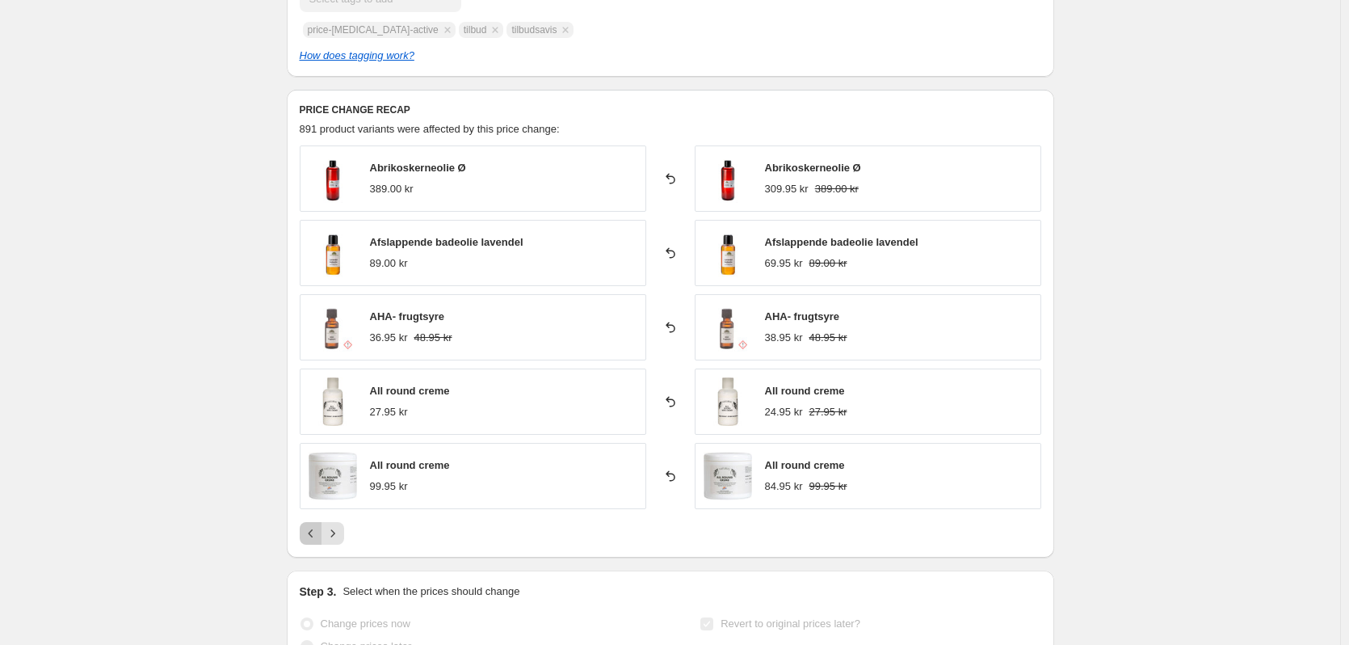
click at [310, 531] on icon "Previous" at bounding box center [311, 533] width 16 height 16
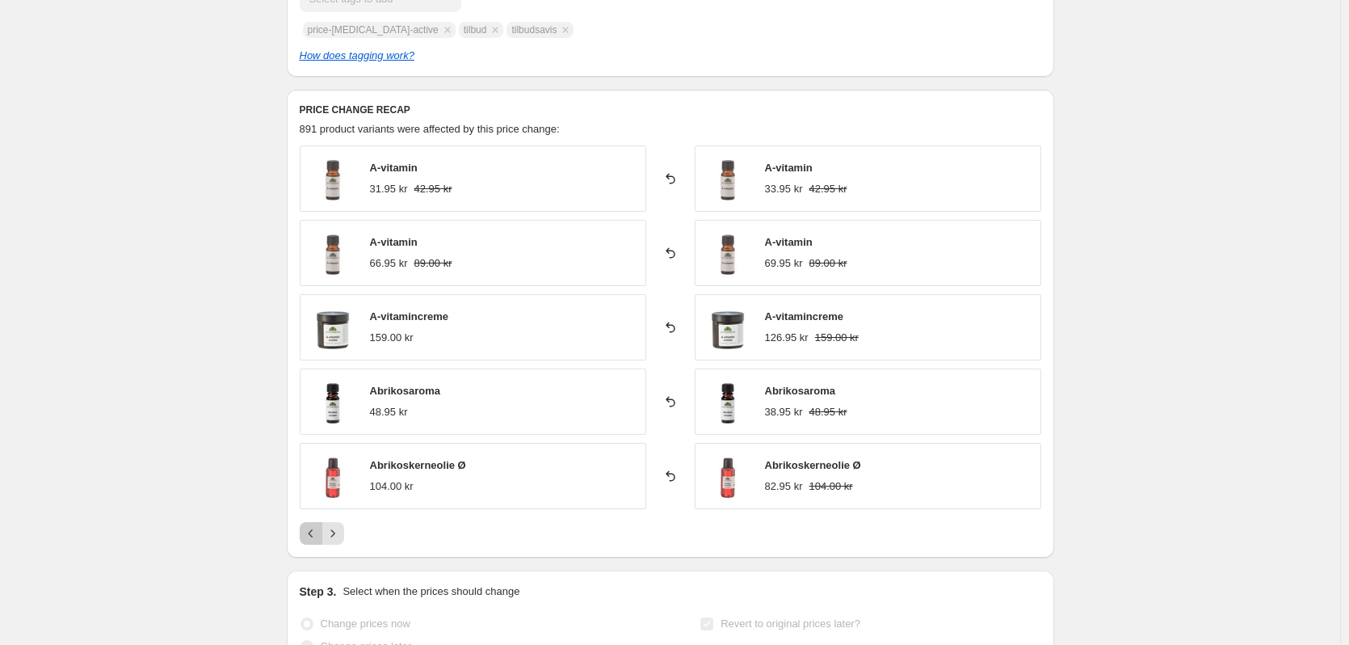
click at [310, 531] on icon "Previous" at bounding box center [311, 533] width 16 height 16
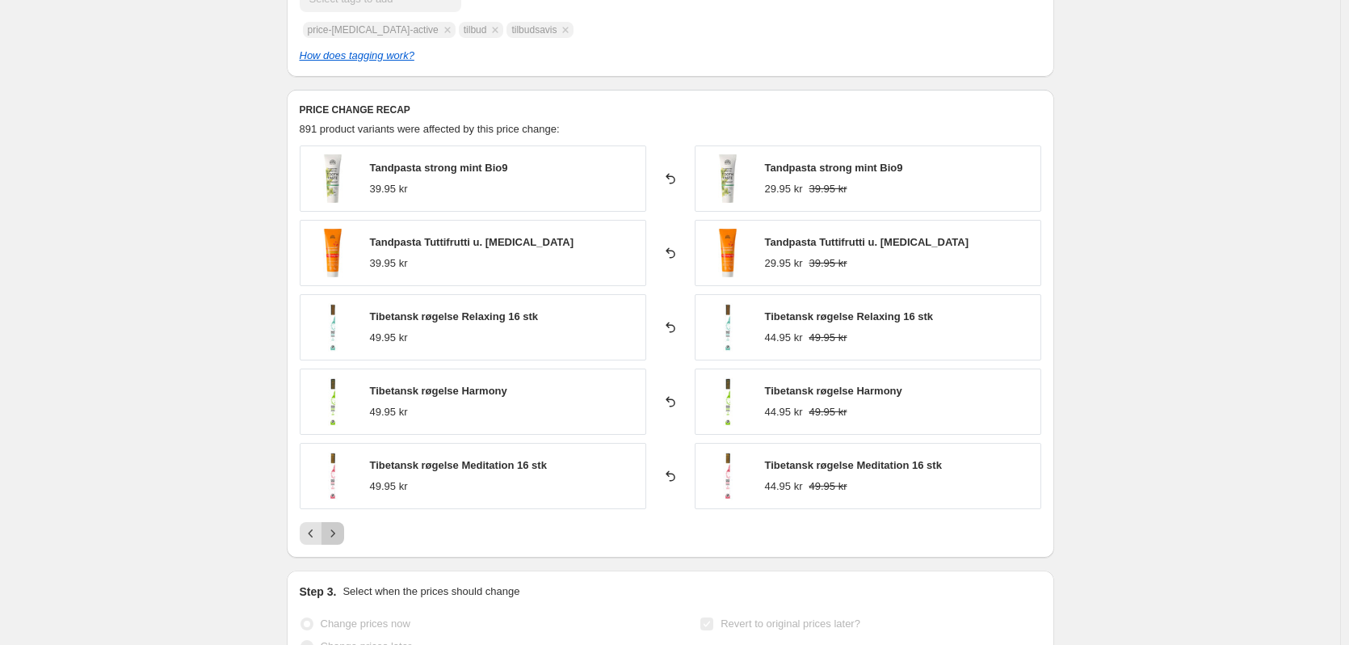
click at [338, 532] on icon "Next" at bounding box center [333, 533] width 16 height 16
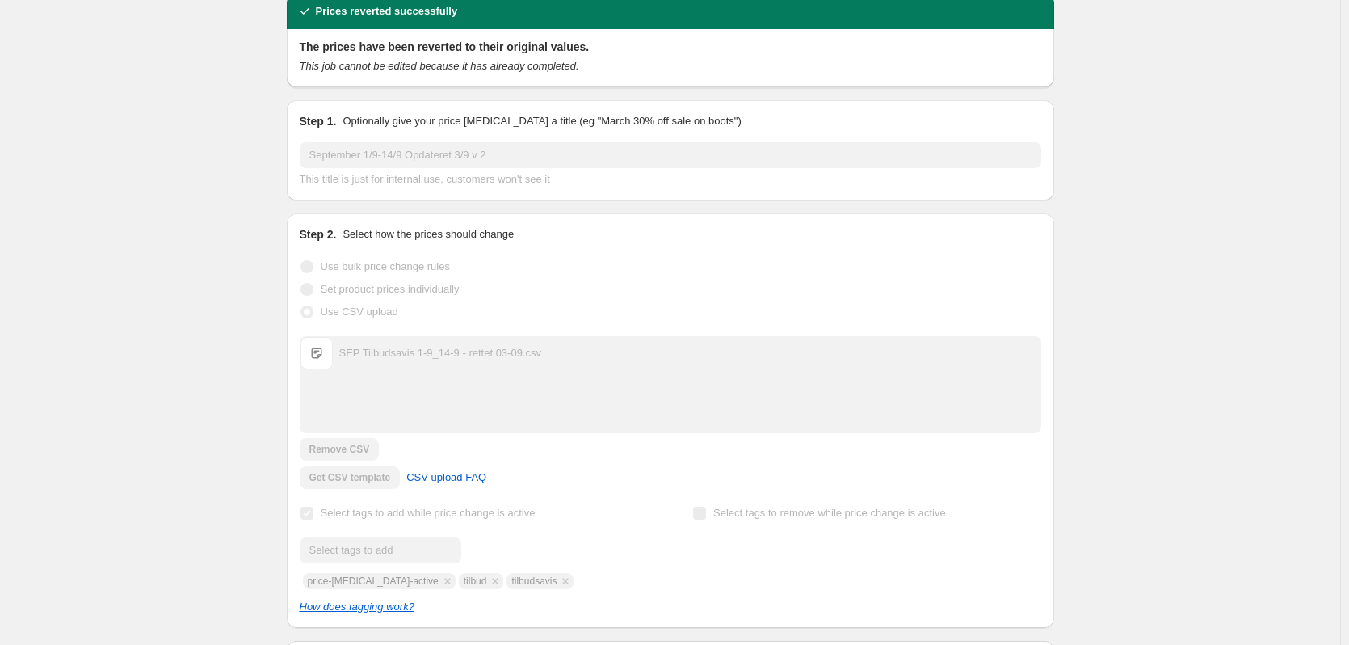
scroll to position [0, 0]
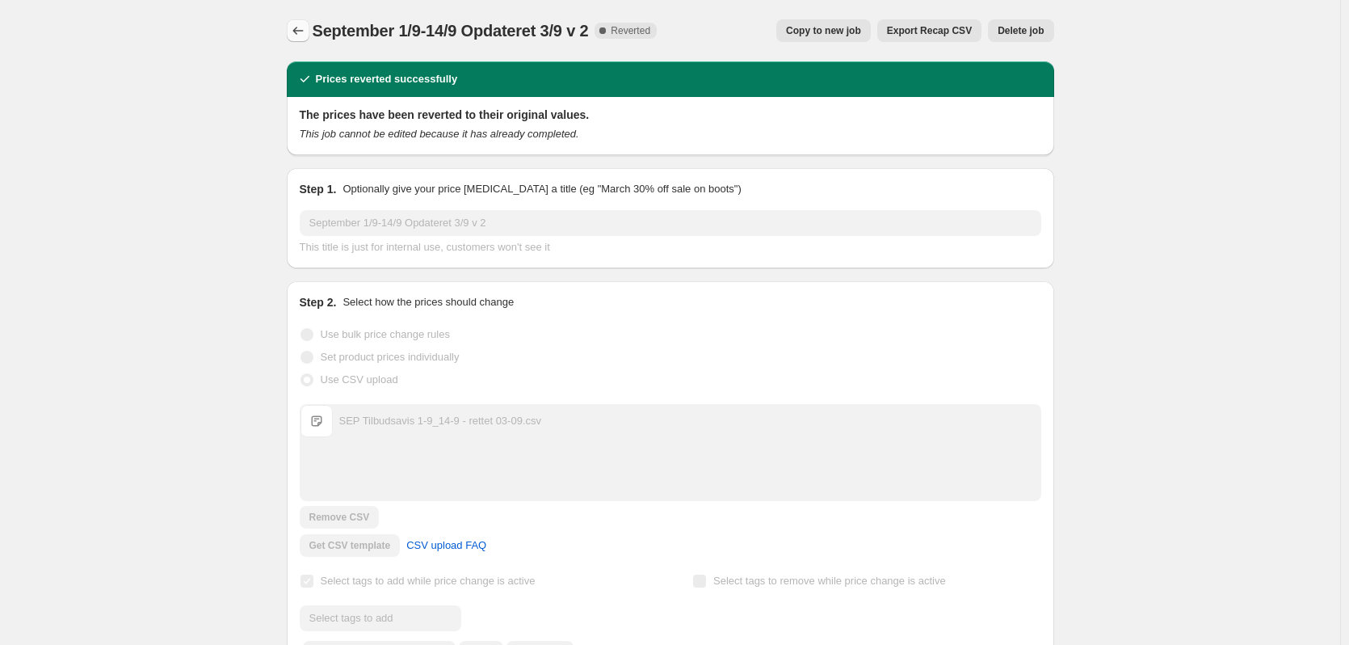
click at [304, 33] on icon "Price change jobs" at bounding box center [298, 31] width 16 height 16
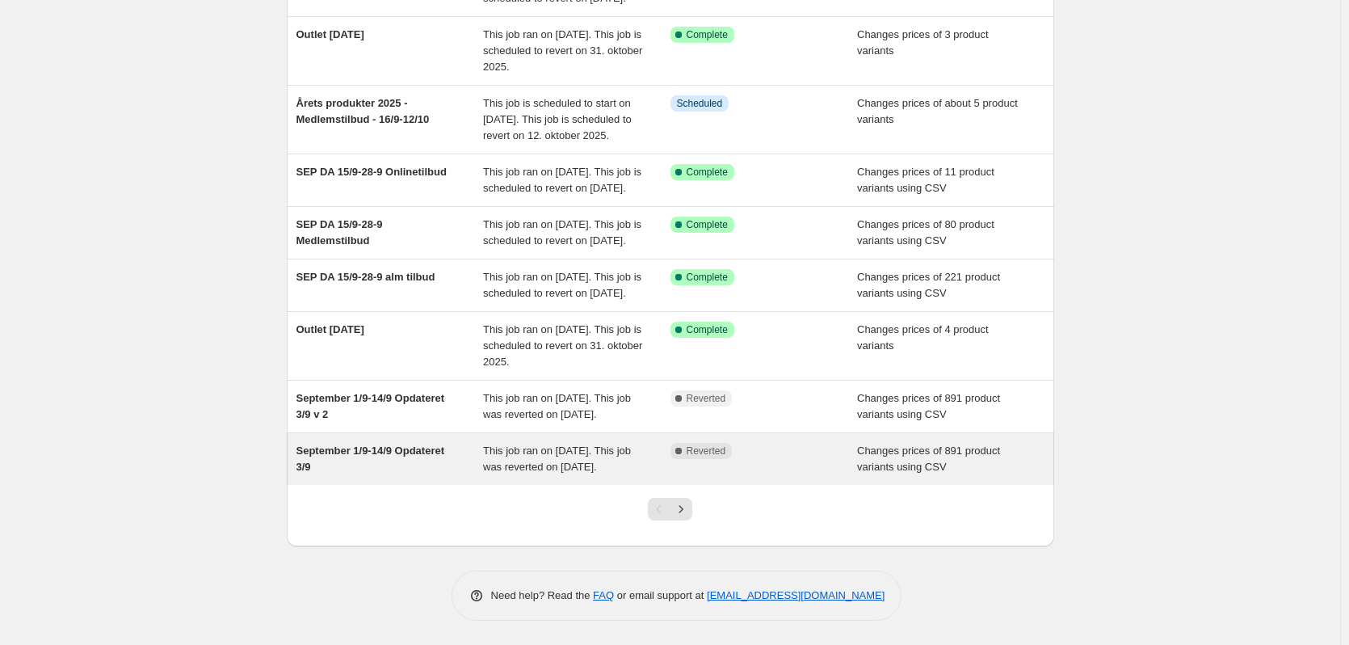
scroll to position [381, 0]
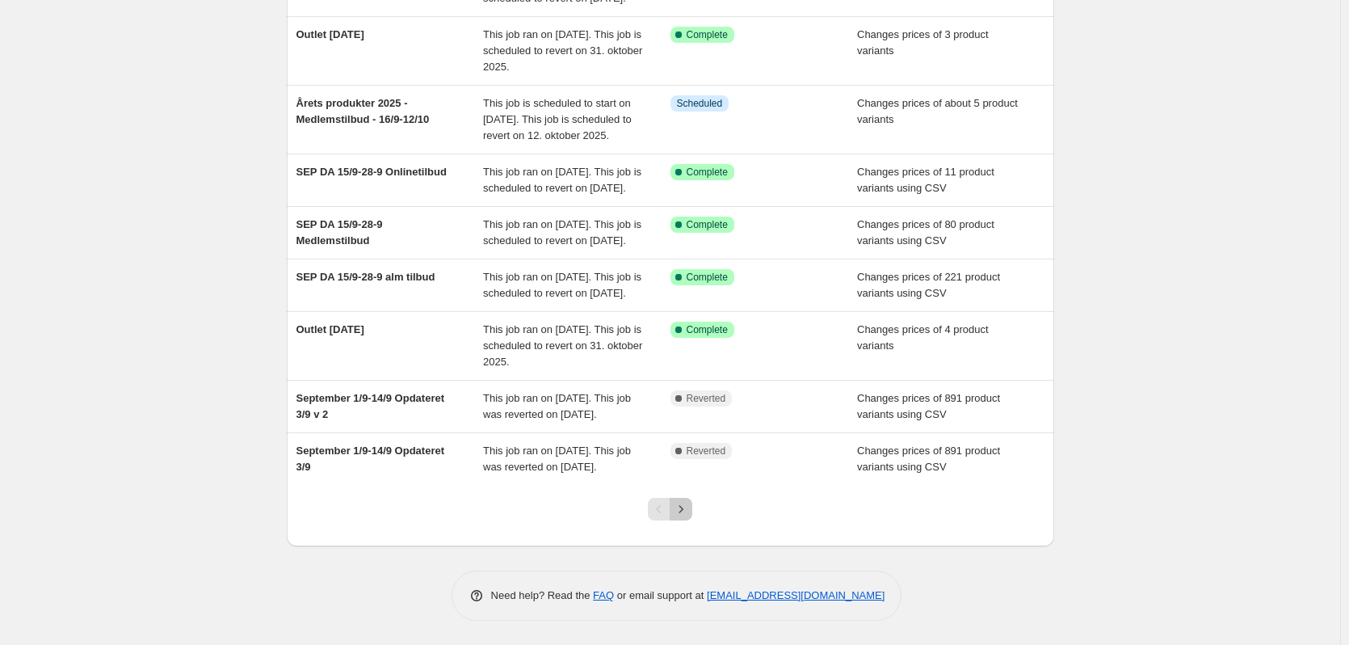
click at [683, 506] on icon "Next" at bounding box center [681, 509] width 16 height 16
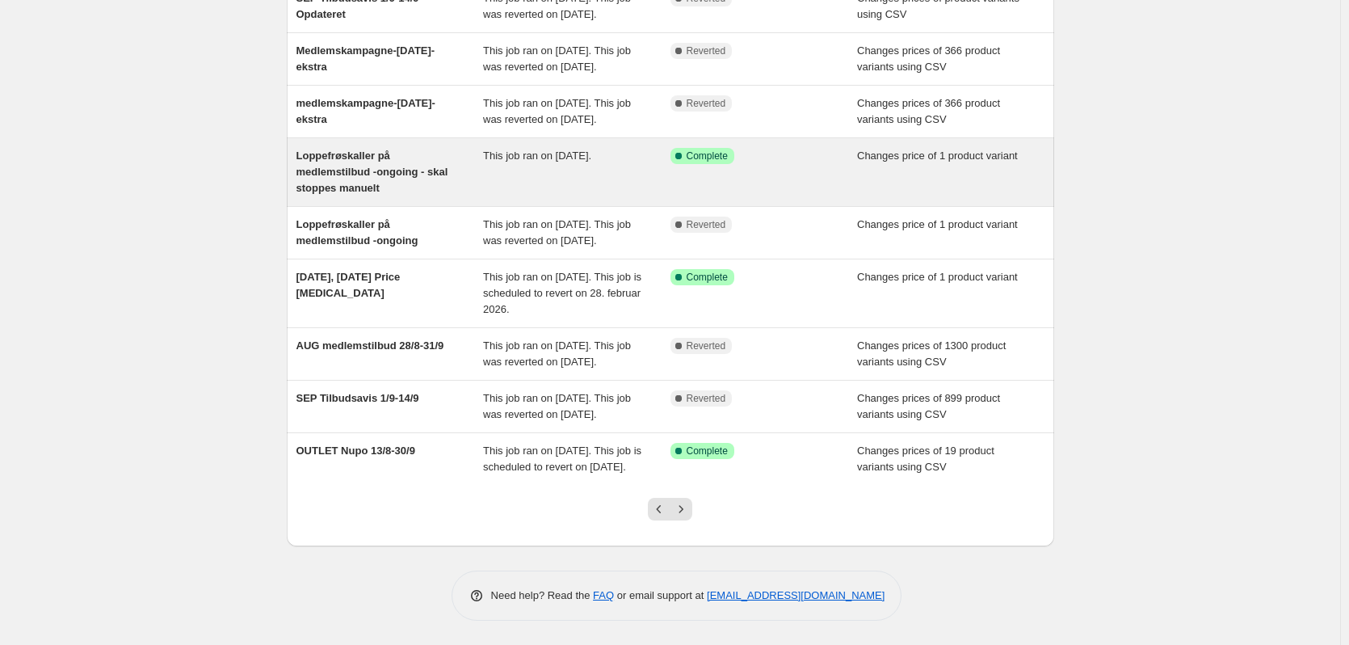
scroll to position [349, 0]
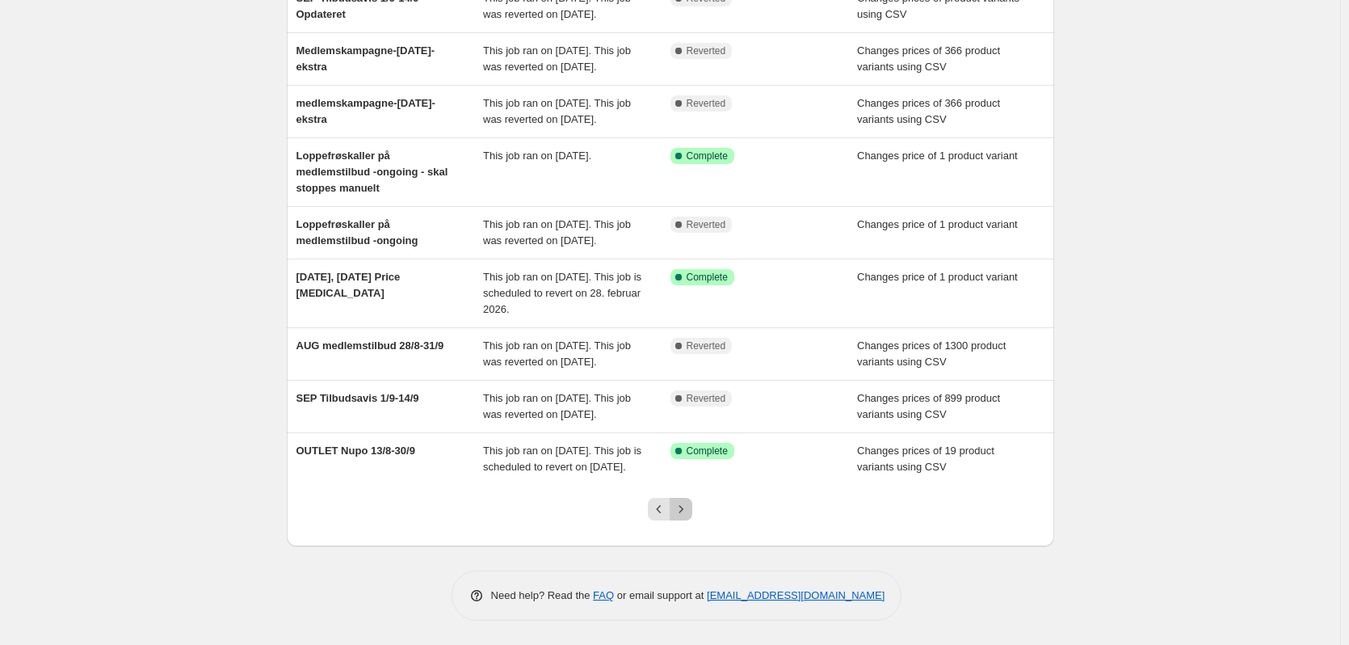
click at [676, 507] on button "Next" at bounding box center [681, 509] width 23 height 23
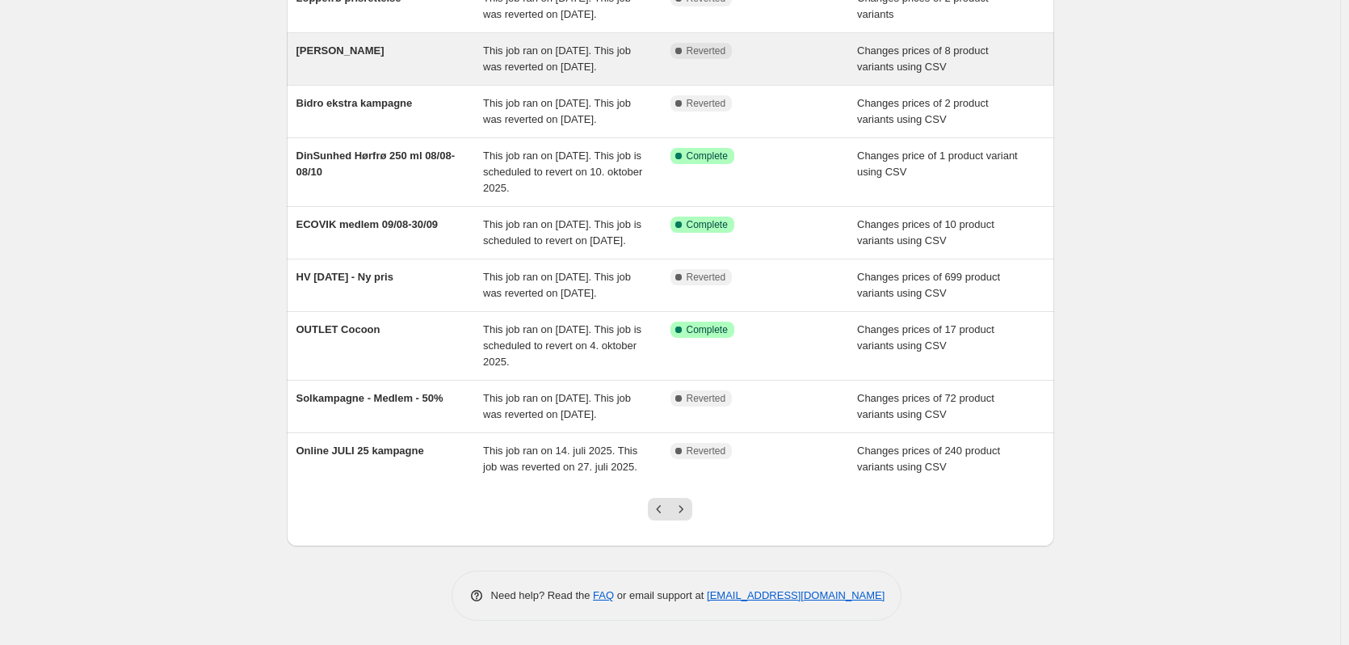
scroll to position [323, 0]
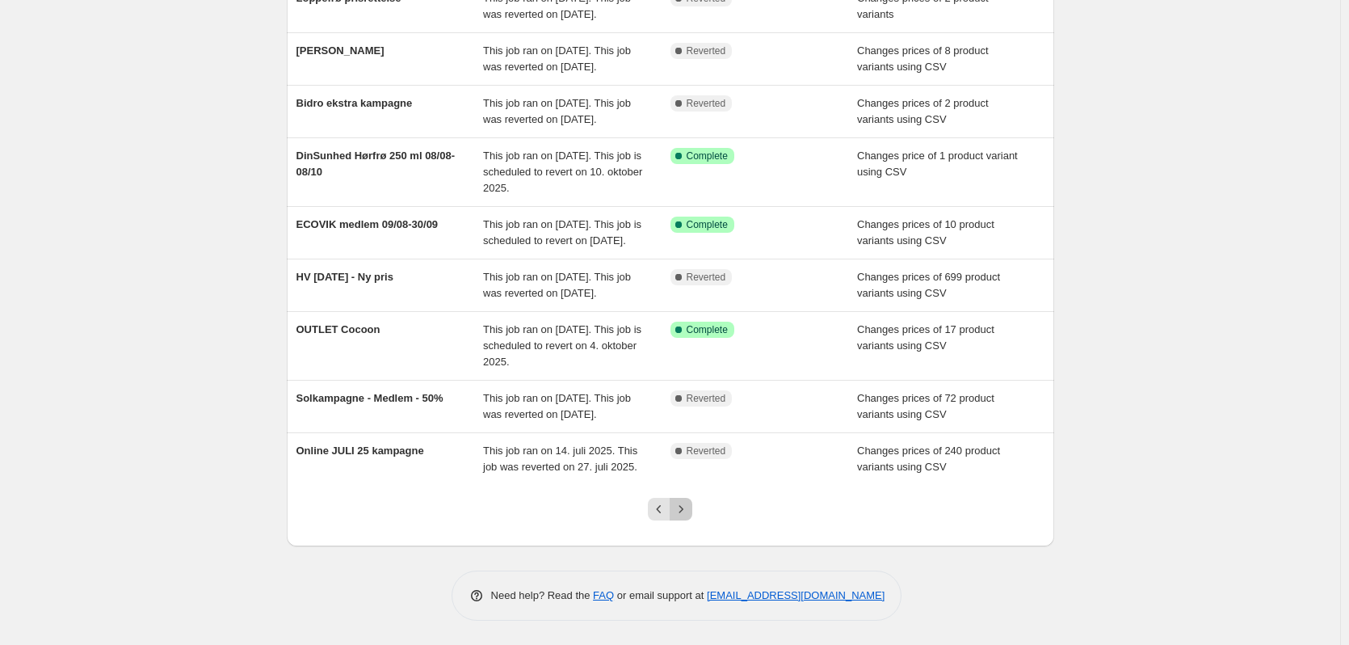
click at [688, 517] on icon "Next" at bounding box center [681, 509] width 16 height 16
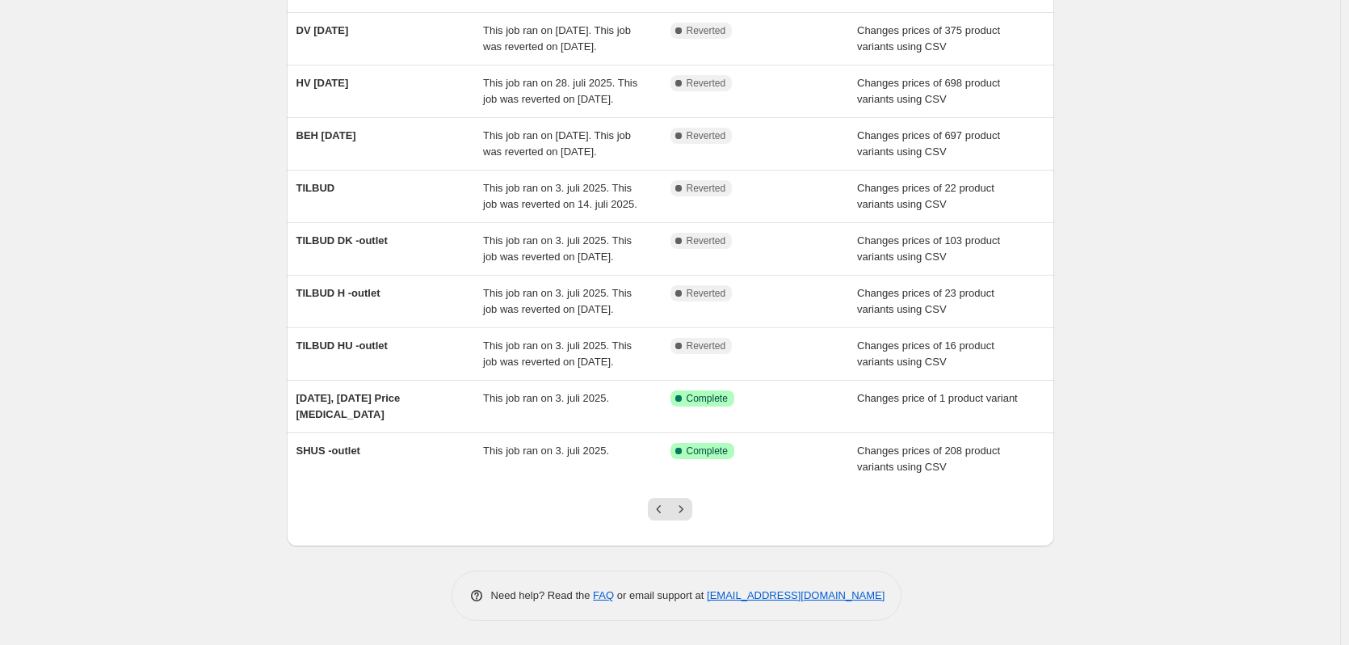
scroll to position [301, 0]
click at [689, 509] on icon "Next" at bounding box center [681, 509] width 16 height 16
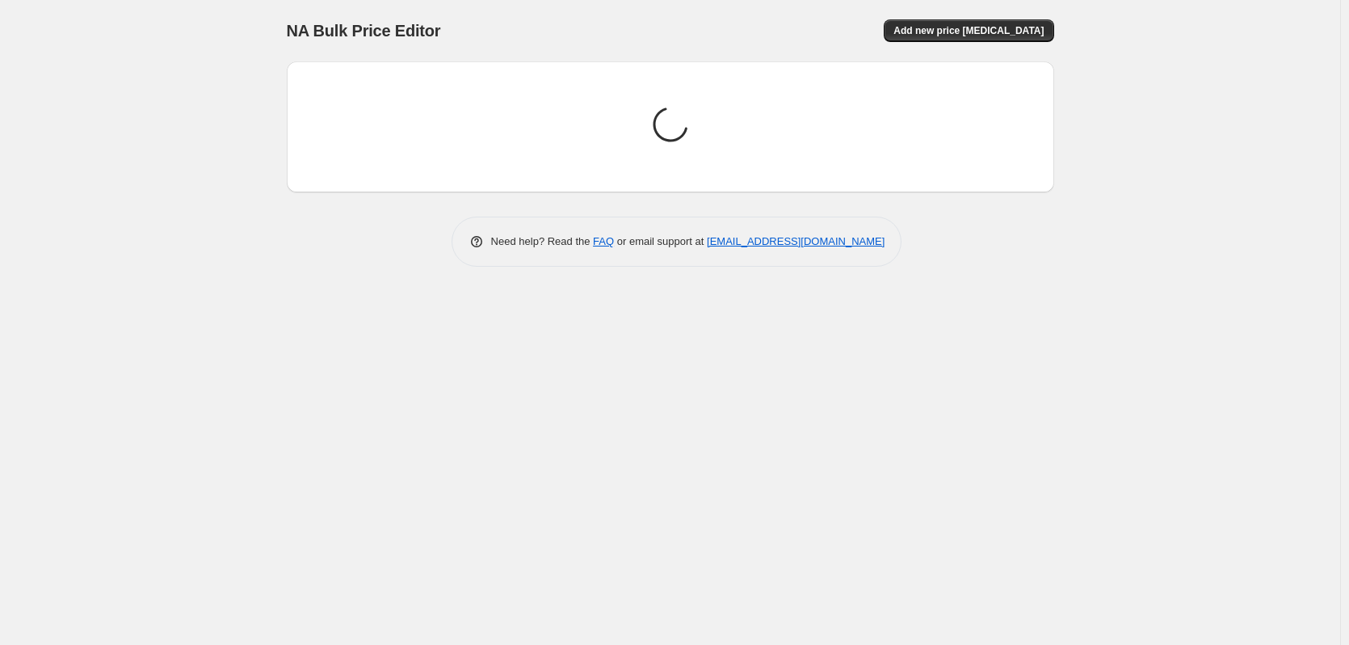
scroll to position [0, 0]
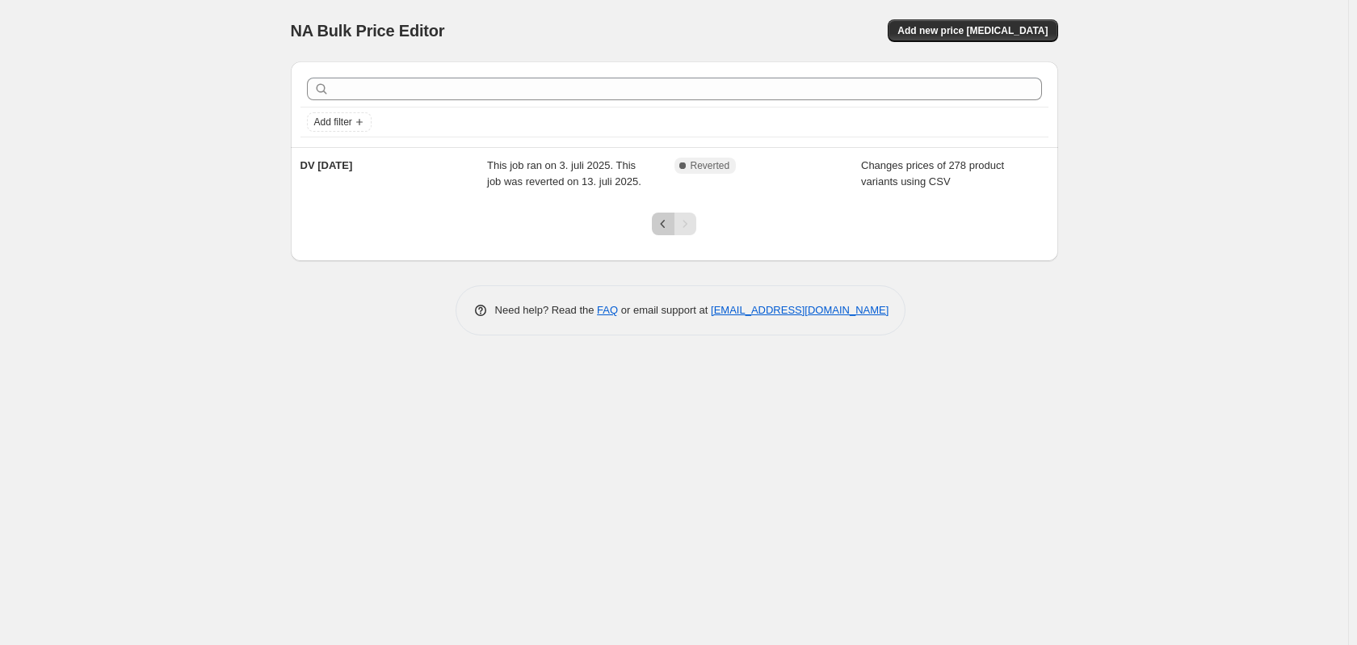
click at [665, 228] on icon "Previous" at bounding box center [663, 224] width 16 height 16
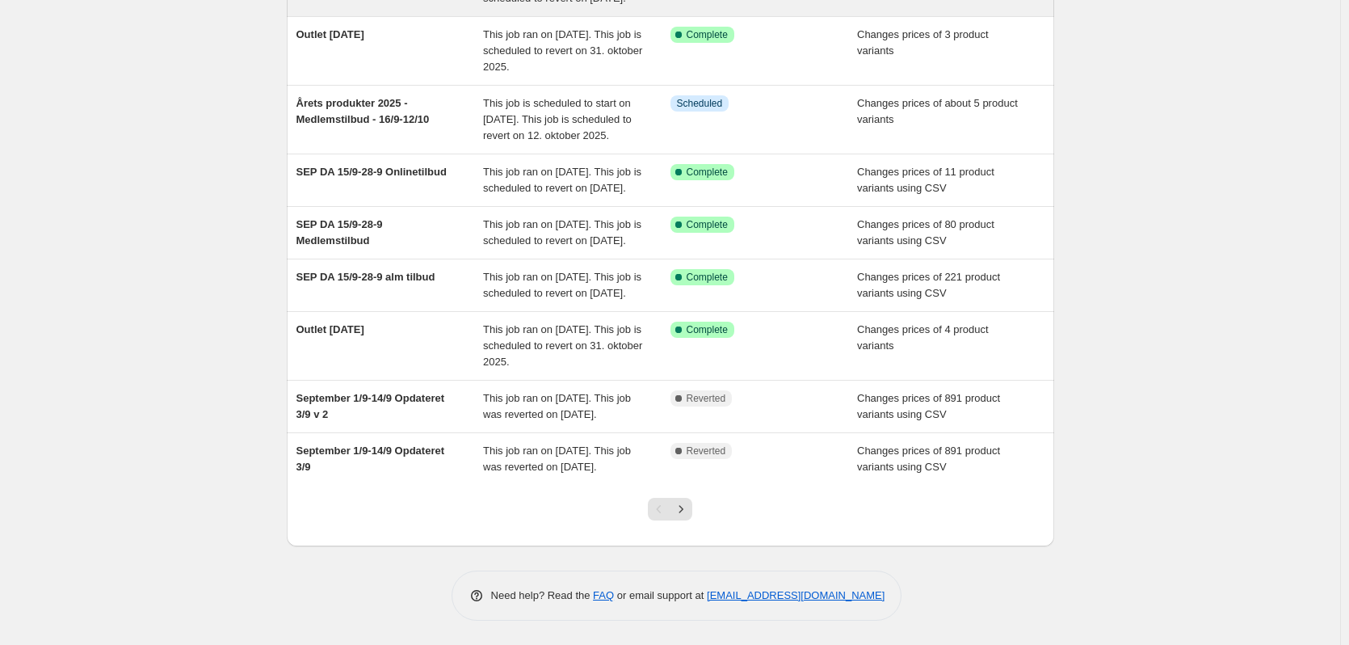
scroll to position [381, 0]
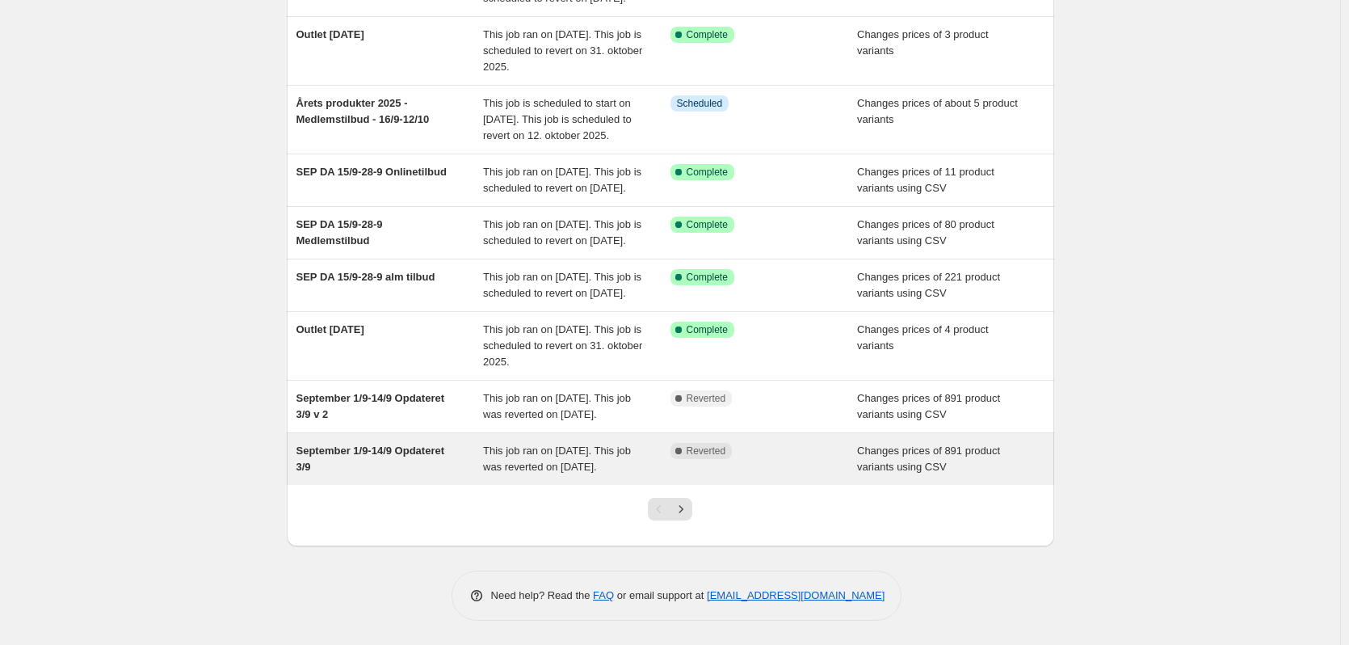
click at [801, 453] on div "Complete Reverted" at bounding box center [764, 459] width 187 height 32
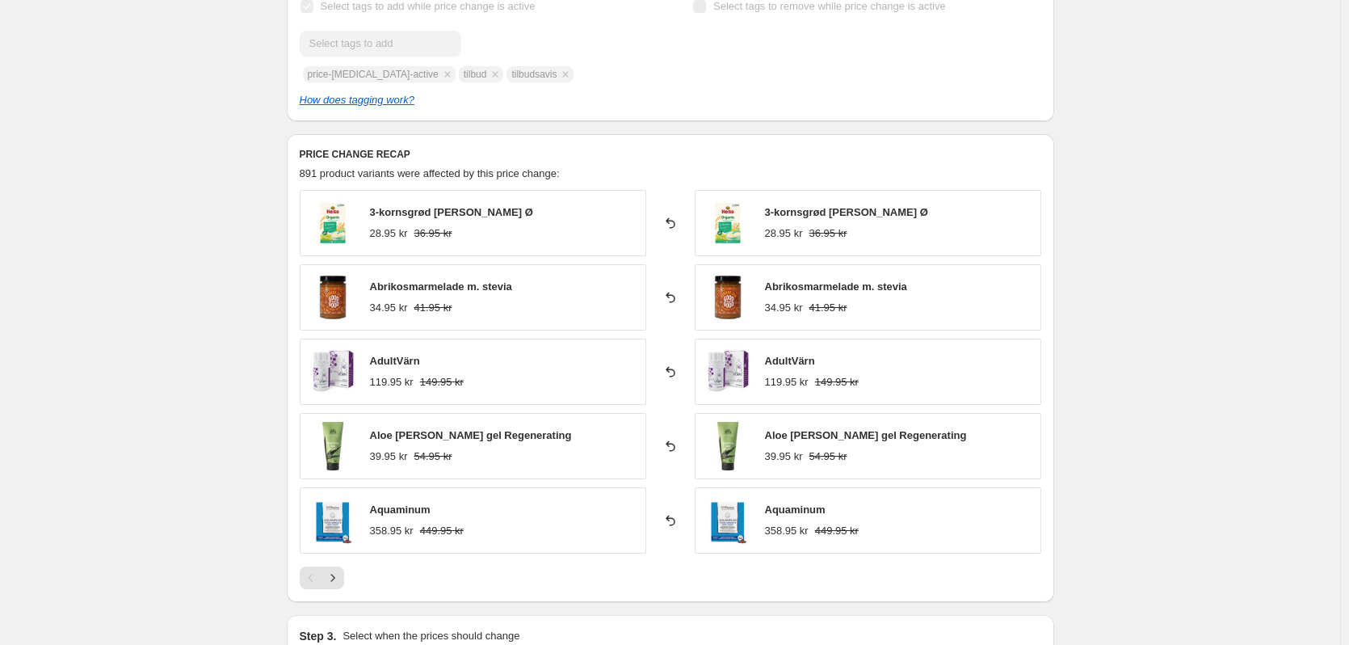
scroll to position [889, 0]
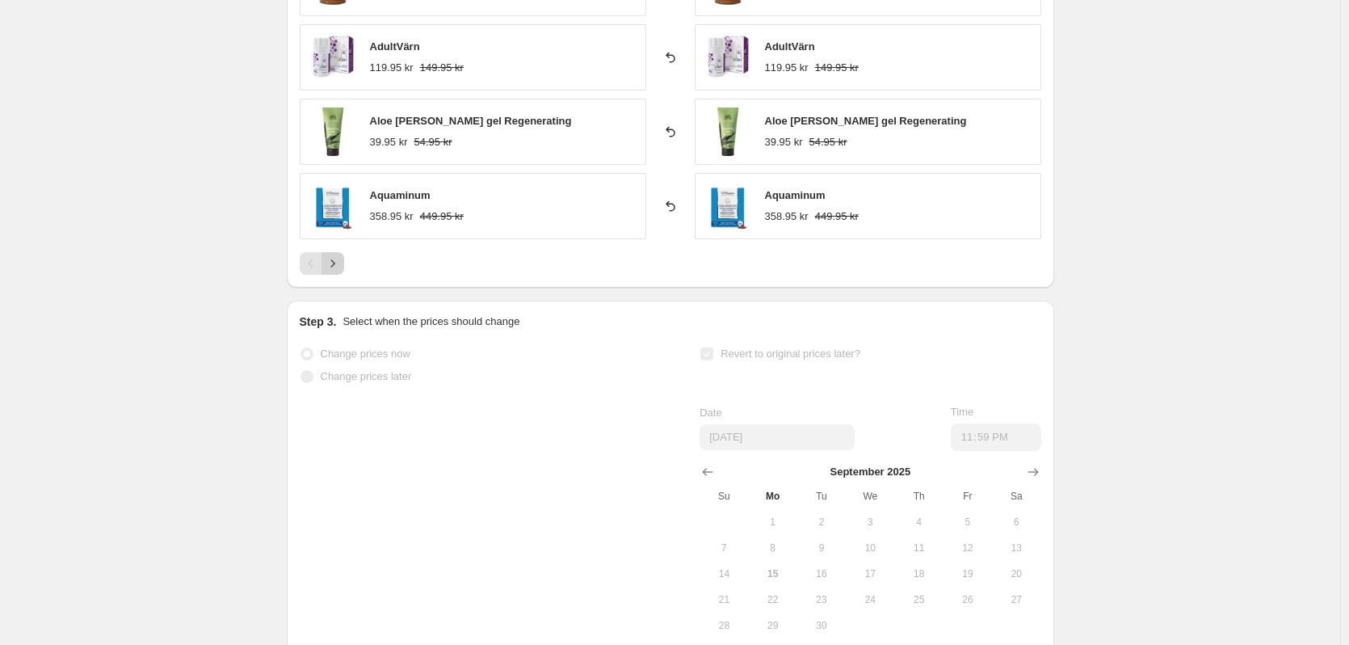
click at [333, 264] on icon "Next" at bounding box center [333, 263] width 16 height 16
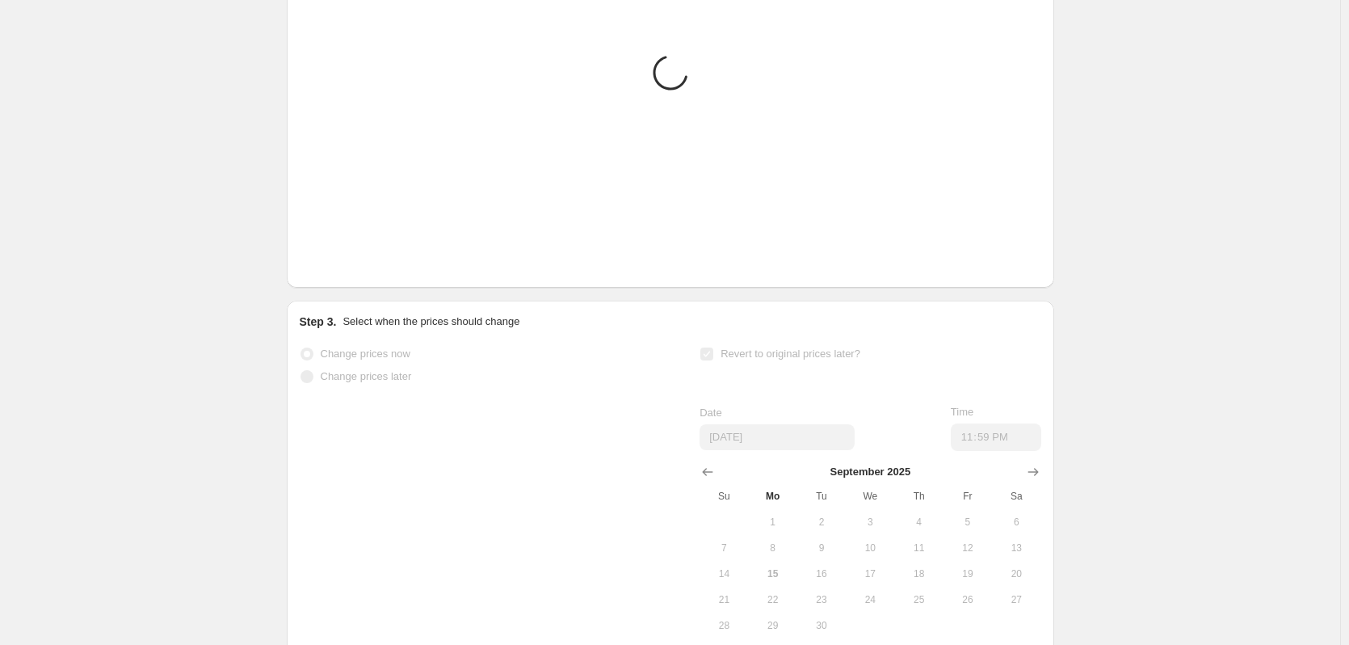
click at [333, 264] on icon "Next" at bounding box center [333, 263] width 16 height 16
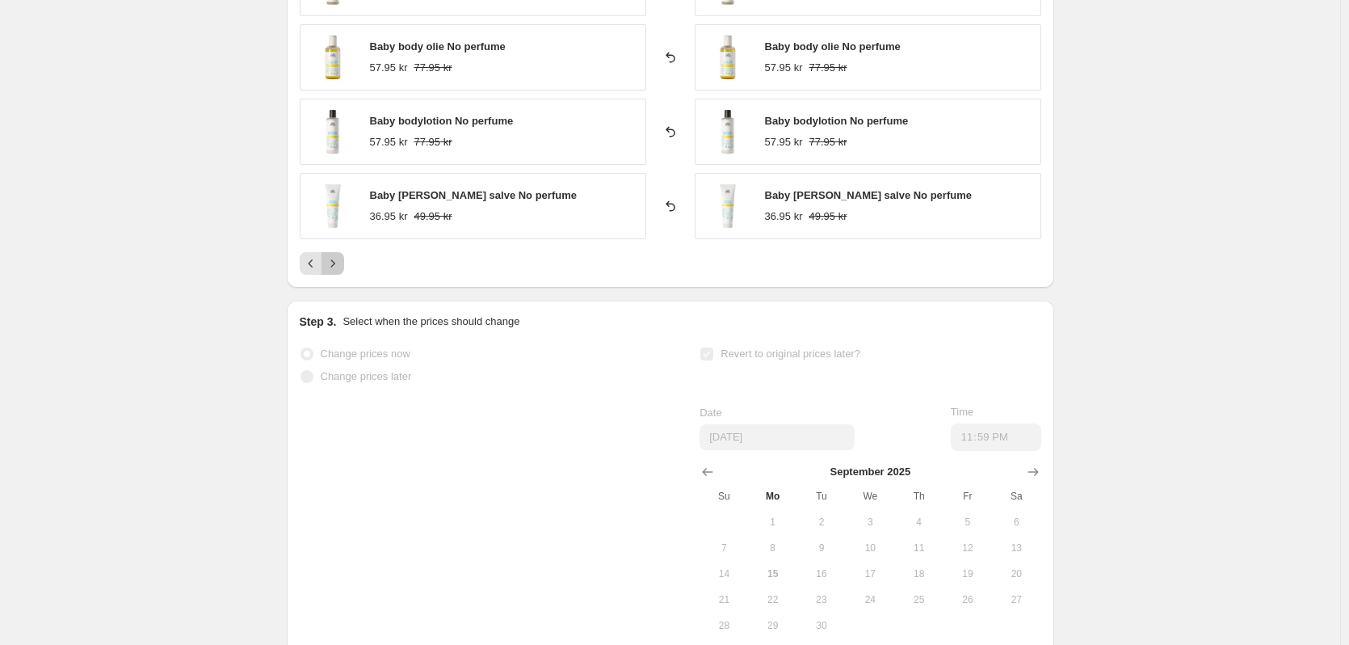
click at [333, 264] on icon "Next" at bounding box center [333, 263] width 16 height 16
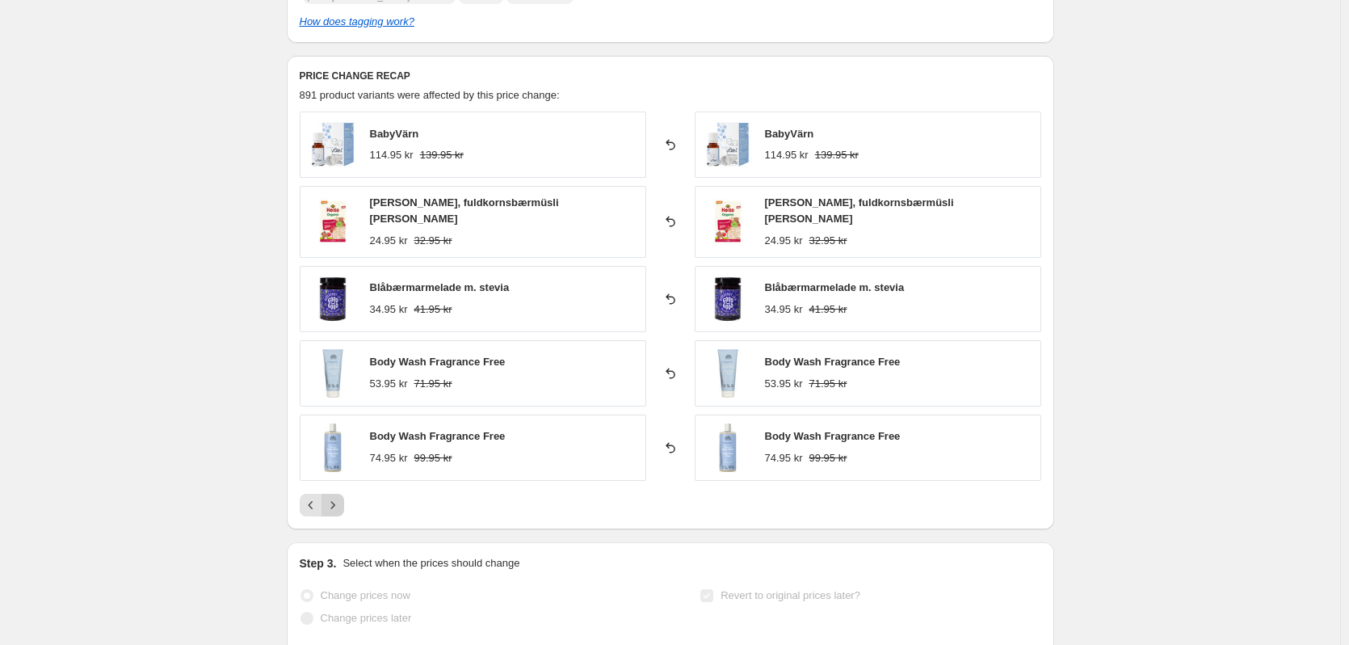
scroll to position [646, 0]
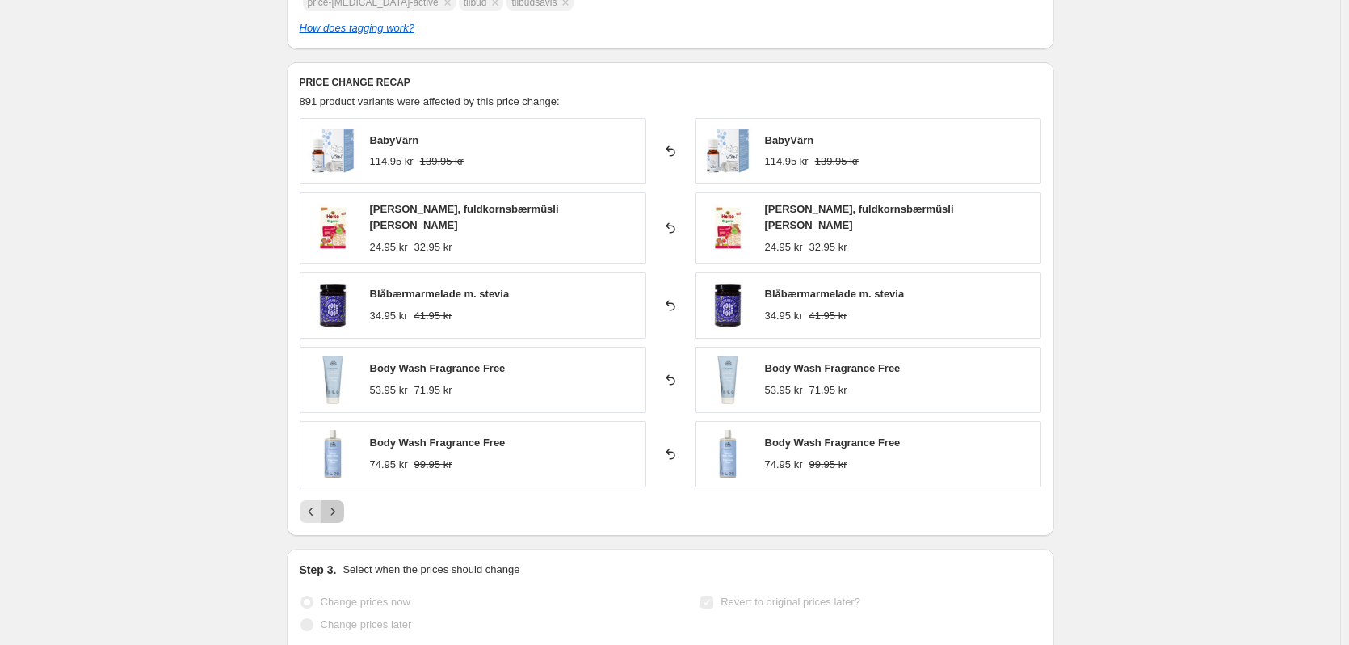
click at [333, 503] on icon "Next" at bounding box center [333, 511] width 16 height 16
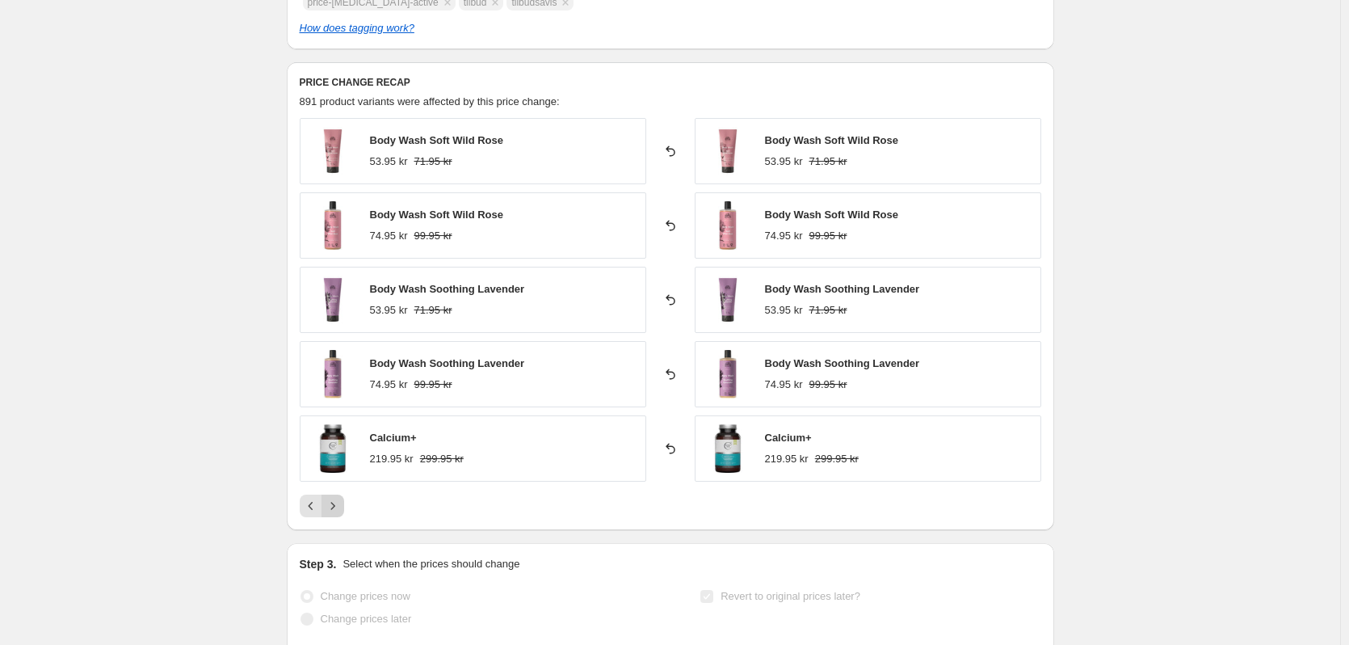
click at [339, 507] on icon "Next" at bounding box center [333, 506] width 16 height 16
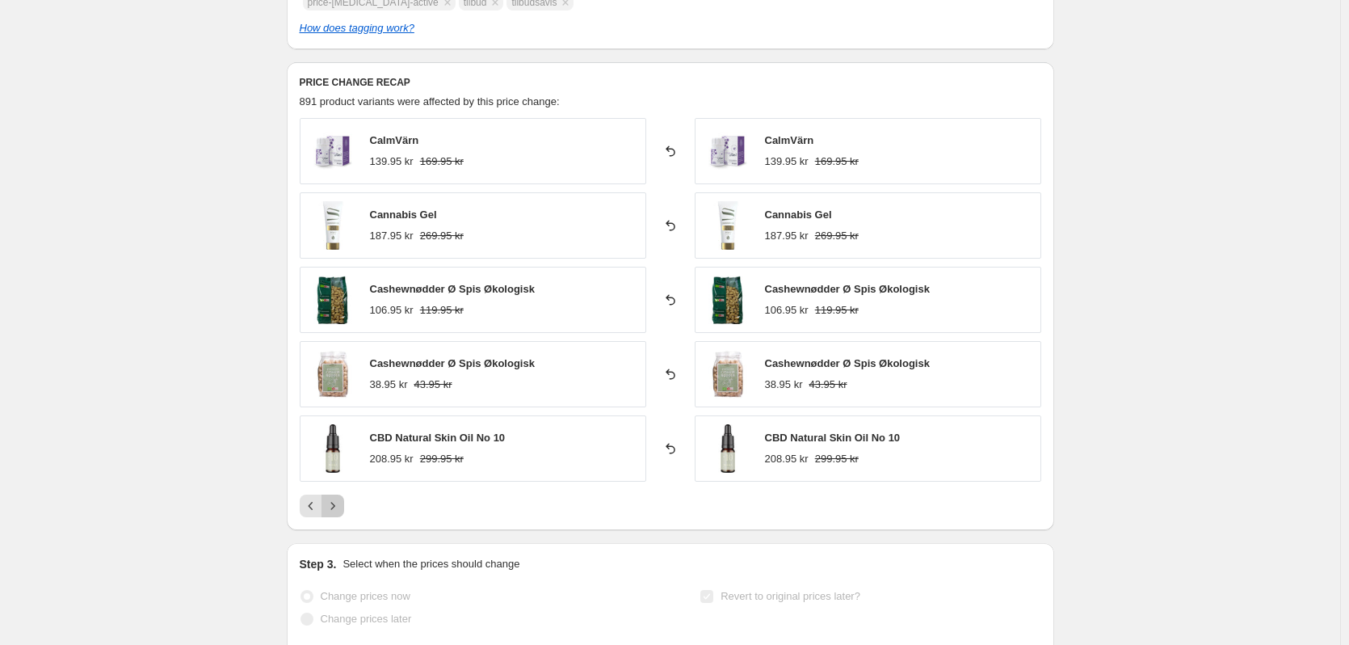
click at [339, 507] on icon "Next" at bounding box center [333, 506] width 16 height 16
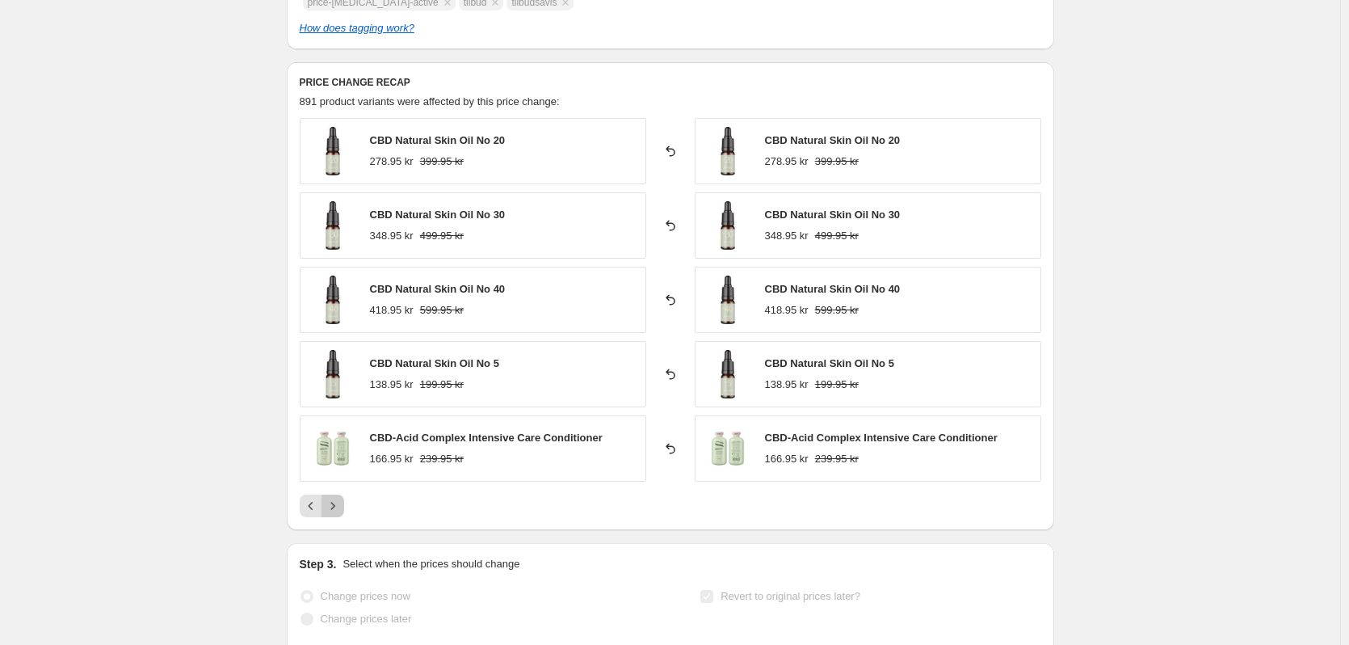
click at [339, 507] on icon "Next" at bounding box center [333, 506] width 16 height 16
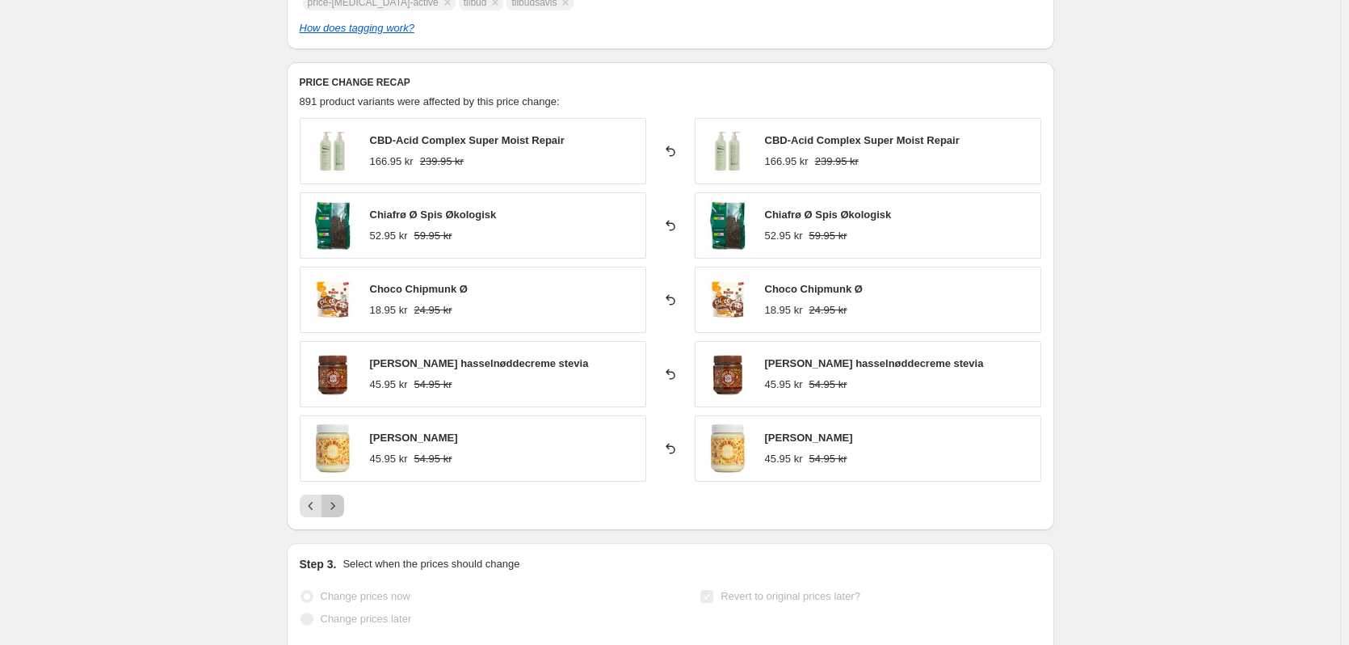
click at [339, 507] on icon "Next" at bounding box center [333, 506] width 16 height 16
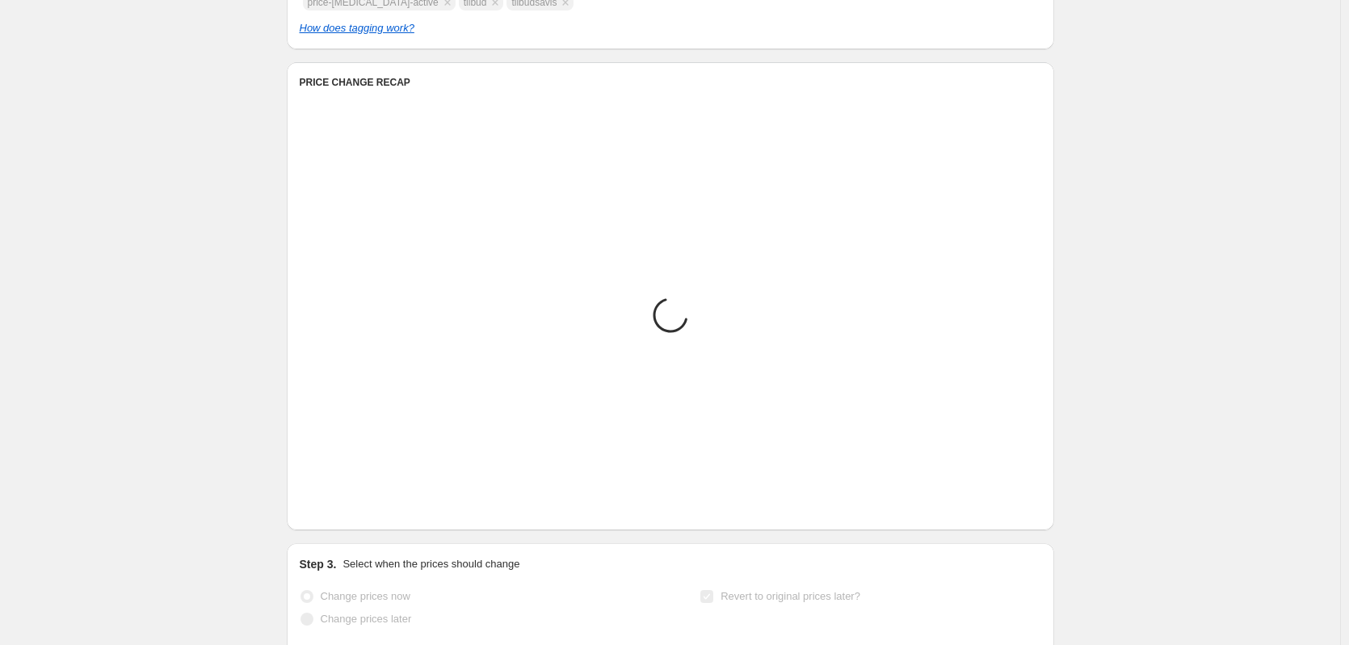
click at [339, 507] on icon "Next" at bounding box center [333, 506] width 16 height 16
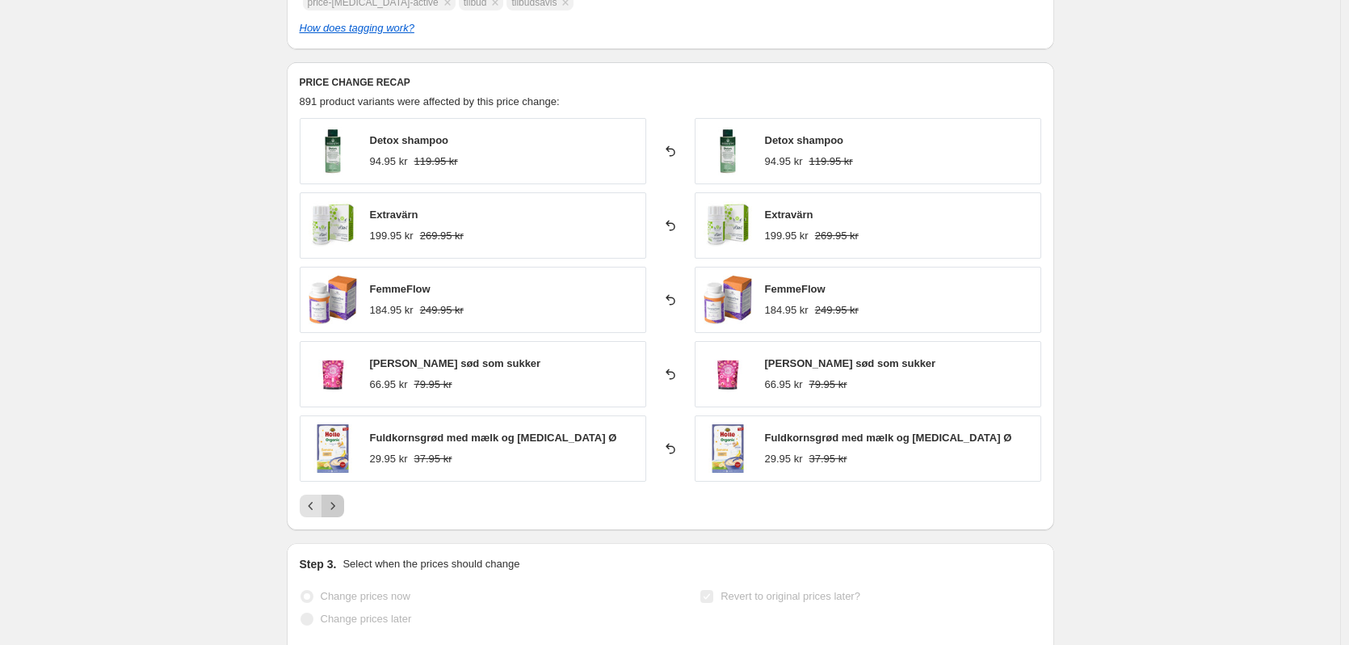
click at [339, 507] on icon "Next" at bounding box center [333, 506] width 16 height 16
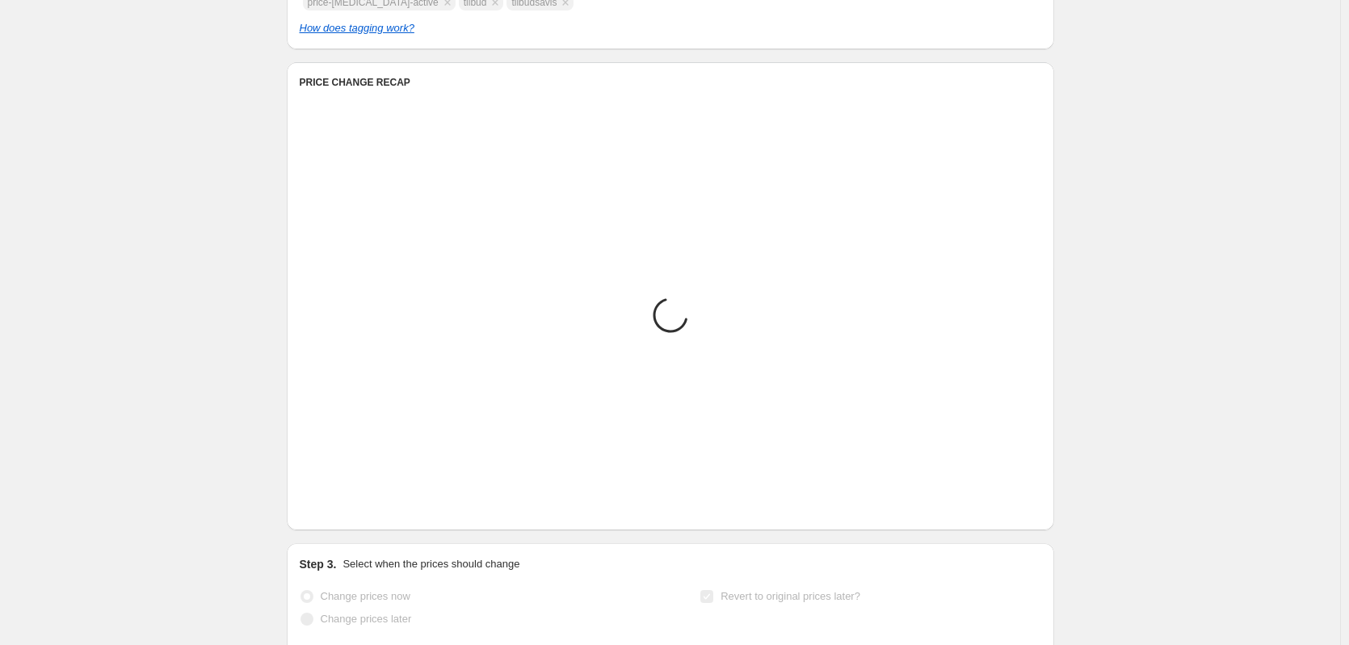
click at [339, 507] on icon "Next" at bounding box center [333, 506] width 16 height 16
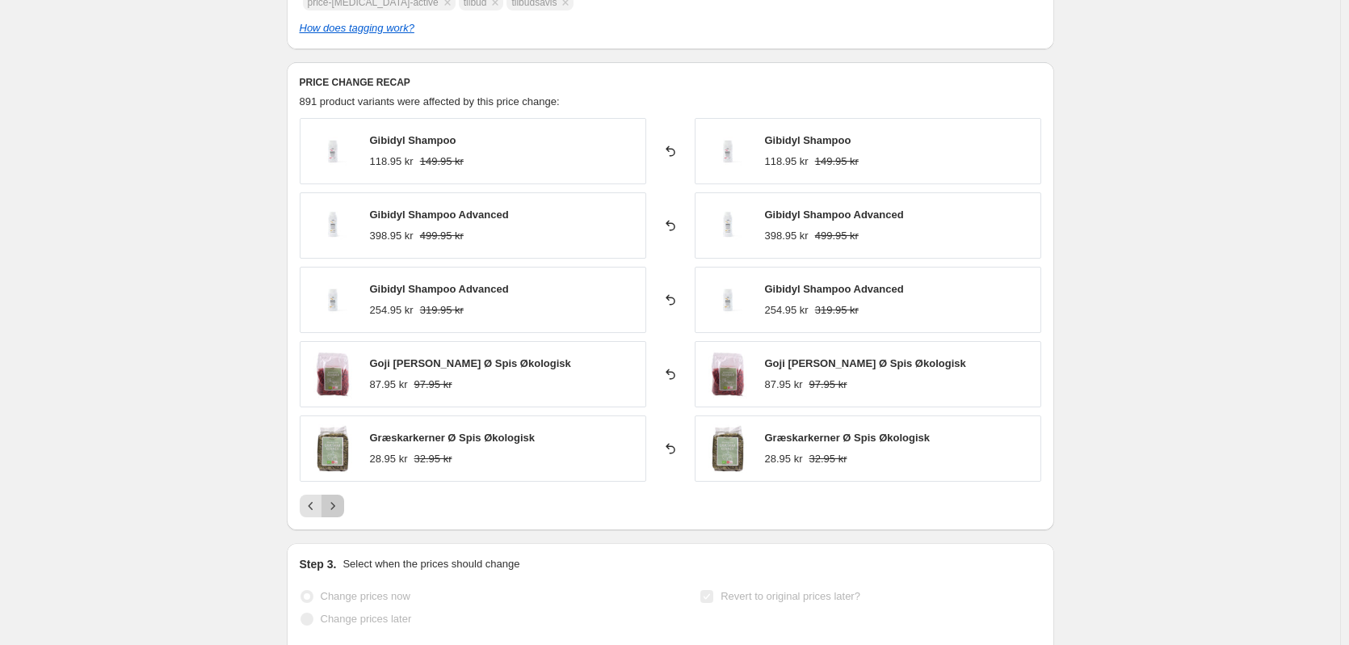
click at [339, 507] on icon "Next" at bounding box center [333, 506] width 16 height 16
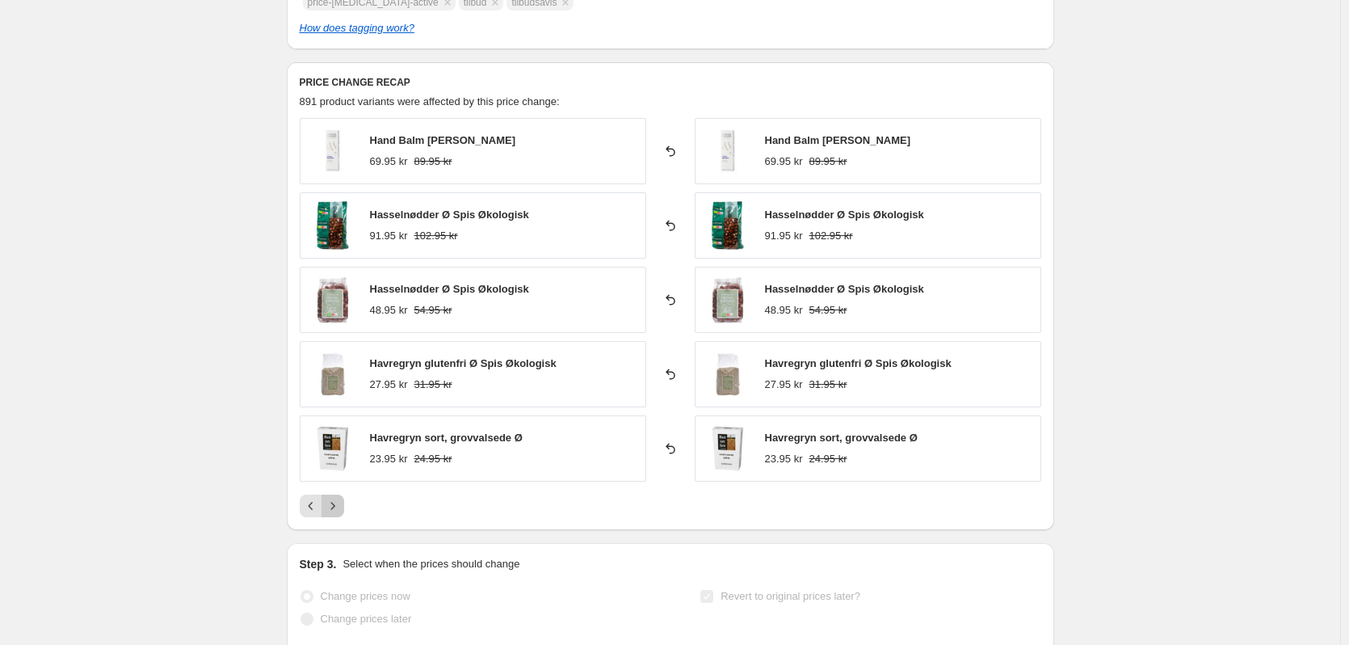
click at [339, 507] on icon "Next" at bounding box center [333, 506] width 16 height 16
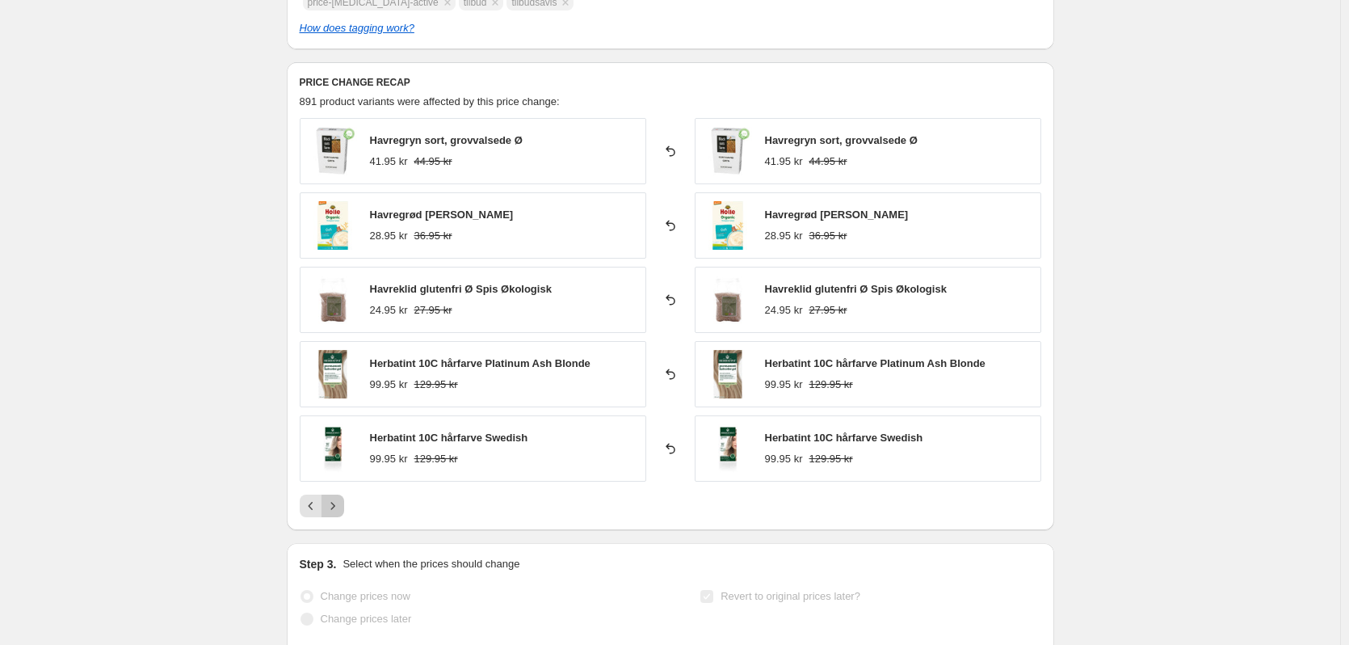
click at [339, 507] on icon "Next" at bounding box center [333, 506] width 16 height 16
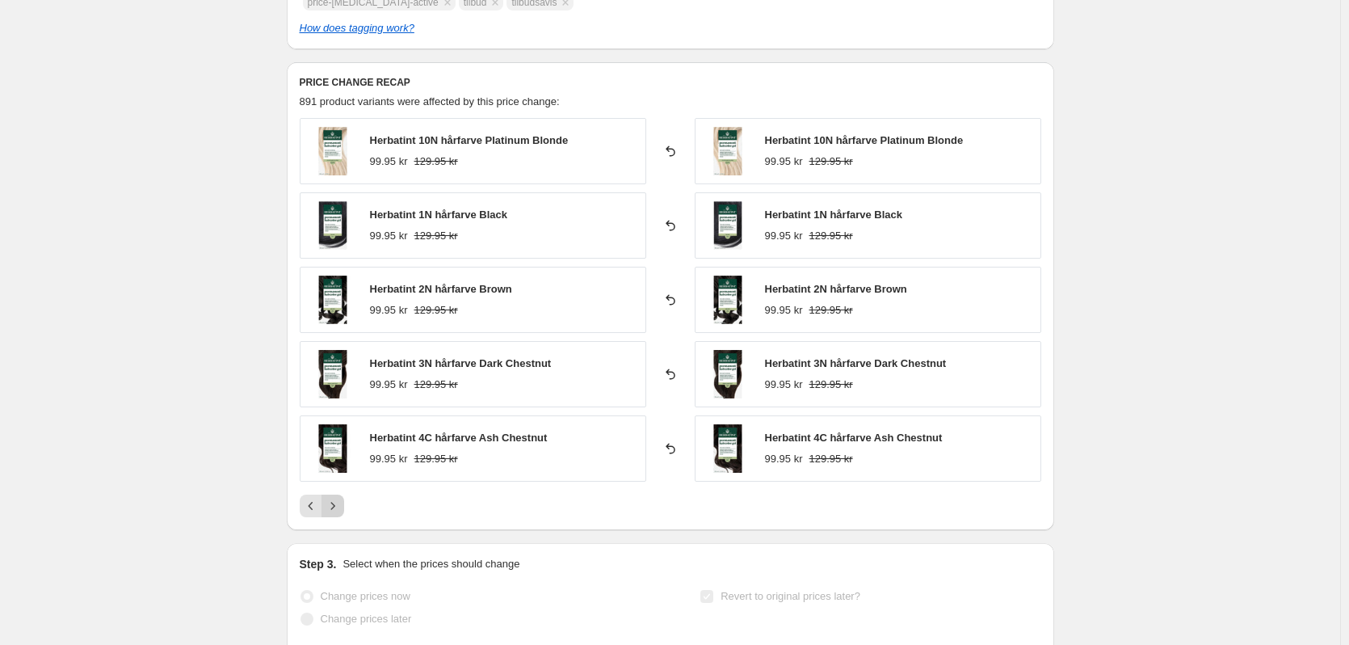
click at [339, 507] on icon "Next" at bounding box center [333, 506] width 16 height 16
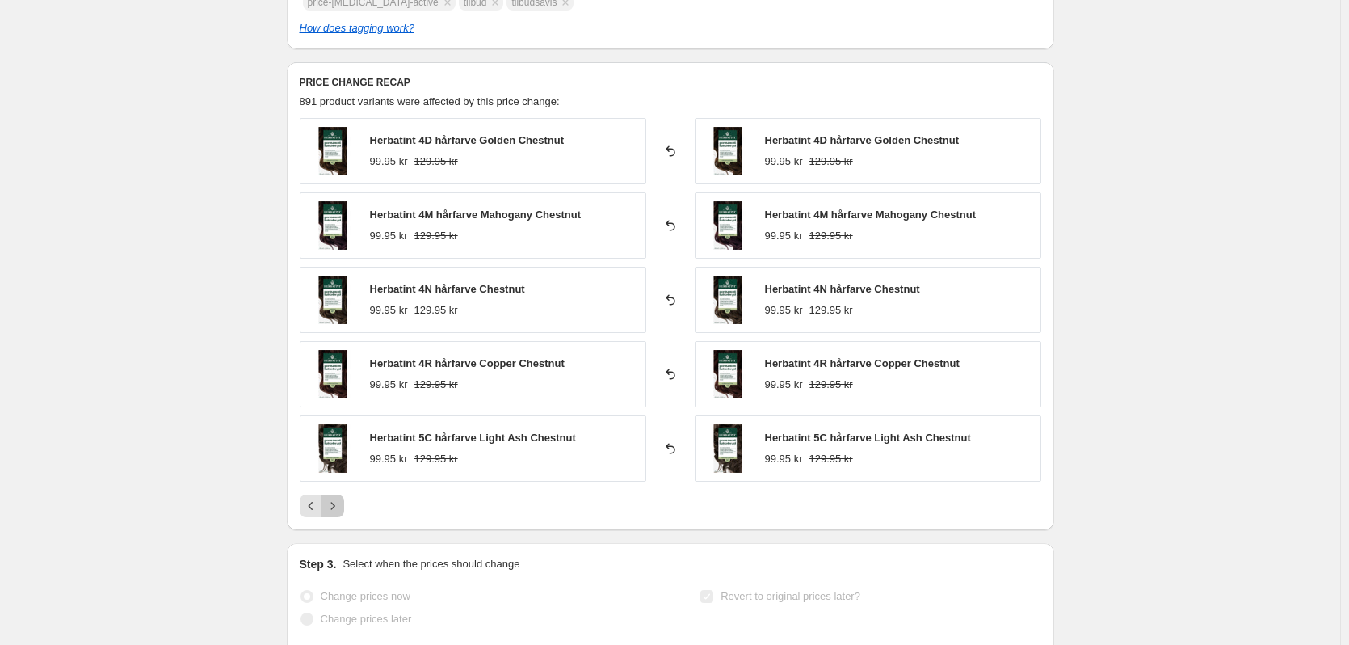
click at [339, 507] on icon "Next" at bounding box center [333, 506] width 16 height 16
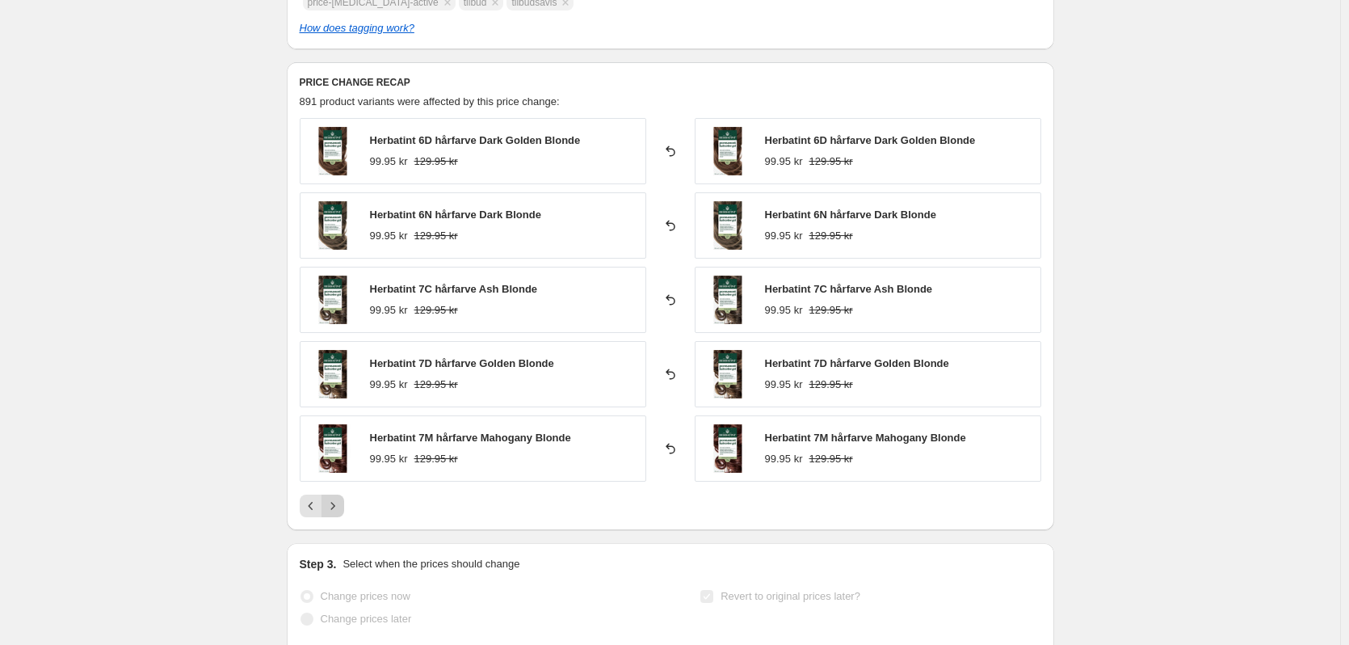
click at [339, 507] on icon "Next" at bounding box center [333, 506] width 16 height 16
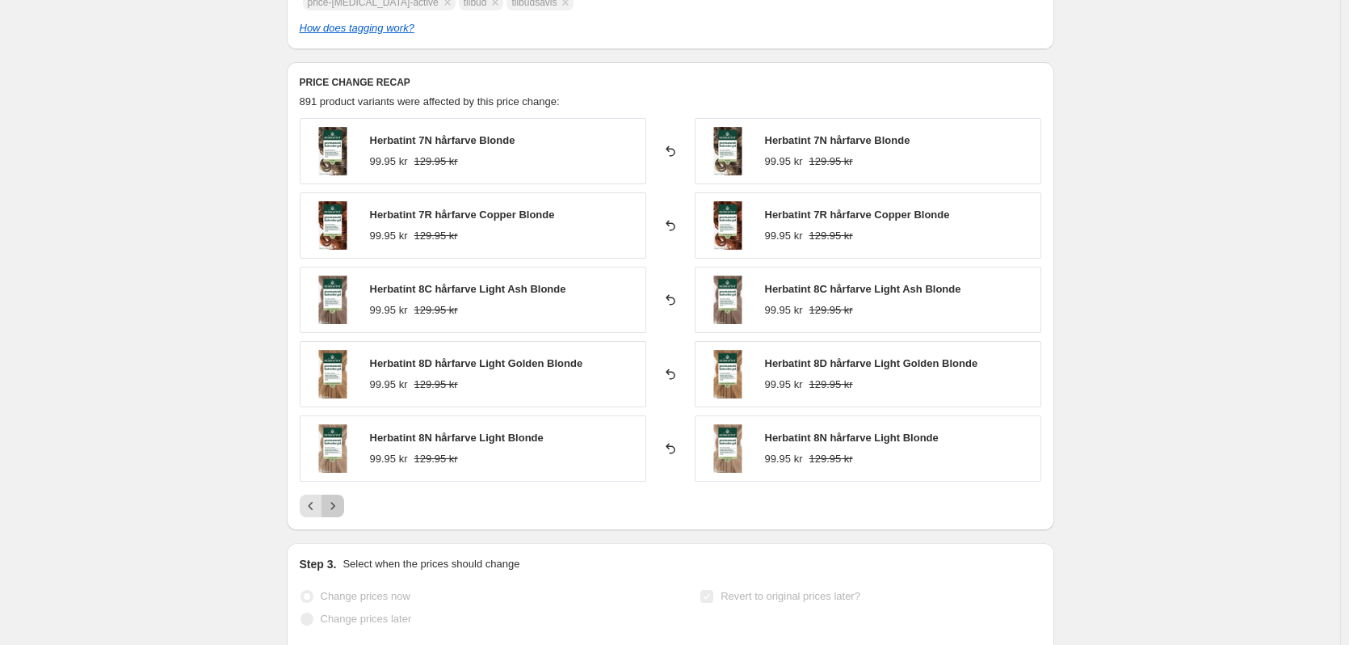
click at [339, 507] on icon "Next" at bounding box center [333, 506] width 16 height 16
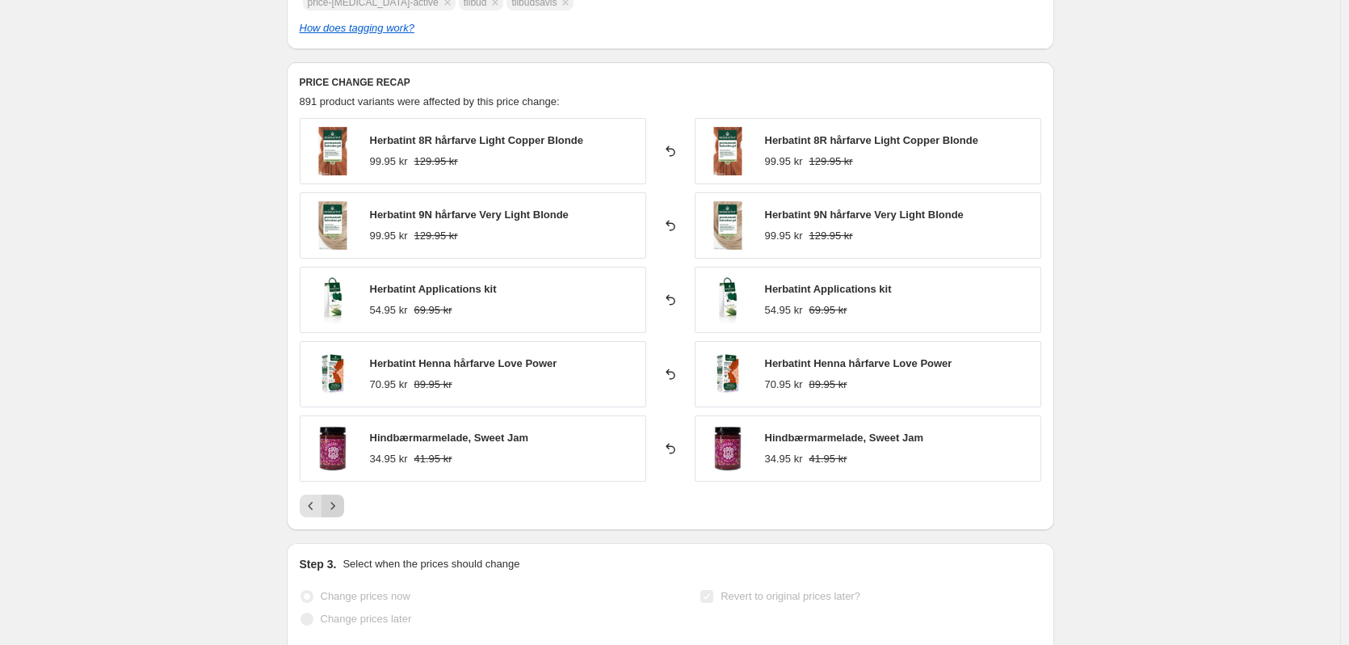
click at [339, 507] on icon "Next" at bounding box center [333, 506] width 16 height 16
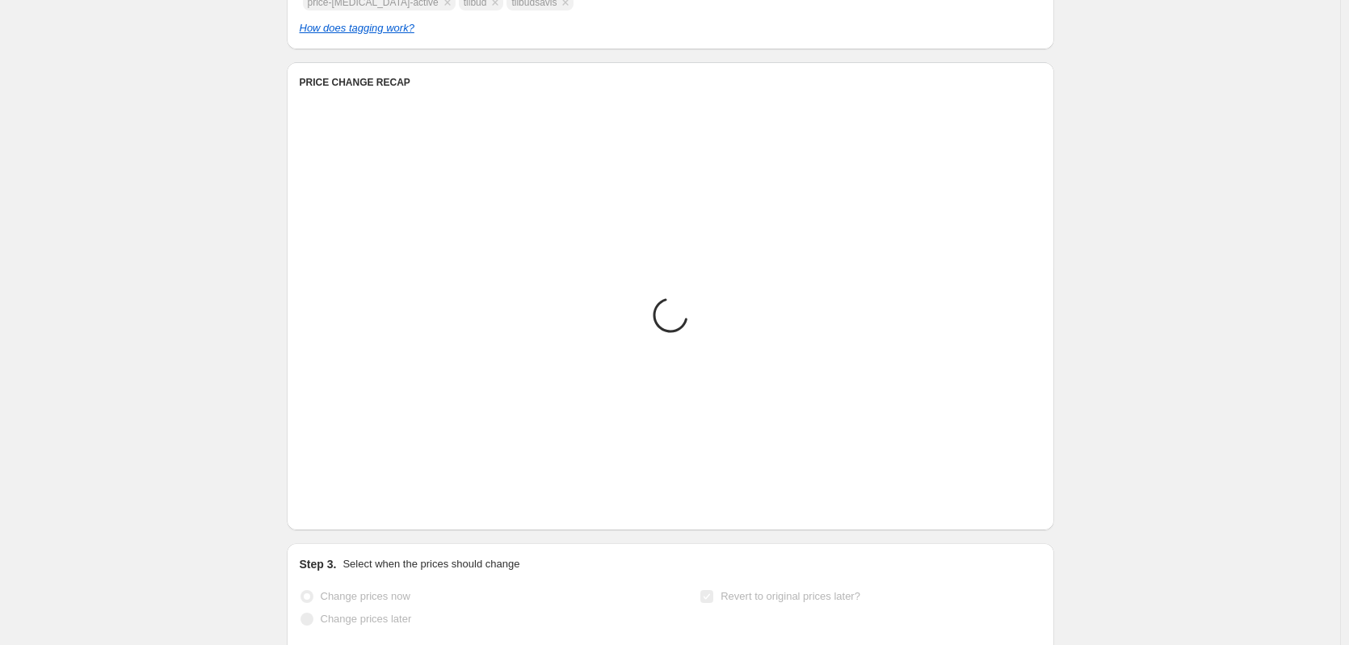
click at [339, 507] on icon "Next" at bounding box center [333, 506] width 16 height 16
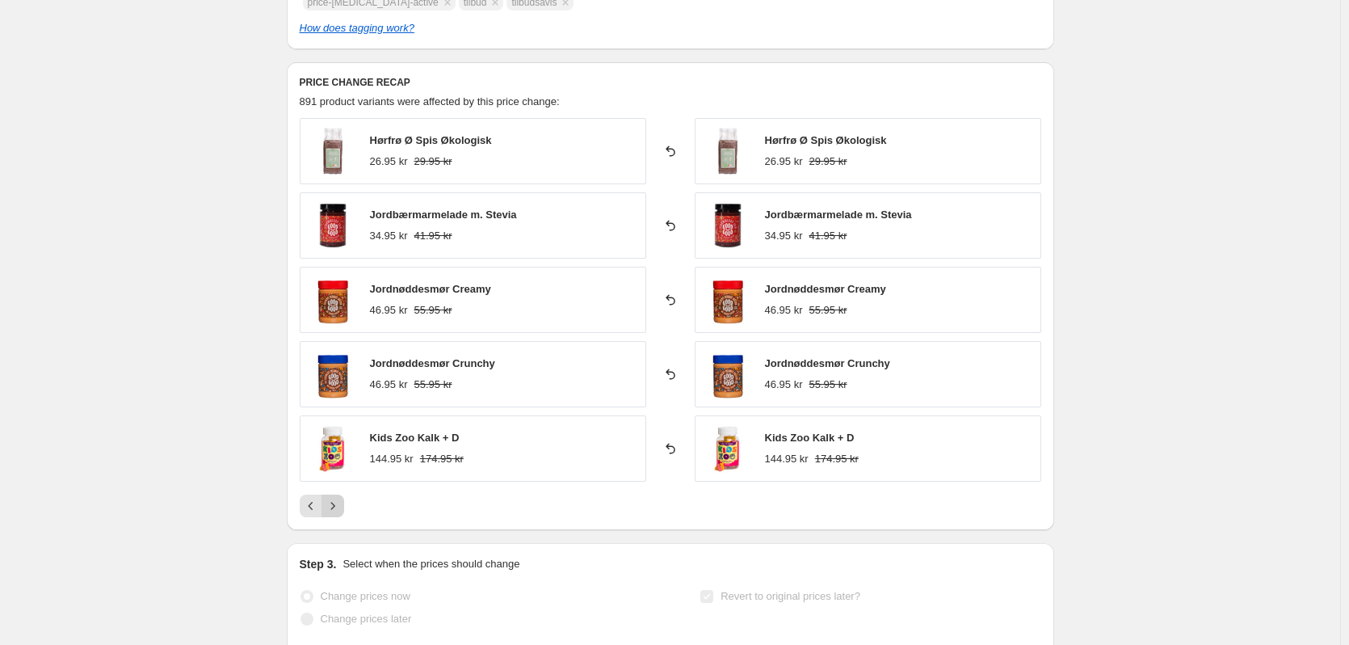
click at [339, 507] on icon "Next" at bounding box center [333, 506] width 16 height 16
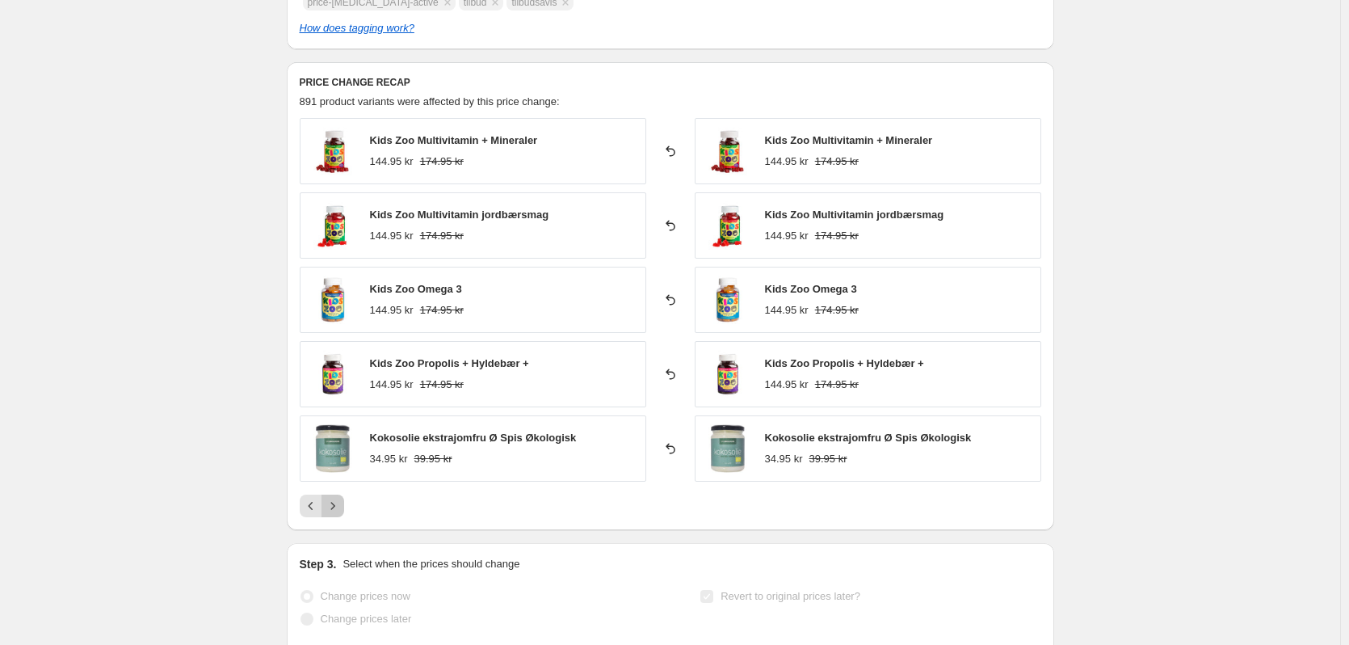
click at [339, 507] on icon "Next" at bounding box center [333, 506] width 16 height 16
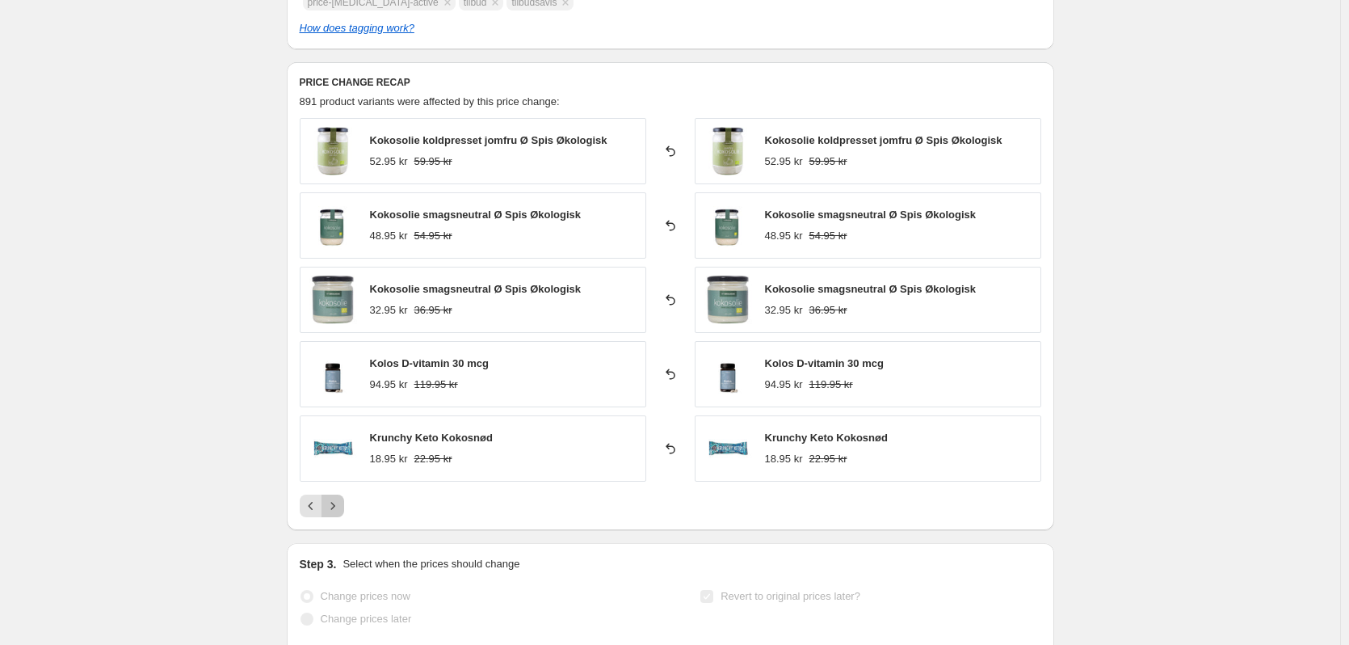
click at [339, 507] on icon "Next" at bounding box center [333, 506] width 16 height 16
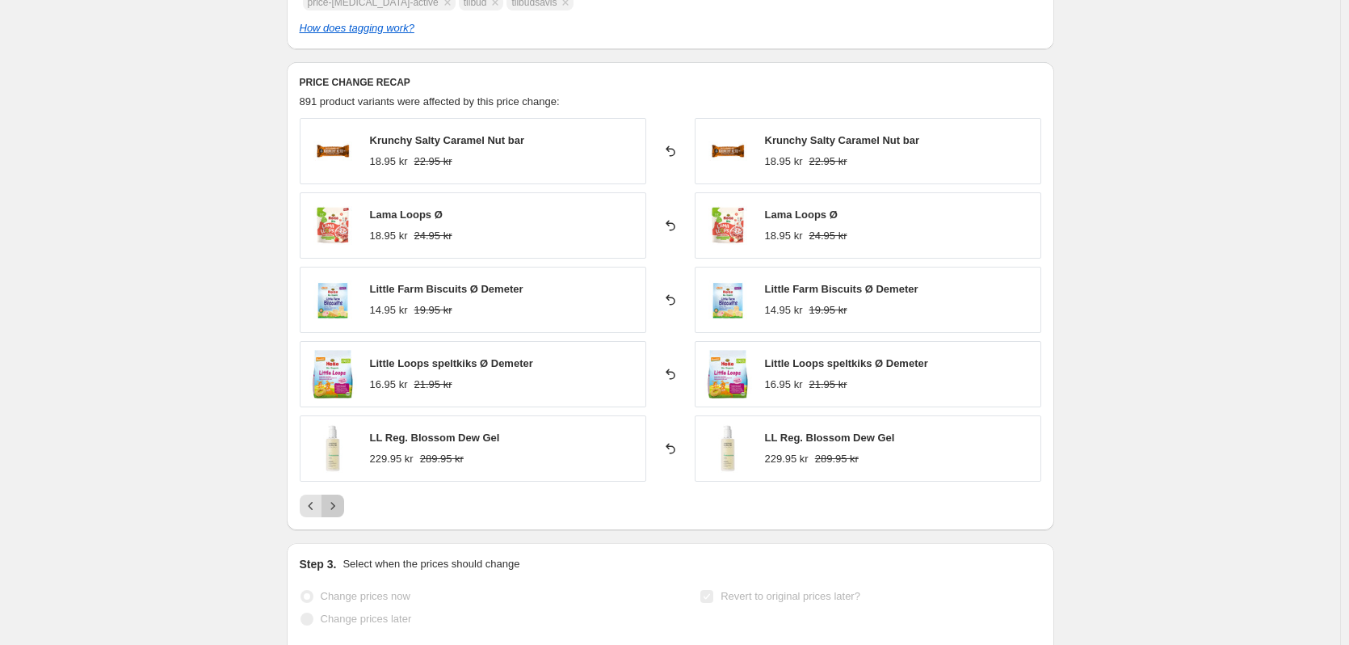
click at [339, 507] on icon "Next" at bounding box center [333, 506] width 16 height 16
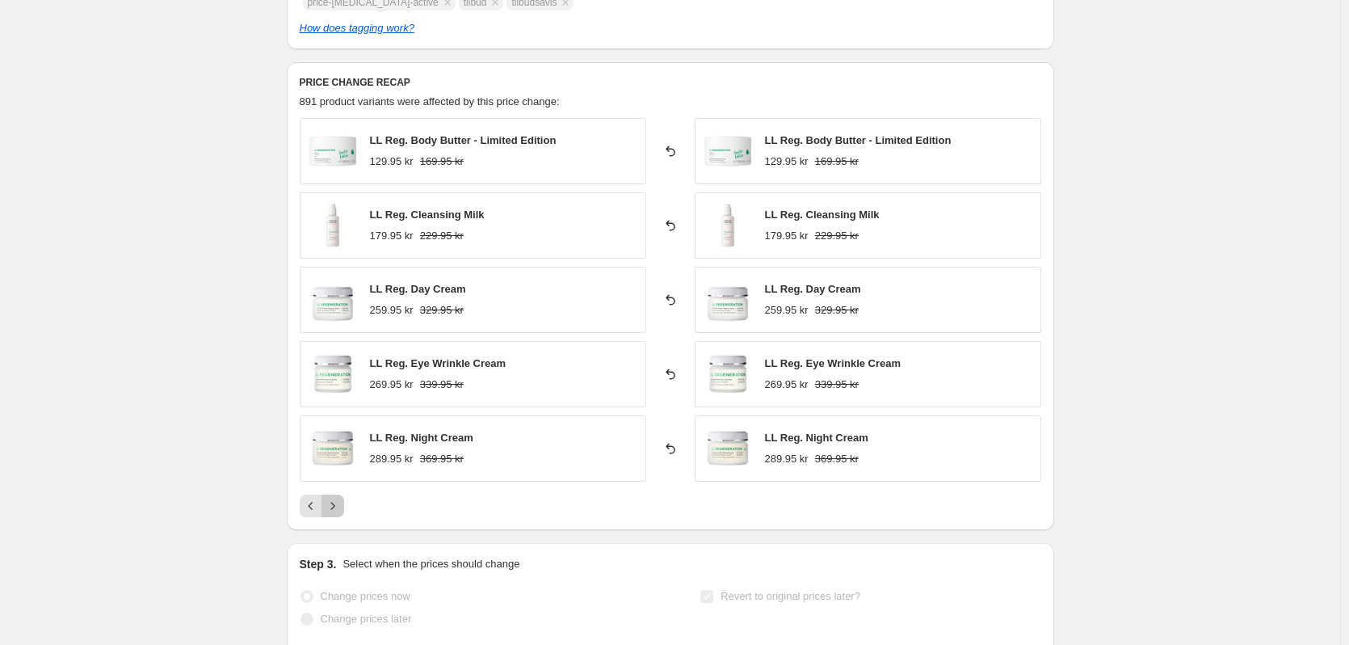
click at [339, 507] on icon "Next" at bounding box center [333, 506] width 16 height 16
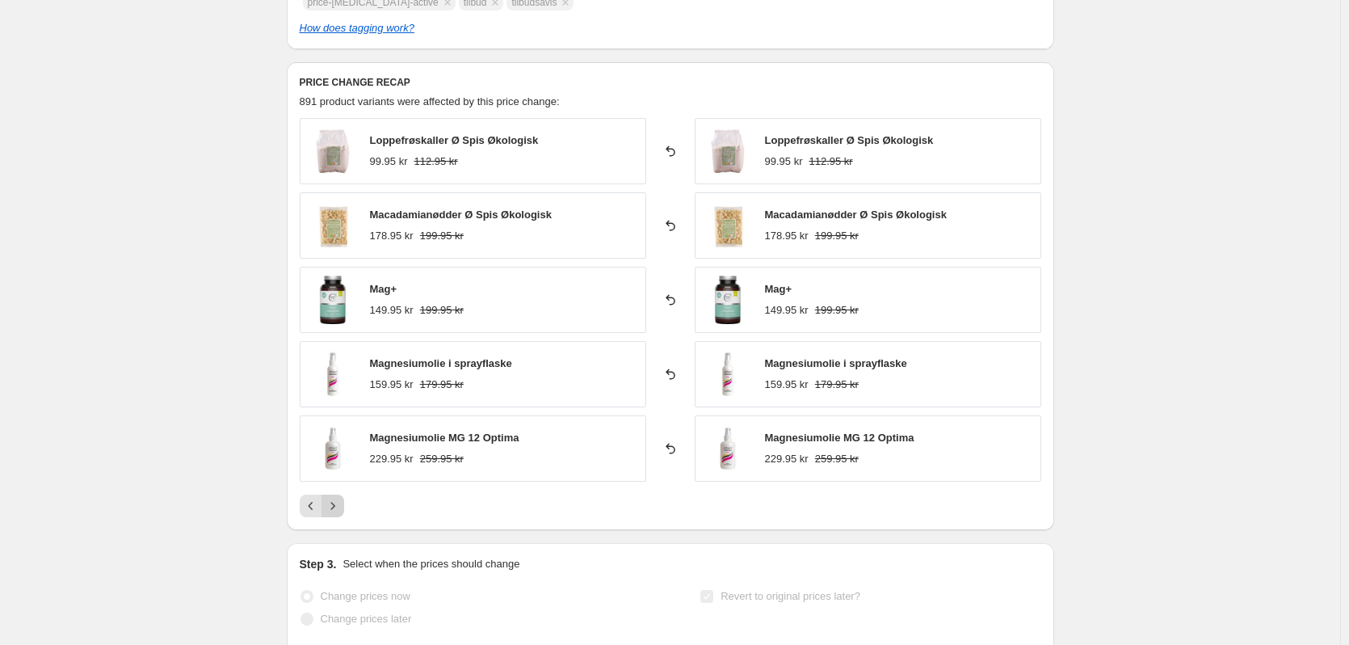
click at [339, 507] on icon "Next" at bounding box center [333, 506] width 16 height 16
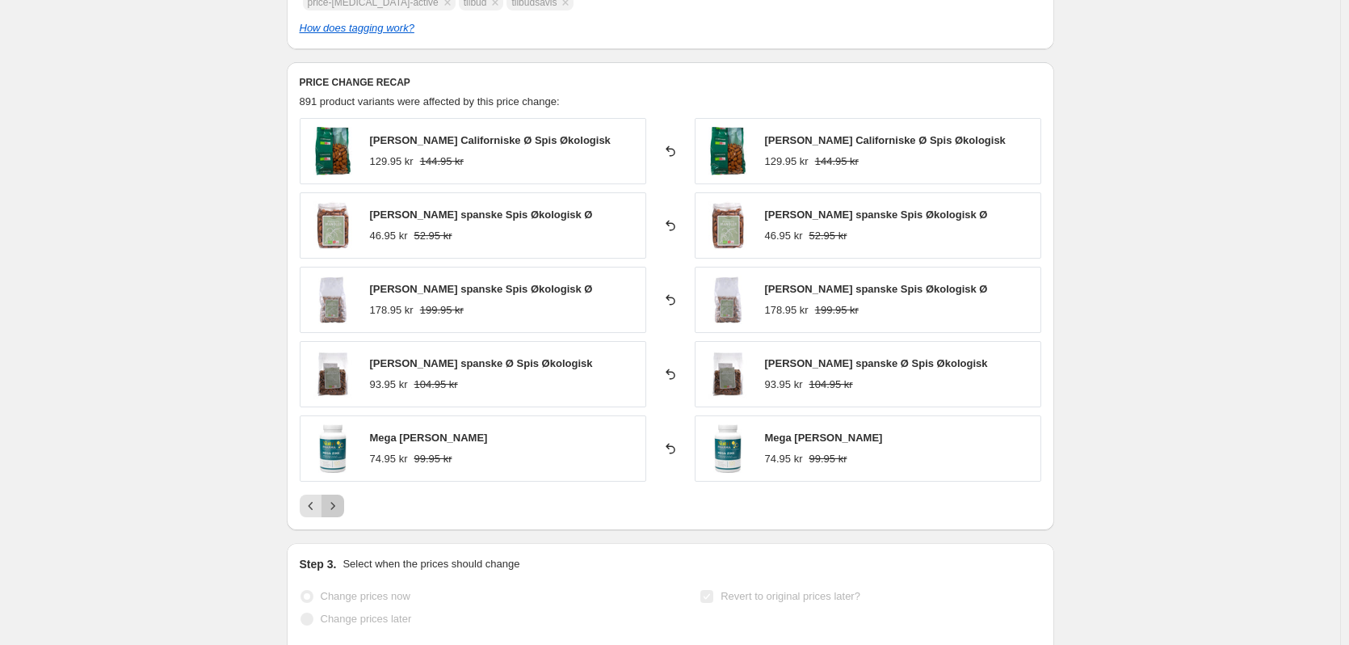
click at [339, 507] on icon "Next" at bounding box center [333, 506] width 16 height 16
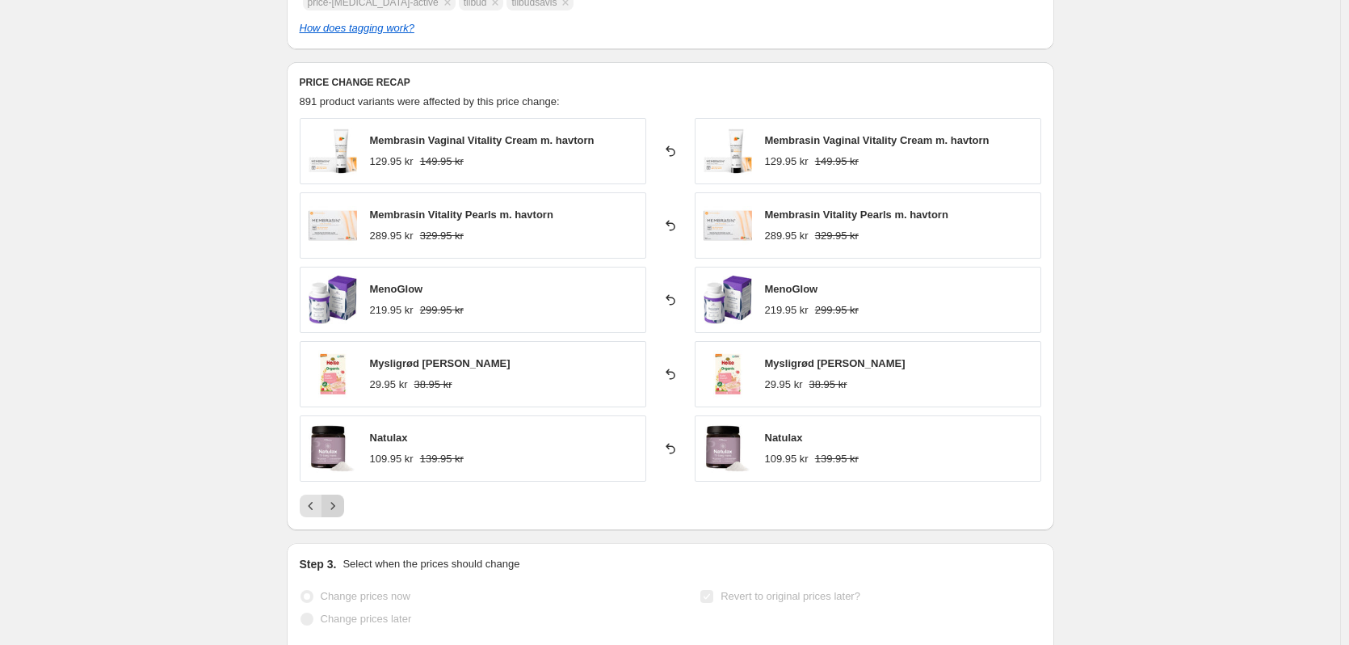
click at [339, 507] on icon "Next" at bounding box center [333, 506] width 16 height 16
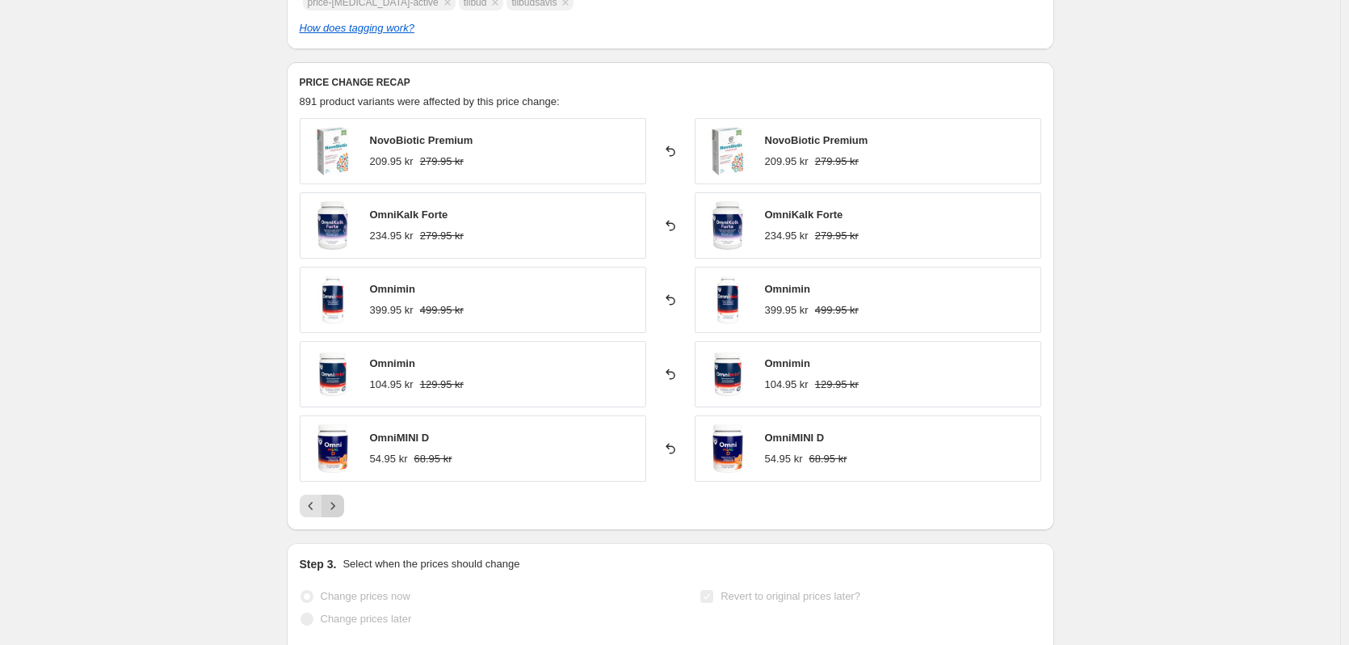
click at [339, 507] on icon "Next" at bounding box center [333, 506] width 16 height 16
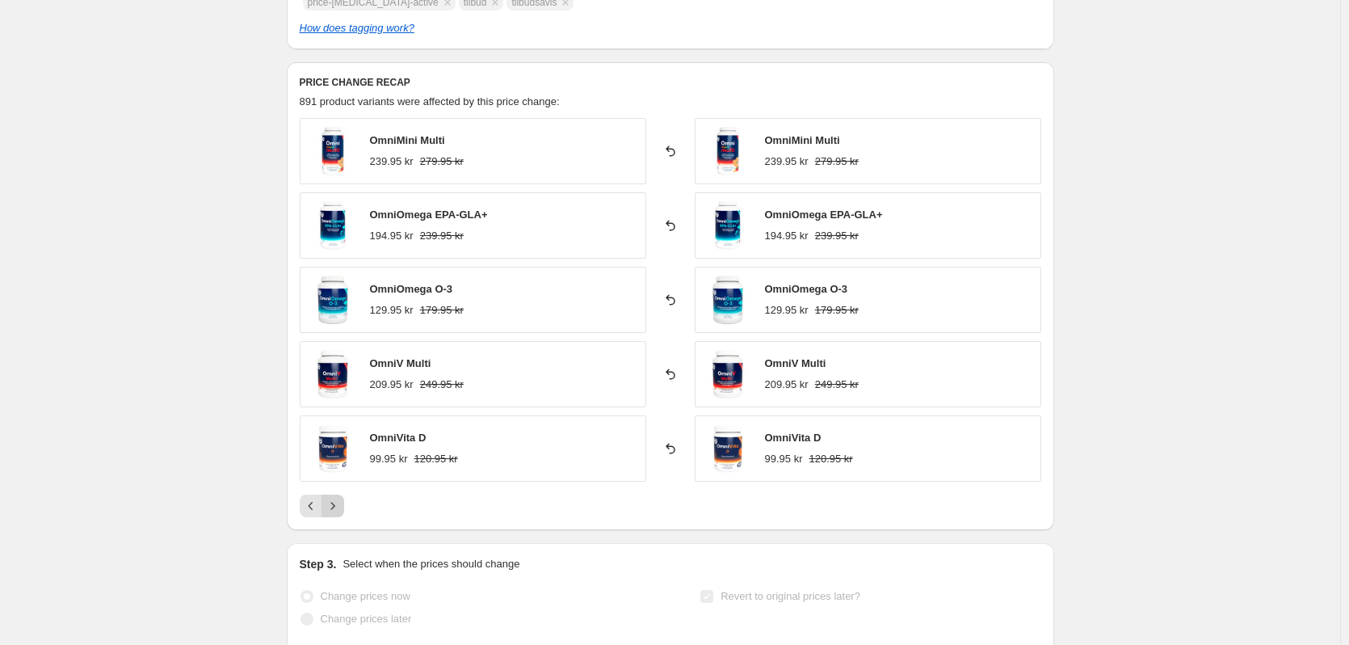
click at [339, 507] on icon "Next" at bounding box center [333, 506] width 16 height 16
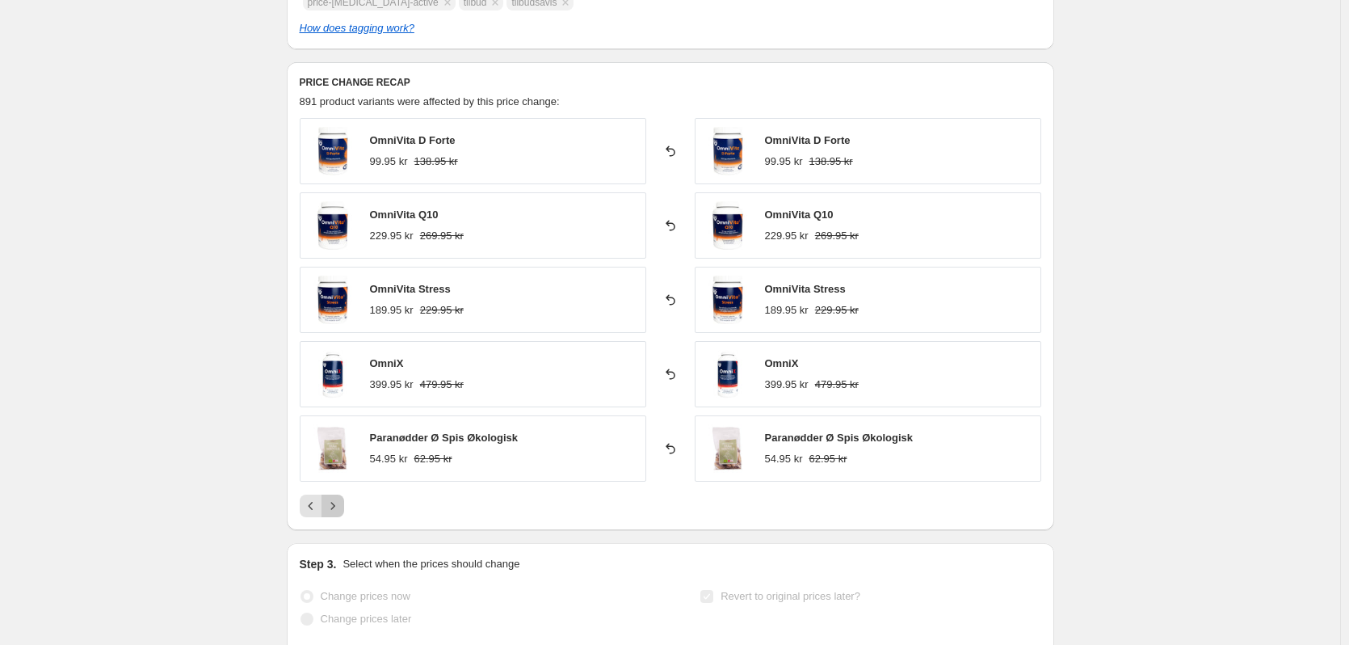
click at [339, 507] on icon "Next" at bounding box center [333, 506] width 16 height 16
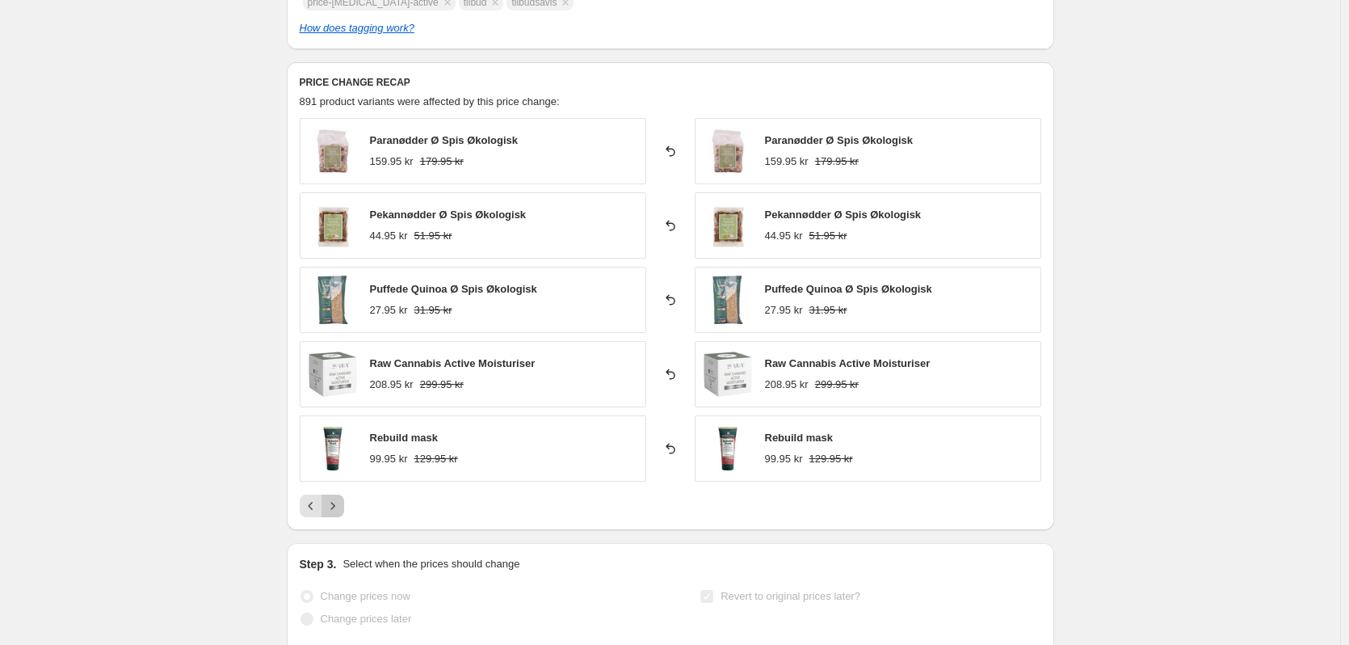
click at [339, 507] on icon "Next" at bounding box center [333, 506] width 16 height 16
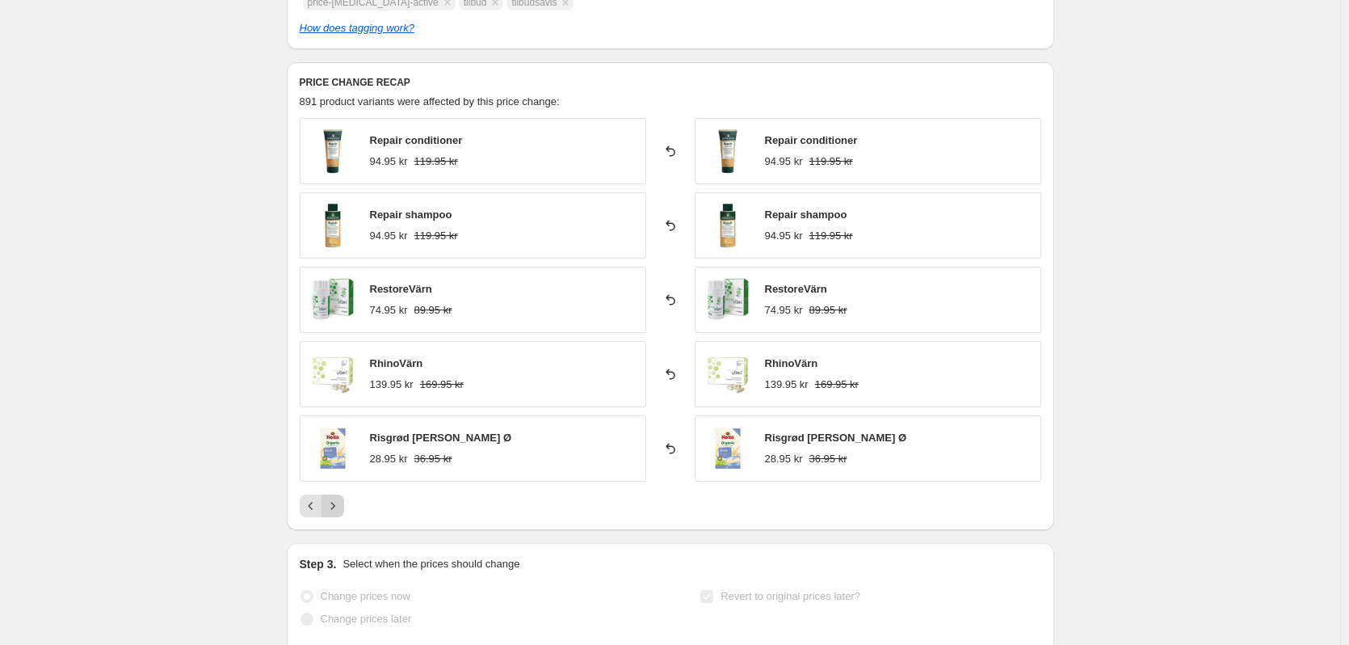
click at [339, 507] on icon "Next" at bounding box center [333, 506] width 16 height 16
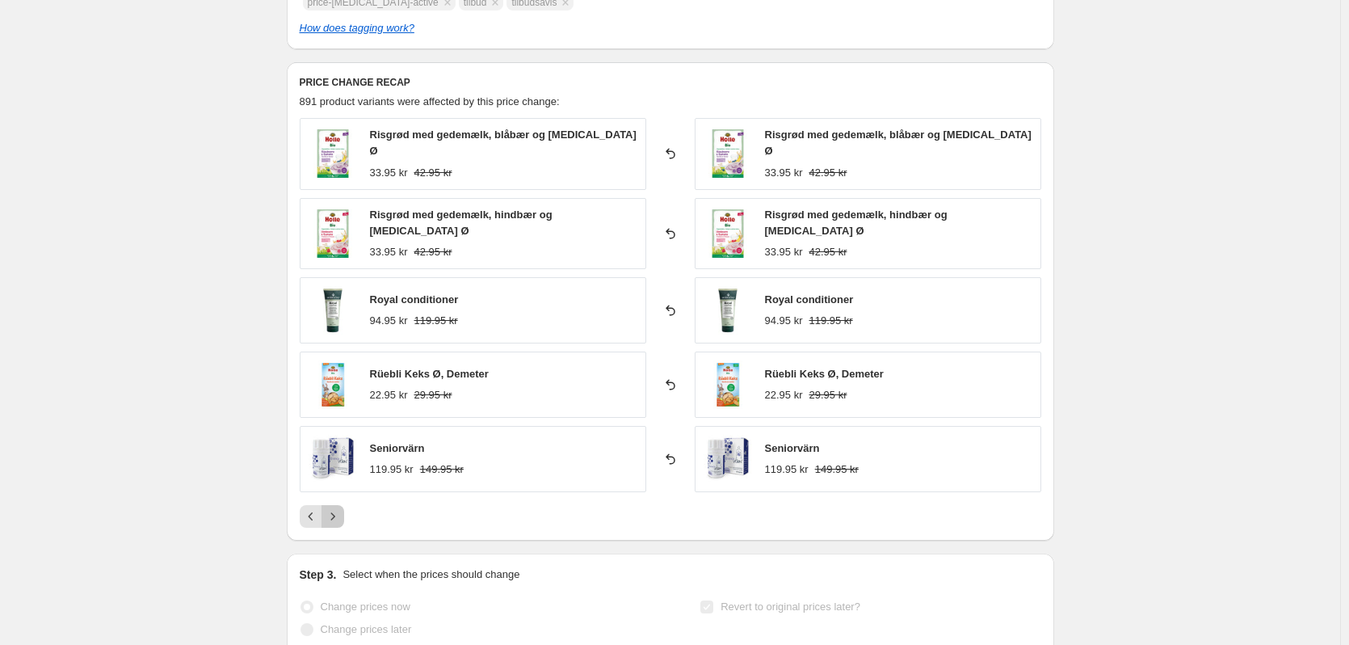
click at [339, 508] on icon "Next" at bounding box center [333, 516] width 16 height 16
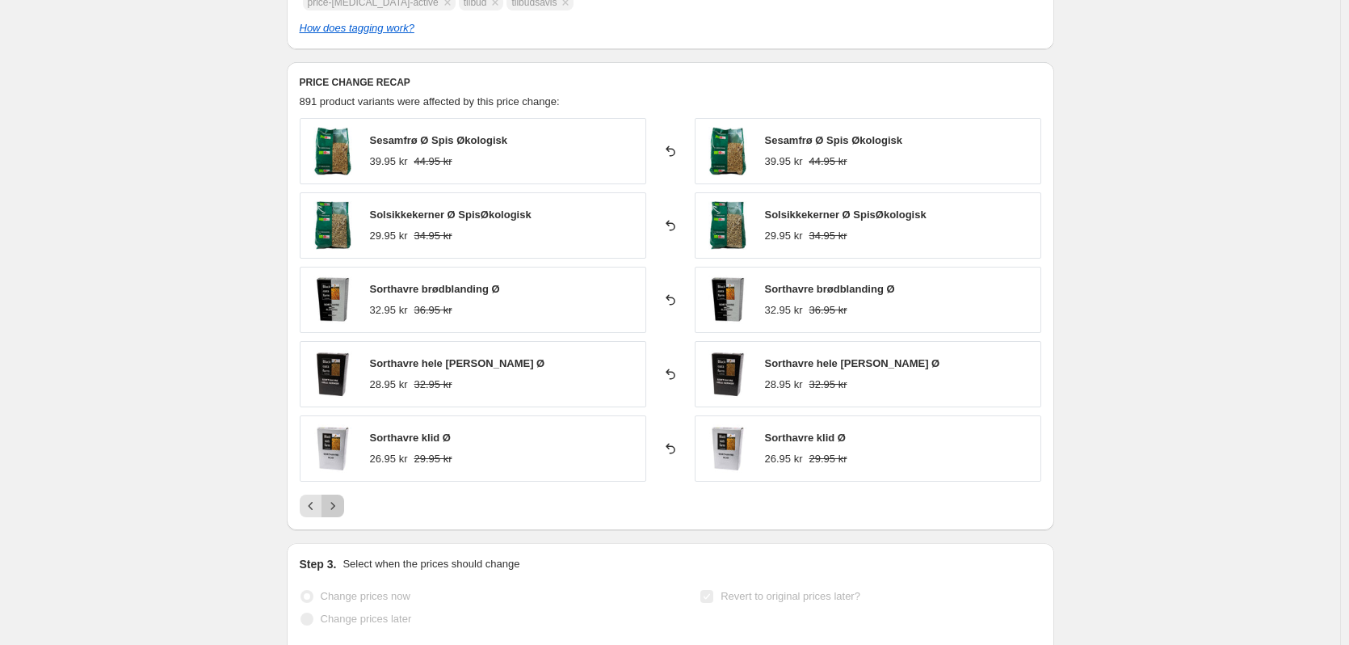
click at [339, 507] on icon "Next" at bounding box center [333, 506] width 16 height 16
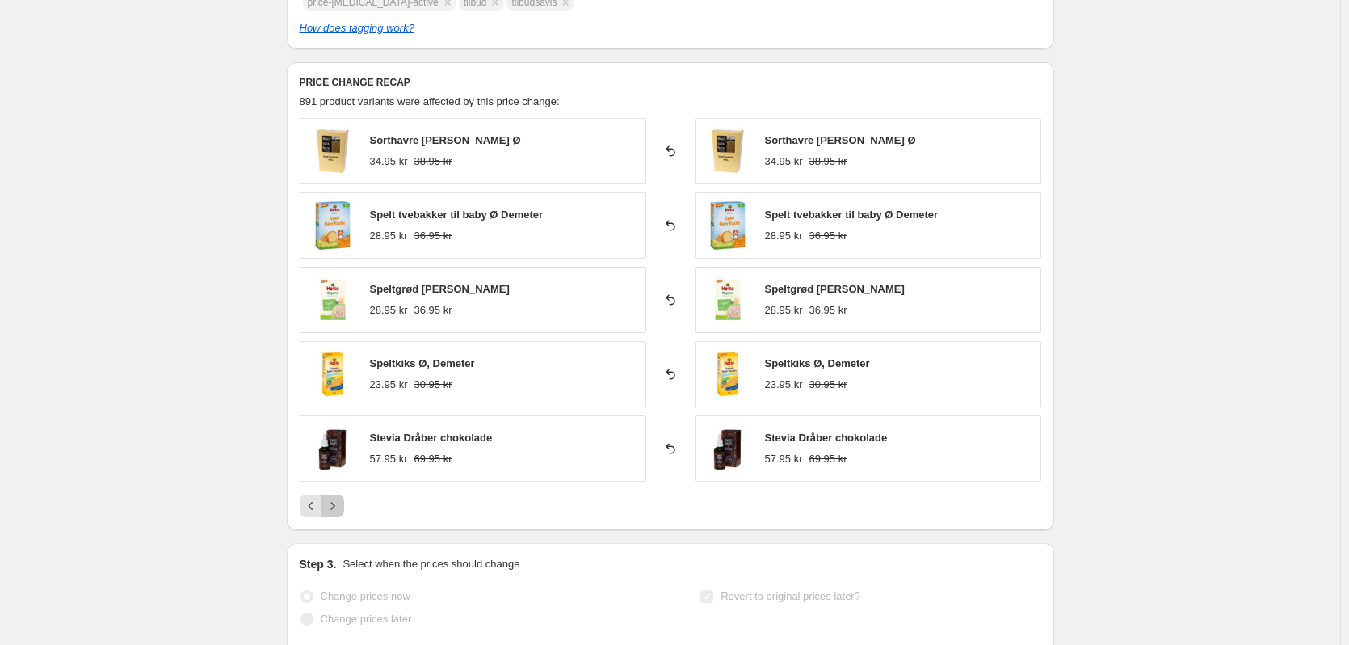
click at [339, 507] on icon "Next" at bounding box center [333, 506] width 16 height 16
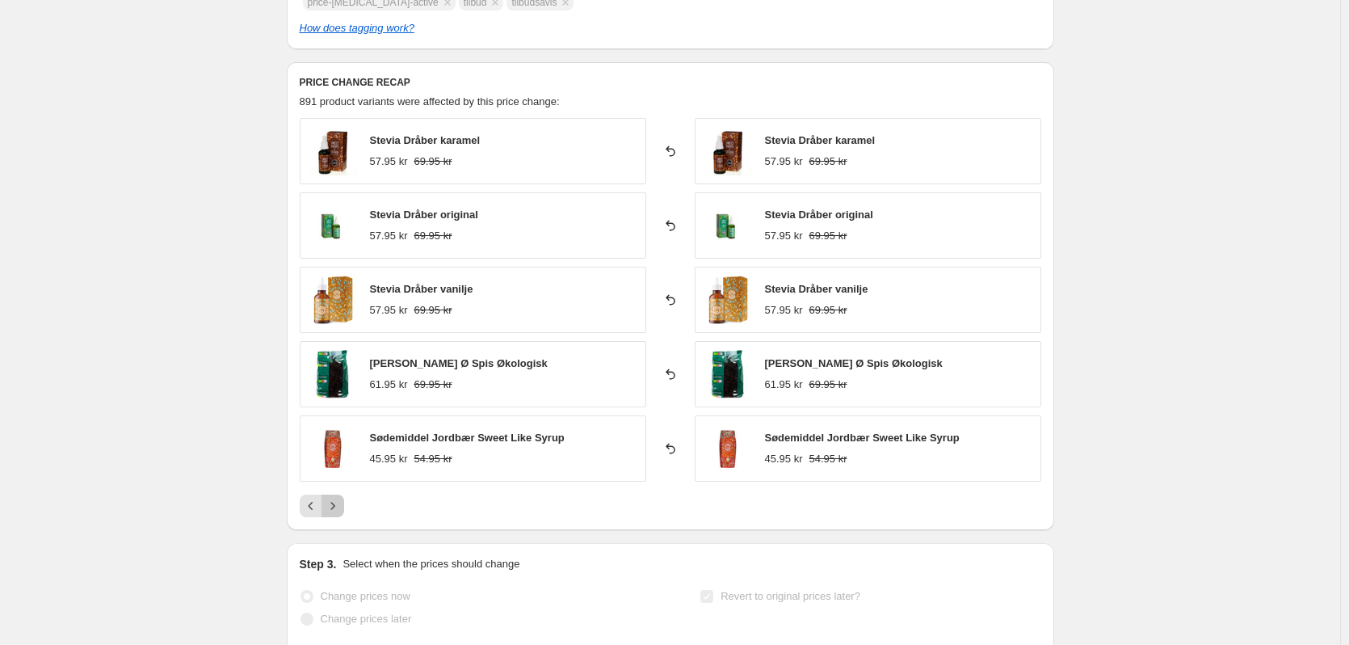
click at [339, 507] on icon "Next" at bounding box center [333, 506] width 16 height 16
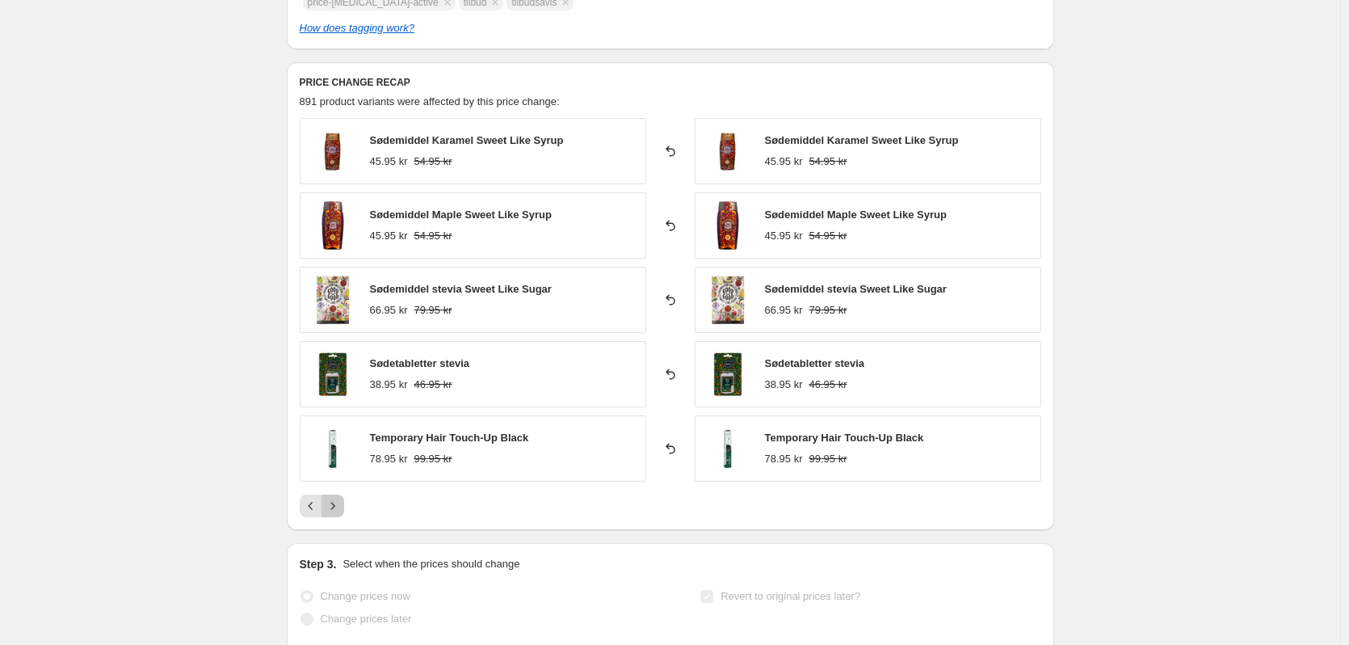
click at [339, 507] on icon "Next" at bounding box center [333, 506] width 16 height 16
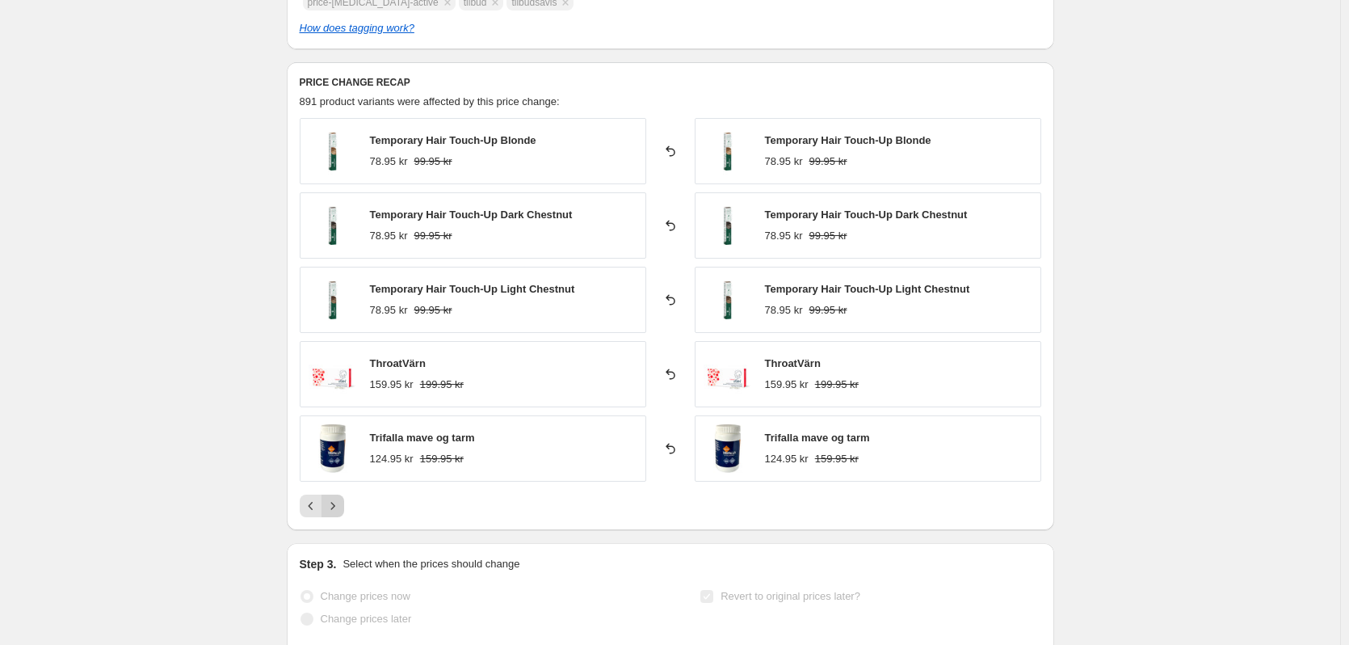
click at [339, 507] on icon "Next" at bounding box center [333, 506] width 16 height 16
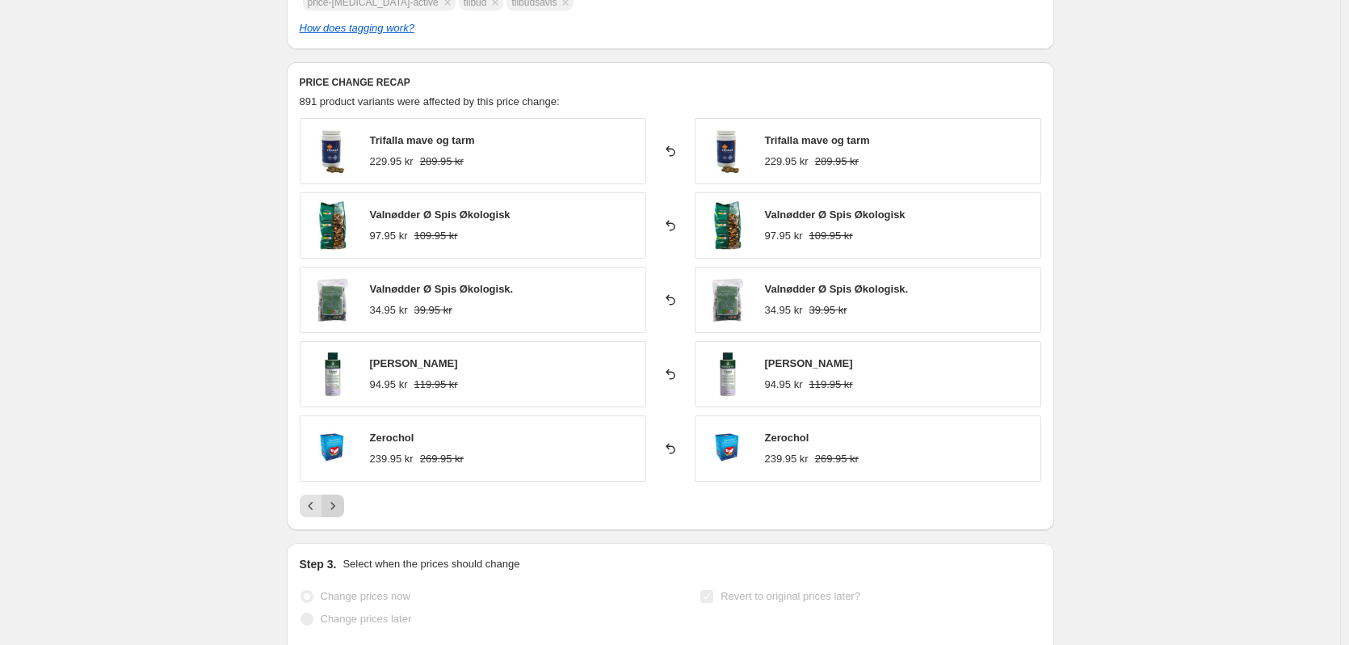
click at [339, 507] on icon "Next" at bounding box center [333, 506] width 16 height 16
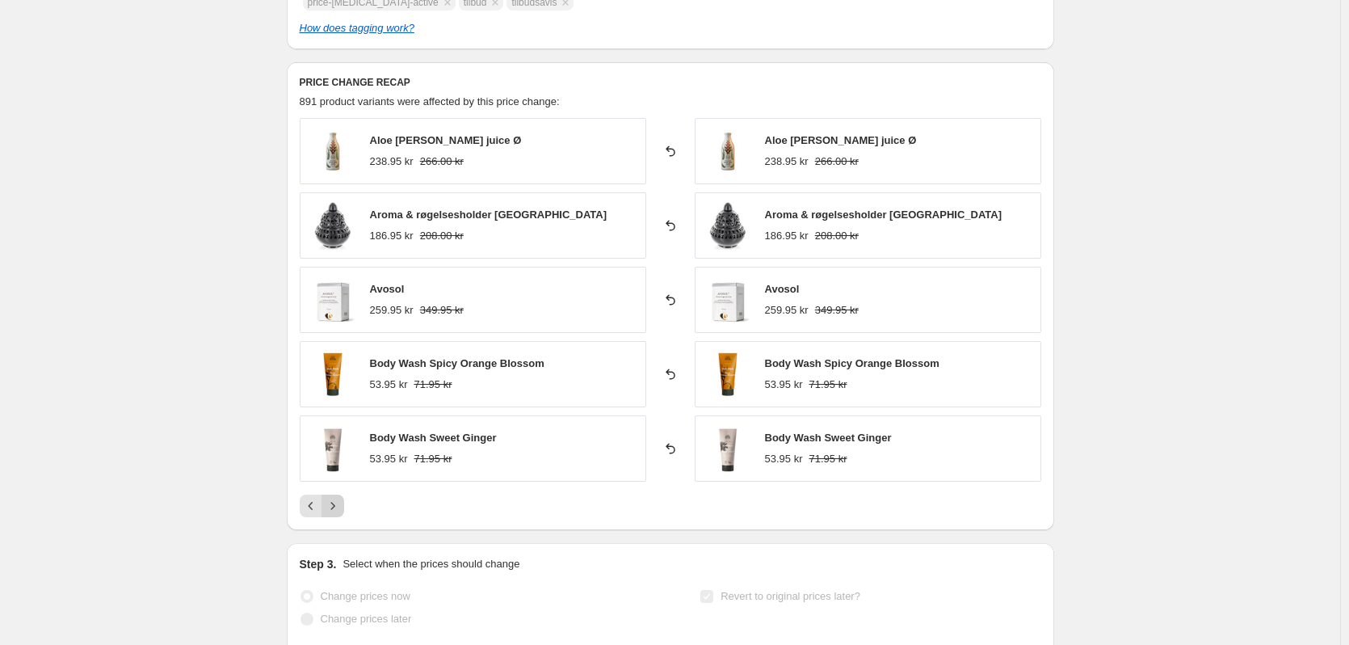
click at [339, 507] on icon "Next" at bounding box center [333, 506] width 16 height 16
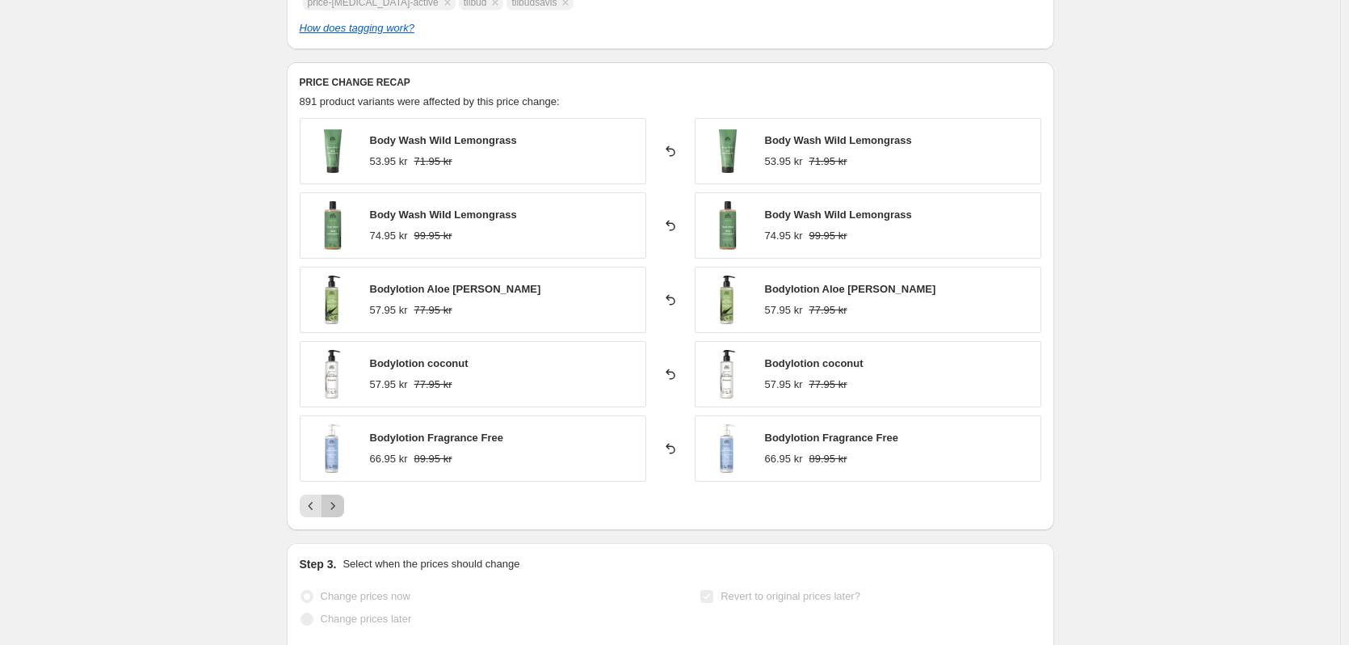
click at [339, 507] on icon "Next" at bounding box center [333, 506] width 16 height 16
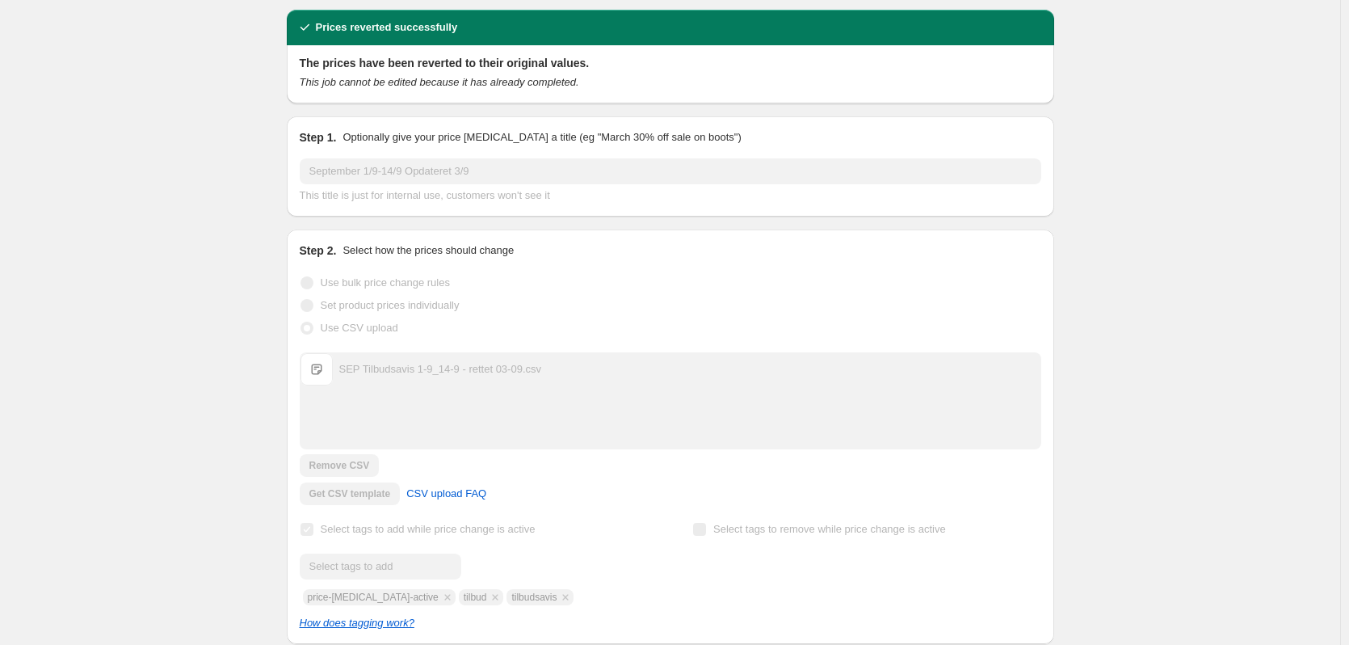
scroll to position [0, 0]
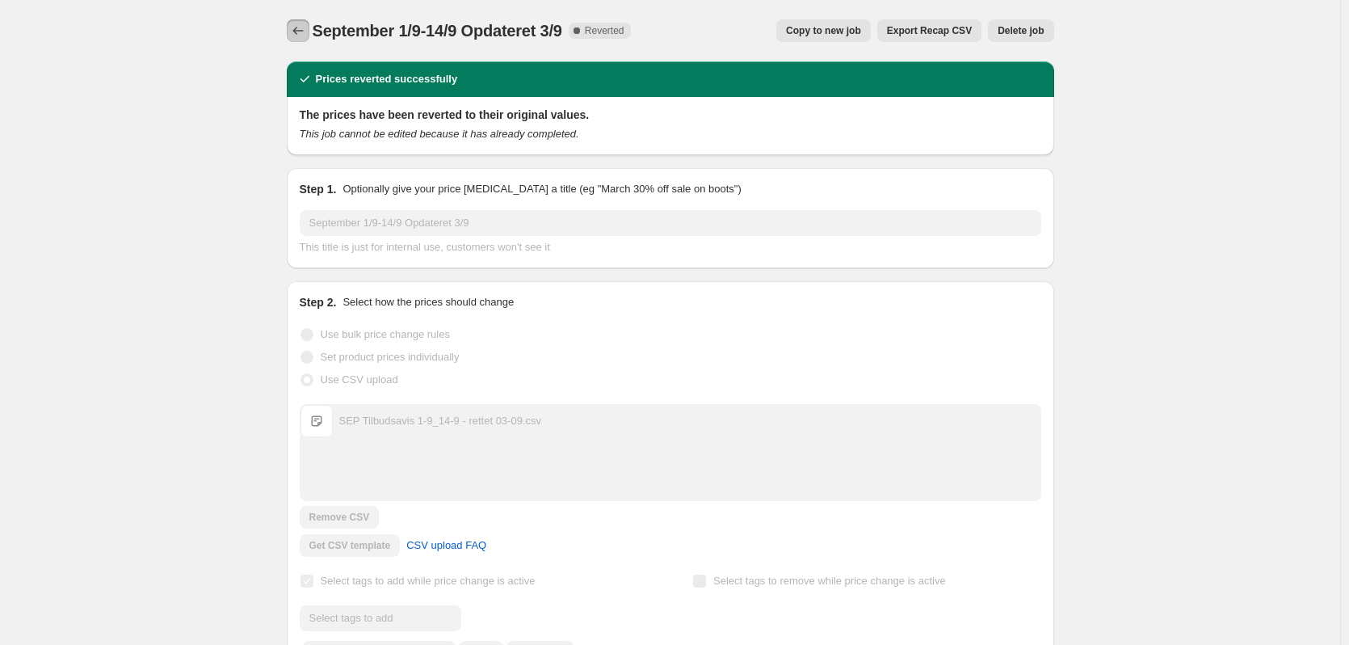
click at [303, 30] on icon "Price change jobs" at bounding box center [298, 31] width 16 height 16
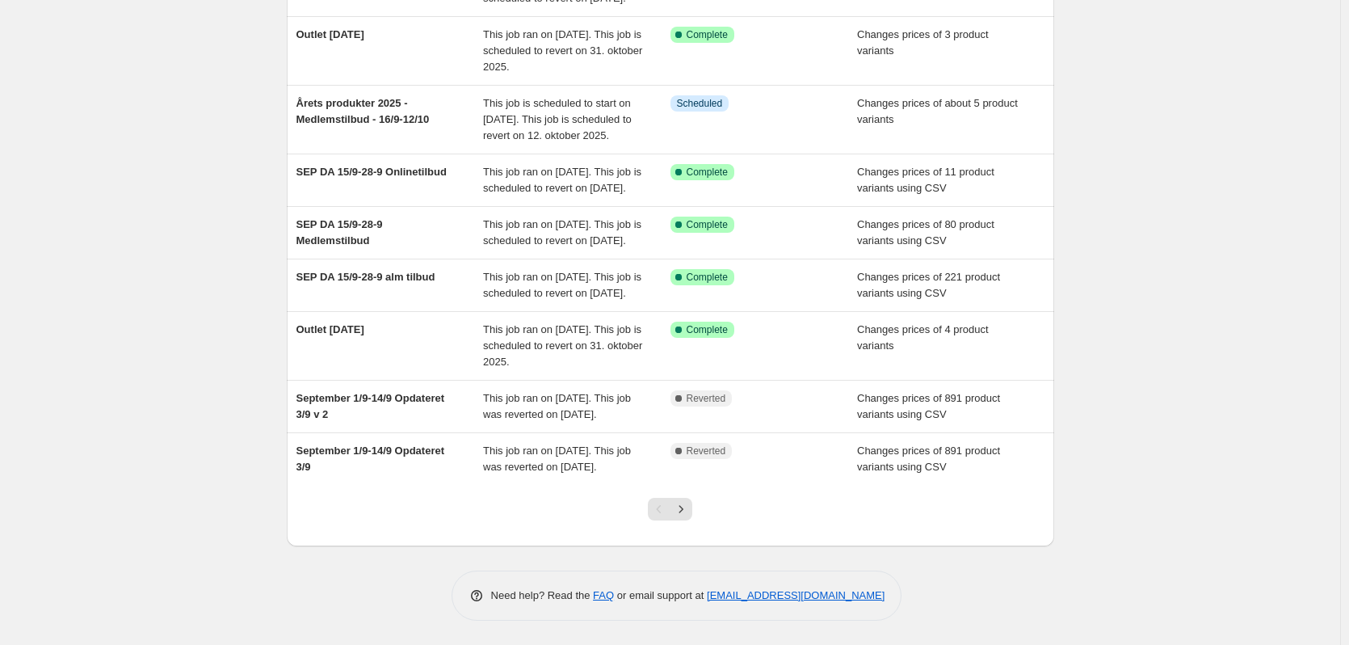
scroll to position [381, 0]
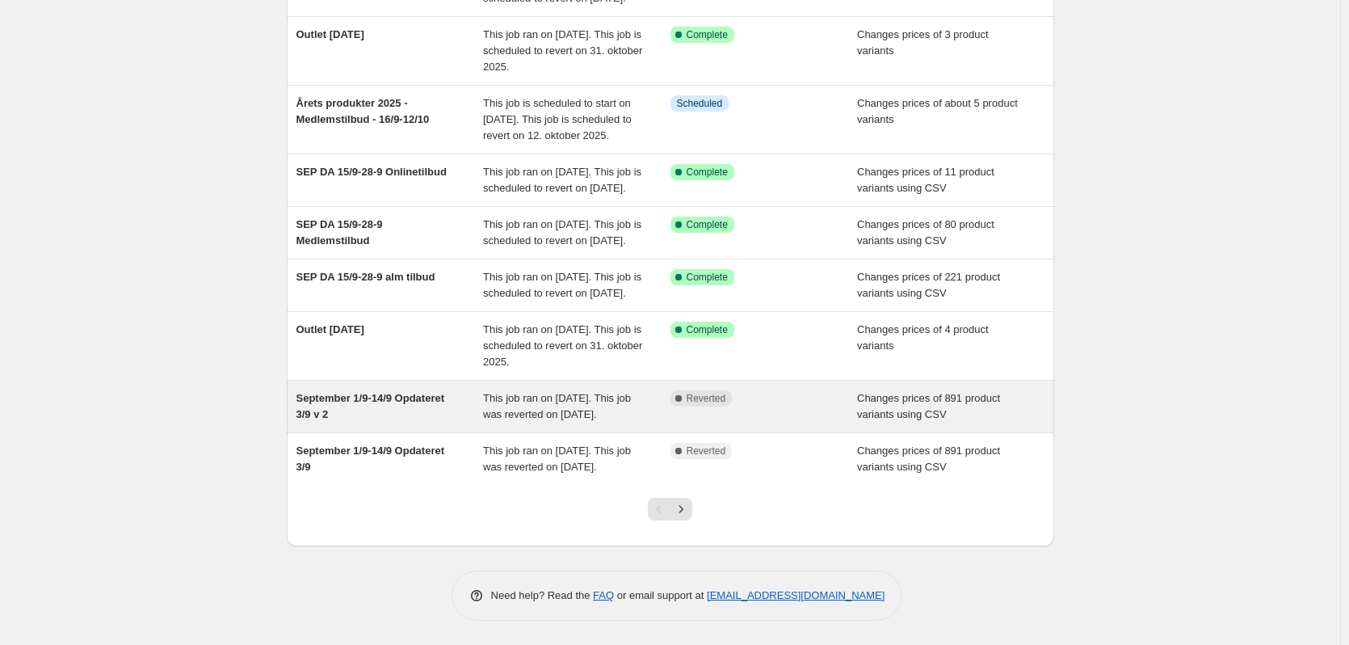
click at [627, 390] on div "This job ran on [DATE]. This job was reverted on [DATE]." at bounding box center [576, 406] width 187 height 32
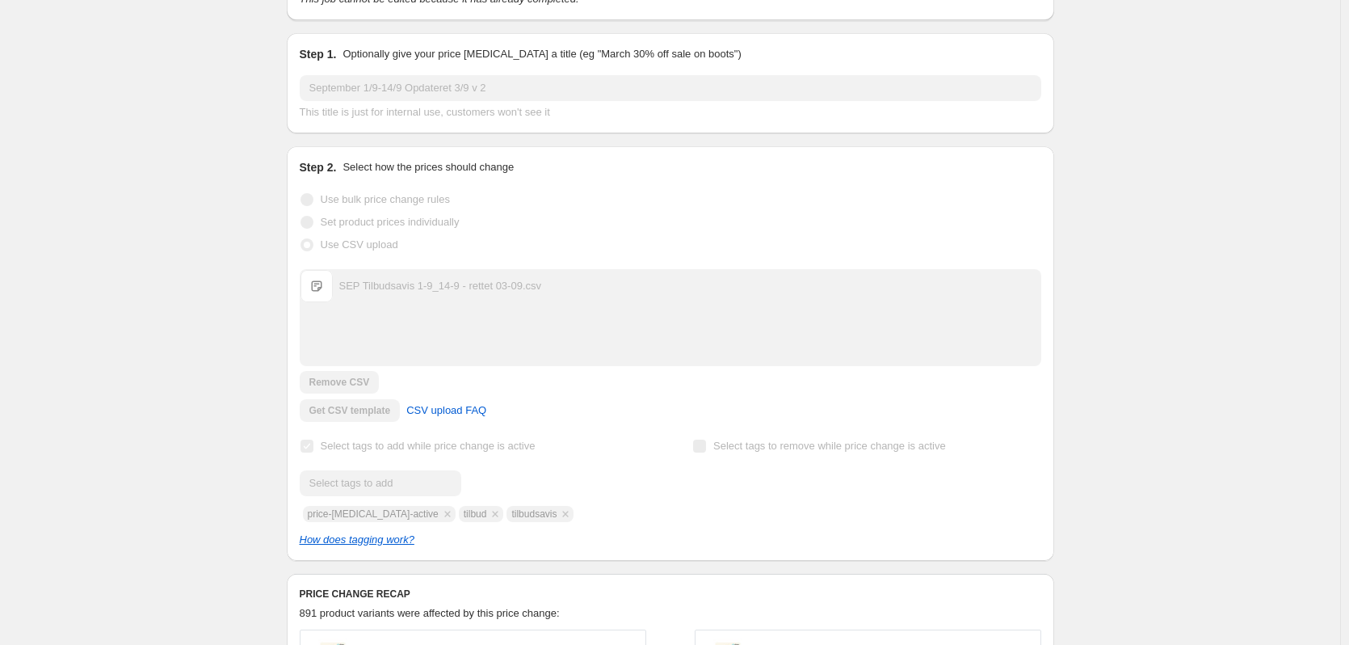
scroll to position [134, 0]
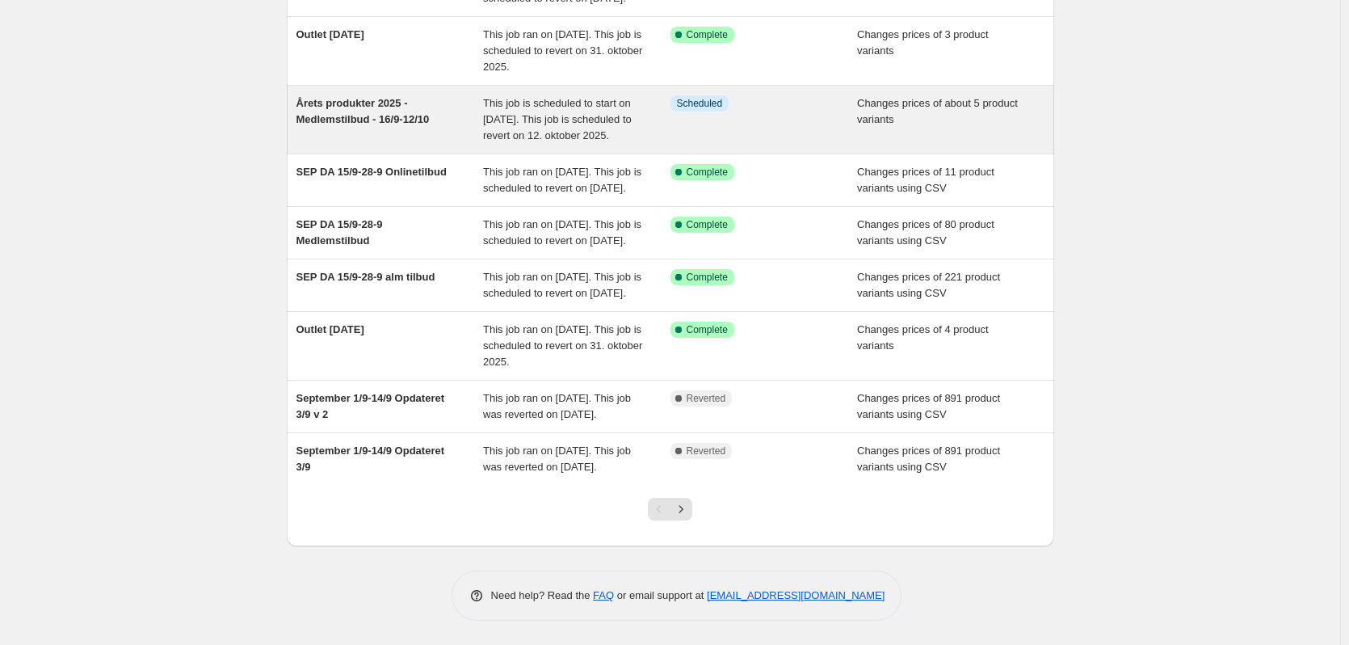
scroll to position [381, 0]
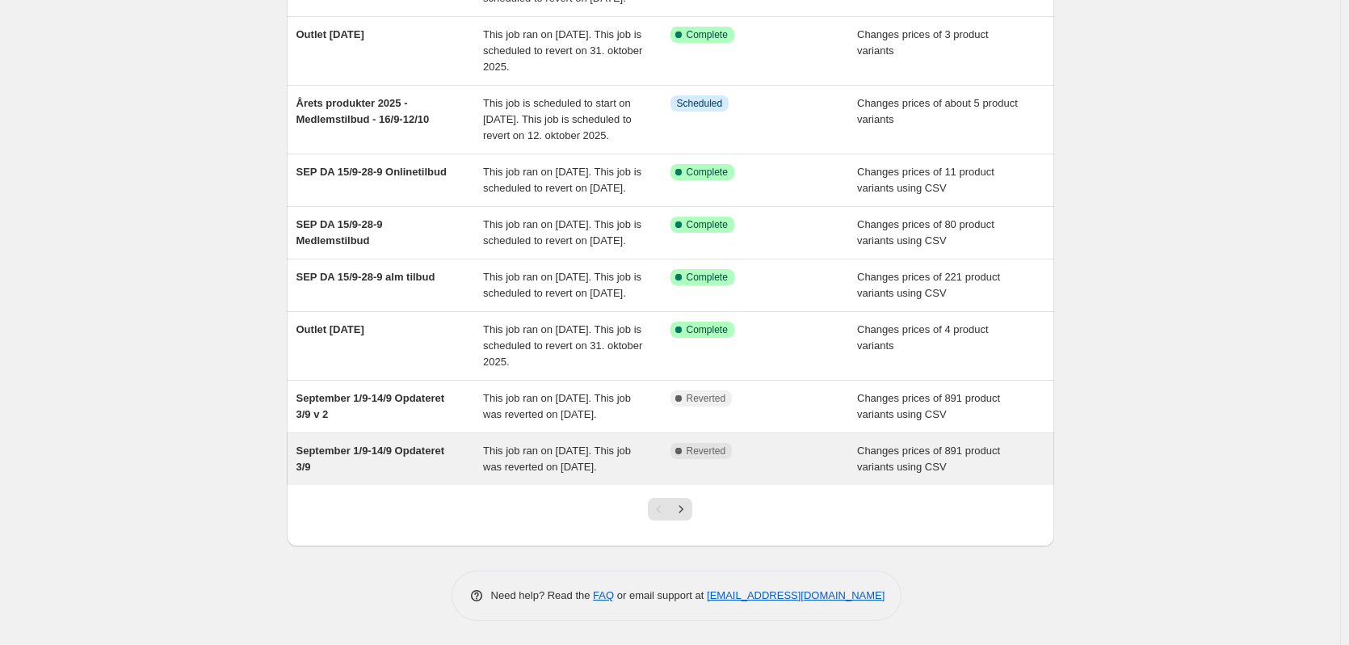
click at [455, 473] on div "September 1/9-14/9 Opdateret 3/9" at bounding box center [389, 459] width 187 height 32
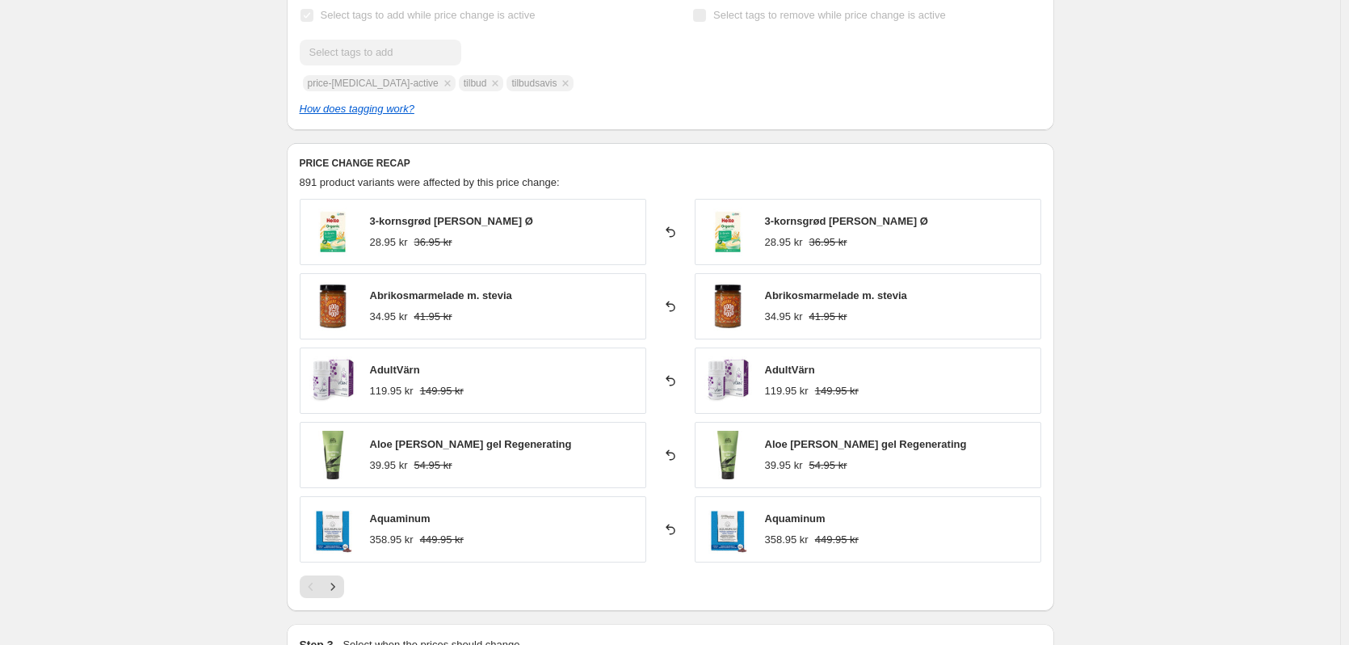
scroll to position [485, 0]
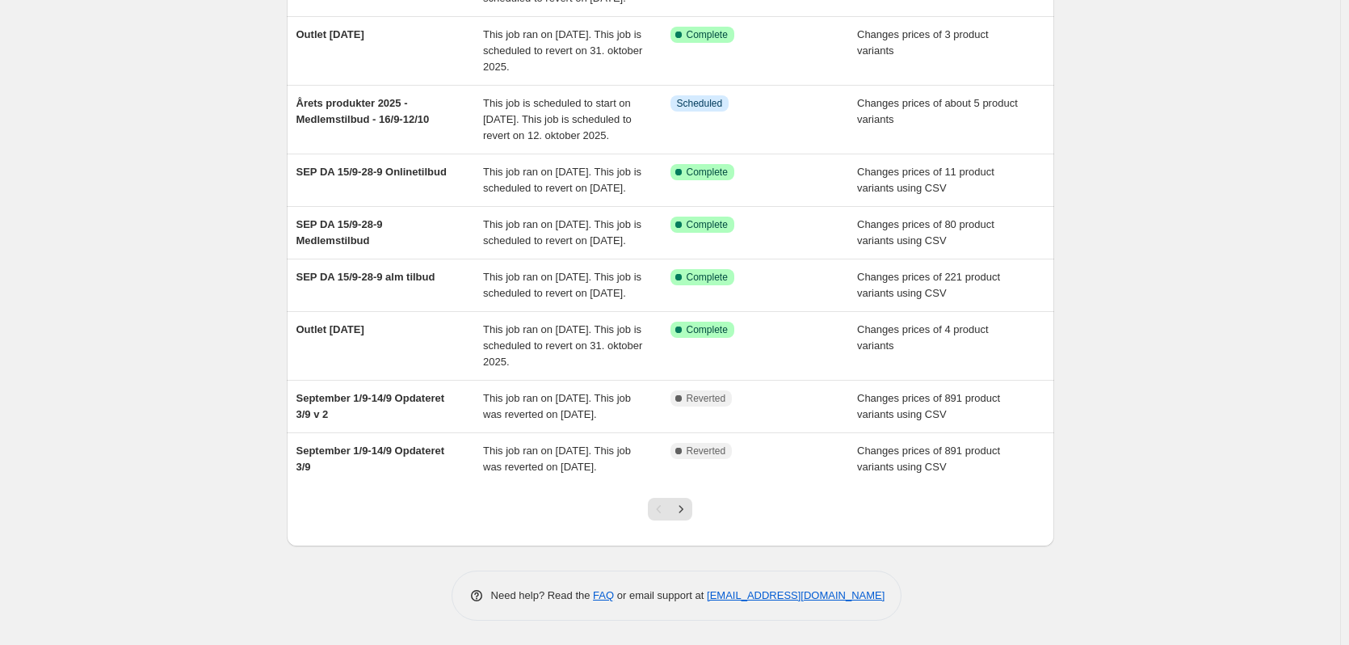
scroll to position [381, 0]
click at [683, 511] on icon "Next" at bounding box center [681, 508] width 4 height 7
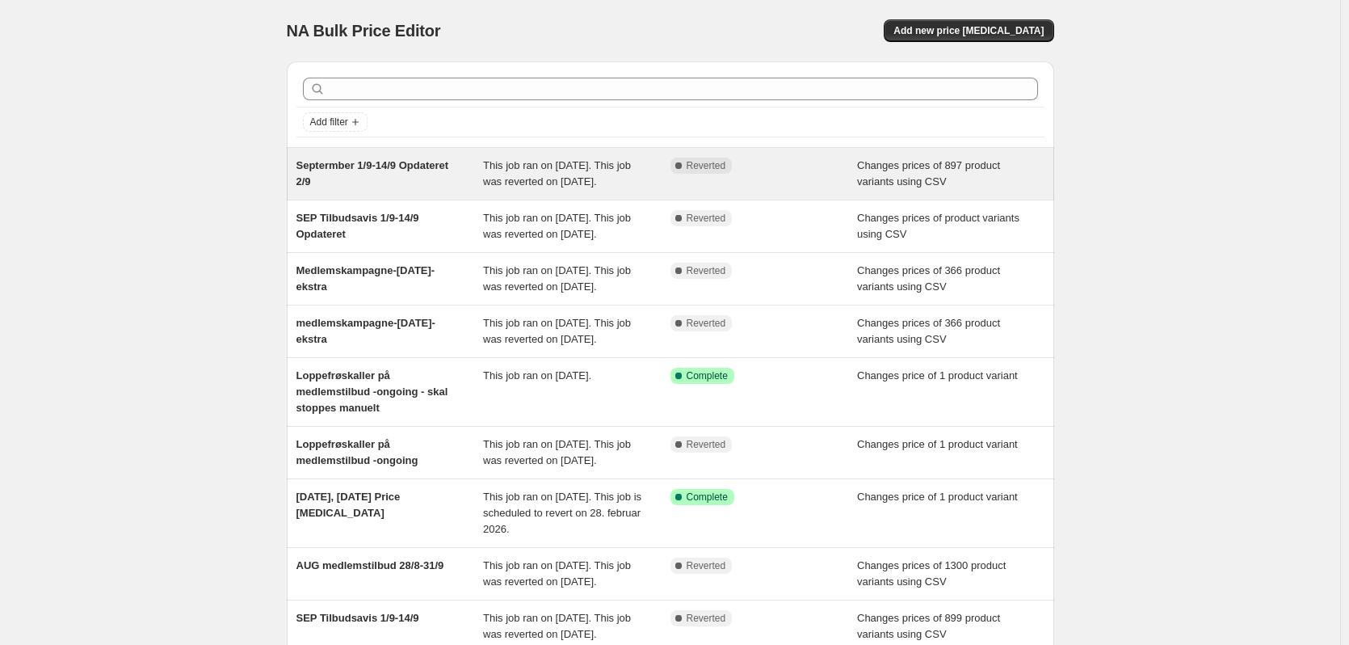
click at [391, 190] on div "Septermber 1/9-14/9 Opdateret 2/9" at bounding box center [389, 174] width 187 height 32
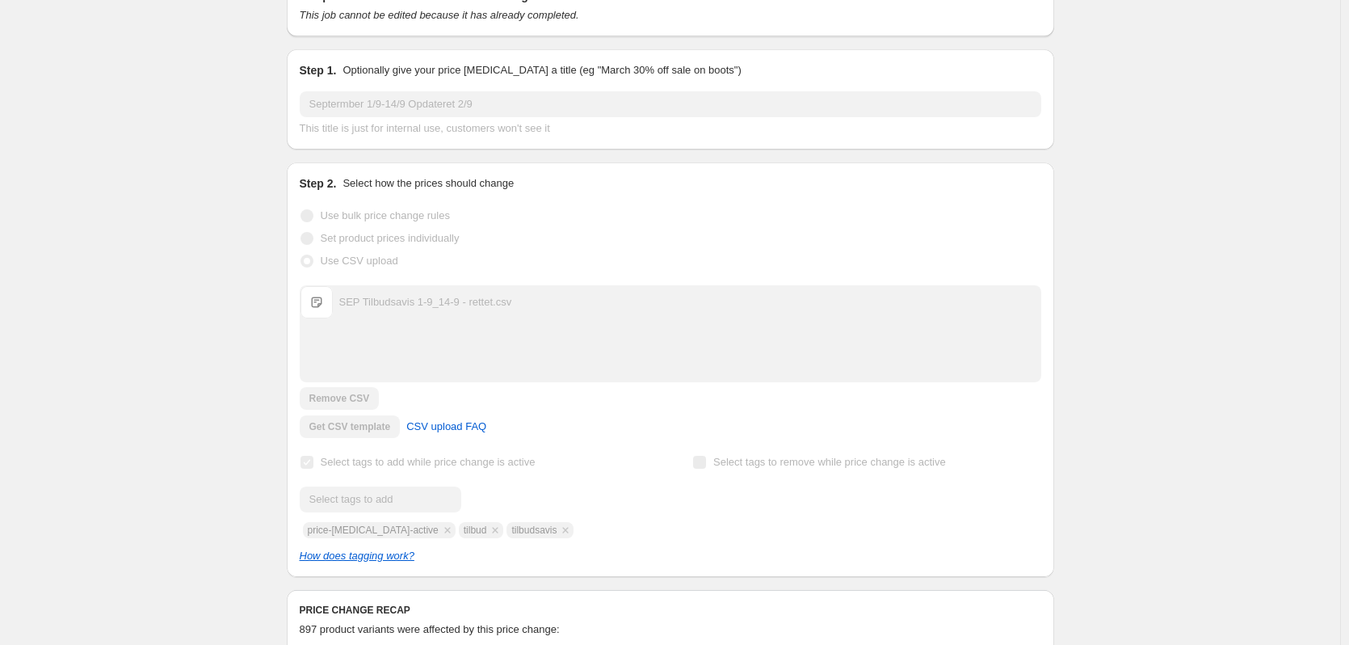
scroll to position [242, 0]
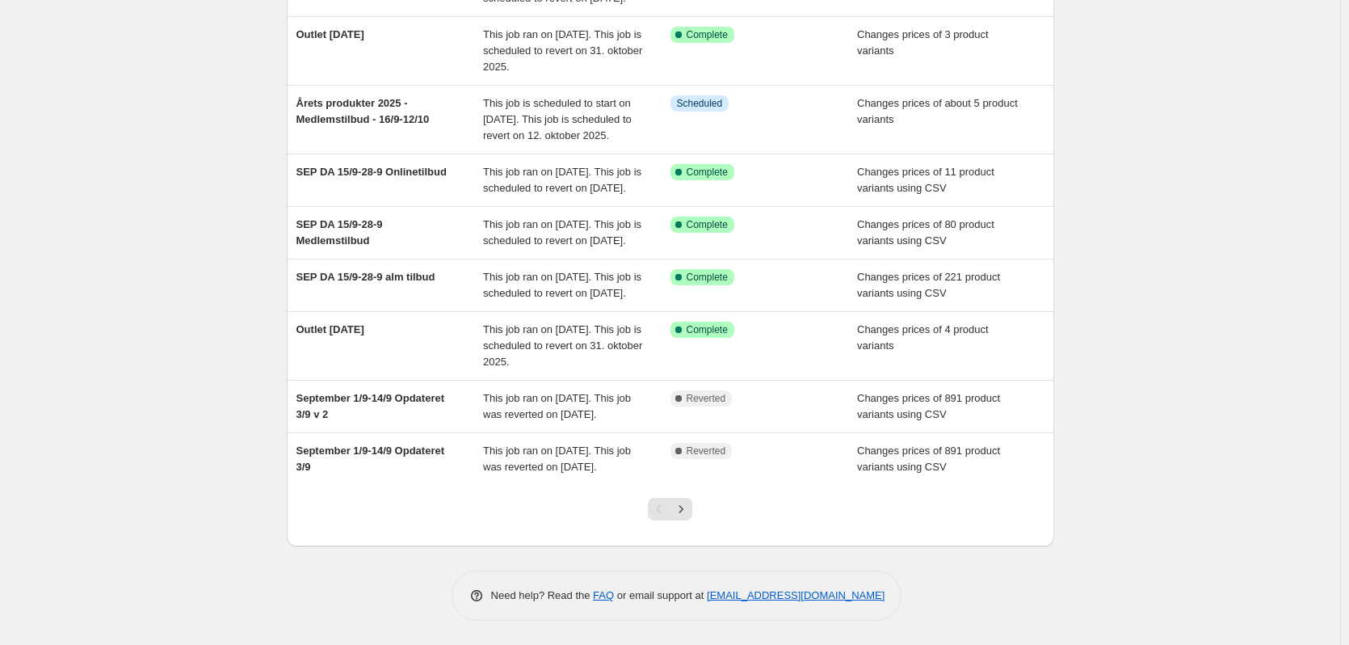
scroll to position [381, 0]
click at [689, 505] on icon "Next" at bounding box center [681, 509] width 16 height 16
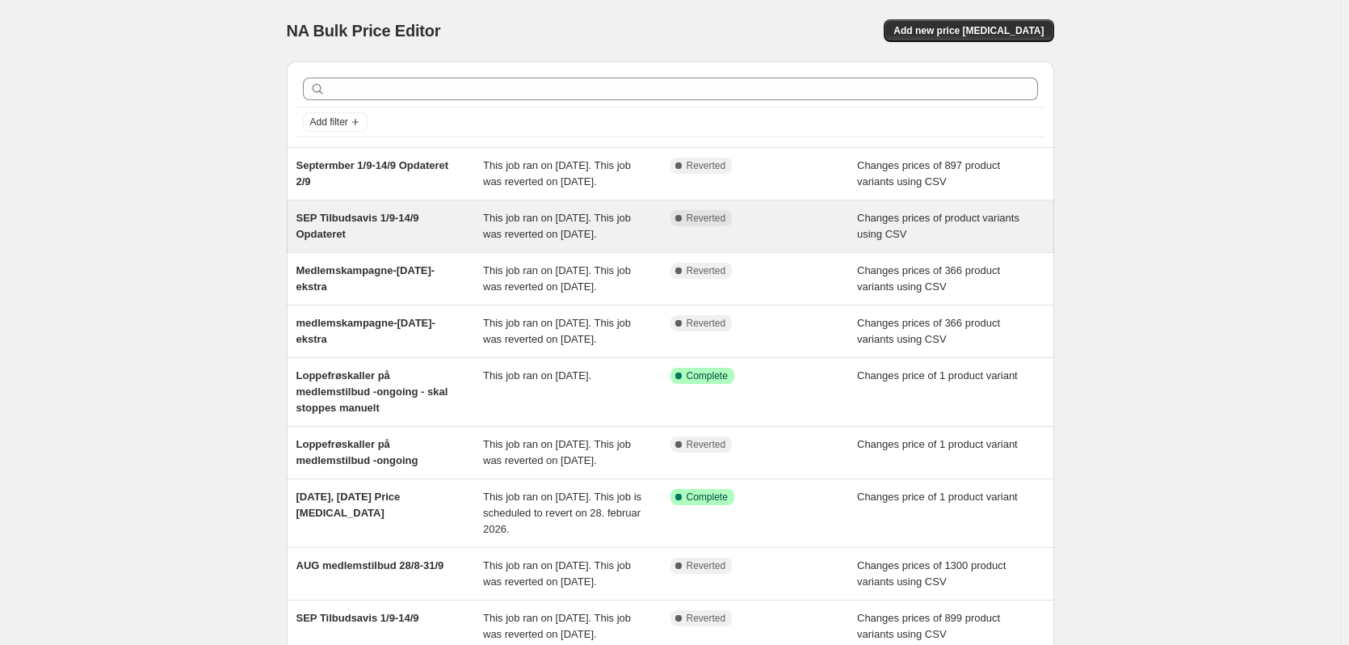
click at [380, 242] on div "SEP Tilbudsavis 1/9-14/9 Opdateret" at bounding box center [389, 226] width 187 height 32
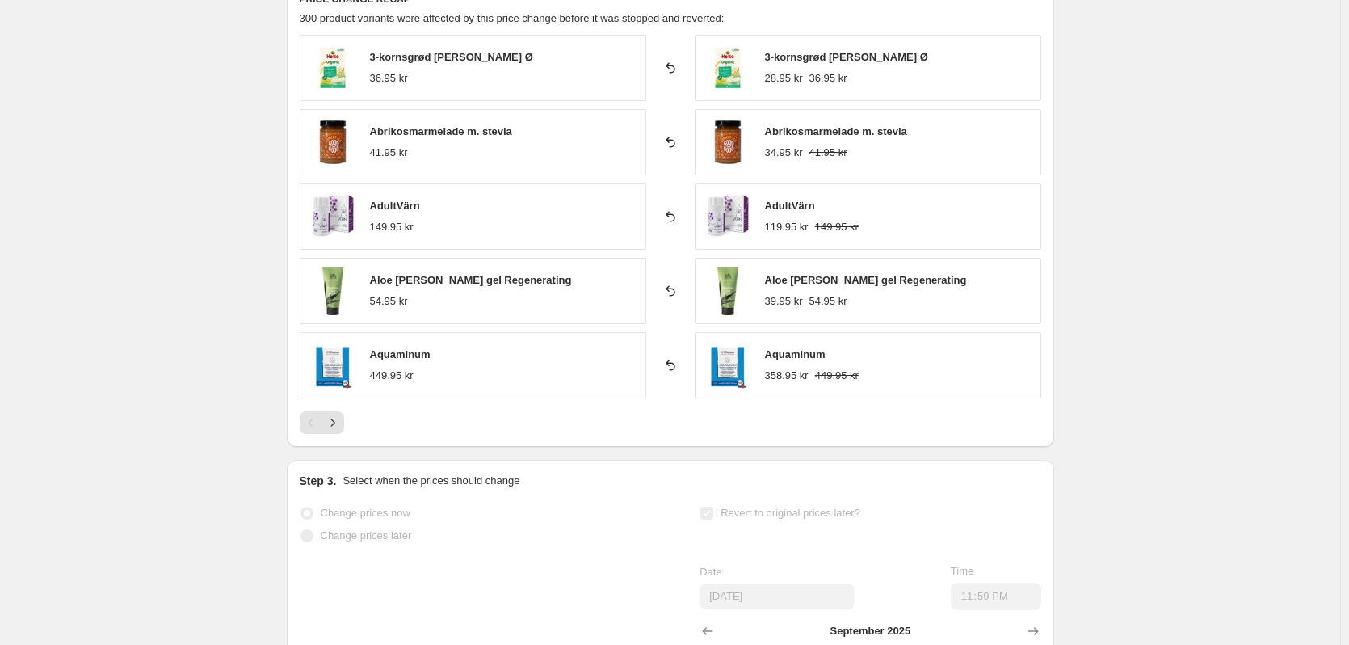
scroll to position [727, 0]
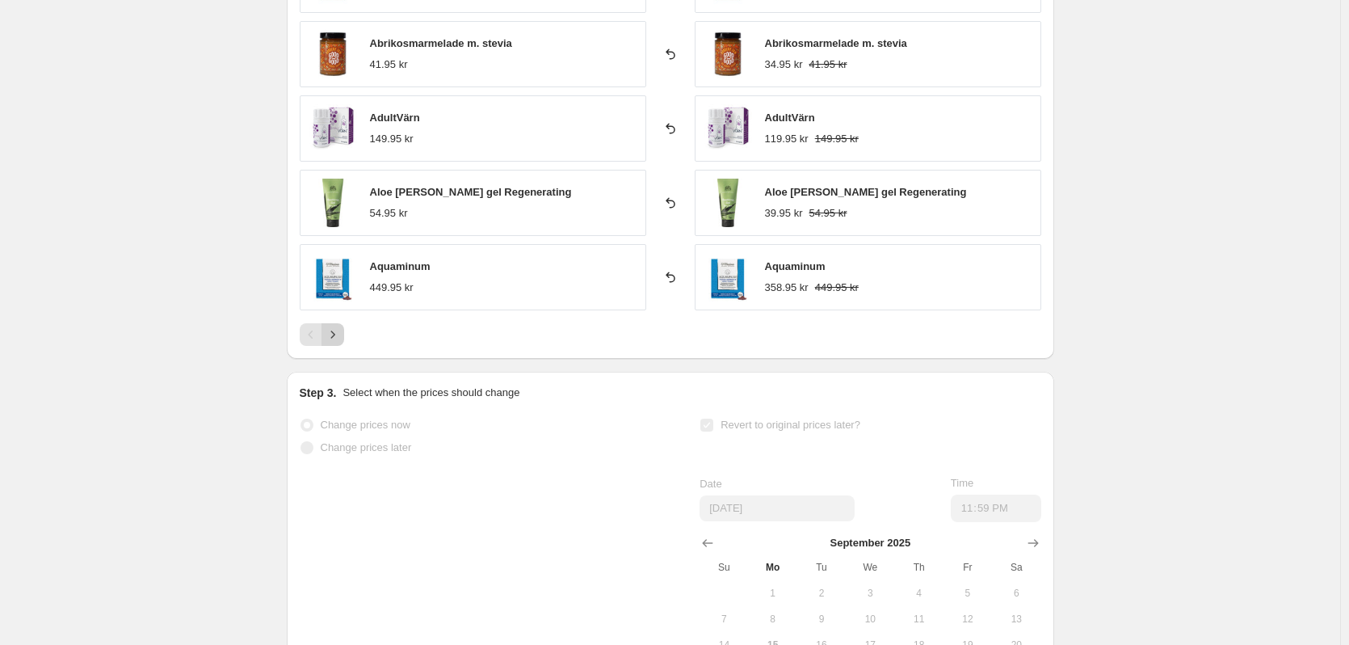
click at [341, 330] on icon "Next" at bounding box center [333, 334] width 16 height 16
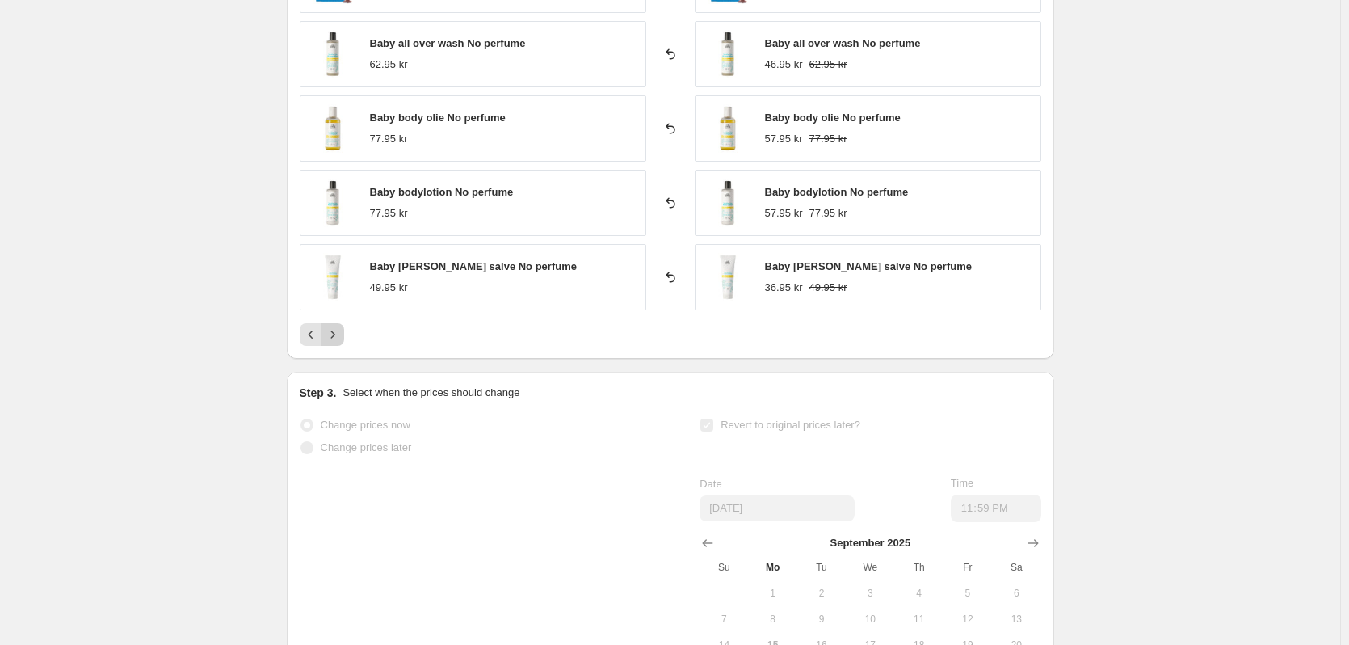
click at [341, 330] on icon "Next" at bounding box center [333, 334] width 16 height 16
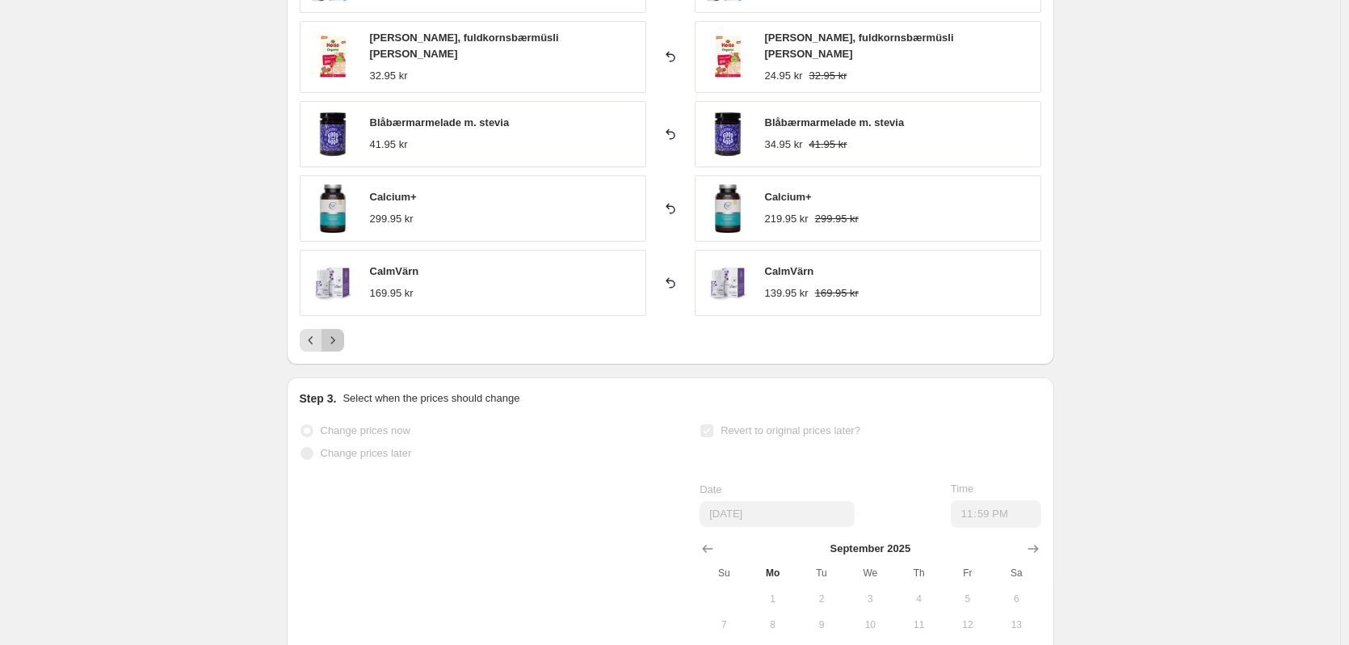
click at [341, 332] on icon "Next" at bounding box center [333, 340] width 16 height 16
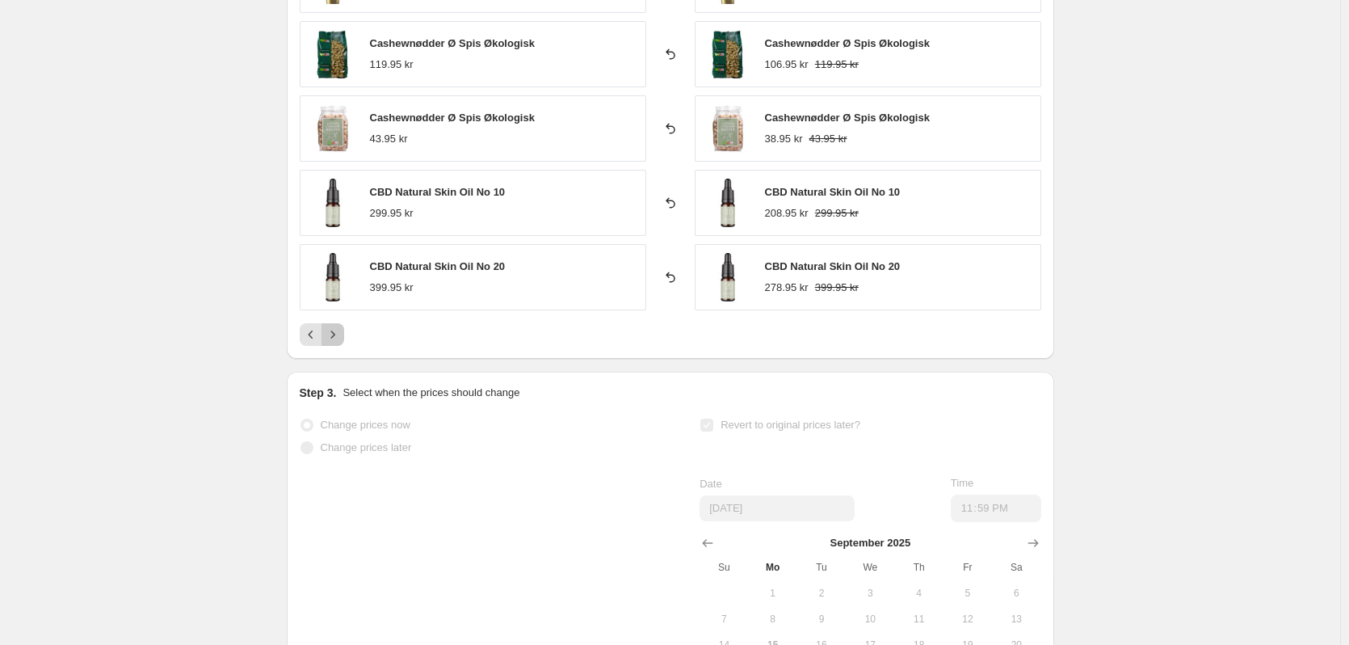
click at [341, 330] on icon "Next" at bounding box center [333, 334] width 16 height 16
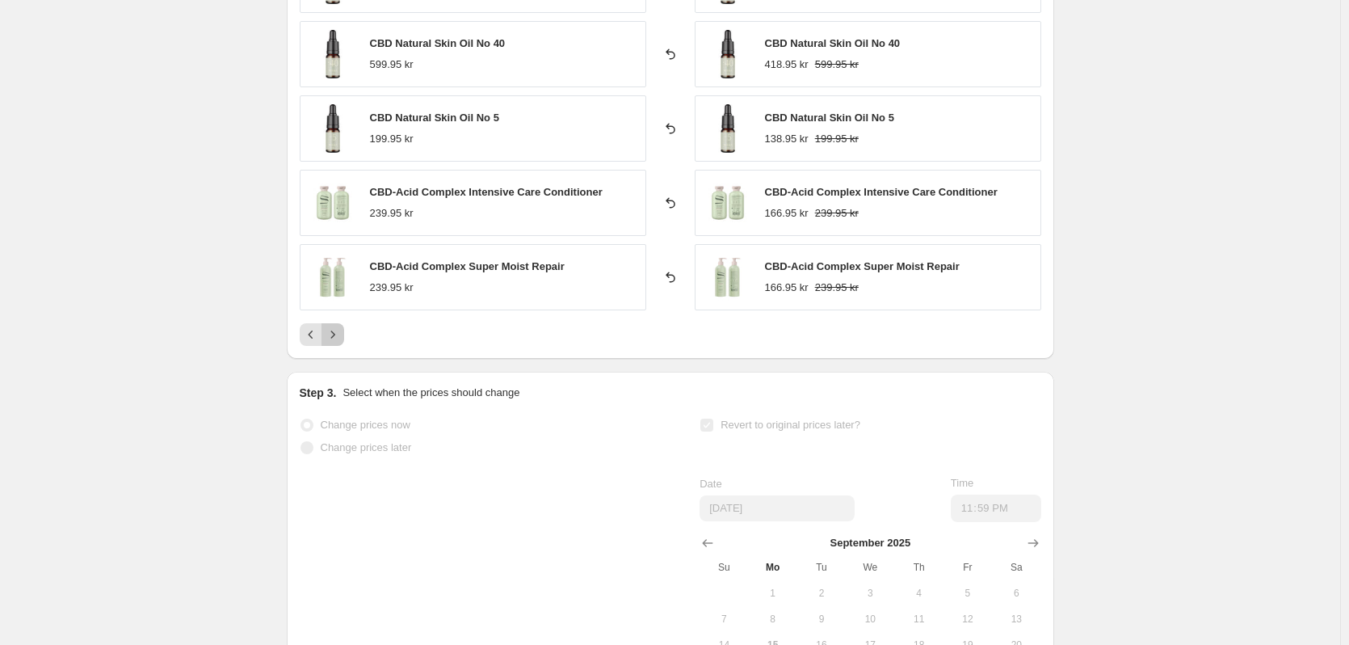
click at [341, 330] on icon "Next" at bounding box center [333, 334] width 16 height 16
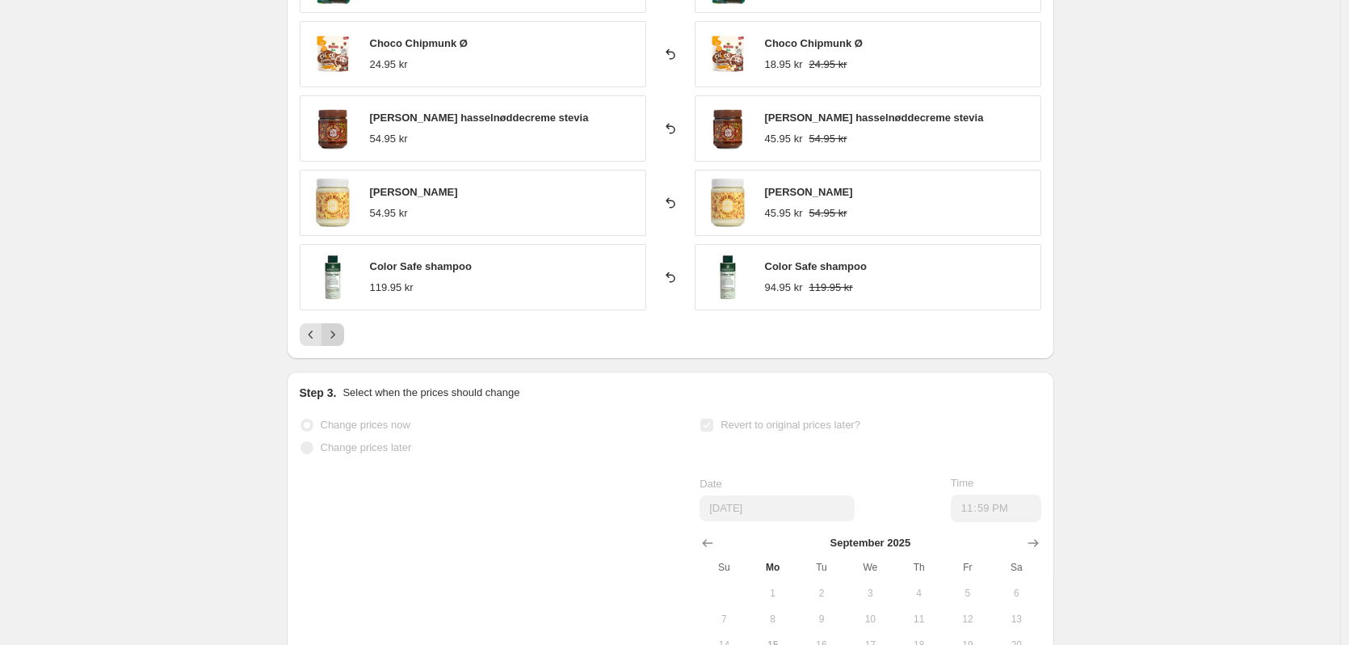
click at [341, 330] on icon "Next" at bounding box center [333, 334] width 16 height 16
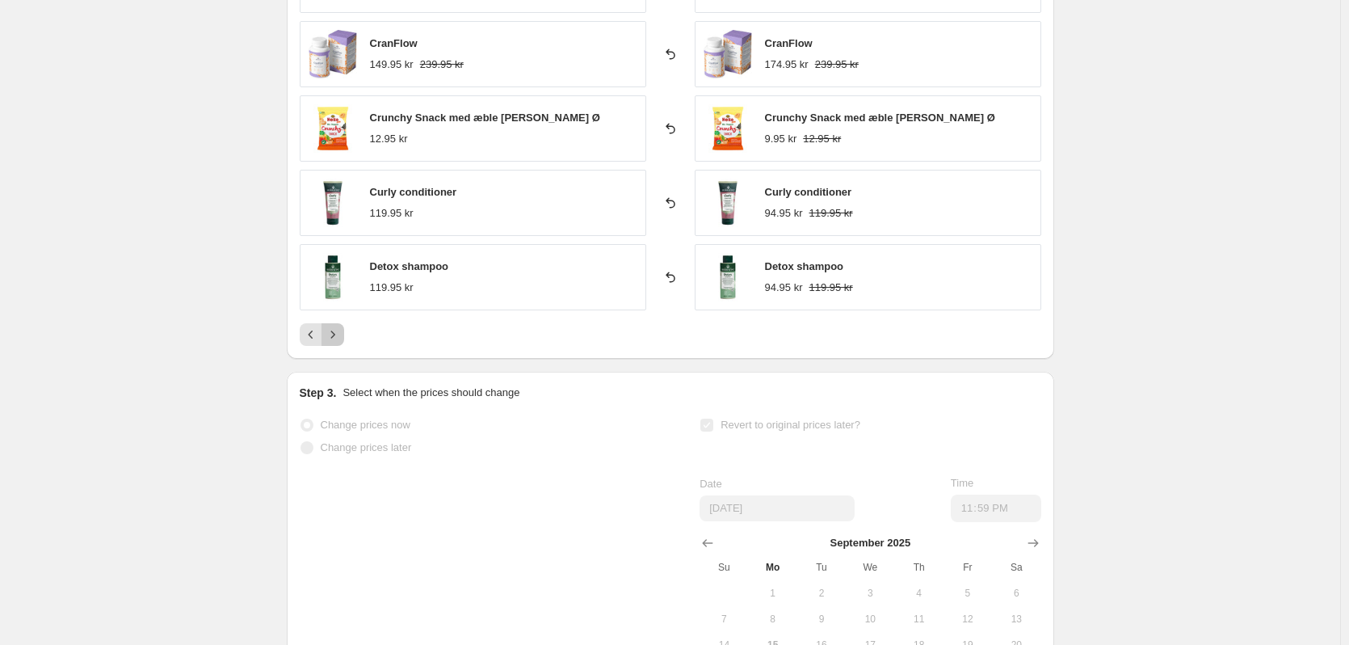
click at [341, 330] on icon "Next" at bounding box center [333, 334] width 16 height 16
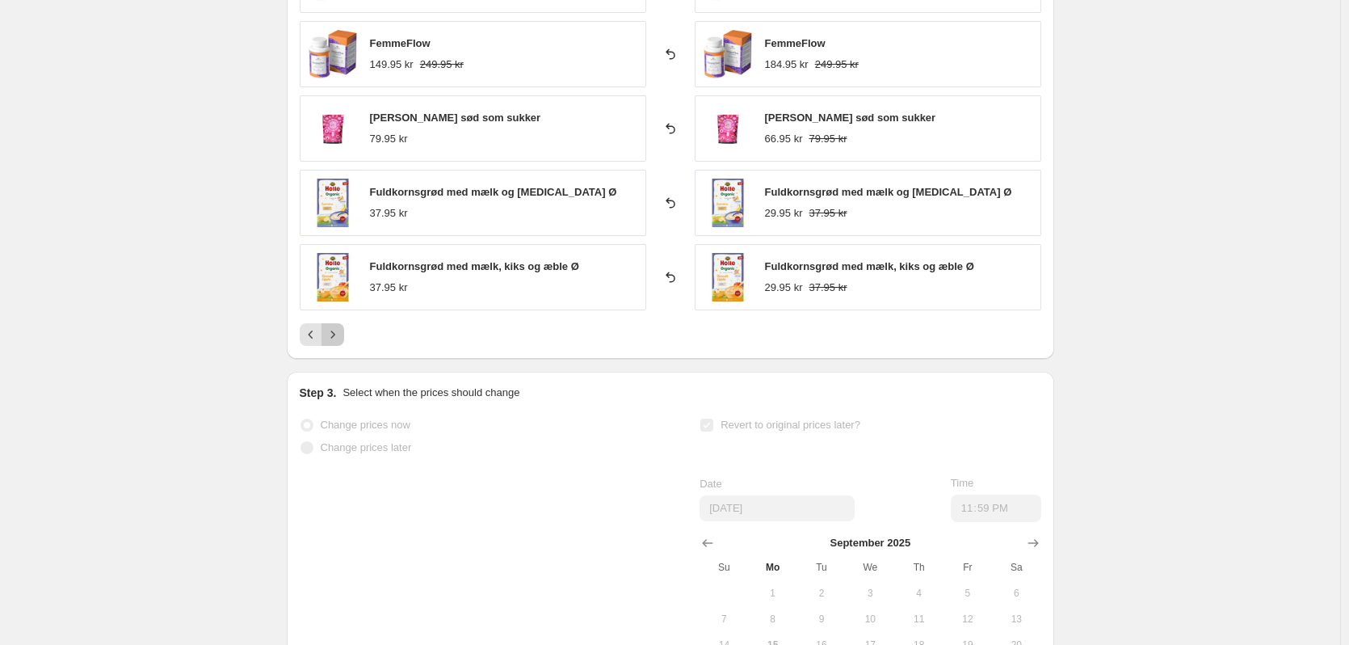
click at [341, 330] on icon "Next" at bounding box center [333, 334] width 16 height 16
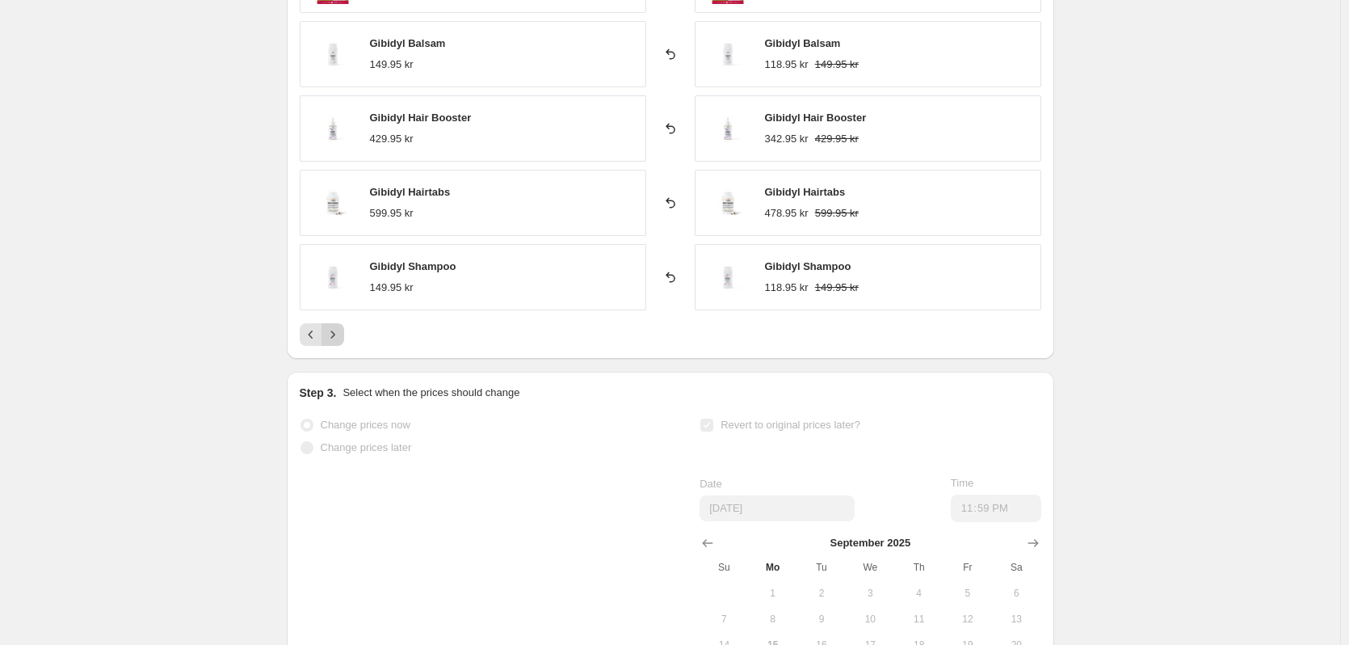
click at [341, 330] on icon "Next" at bounding box center [333, 334] width 16 height 16
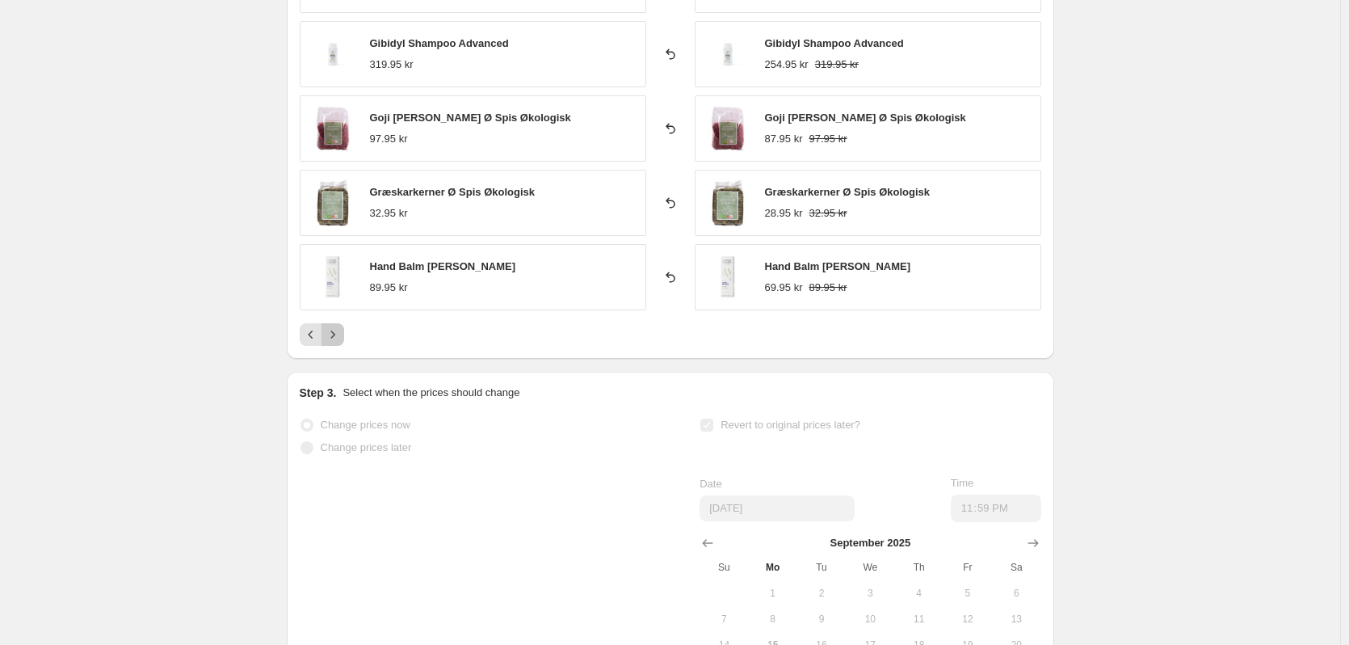
click at [341, 330] on icon "Next" at bounding box center [333, 334] width 16 height 16
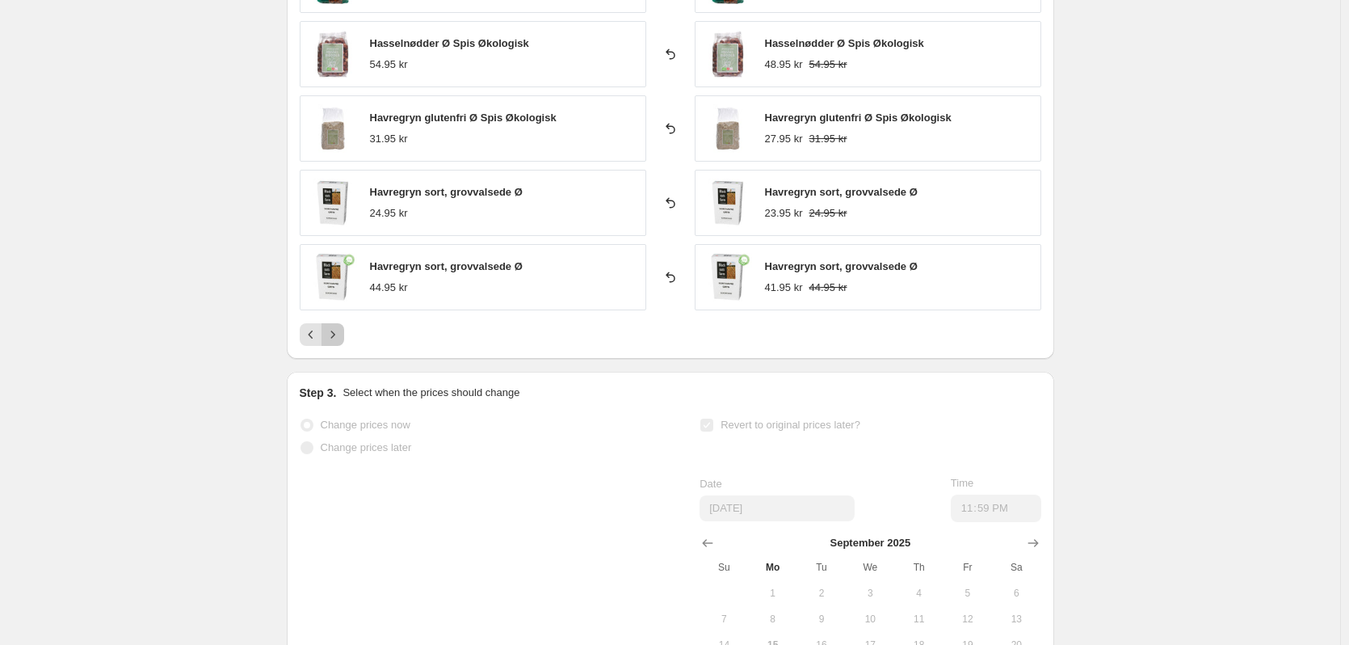
click at [341, 330] on icon "Next" at bounding box center [333, 334] width 16 height 16
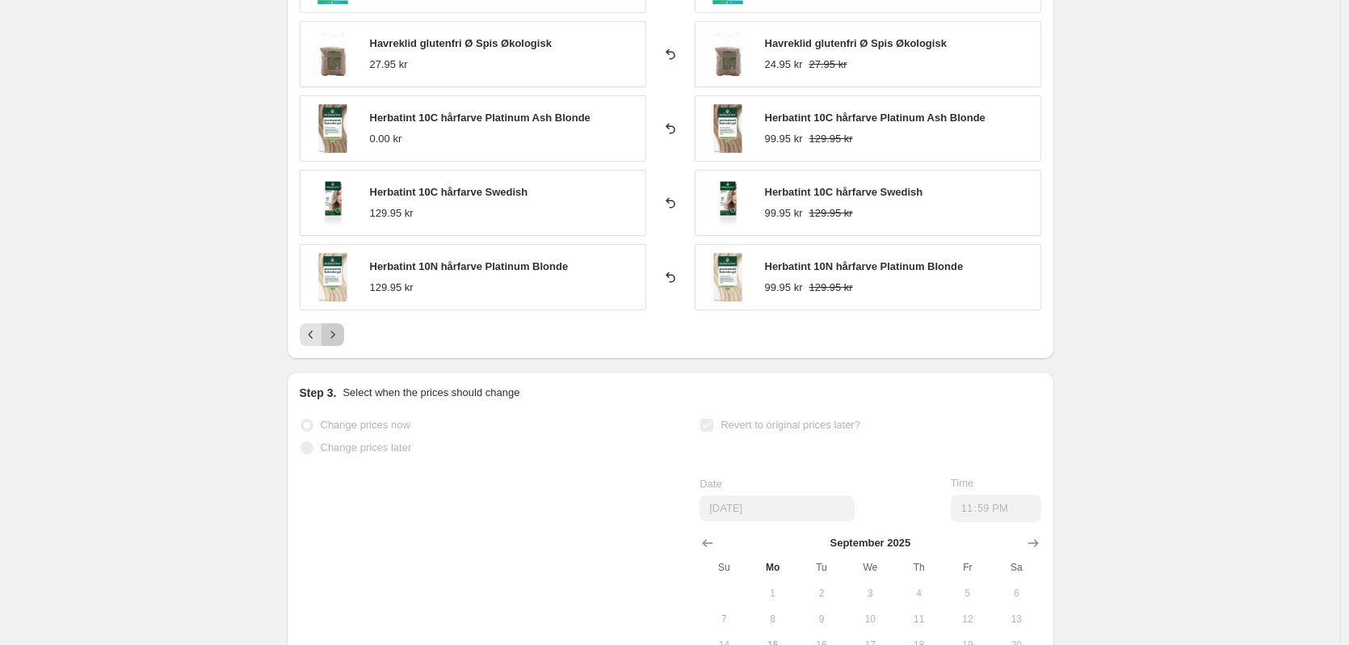
click at [341, 330] on icon "Next" at bounding box center [333, 334] width 16 height 16
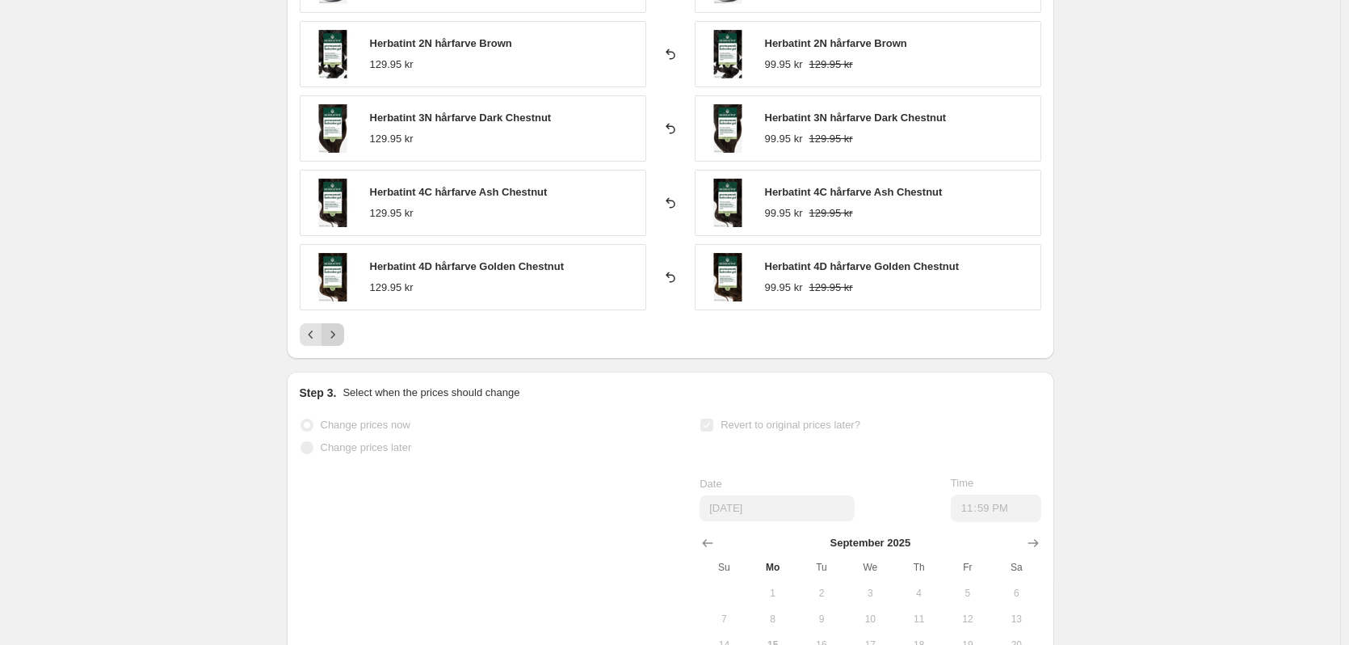
click at [341, 330] on icon "Next" at bounding box center [333, 334] width 16 height 16
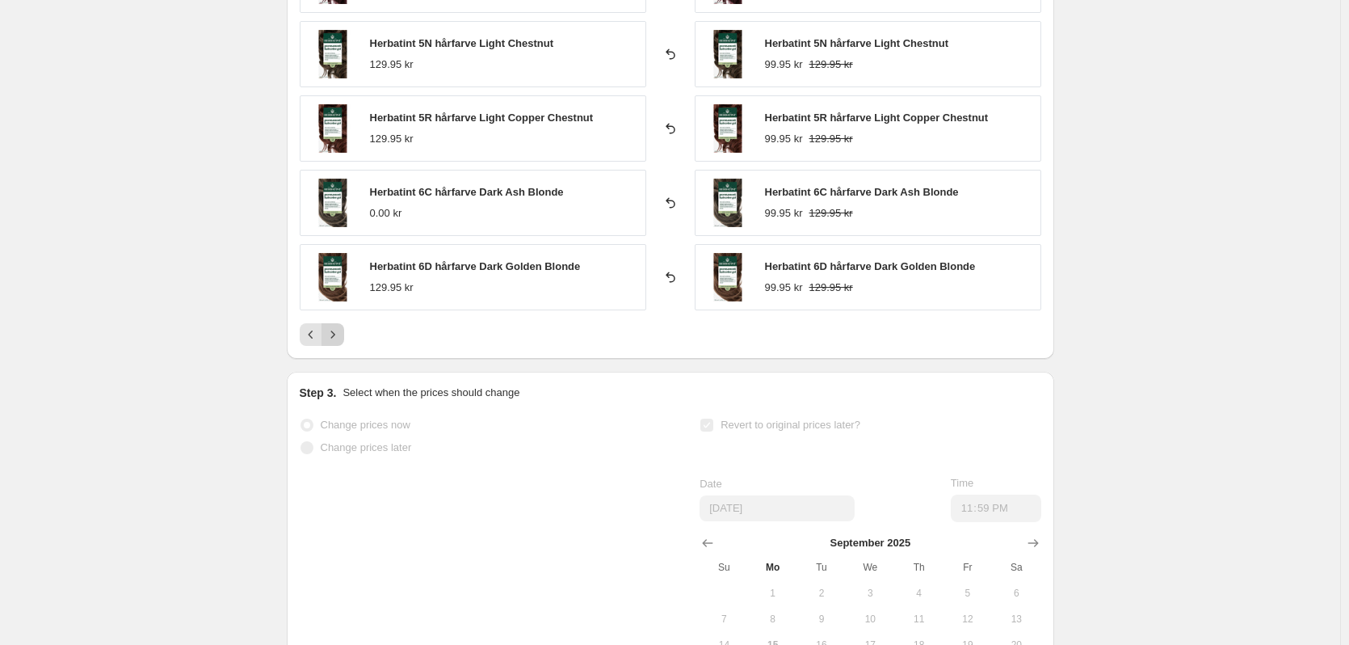
click at [341, 330] on icon "Next" at bounding box center [333, 334] width 16 height 16
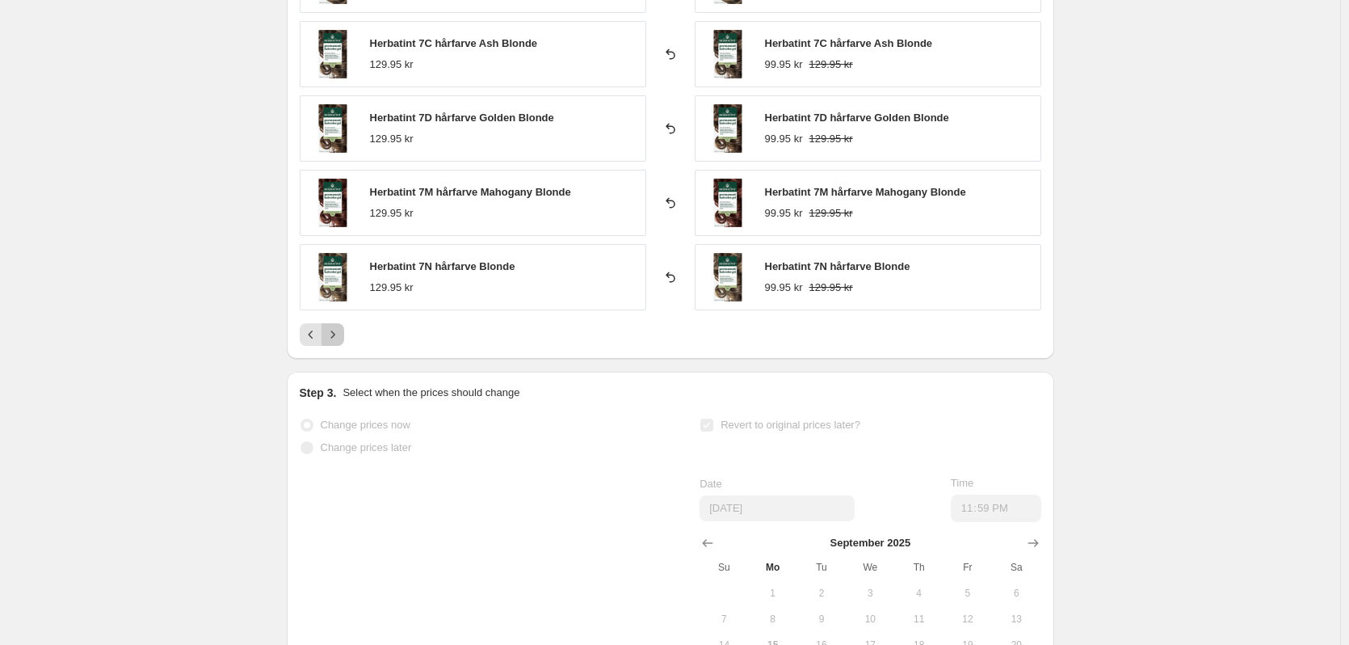
click at [341, 330] on icon "Next" at bounding box center [333, 334] width 16 height 16
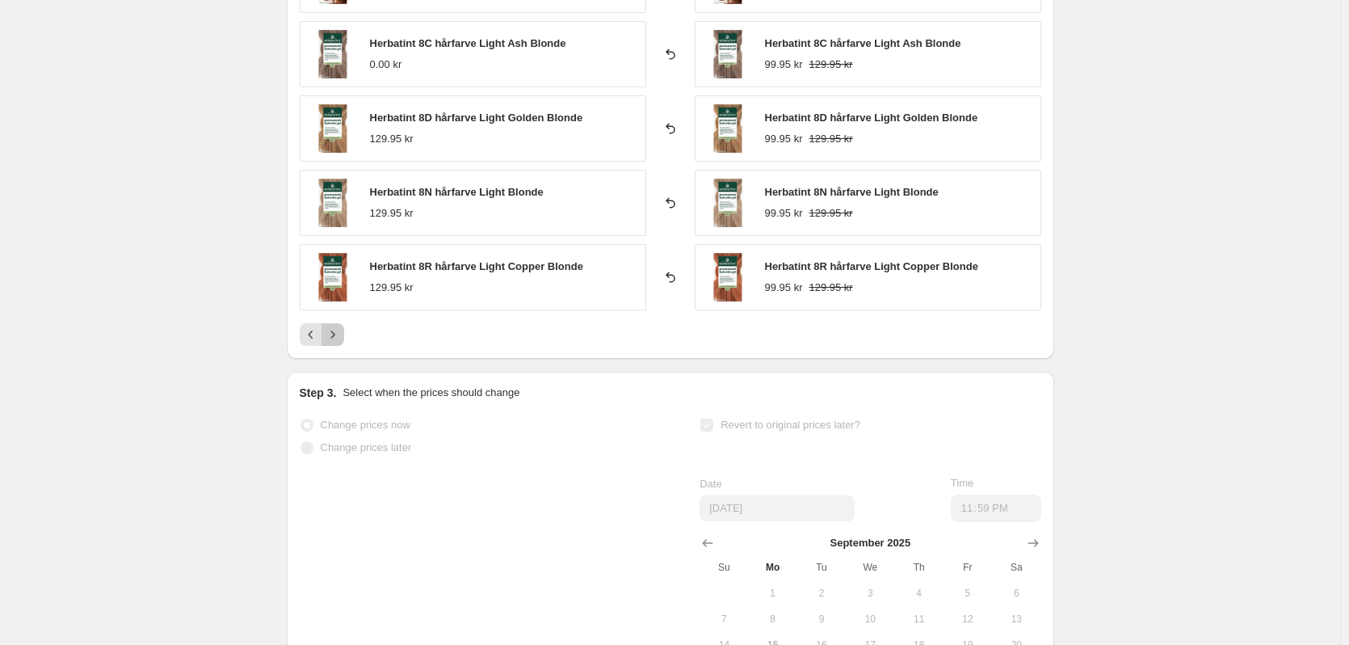
click at [341, 330] on icon "Next" at bounding box center [333, 334] width 16 height 16
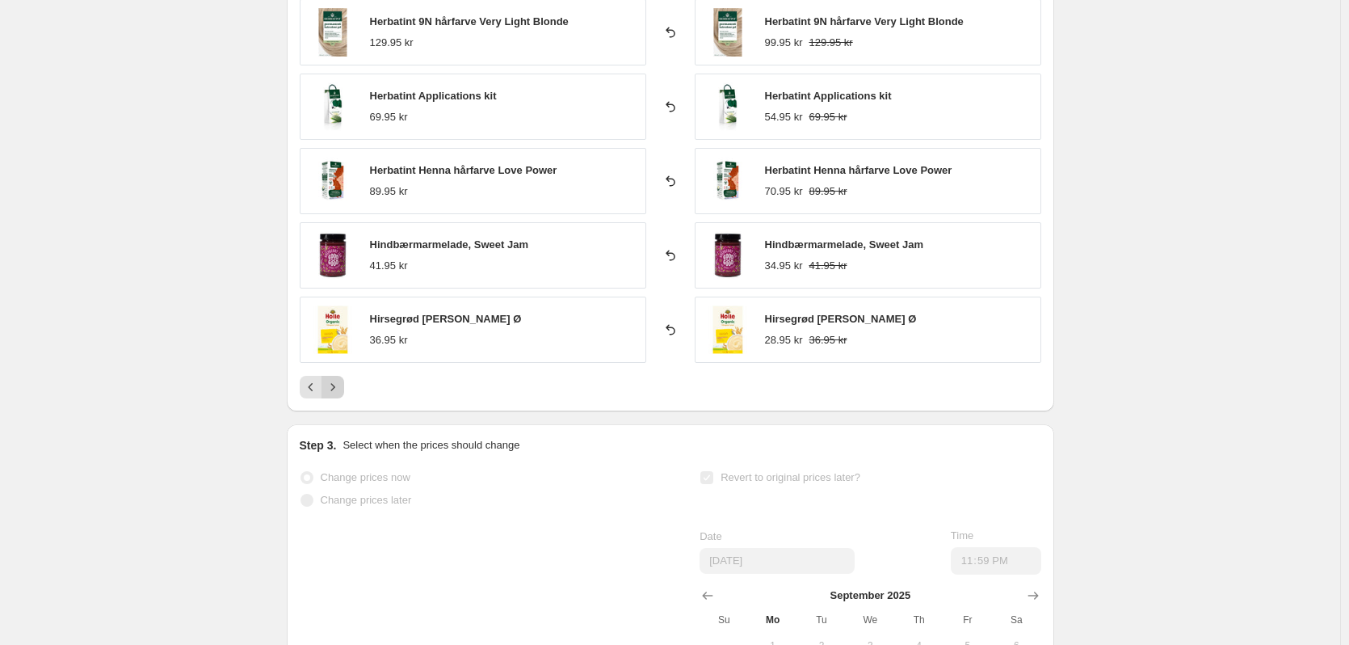
scroll to position [646, 0]
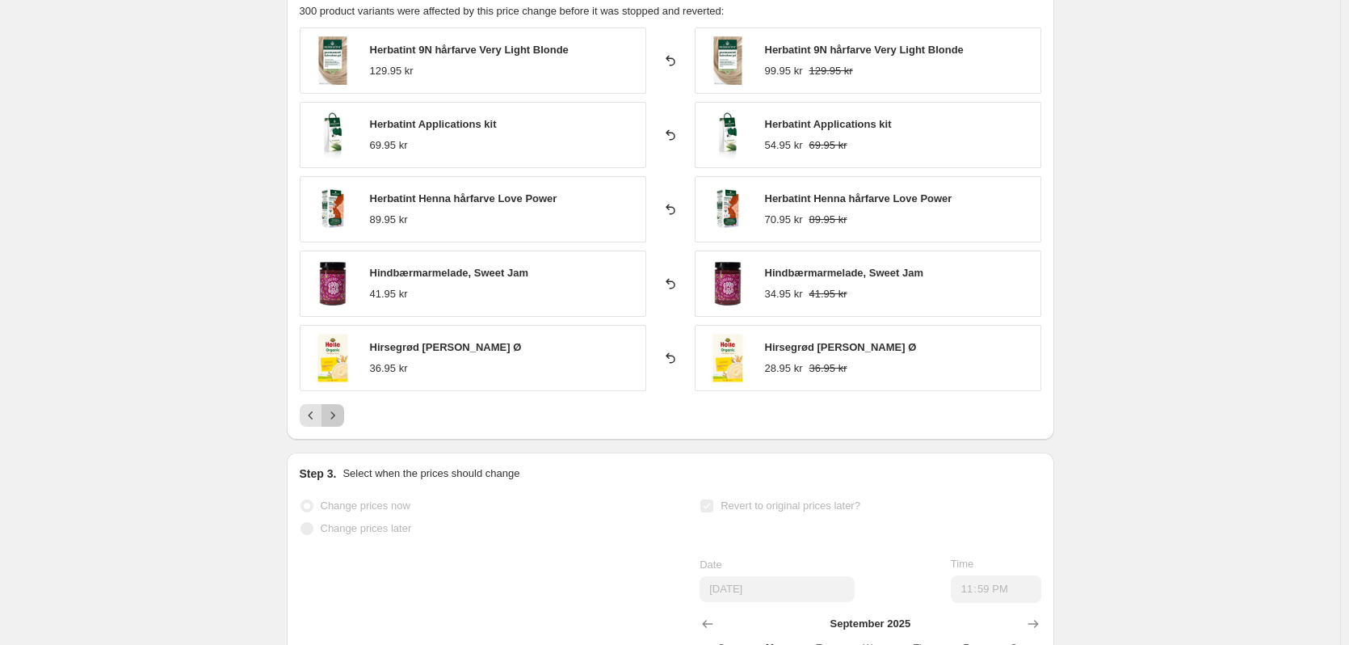
click at [341, 416] on icon "Next" at bounding box center [333, 415] width 16 height 16
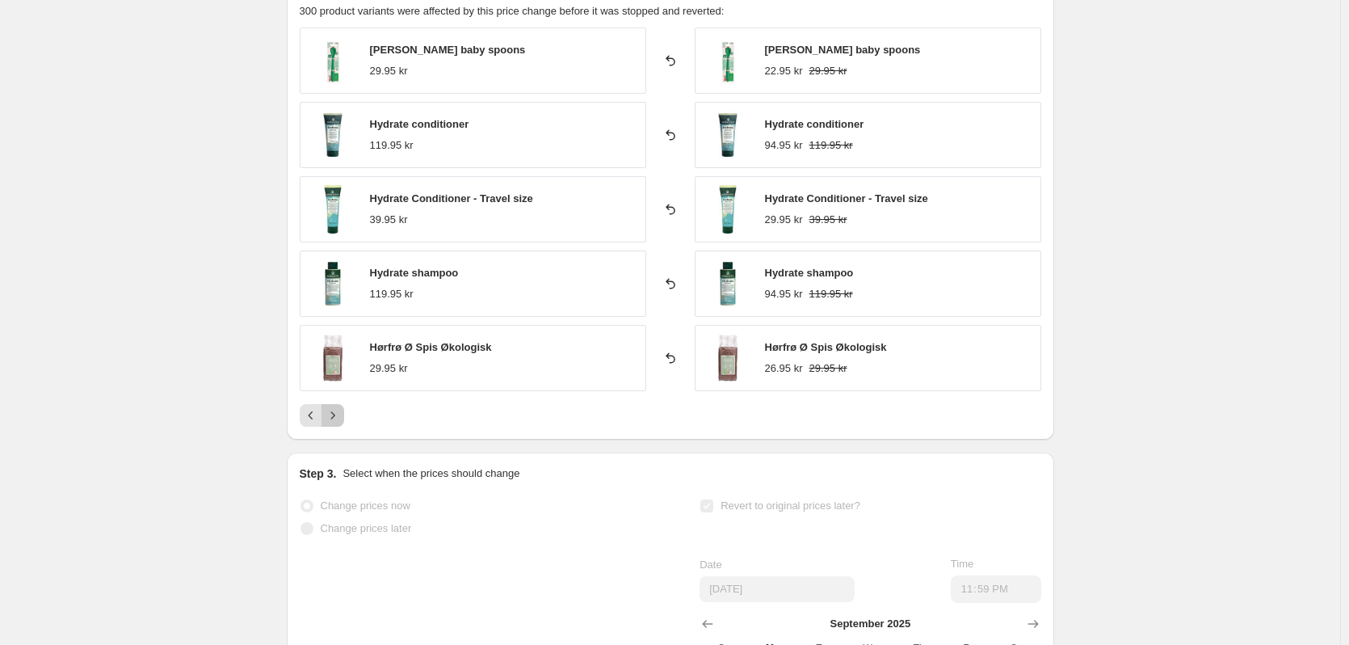
click at [341, 416] on icon "Next" at bounding box center [333, 415] width 16 height 16
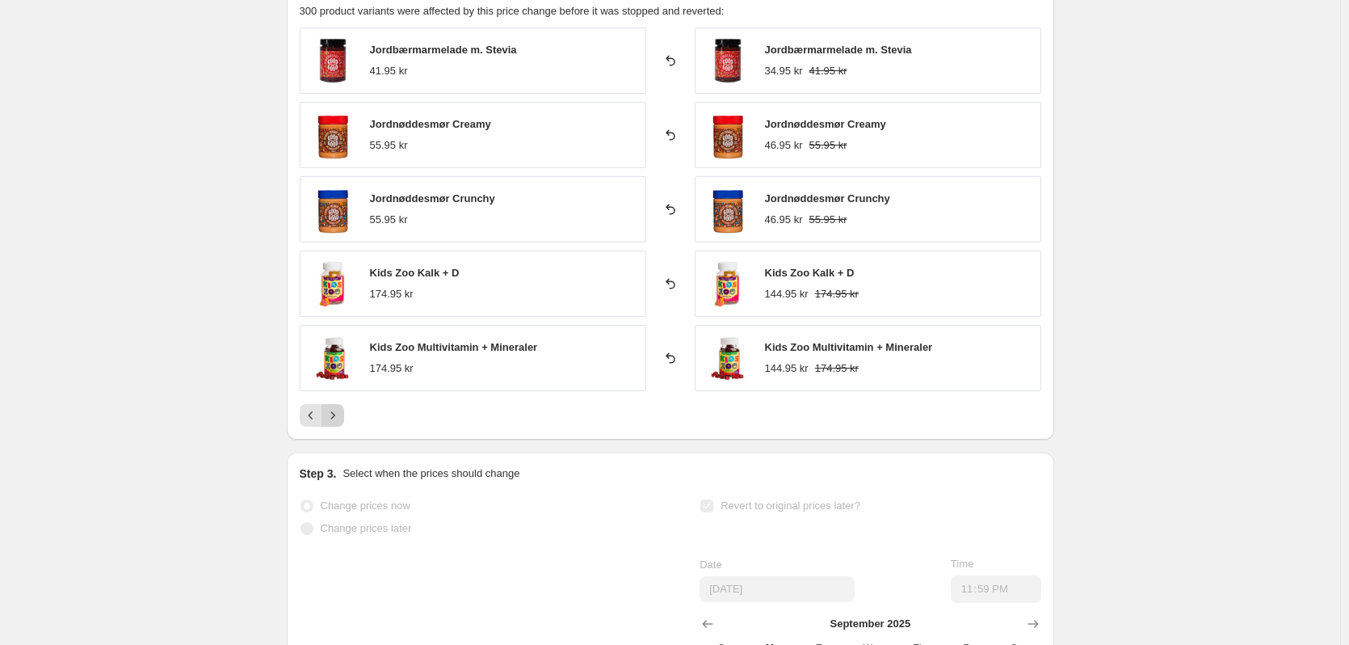
click at [341, 416] on icon "Next" at bounding box center [333, 415] width 16 height 16
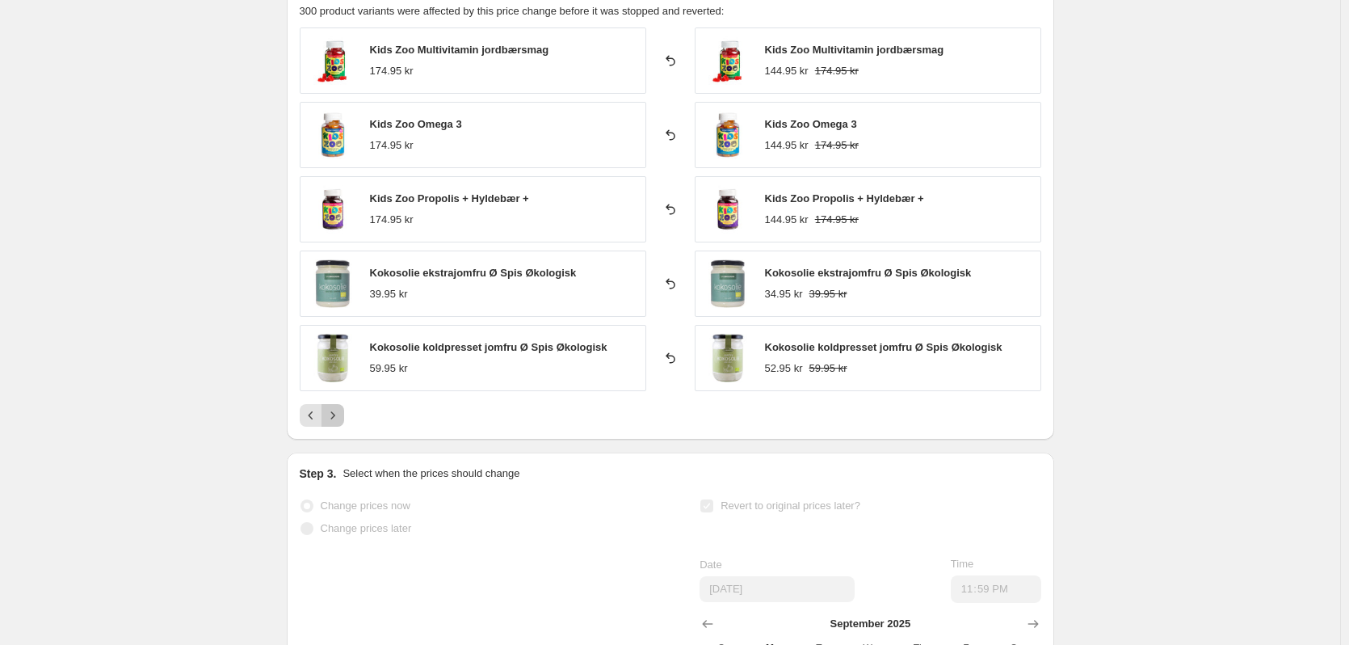
click at [341, 416] on icon "Next" at bounding box center [333, 415] width 16 height 16
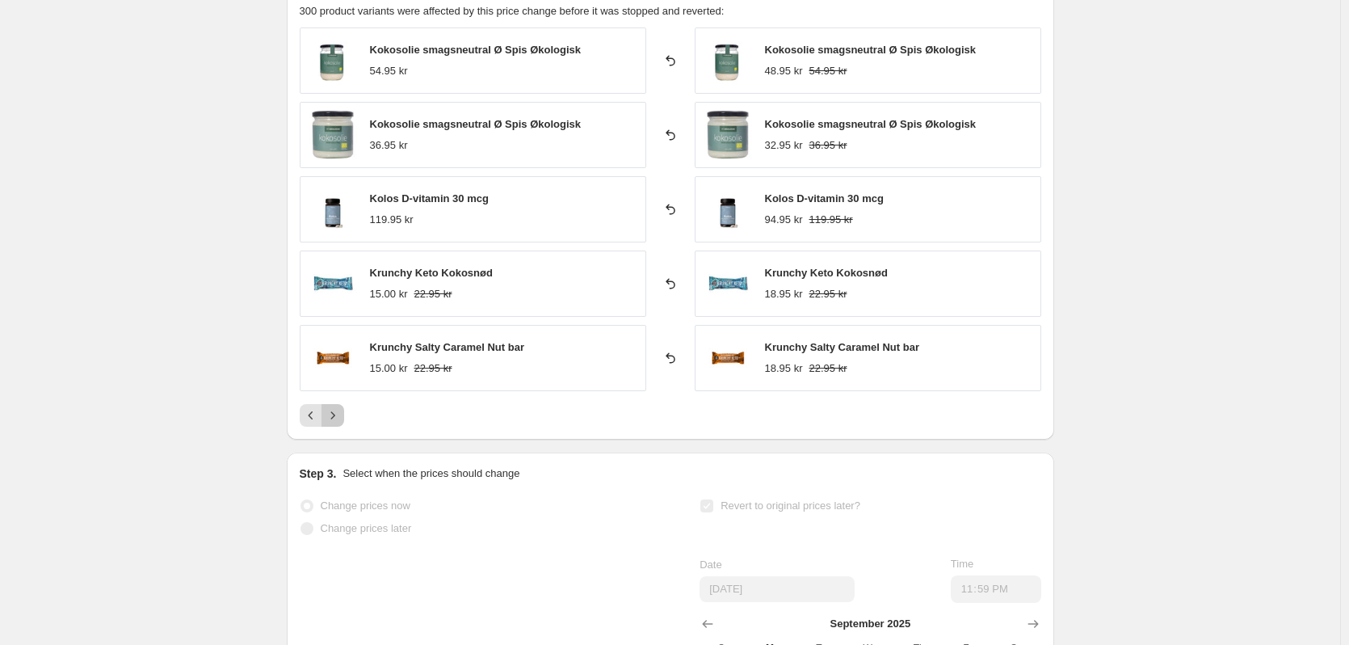
click at [339, 418] on icon "Next" at bounding box center [333, 415] width 16 height 16
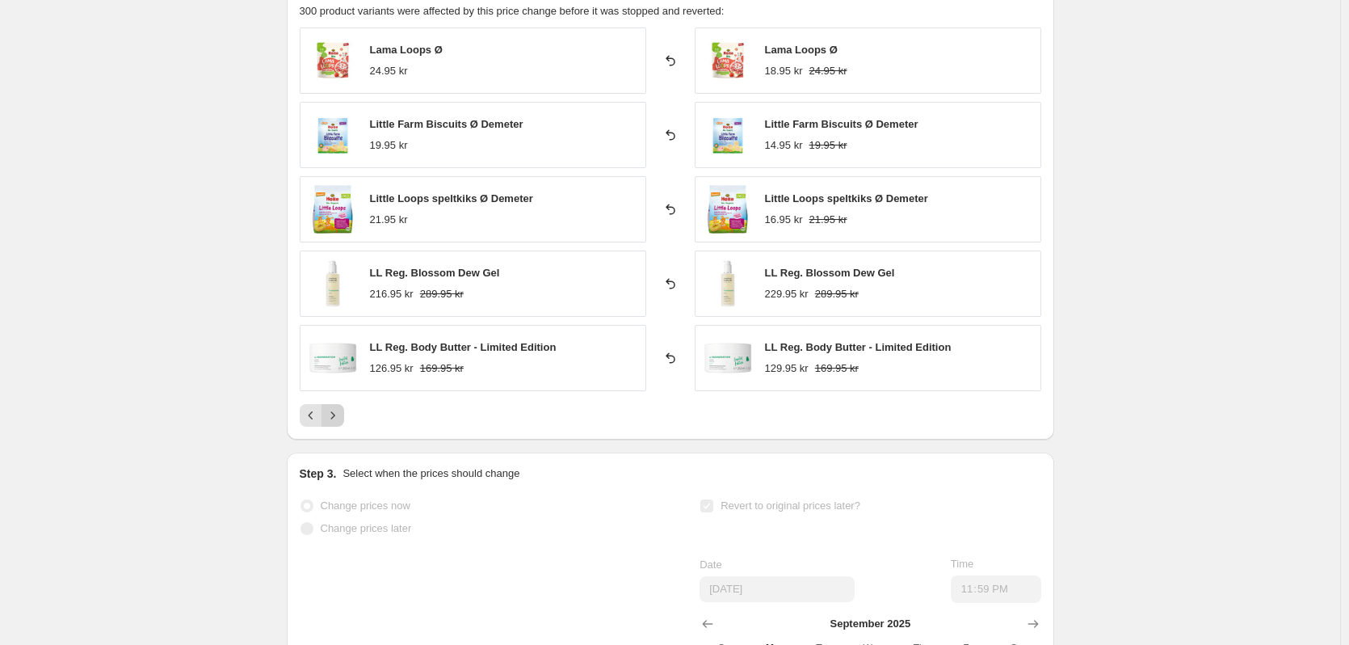
click at [339, 418] on icon "Next" at bounding box center [333, 415] width 16 height 16
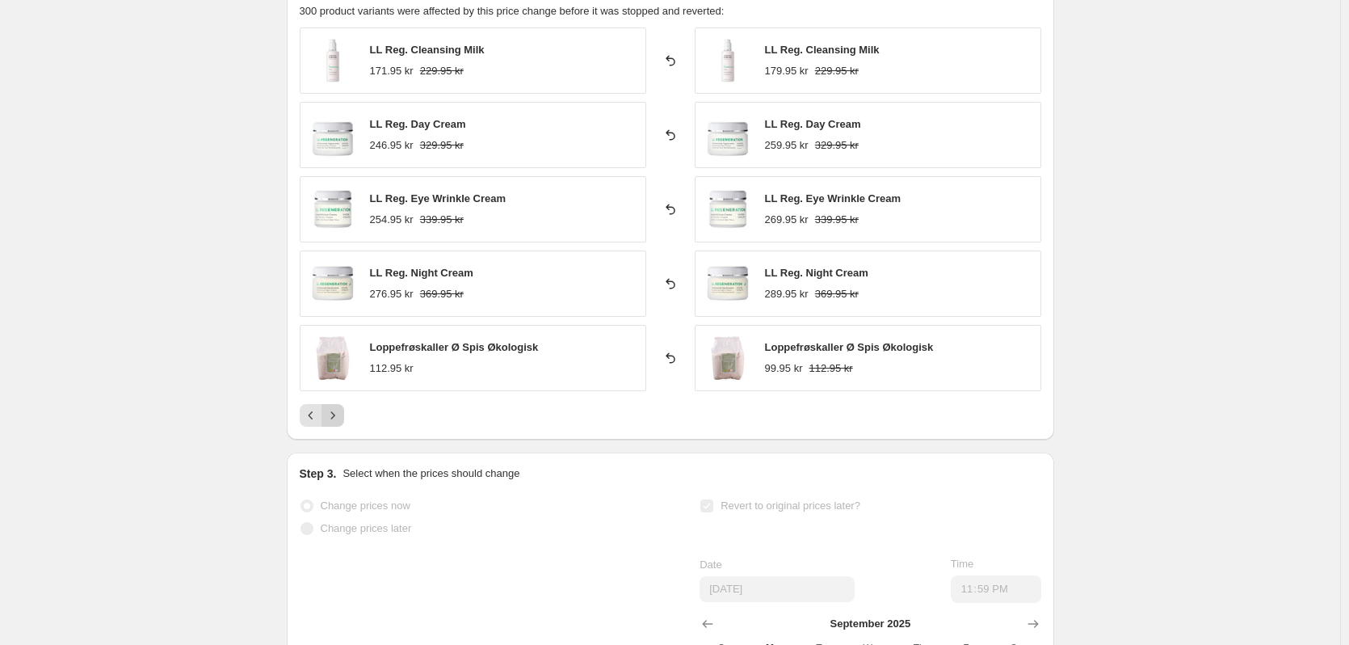
click at [339, 418] on icon "Next" at bounding box center [333, 415] width 16 height 16
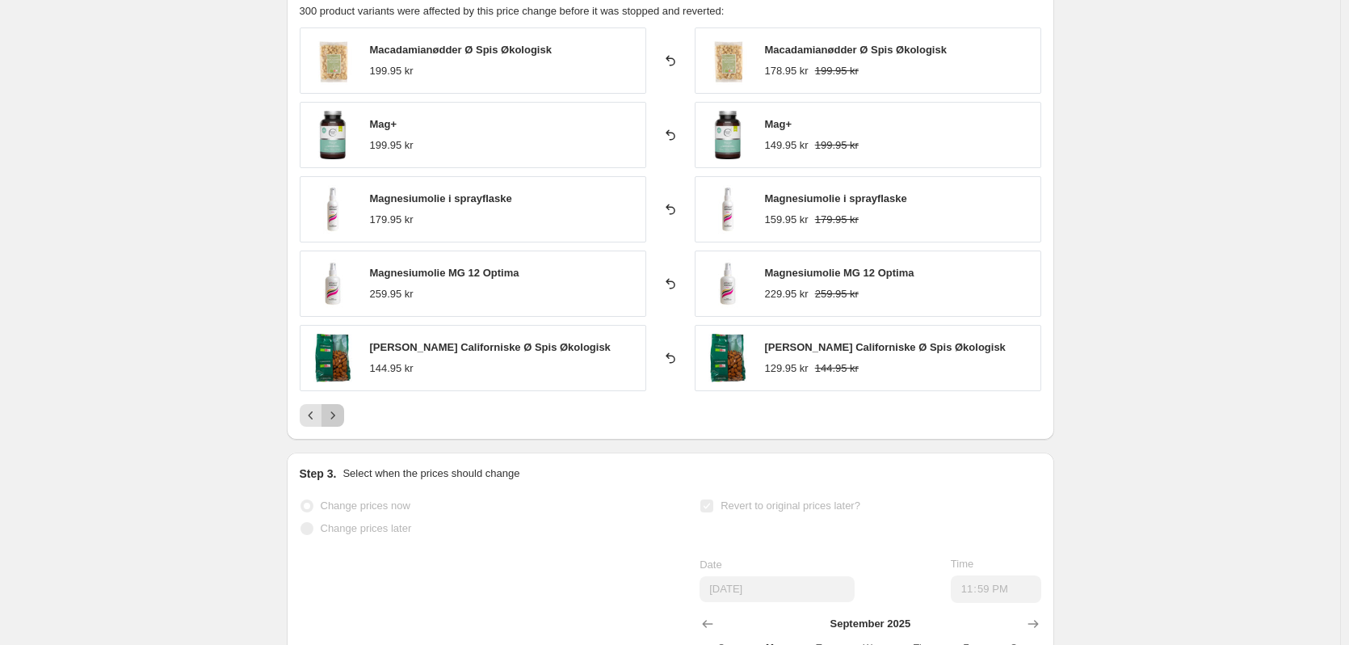
click at [339, 418] on icon "Next" at bounding box center [333, 415] width 16 height 16
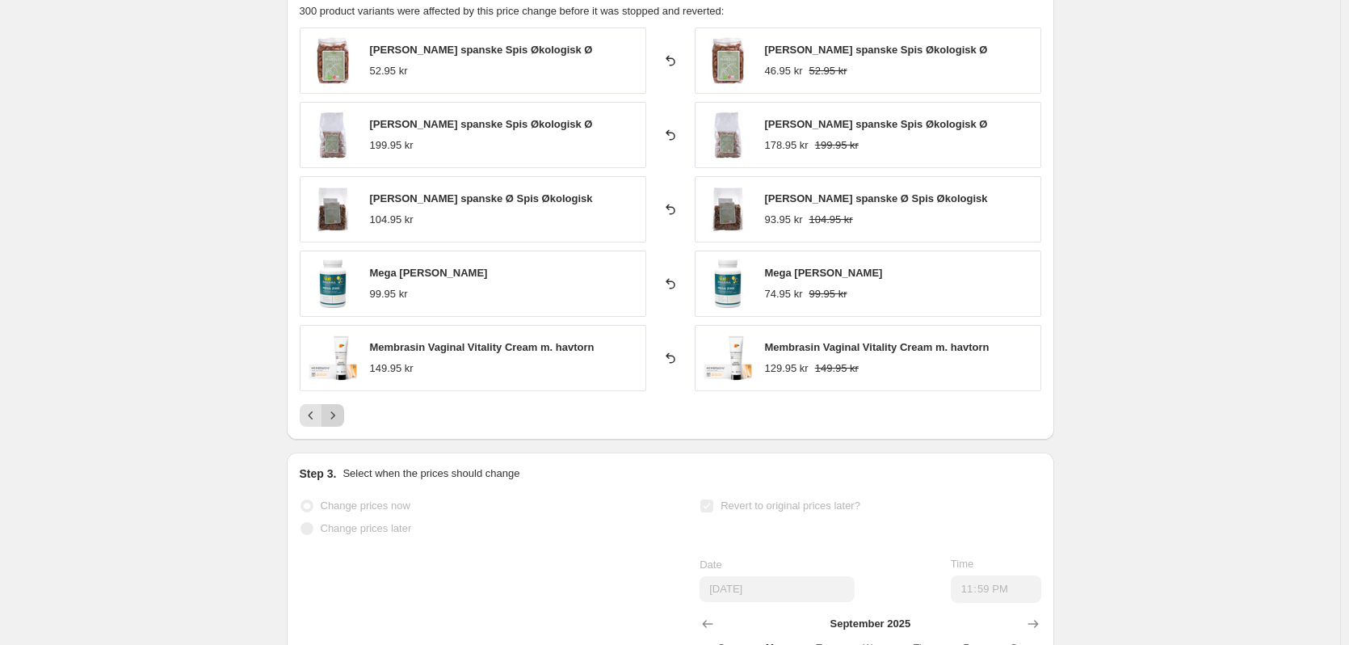
click at [339, 418] on icon "Next" at bounding box center [333, 415] width 16 height 16
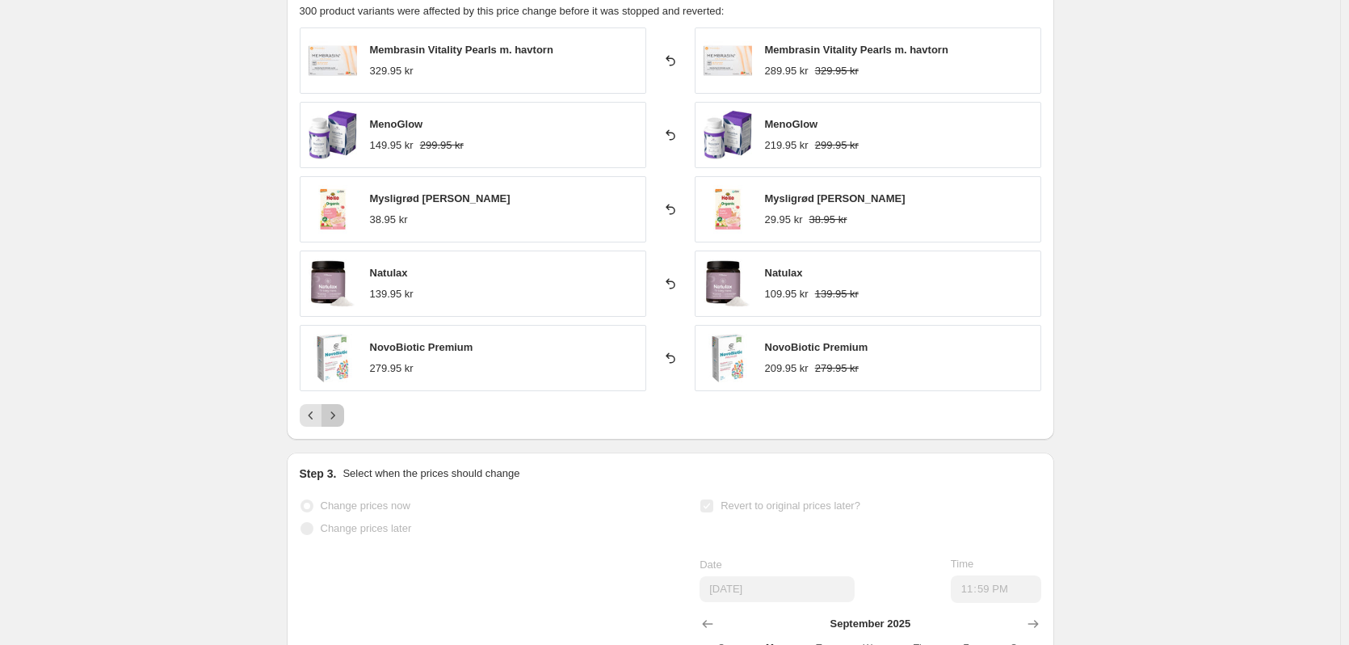
click at [339, 418] on icon "Next" at bounding box center [333, 415] width 16 height 16
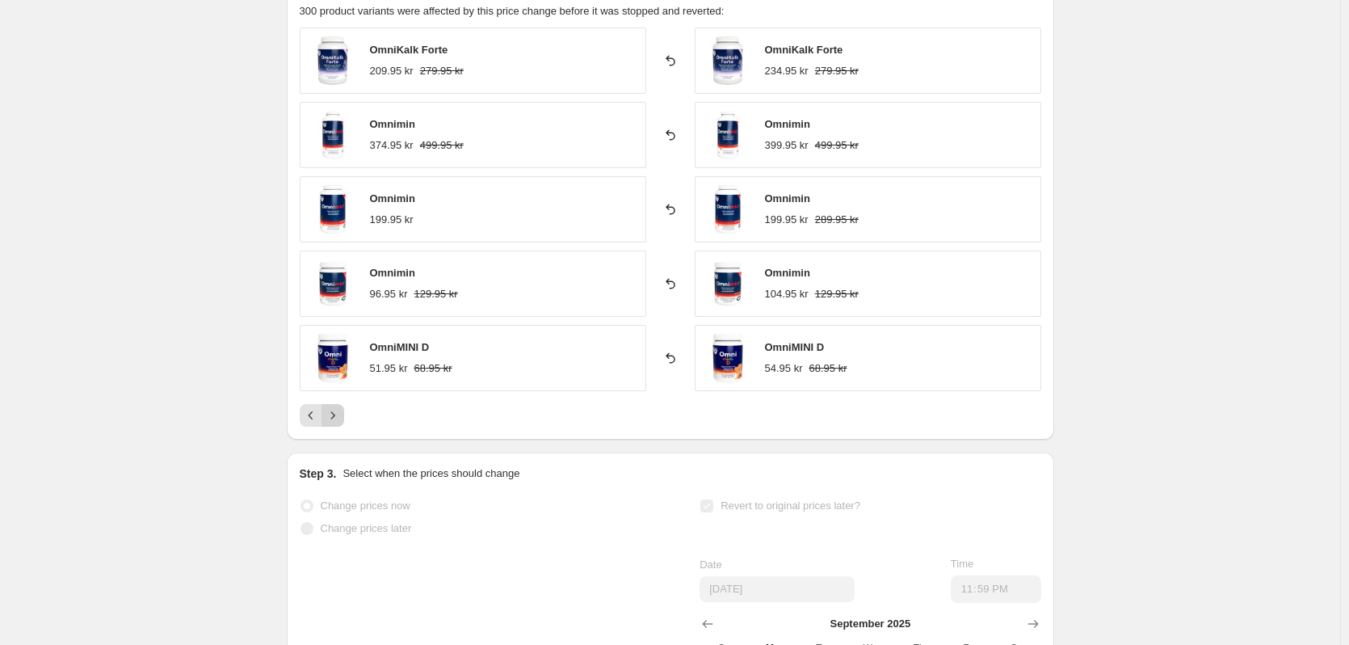
click at [339, 418] on icon "Next" at bounding box center [333, 415] width 16 height 16
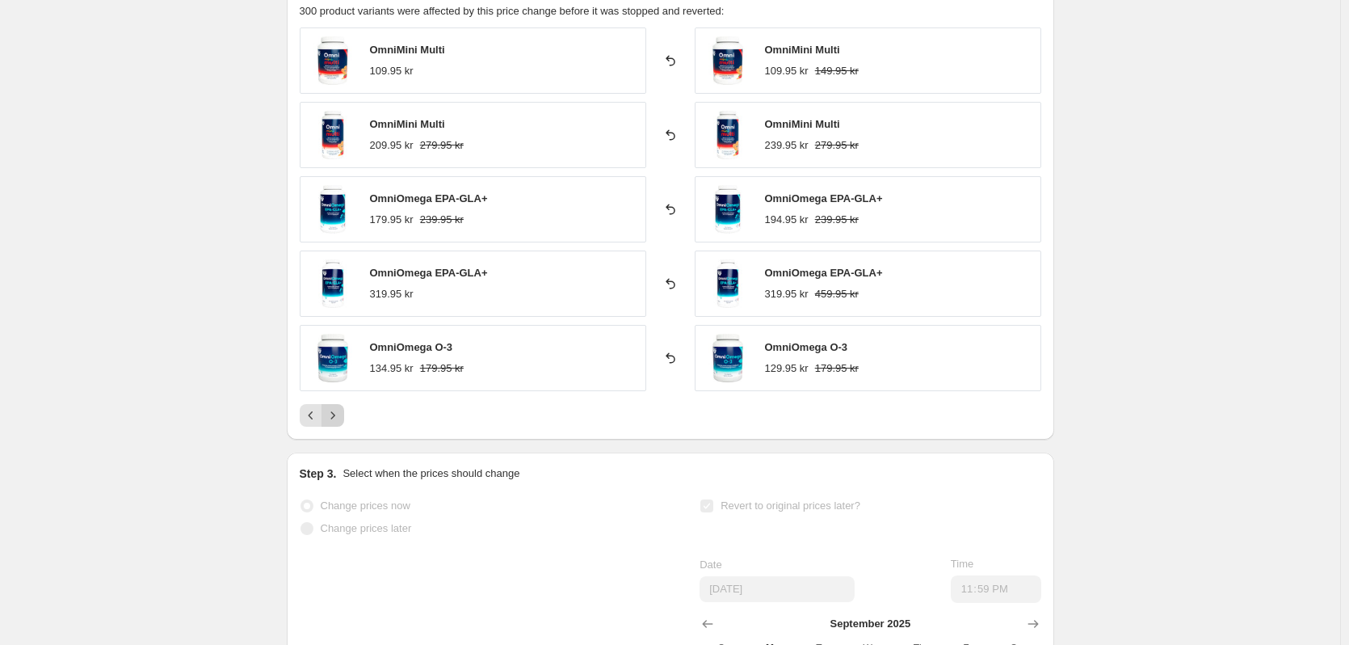
click at [339, 418] on icon "Next" at bounding box center [333, 415] width 16 height 16
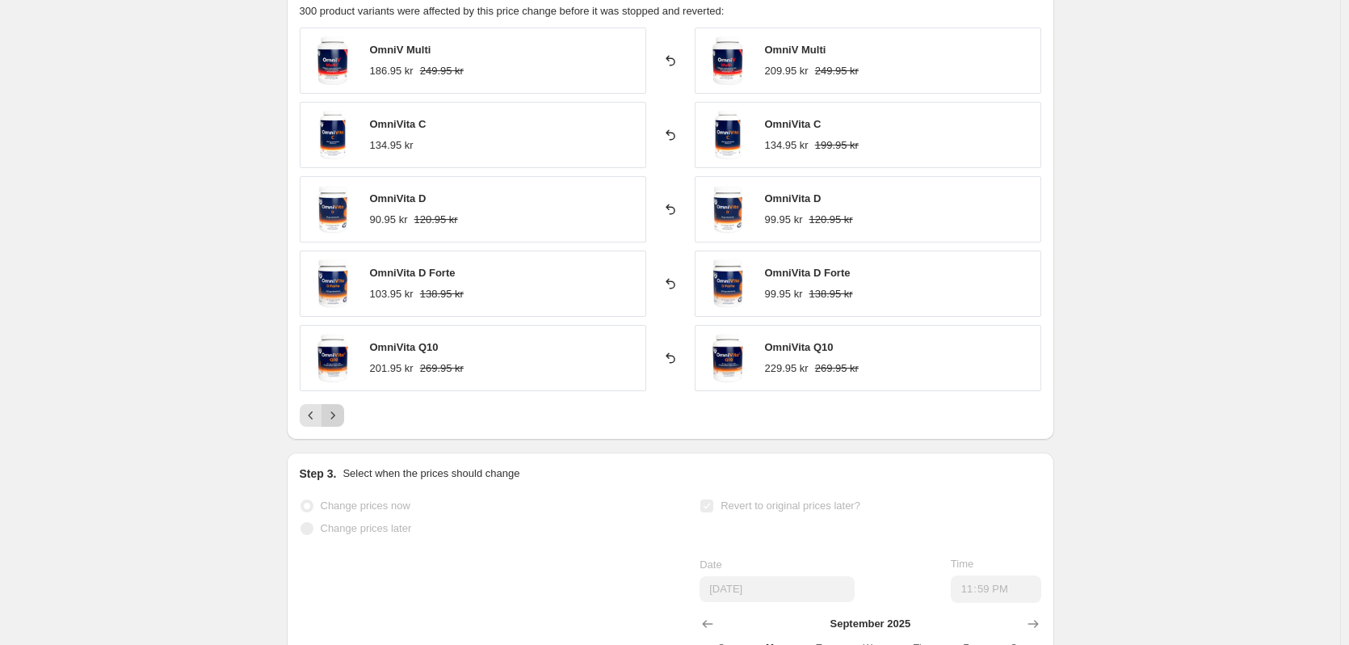
click at [339, 418] on icon "Next" at bounding box center [333, 415] width 16 height 16
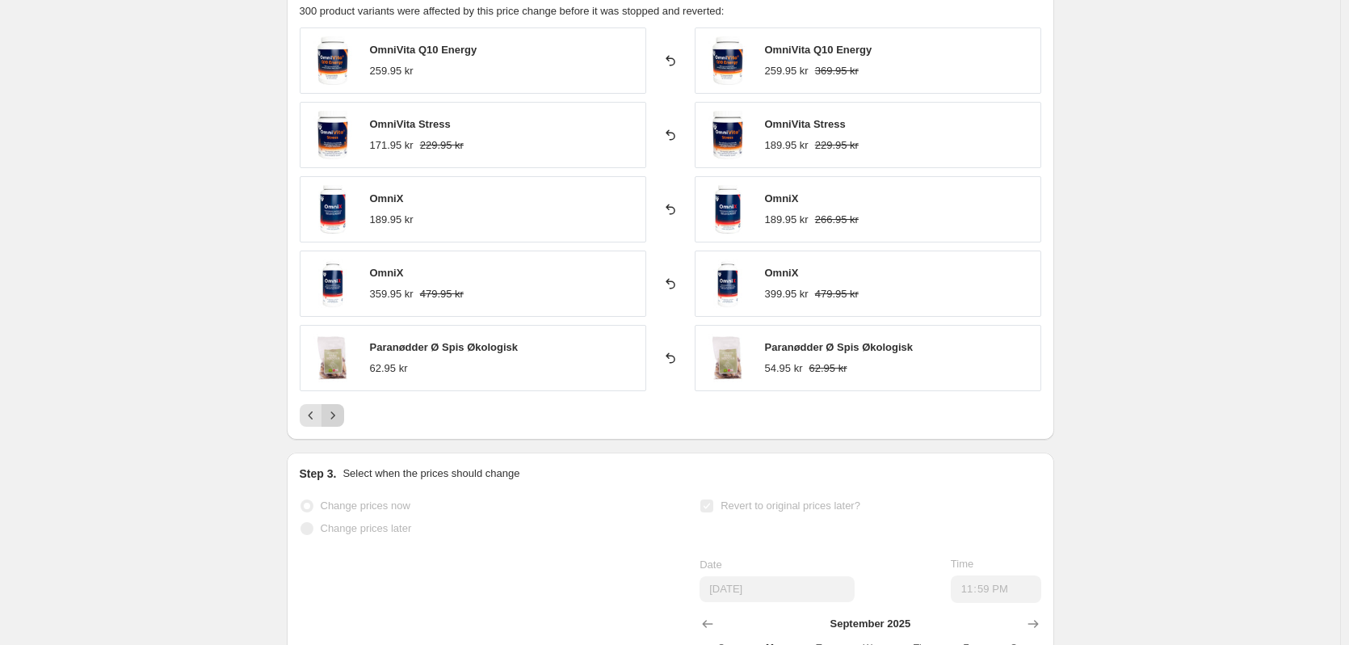
click at [339, 418] on icon "Next" at bounding box center [333, 415] width 16 height 16
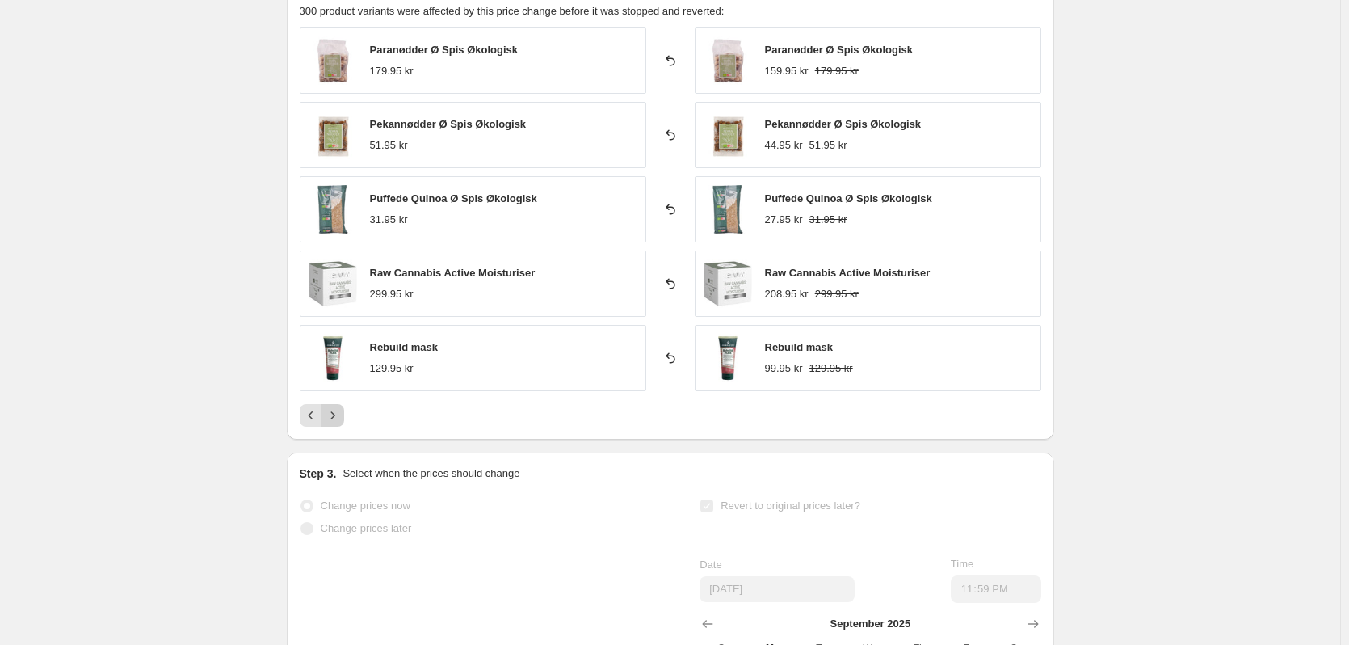
click at [339, 418] on icon "Next" at bounding box center [333, 415] width 16 height 16
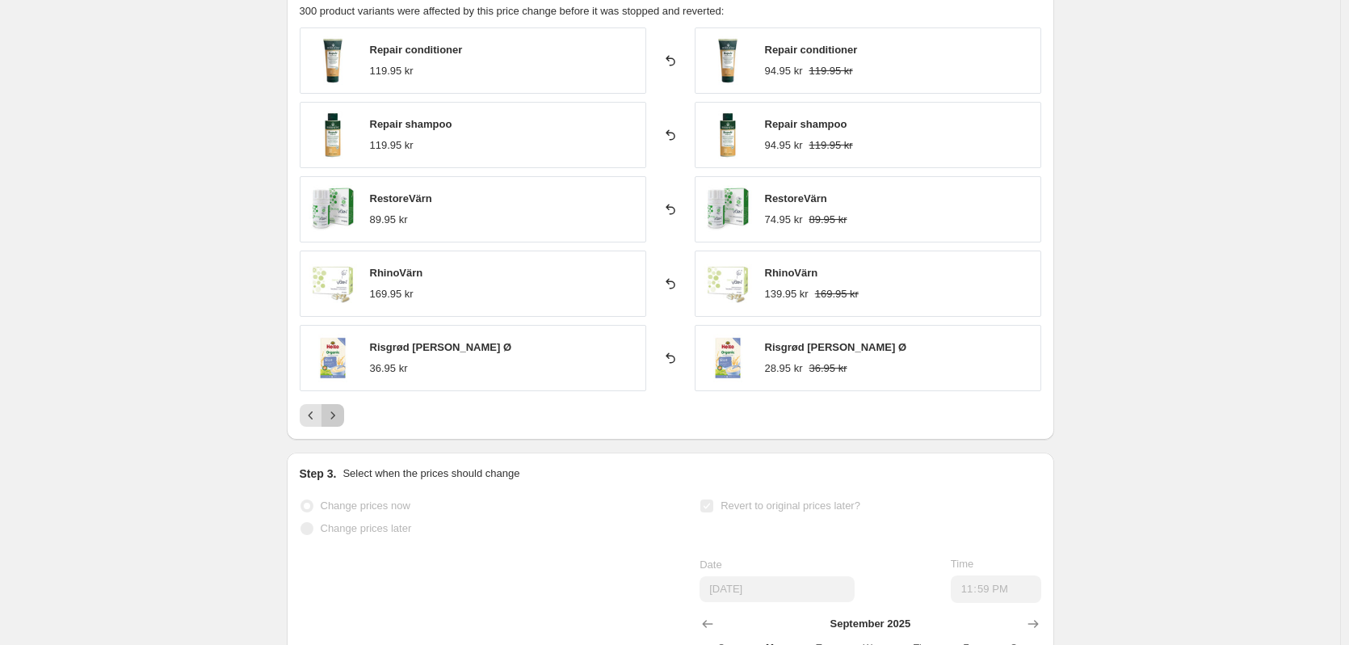
click at [339, 418] on icon "Next" at bounding box center [333, 415] width 16 height 16
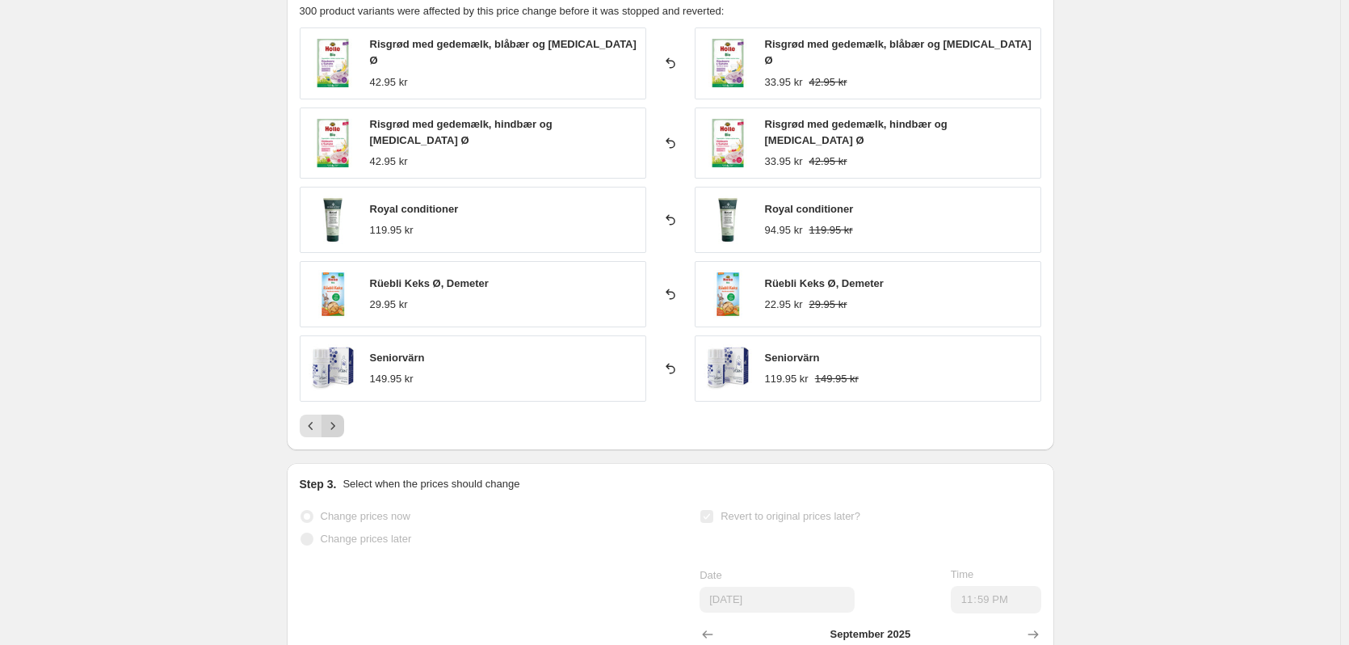
click at [339, 418] on icon "Next" at bounding box center [333, 426] width 16 height 16
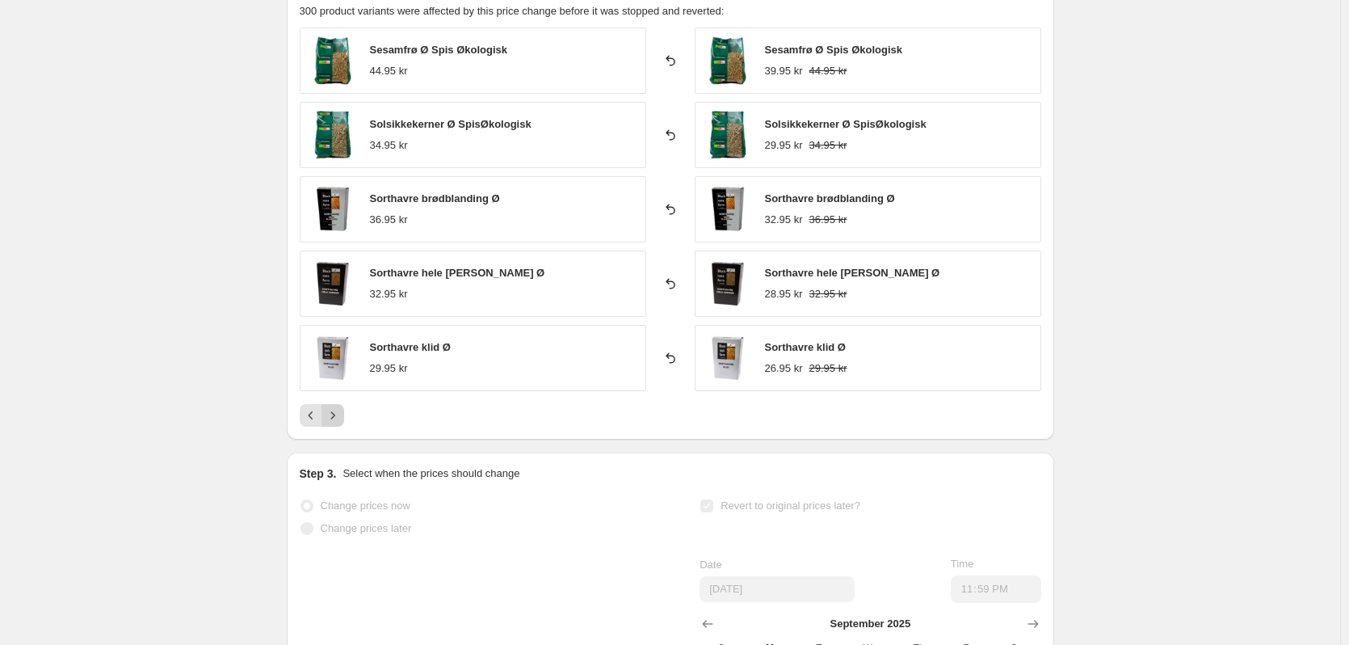
click at [339, 418] on icon "Next" at bounding box center [333, 415] width 16 height 16
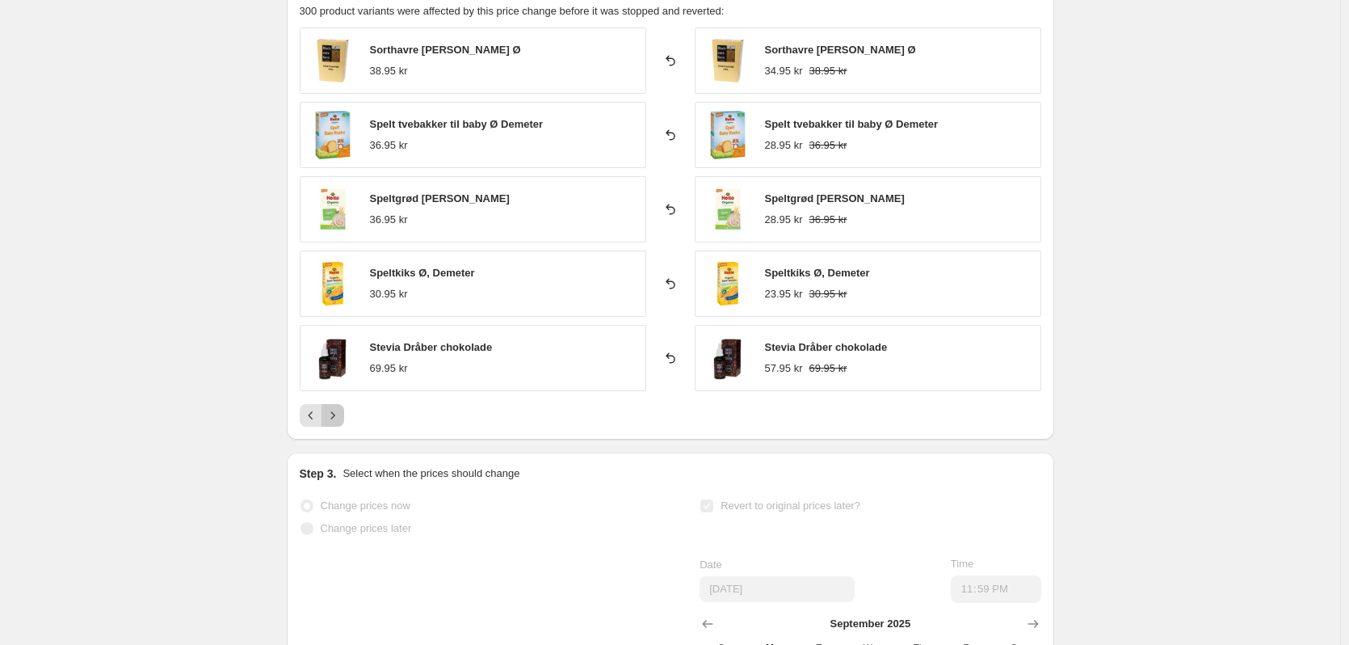
click at [339, 418] on icon "Next" at bounding box center [333, 415] width 16 height 16
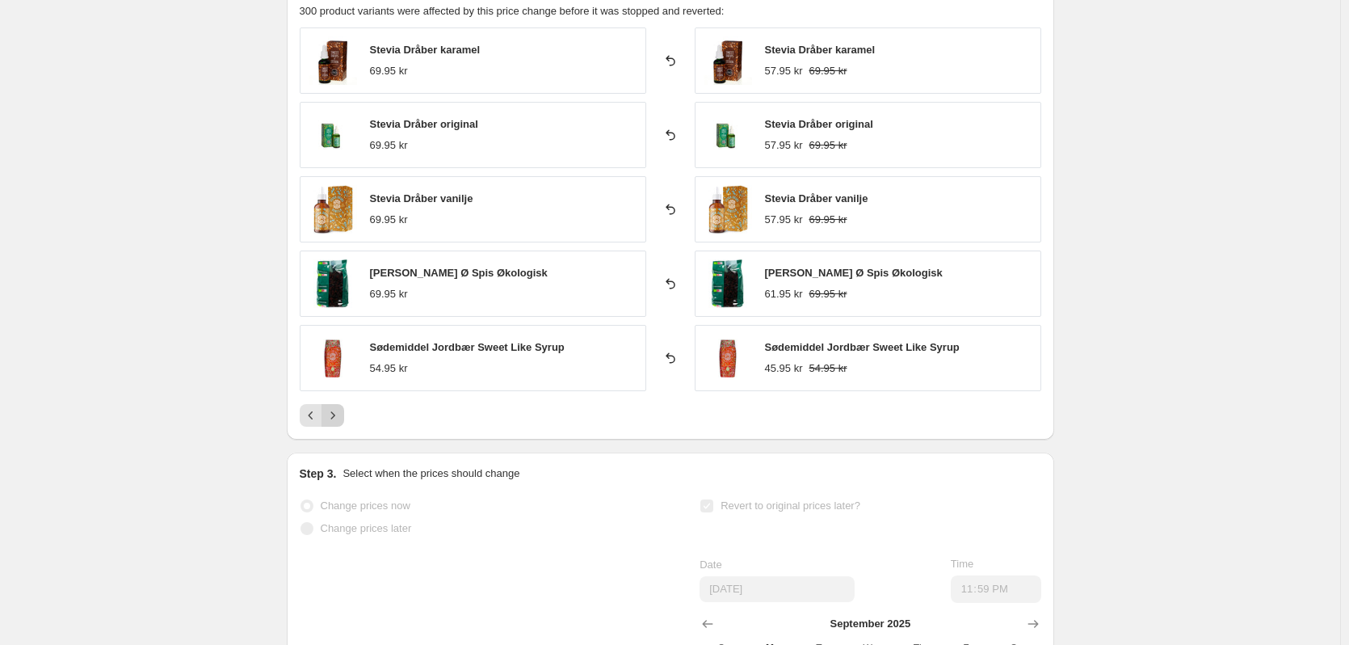
click at [339, 418] on icon "Next" at bounding box center [333, 415] width 16 height 16
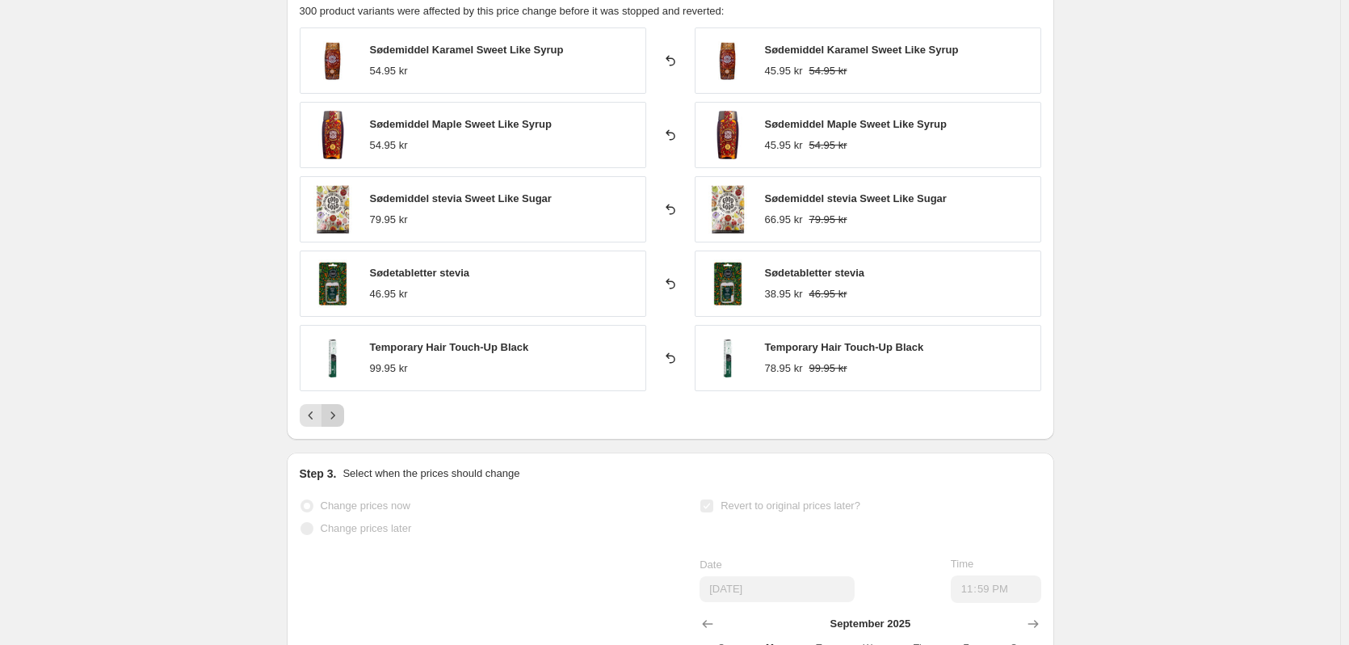
click at [339, 418] on icon "Next" at bounding box center [333, 415] width 16 height 16
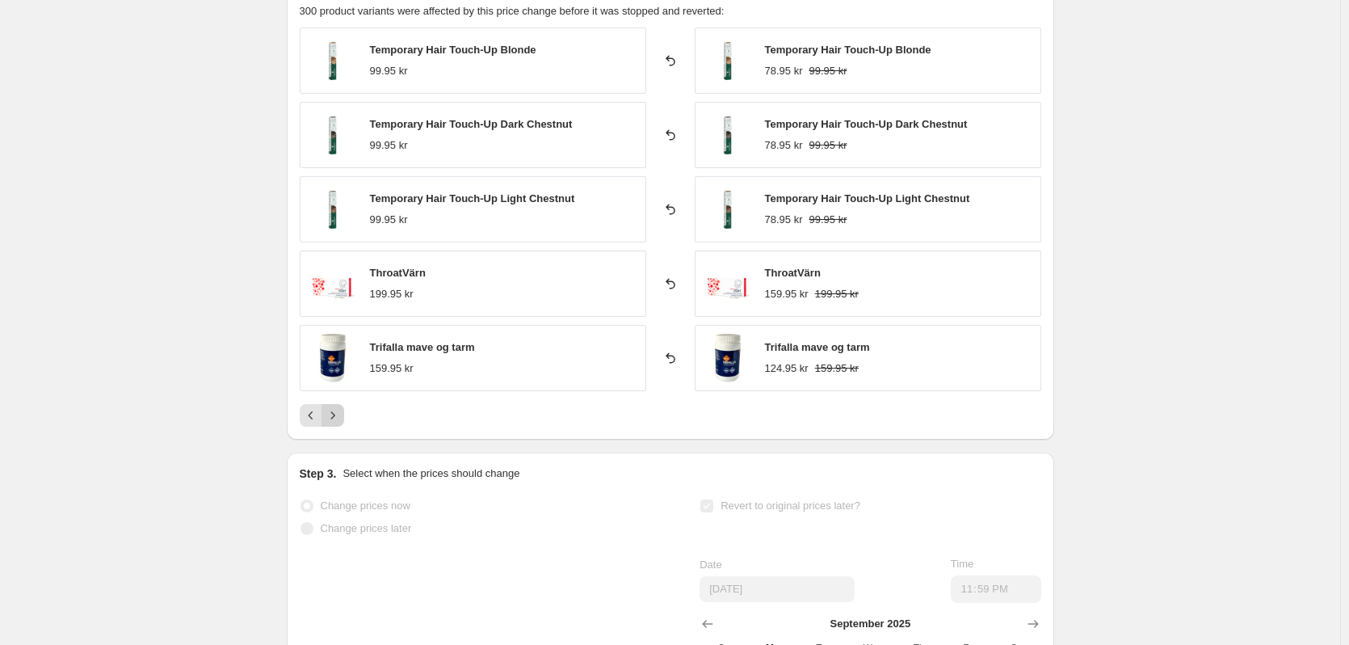
click at [339, 418] on icon "Next" at bounding box center [333, 415] width 16 height 16
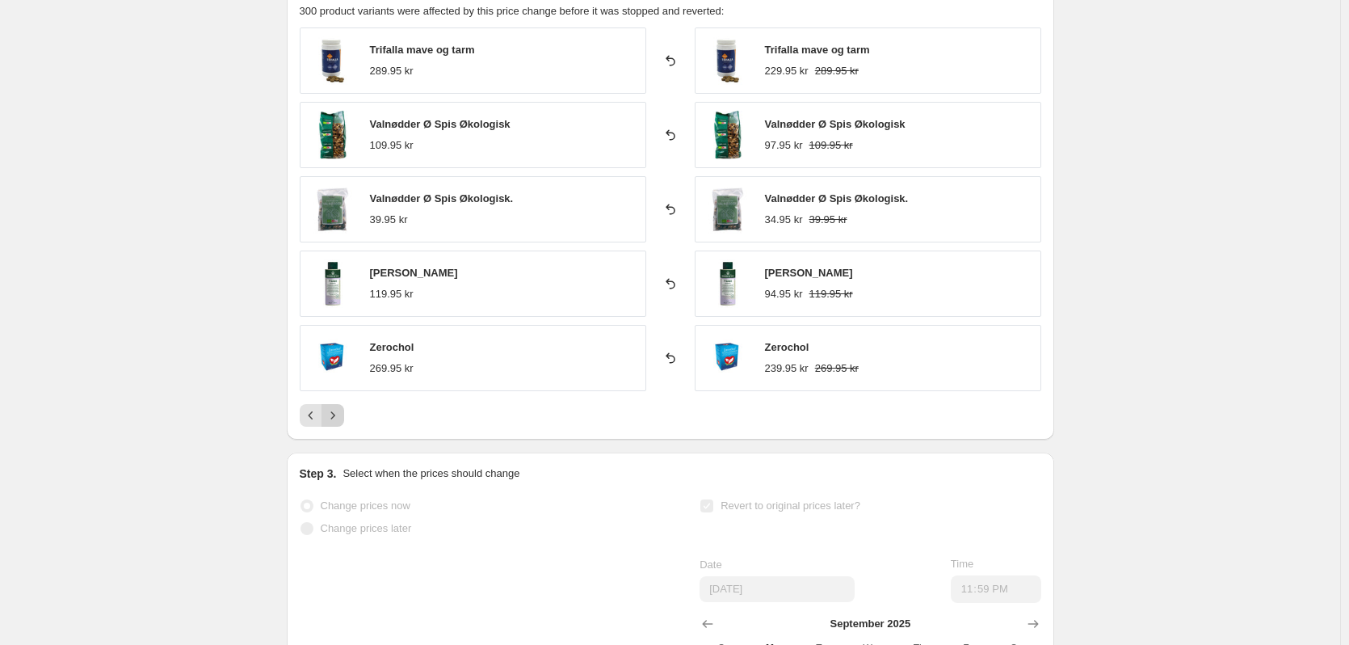
click at [339, 418] on icon "Next" at bounding box center [333, 415] width 16 height 16
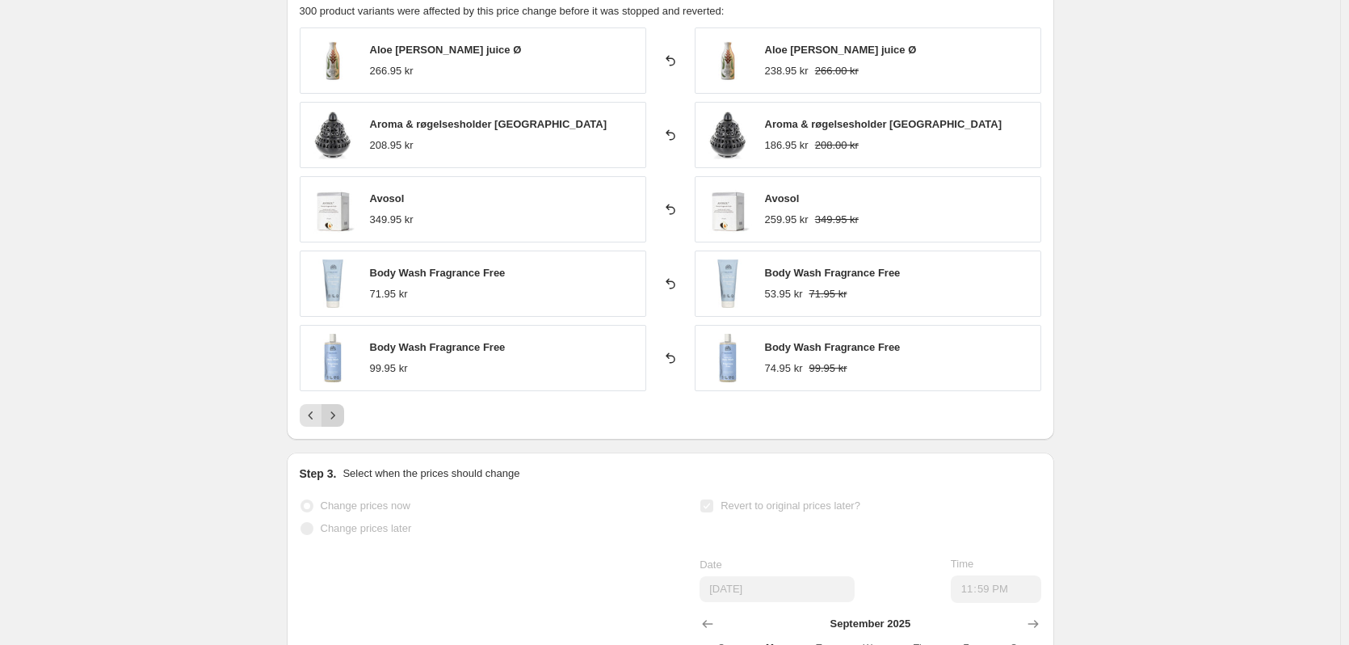
click at [339, 418] on icon "Next" at bounding box center [333, 415] width 16 height 16
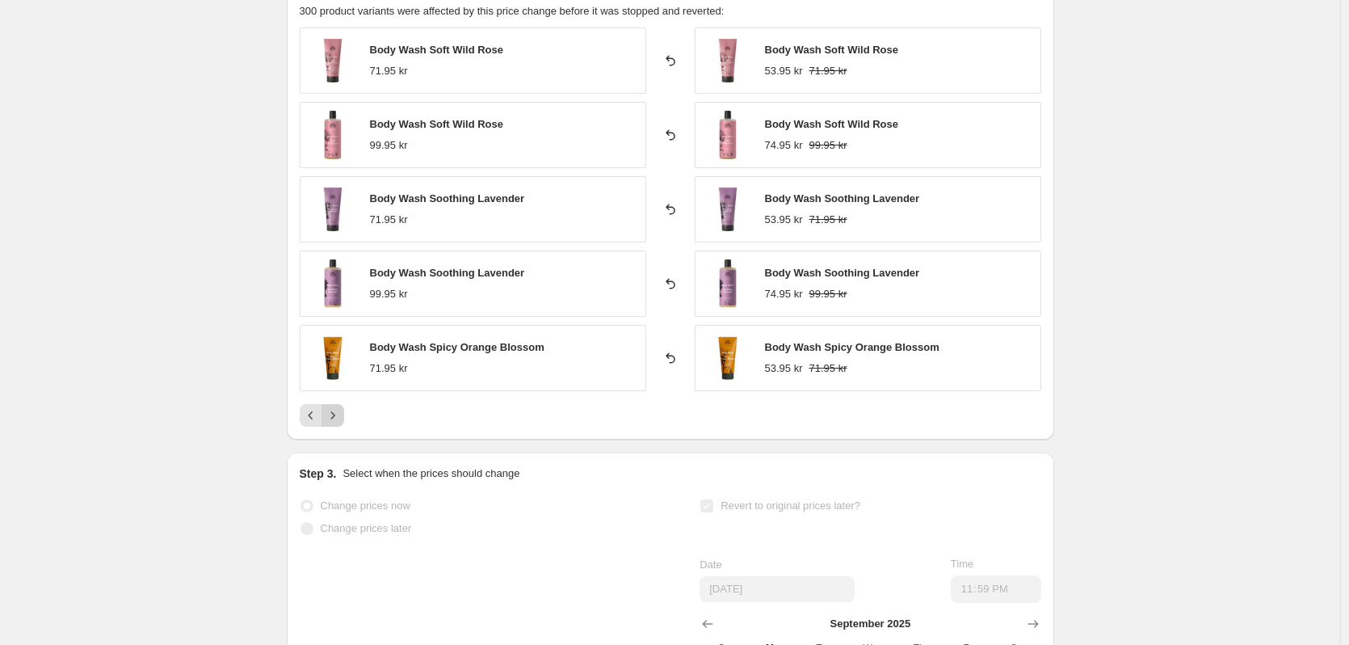
click at [339, 418] on icon "Next" at bounding box center [333, 415] width 16 height 16
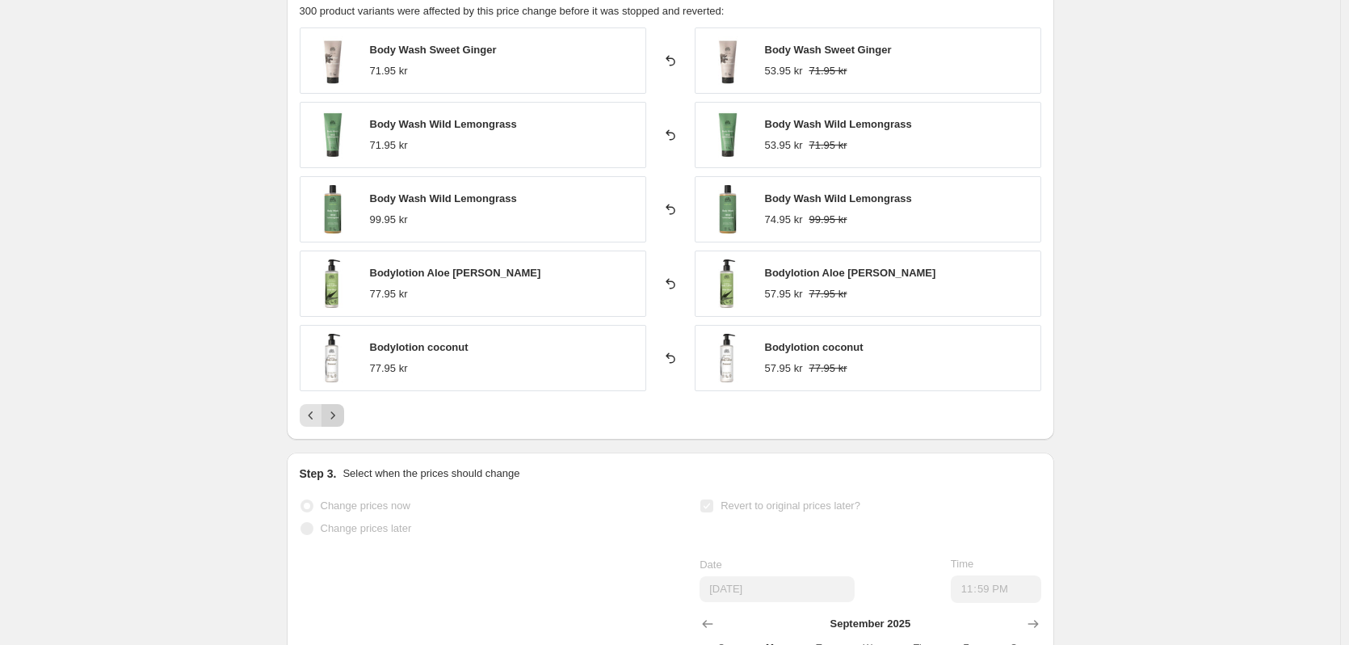
click at [339, 418] on icon "Next" at bounding box center [333, 415] width 16 height 16
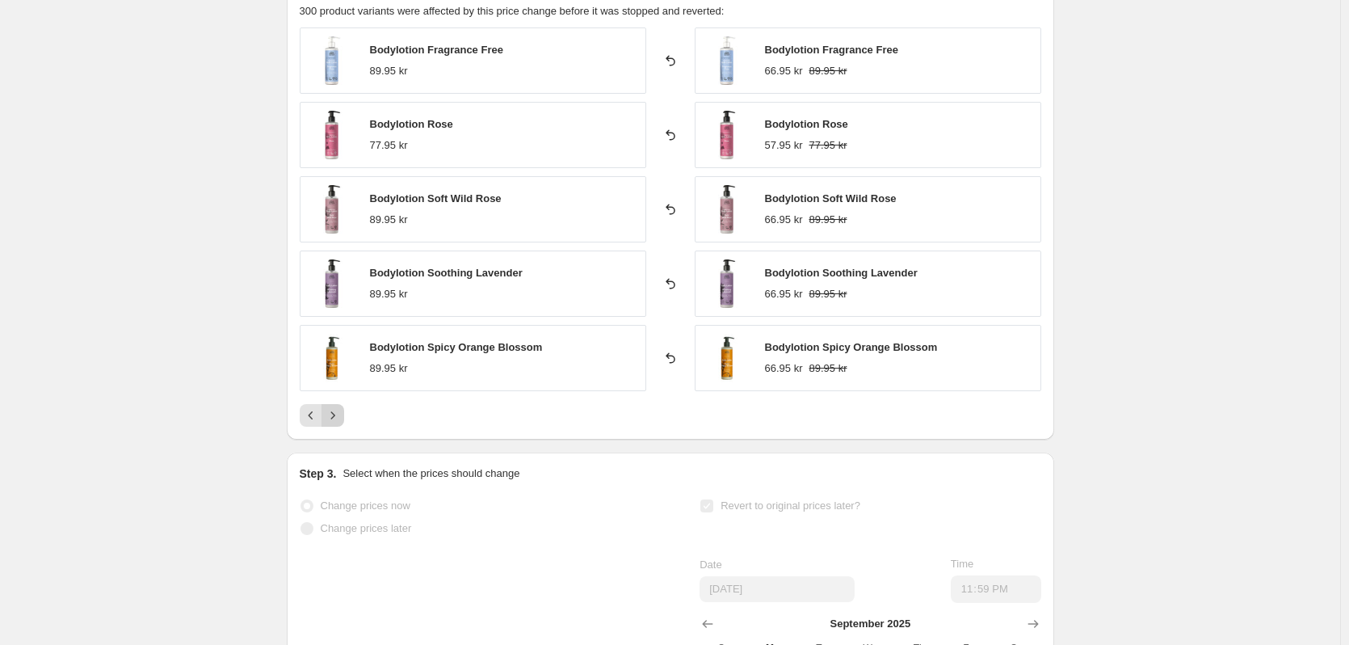
click at [339, 418] on icon "Next" at bounding box center [333, 415] width 16 height 16
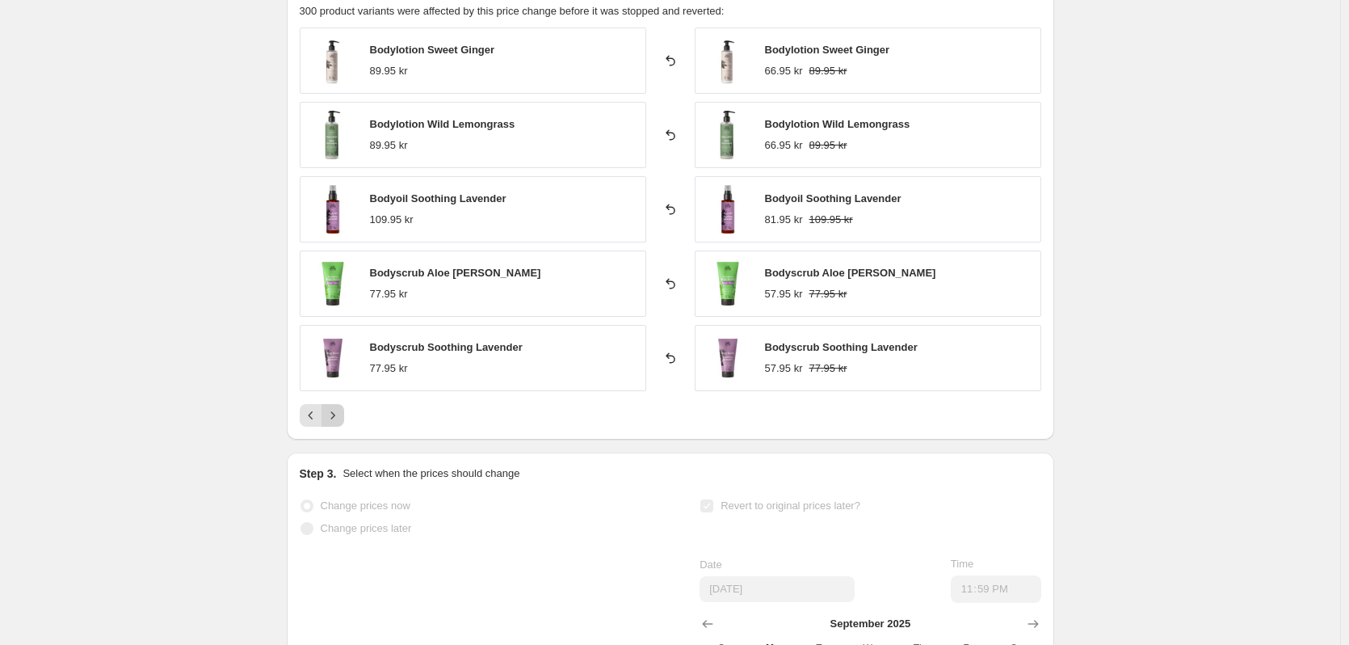
click at [339, 418] on icon "Next" at bounding box center [333, 415] width 16 height 16
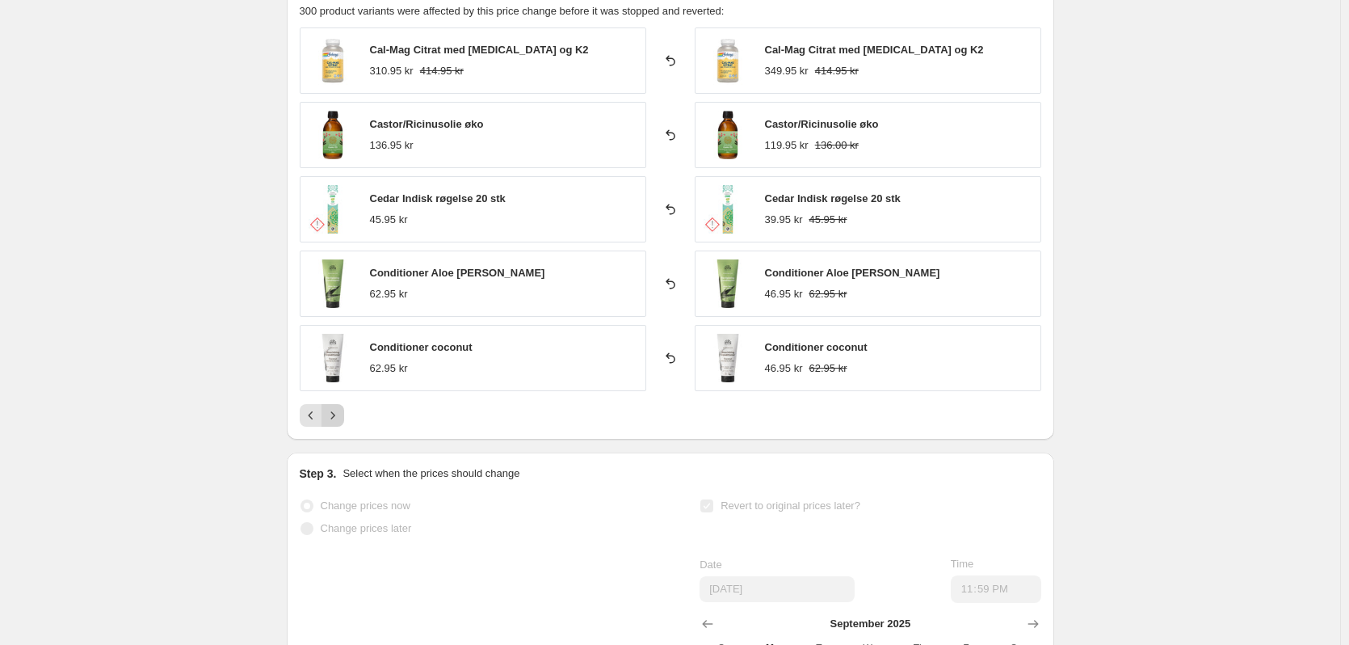
click at [339, 418] on icon "Next" at bounding box center [333, 415] width 16 height 16
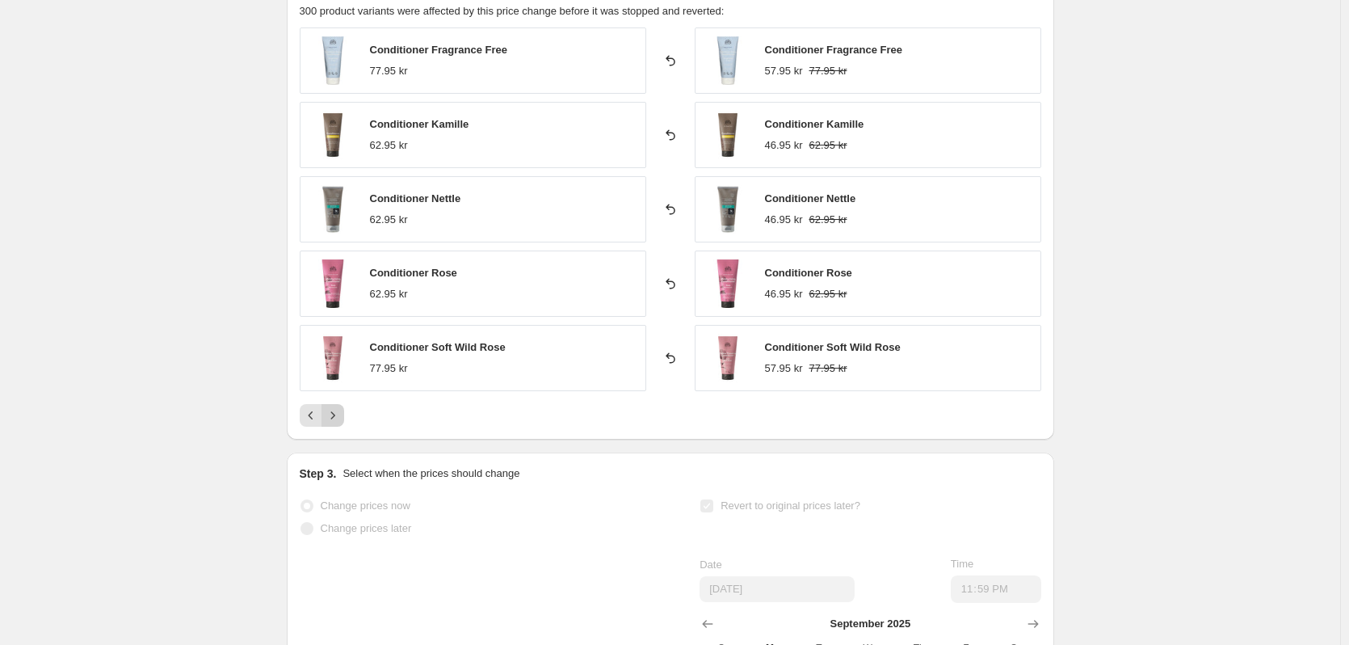
click at [339, 418] on icon "Next" at bounding box center [333, 415] width 16 height 16
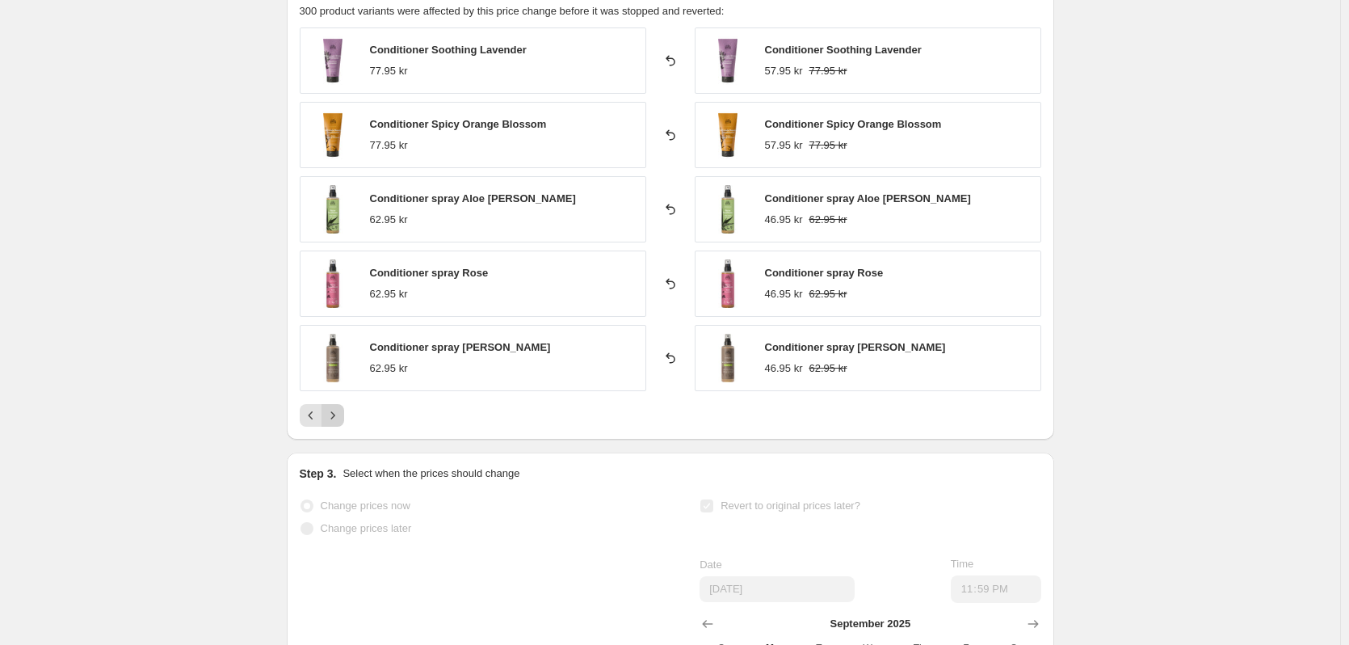
click at [339, 418] on icon "Next" at bounding box center [333, 415] width 16 height 16
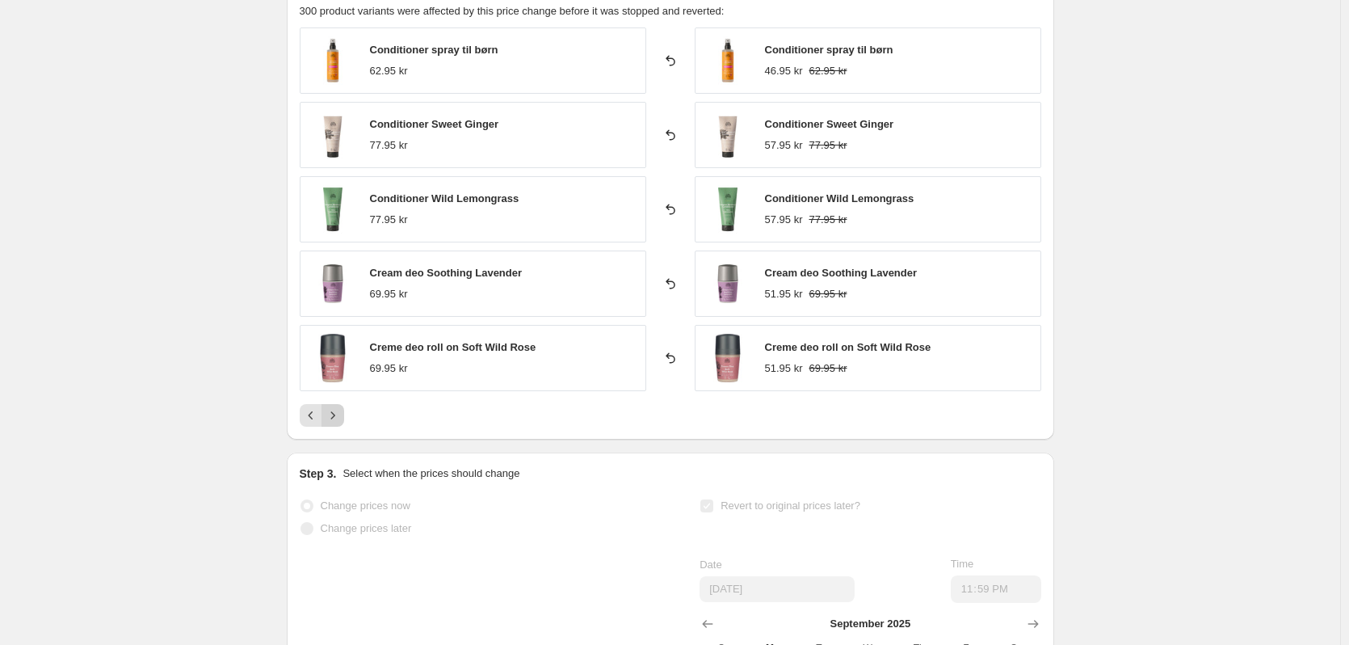
click at [339, 418] on icon "Next" at bounding box center [333, 415] width 16 height 16
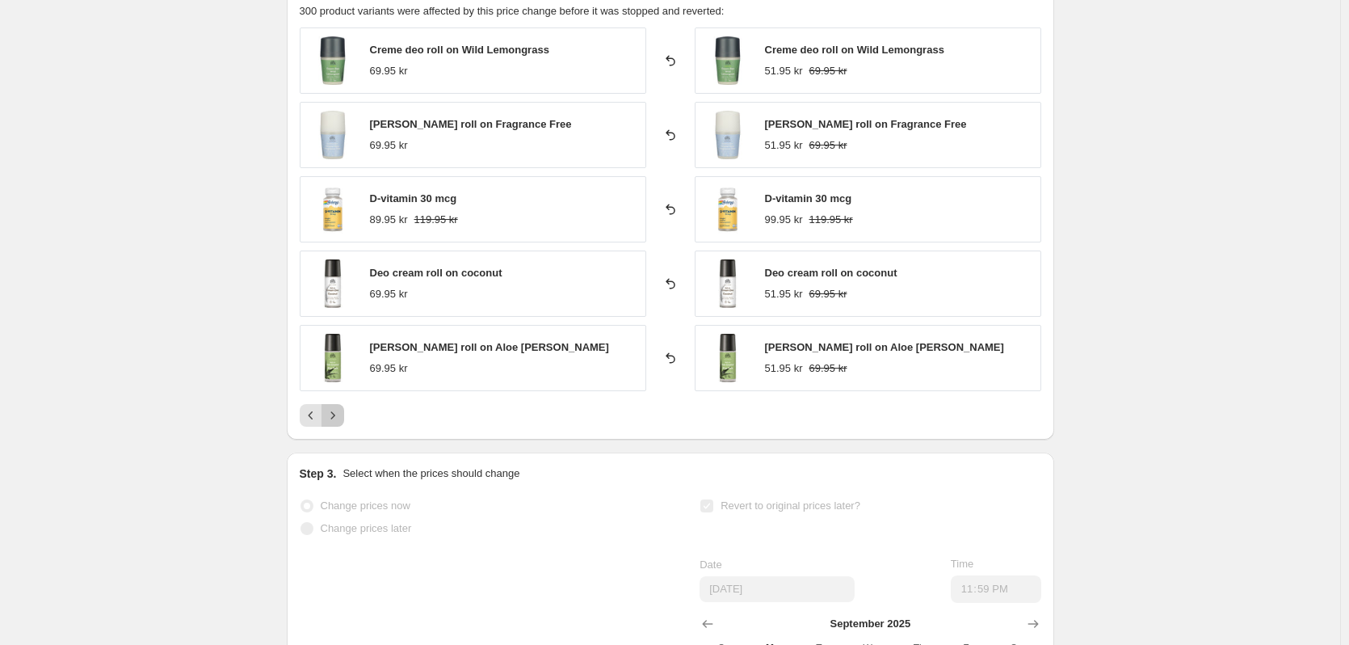
click at [339, 418] on icon "Next" at bounding box center [333, 415] width 16 height 16
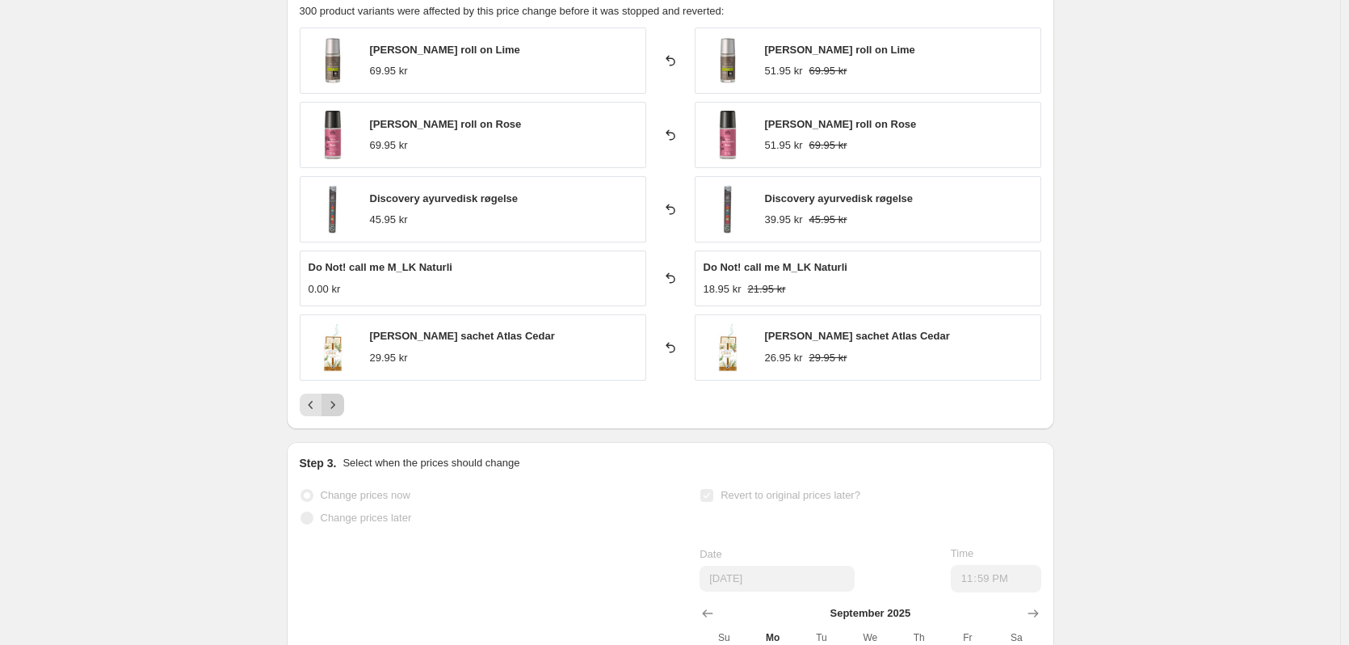
click at [339, 418] on div "PRICE CHANGE RECAP 300 product variants were affected by this price change befo…" at bounding box center [670, 200] width 767 height 457
click at [337, 407] on icon "Next" at bounding box center [333, 405] width 16 height 16
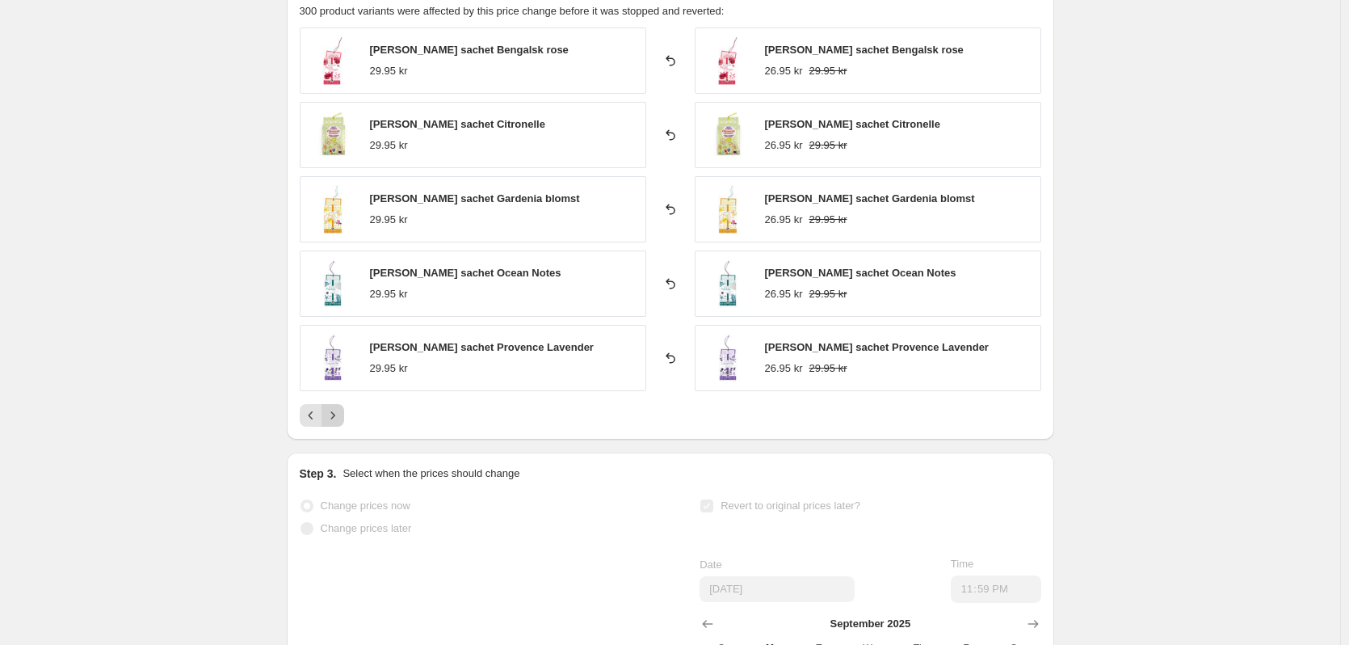
click at [337, 407] on button "Next" at bounding box center [333, 415] width 23 height 23
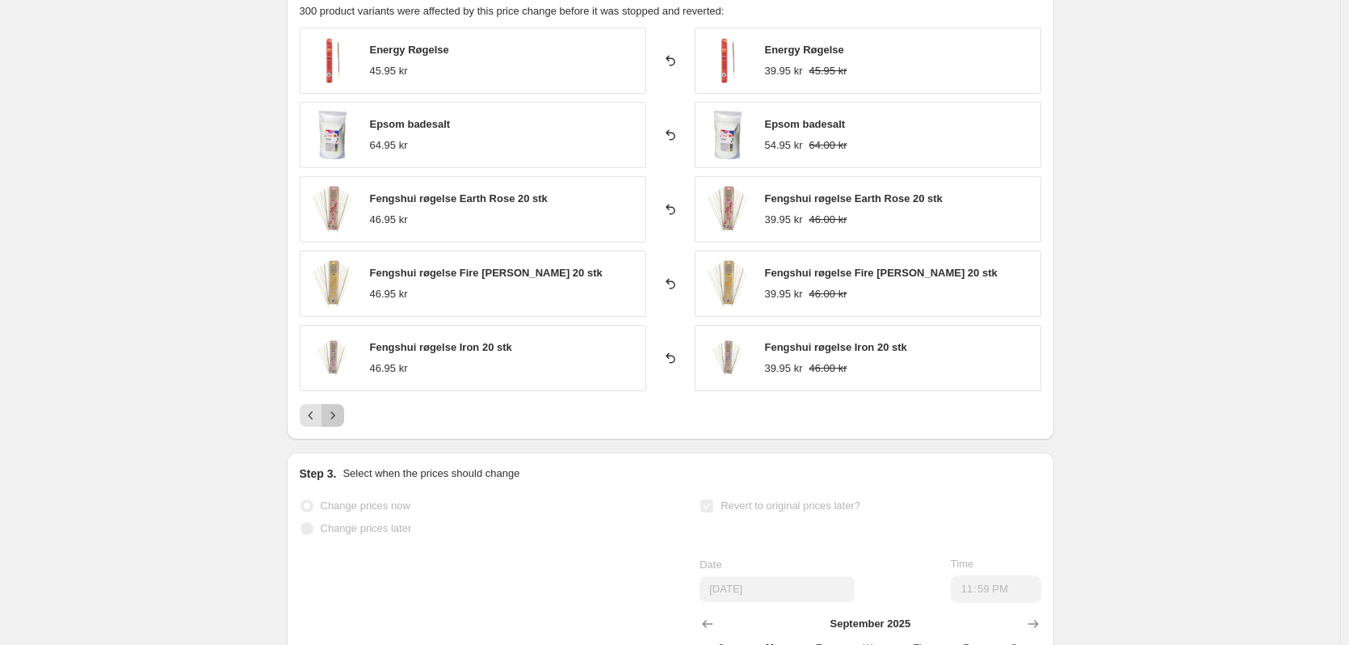
click at [337, 407] on button "Next" at bounding box center [333, 415] width 23 height 23
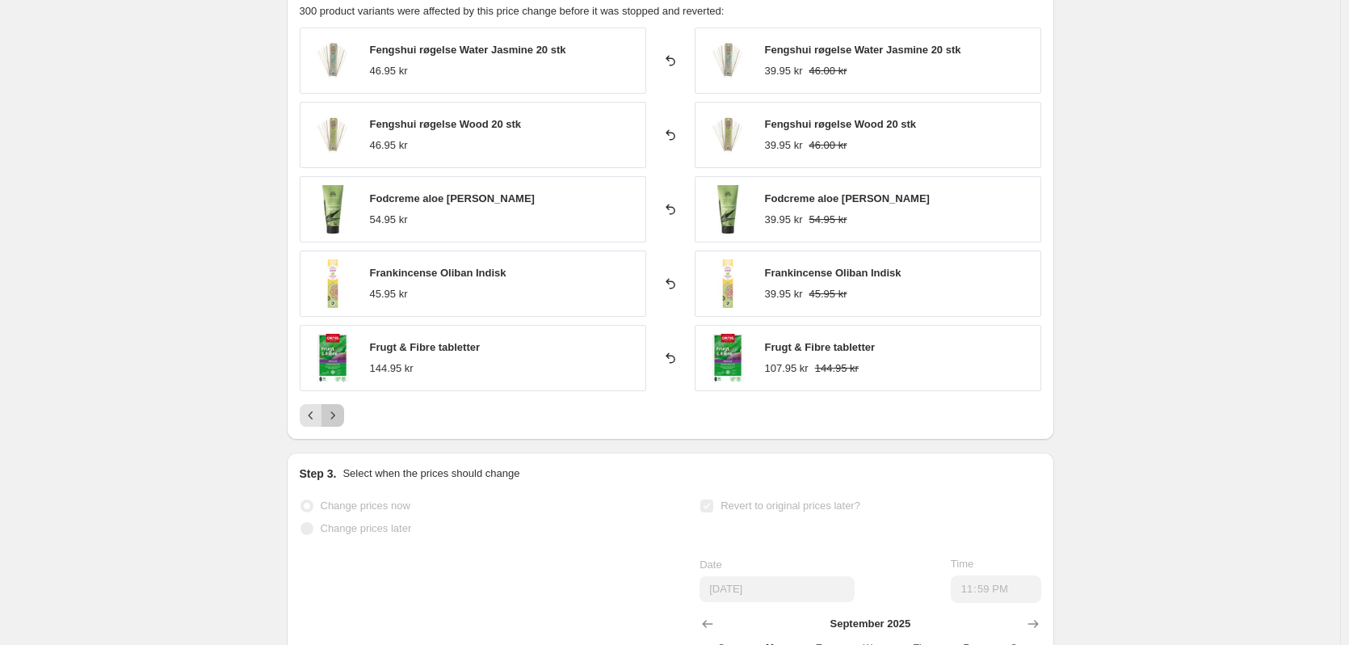
click at [337, 407] on button "Next" at bounding box center [333, 415] width 23 height 23
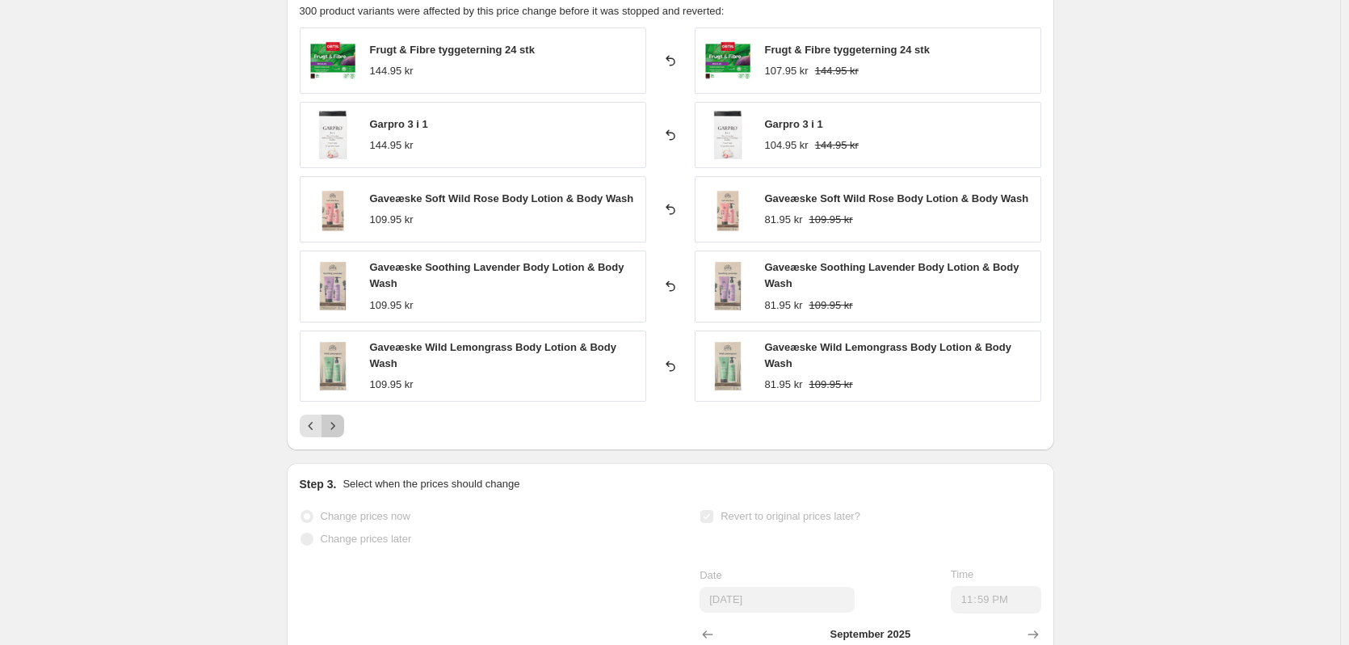
click at [336, 426] on icon "Next" at bounding box center [333, 426] width 16 height 16
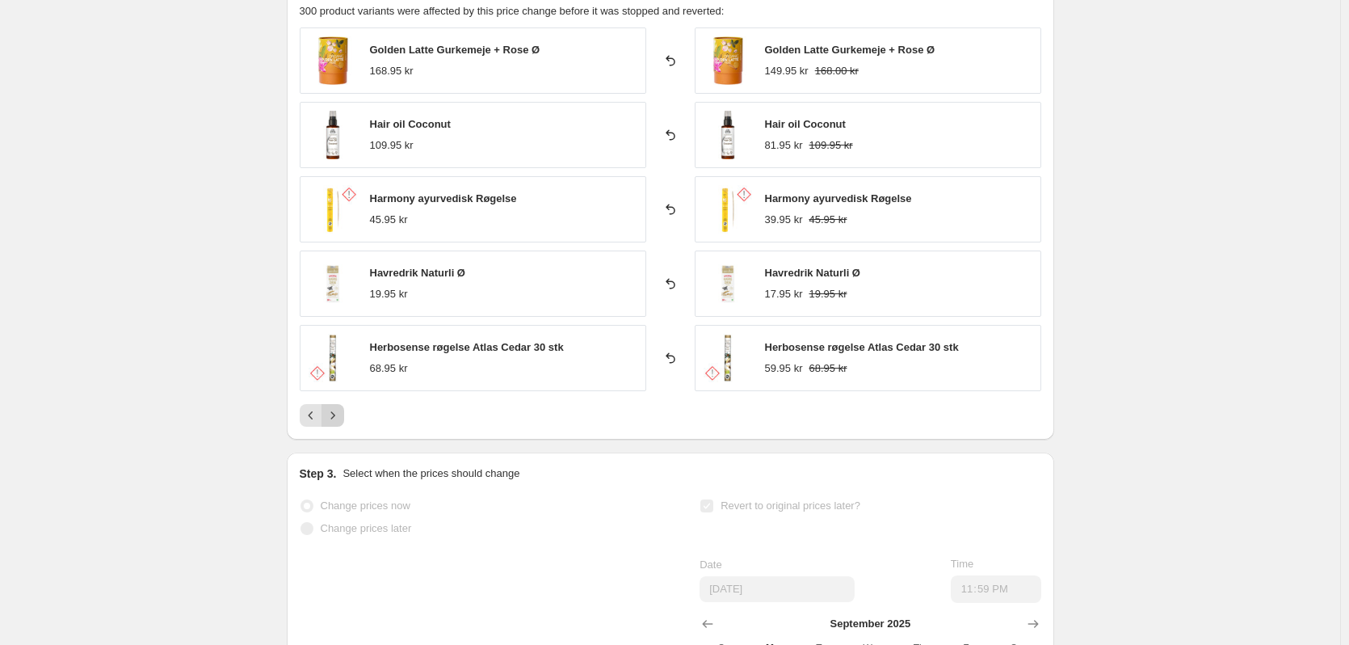
click at [337, 420] on icon "Next" at bounding box center [333, 415] width 16 height 16
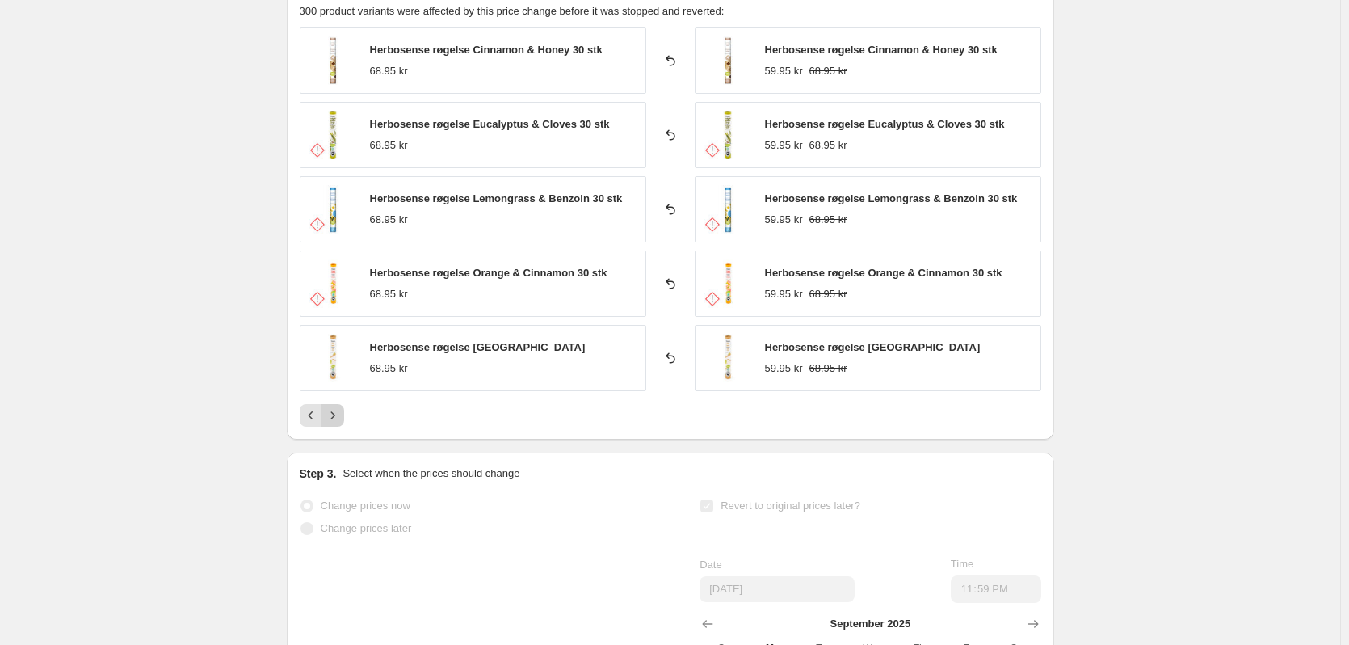
click at [337, 420] on icon "Next" at bounding box center [333, 415] width 16 height 16
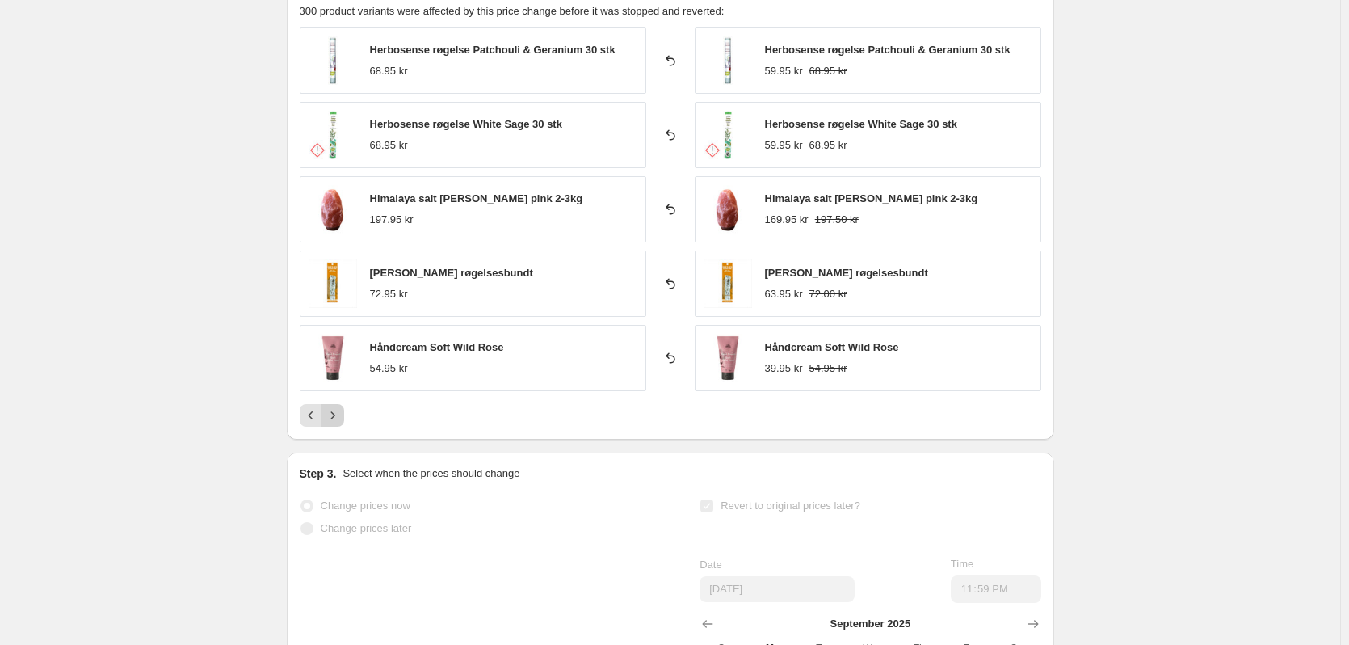
click at [337, 420] on icon "Next" at bounding box center [333, 415] width 16 height 16
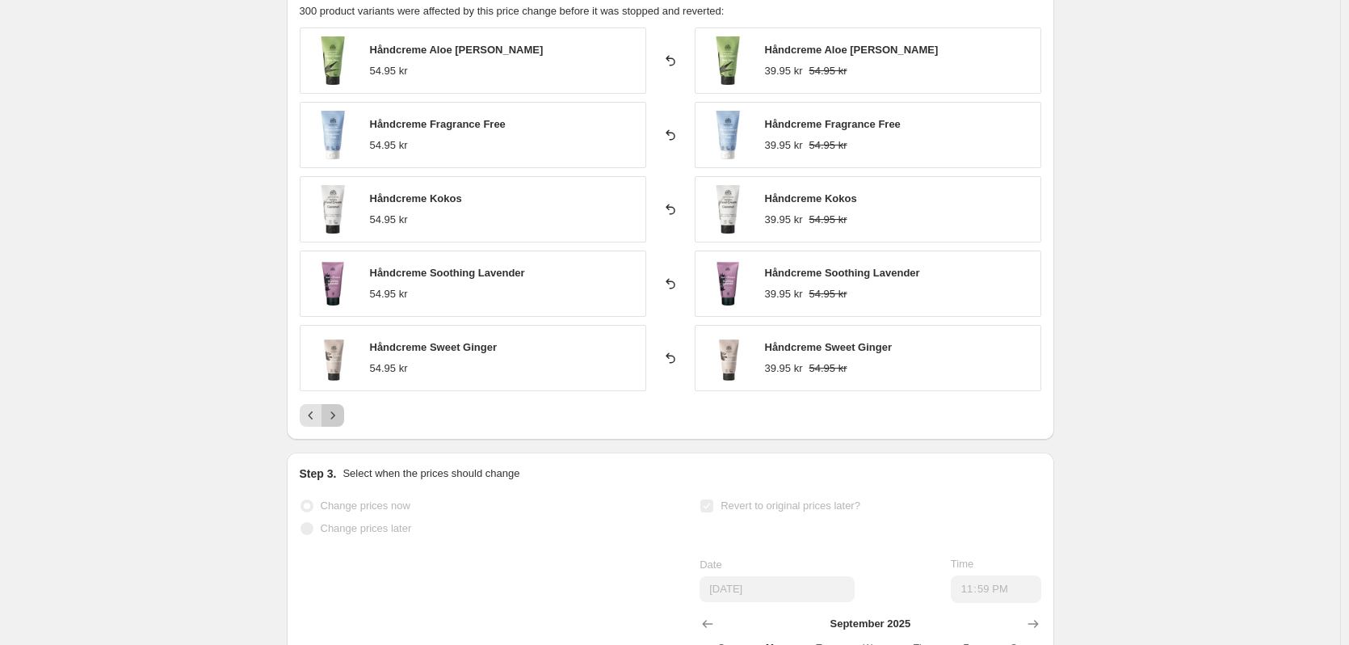
click at [337, 420] on icon "Next" at bounding box center [333, 415] width 16 height 16
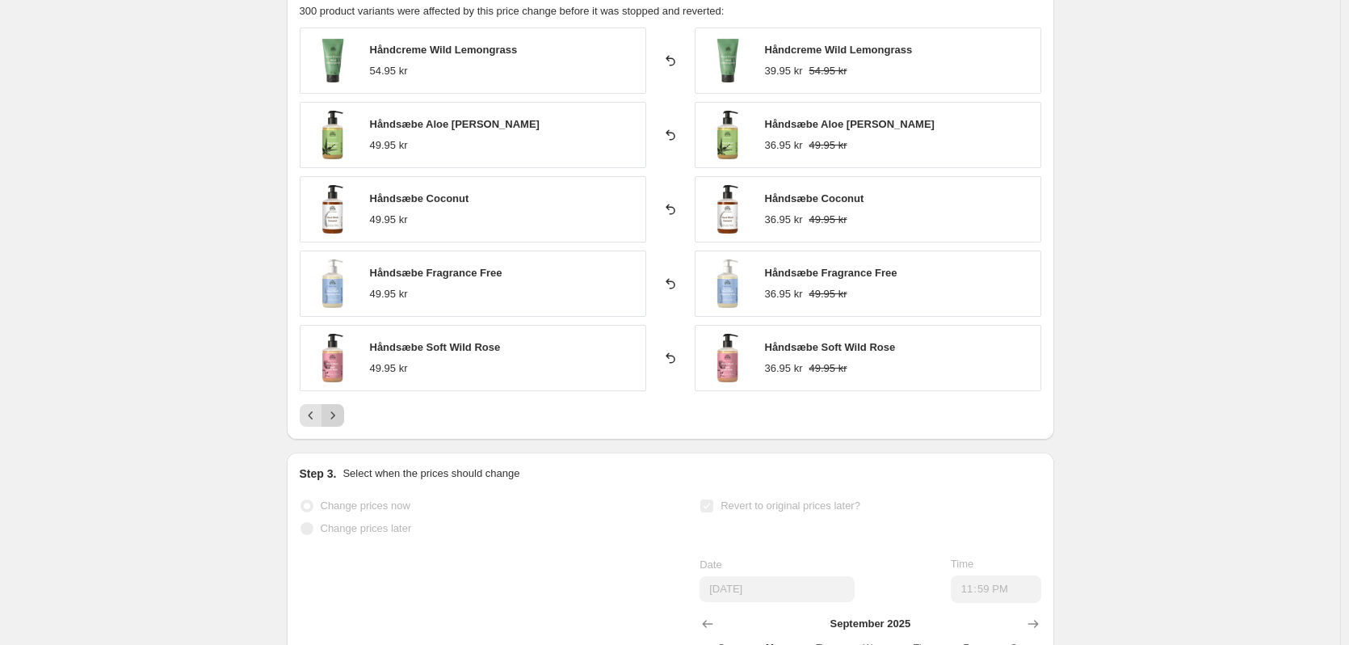
click at [337, 420] on div "Pagination" at bounding box center [333, 415] width 23 height 23
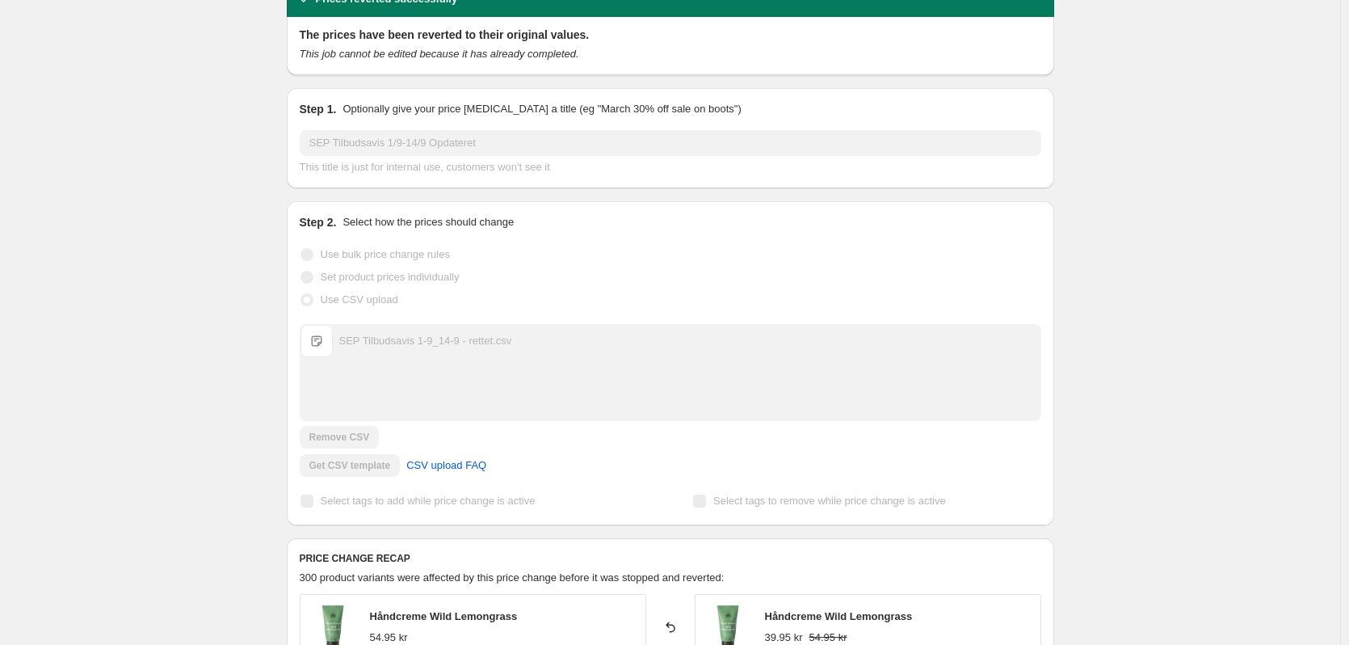
scroll to position [0, 0]
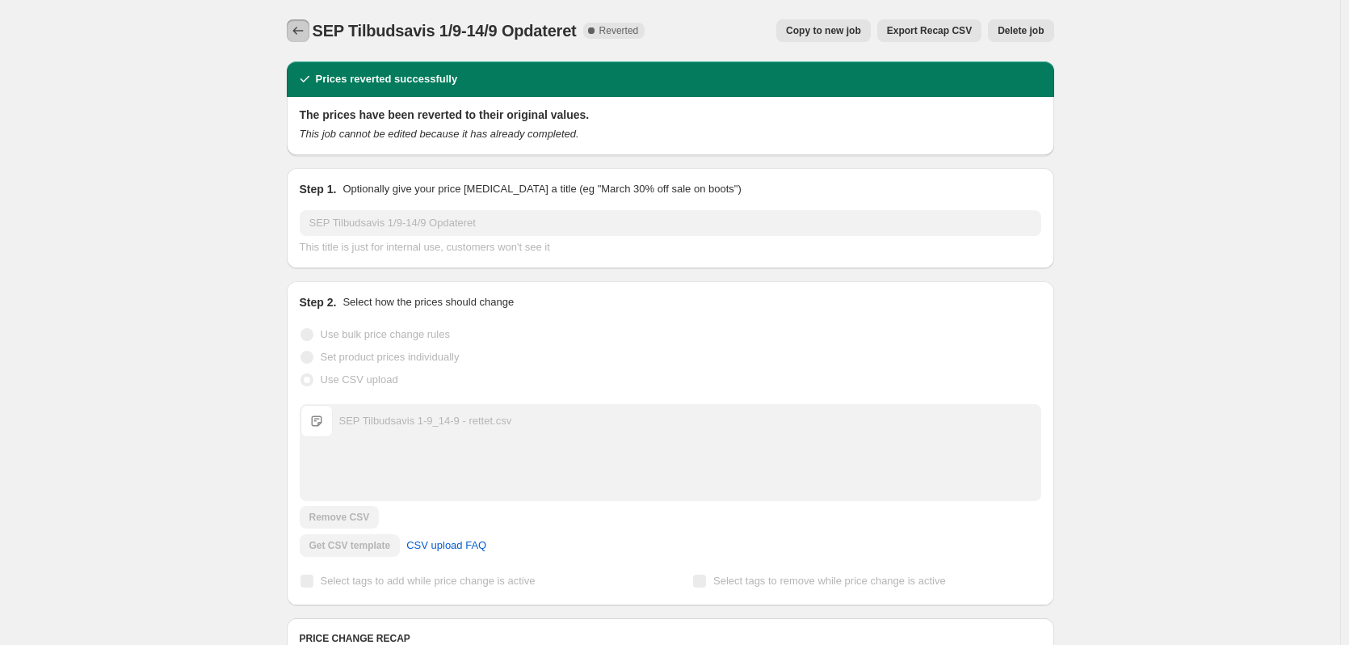
click at [297, 35] on icon "Price change jobs" at bounding box center [298, 31] width 16 height 16
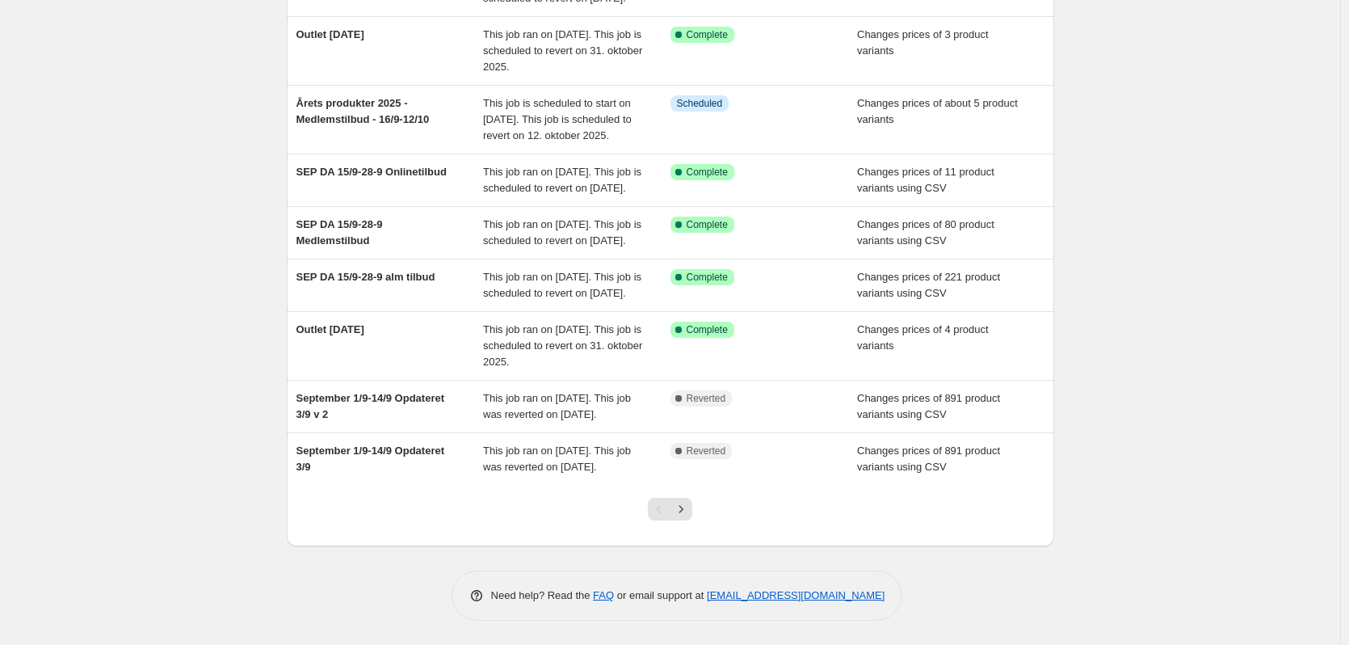
scroll to position [323, 0]
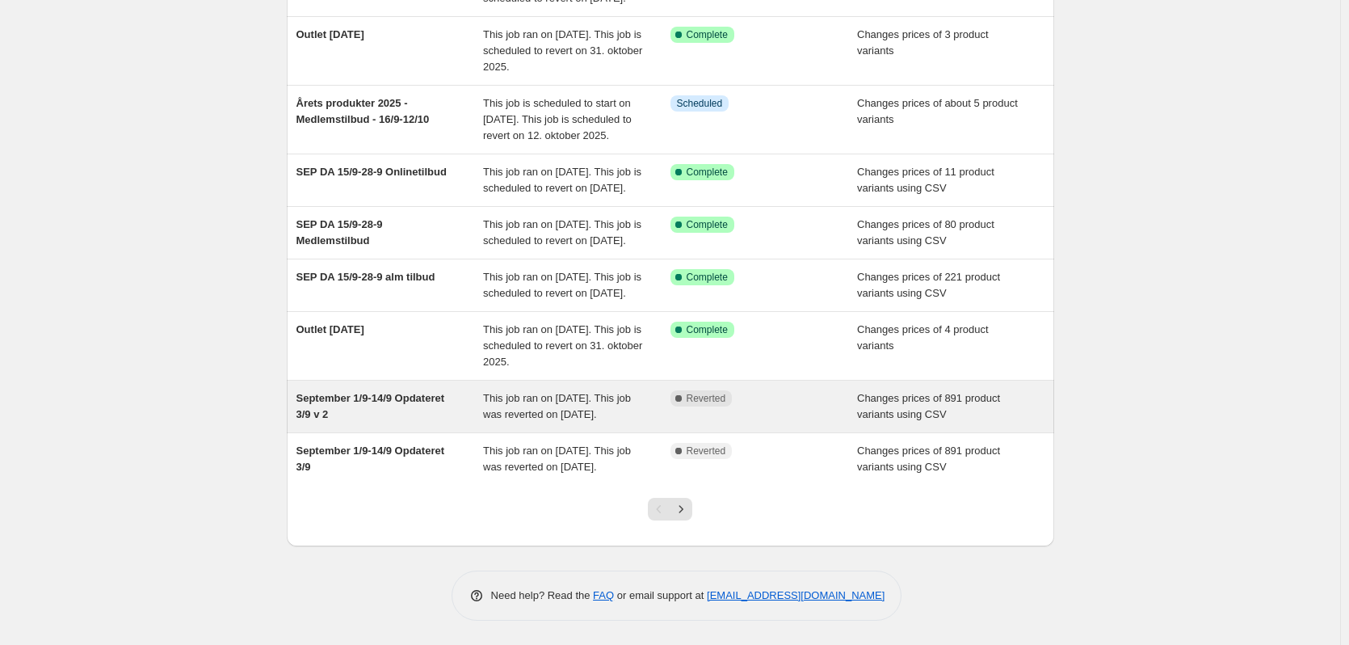
click at [638, 423] on div "This job ran on [DATE]. This job was reverted on [DATE]." at bounding box center [576, 406] width 187 height 32
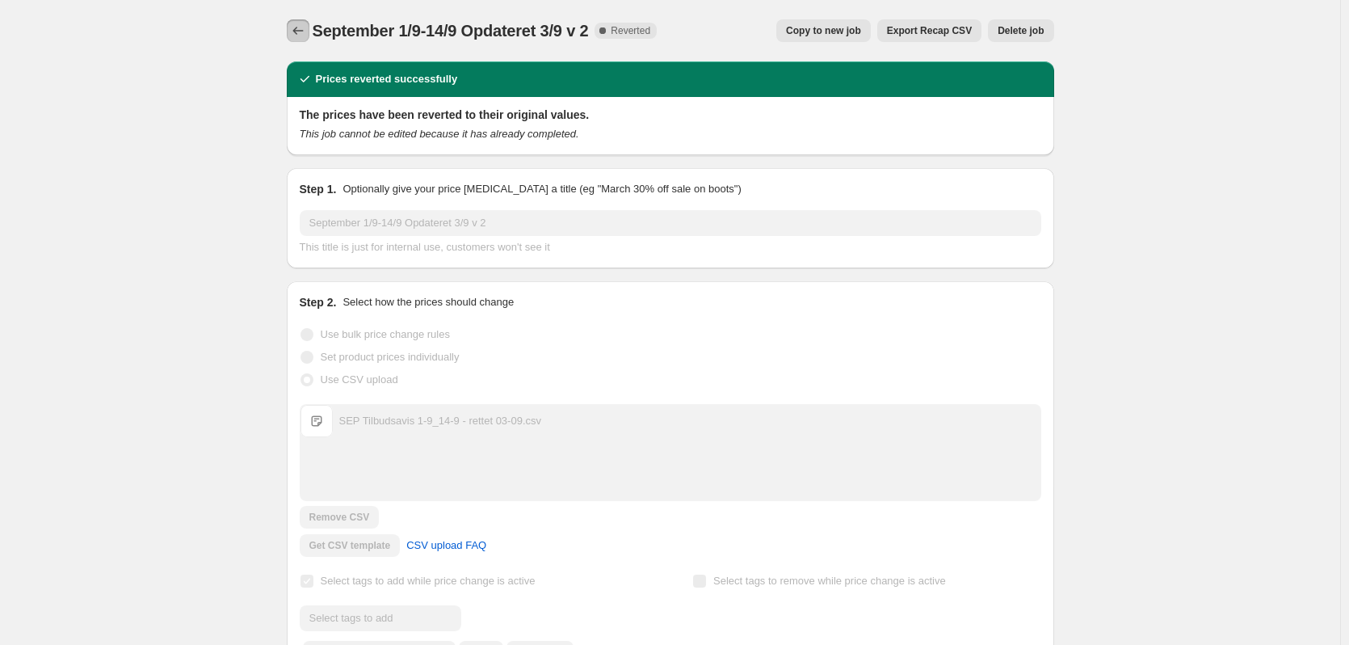
click at [298, 31] on icon "Price change jobs" at bounding box center [297, 31] width 11 height 8
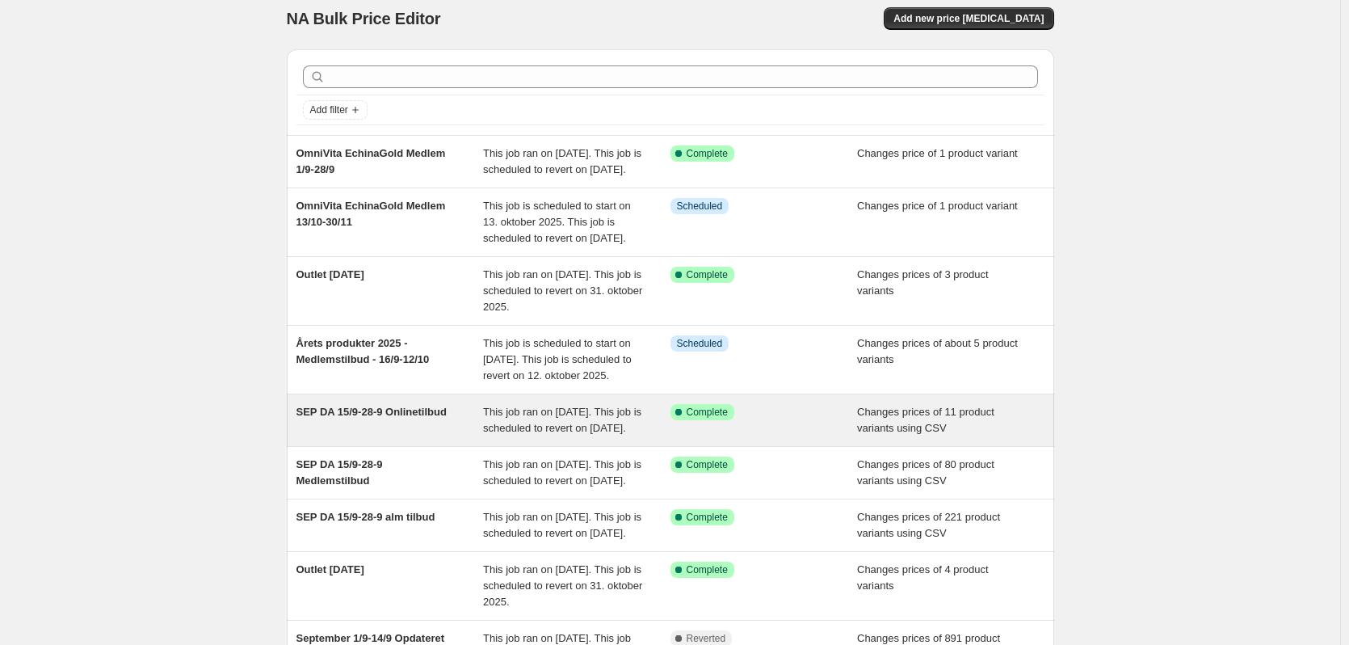
scroll to position [381, 0]
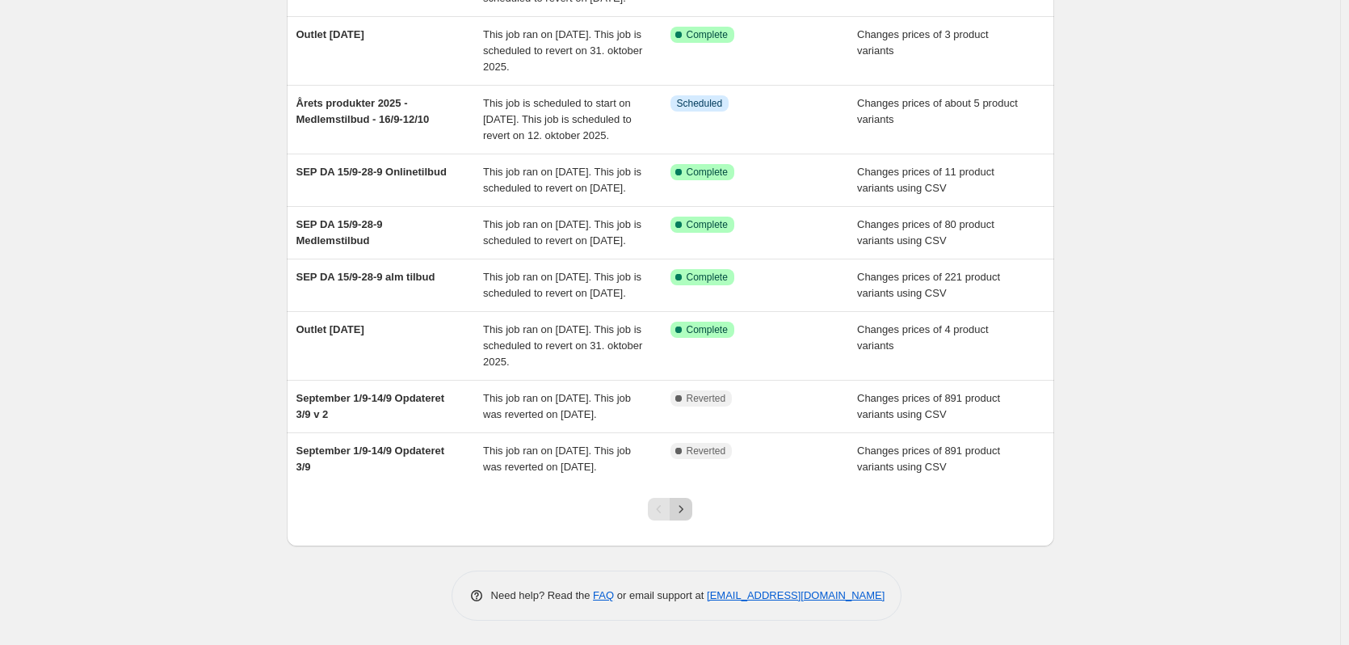
click at [683, 512] on icon "Next" at bounding box center [681, 508] width 4 height 7
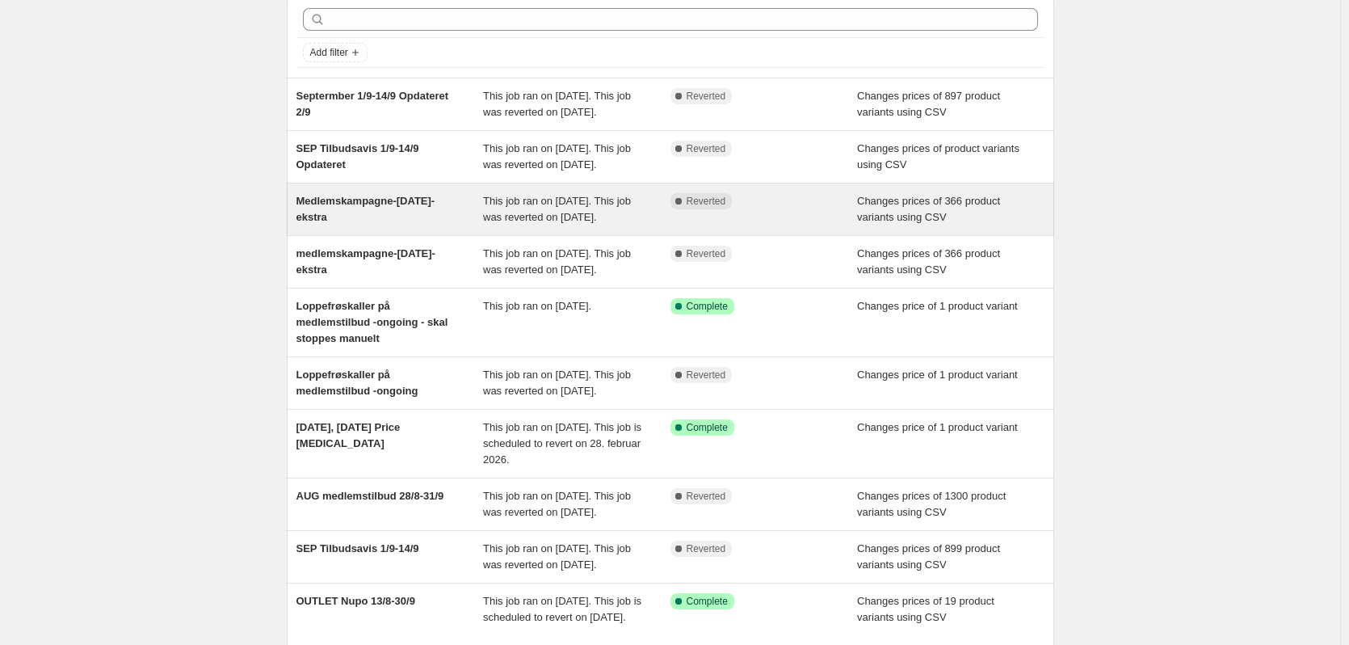
scroll to position [81, 0]
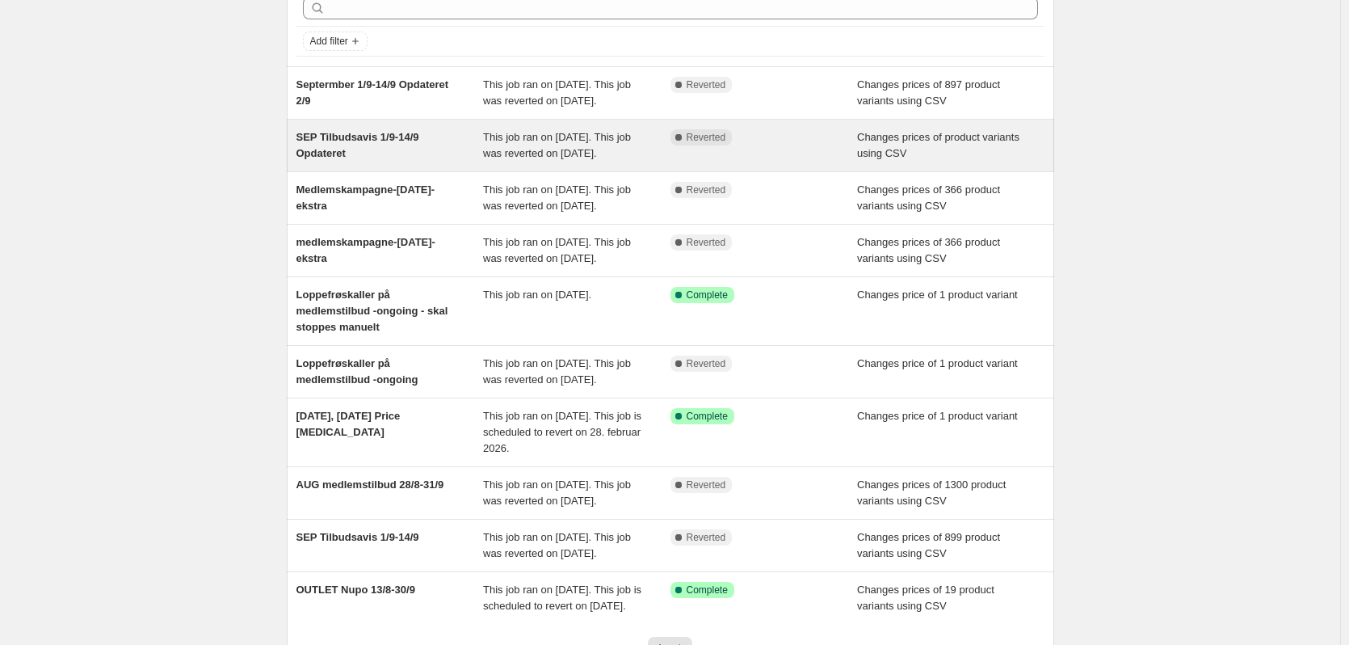
click at [948, 162] on div "Changes prices of product variants using CSV" at bounding box center [950, 145] width 187 height 32
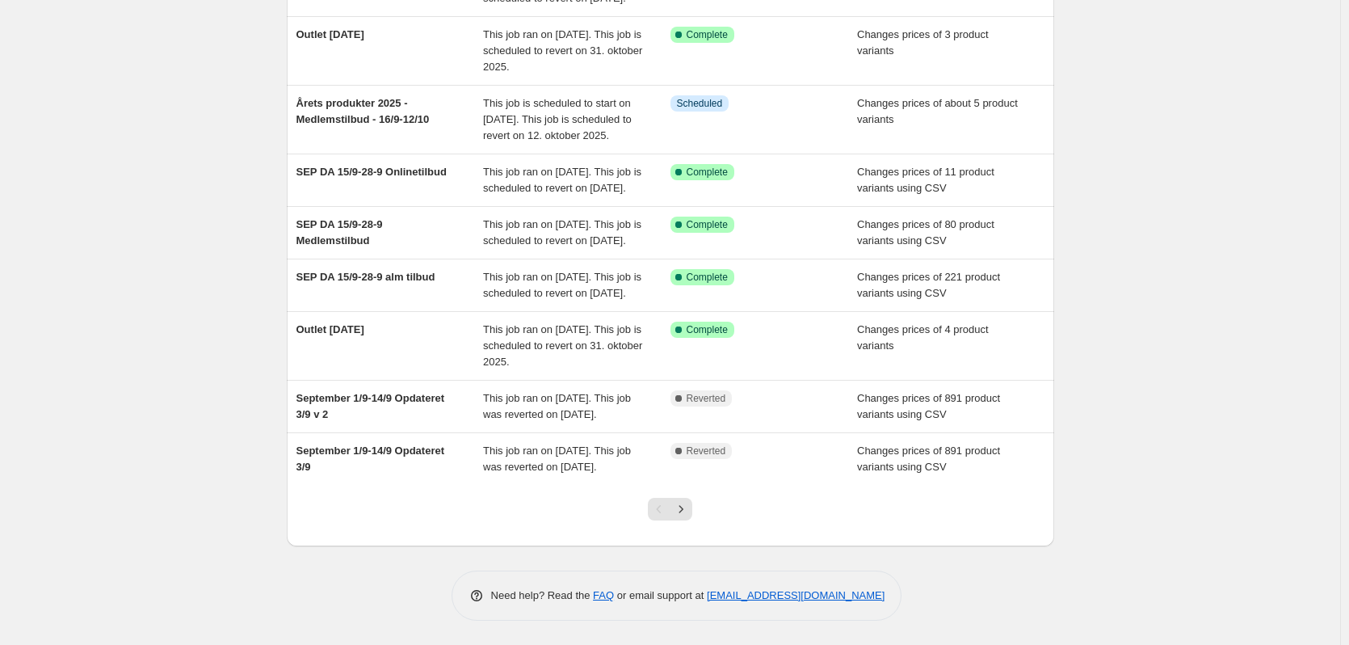
scroll to position [381, 0]
click at [692, 511] on button "Next" at bounding box center [681, 509] width 23 height 23
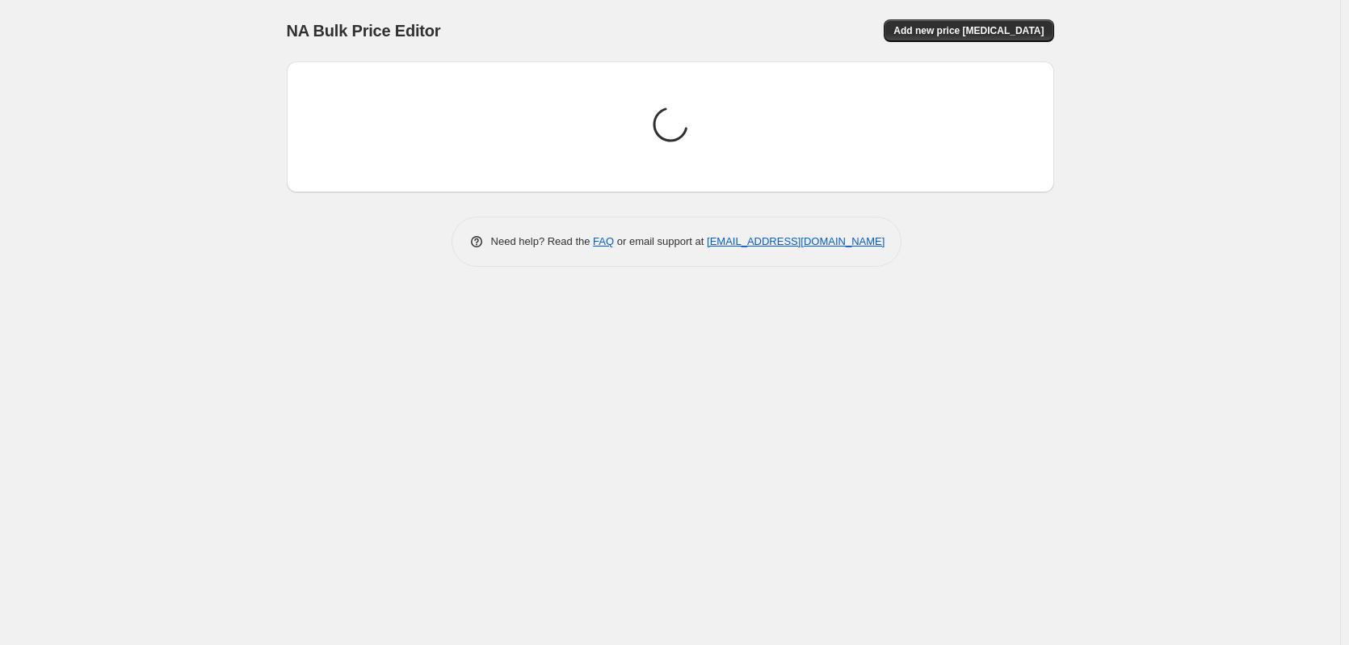
scroll to position [0, 0]
